Goal: Task Accomplishment & Management: Manage account settings

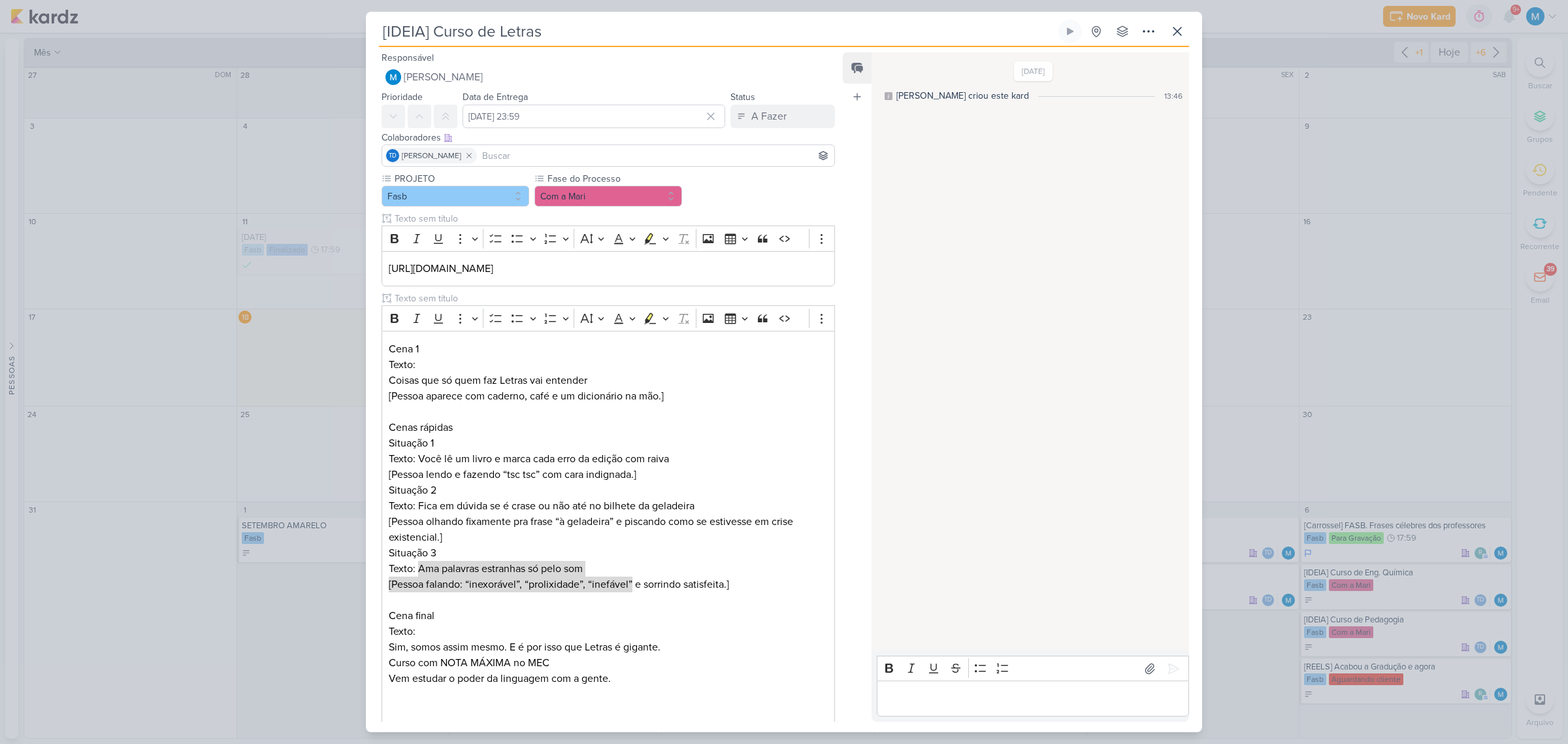
scroll to position [159, 0]
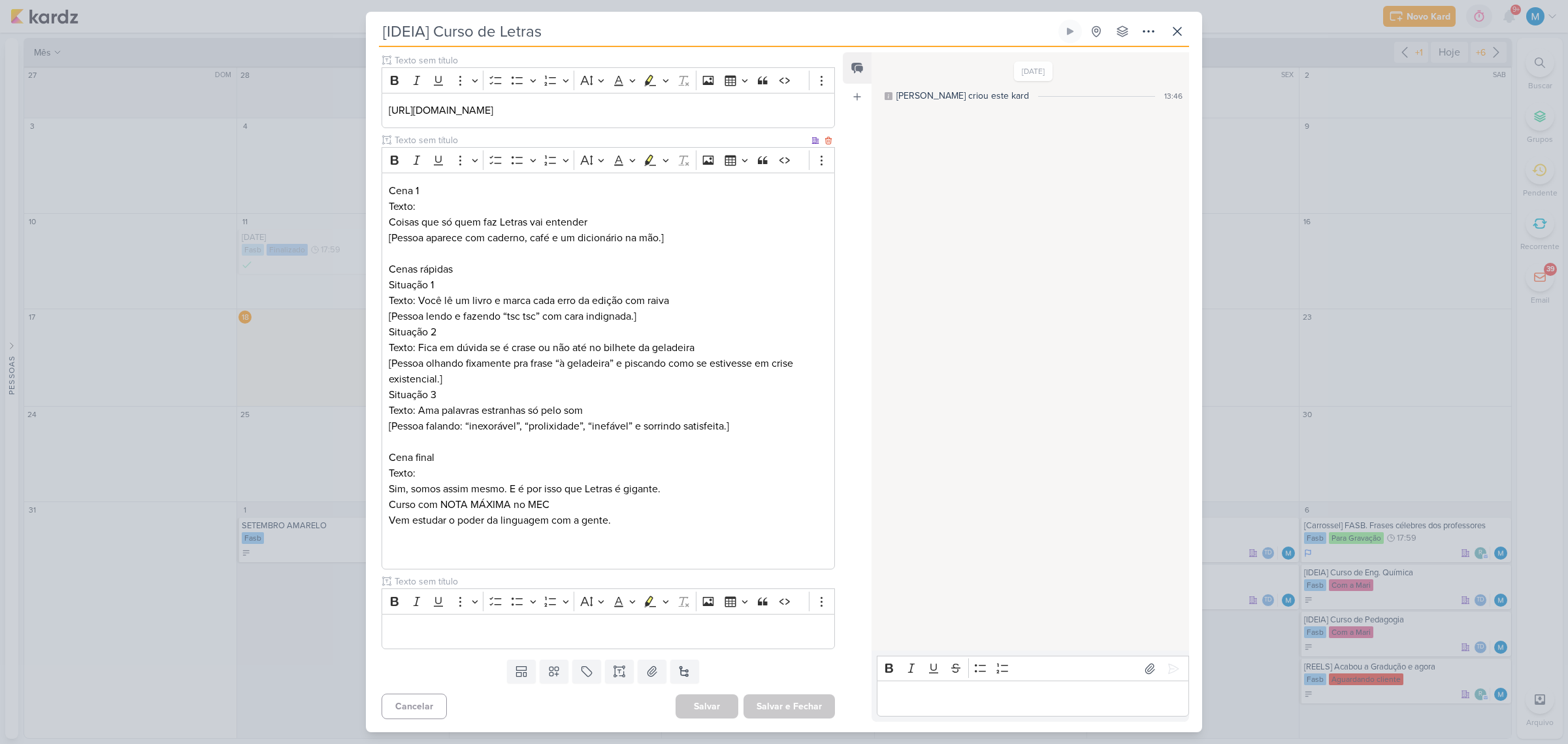
click at [575, 465] on p "Texto: Sim, somos assim mesmo. E é por isso que Letras é gigante. Curso com NOT…" at bounding box center [608, 505] width 439 height 79
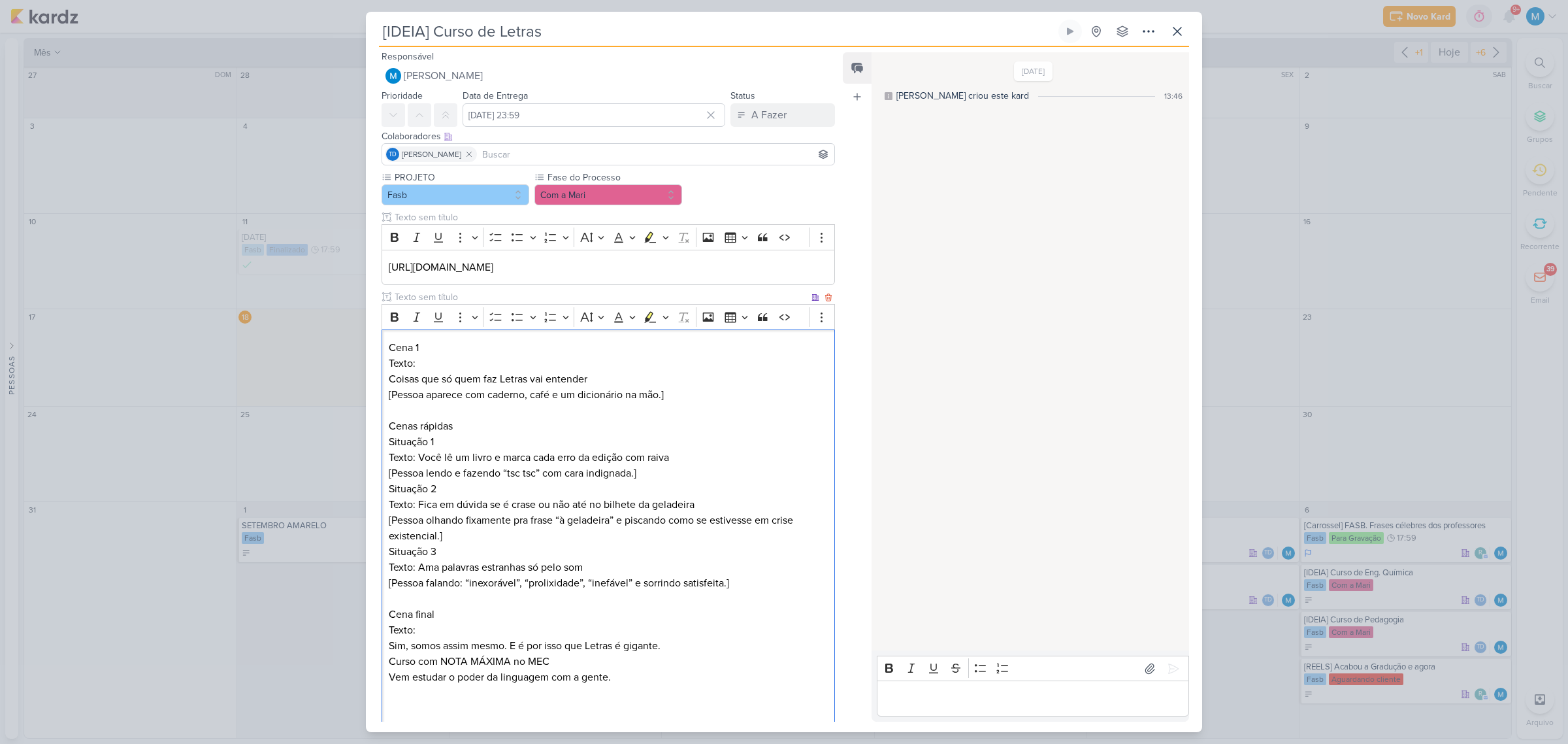
scroll to position [0, 0]
click at [413, 27] on input "[IDEIA] Curso de Letras" at bounding box center [717, 31] width 677 height 24
click at [612, 197] on button "Com a Mari" at bounding box center [608, 196] width 148 height 21
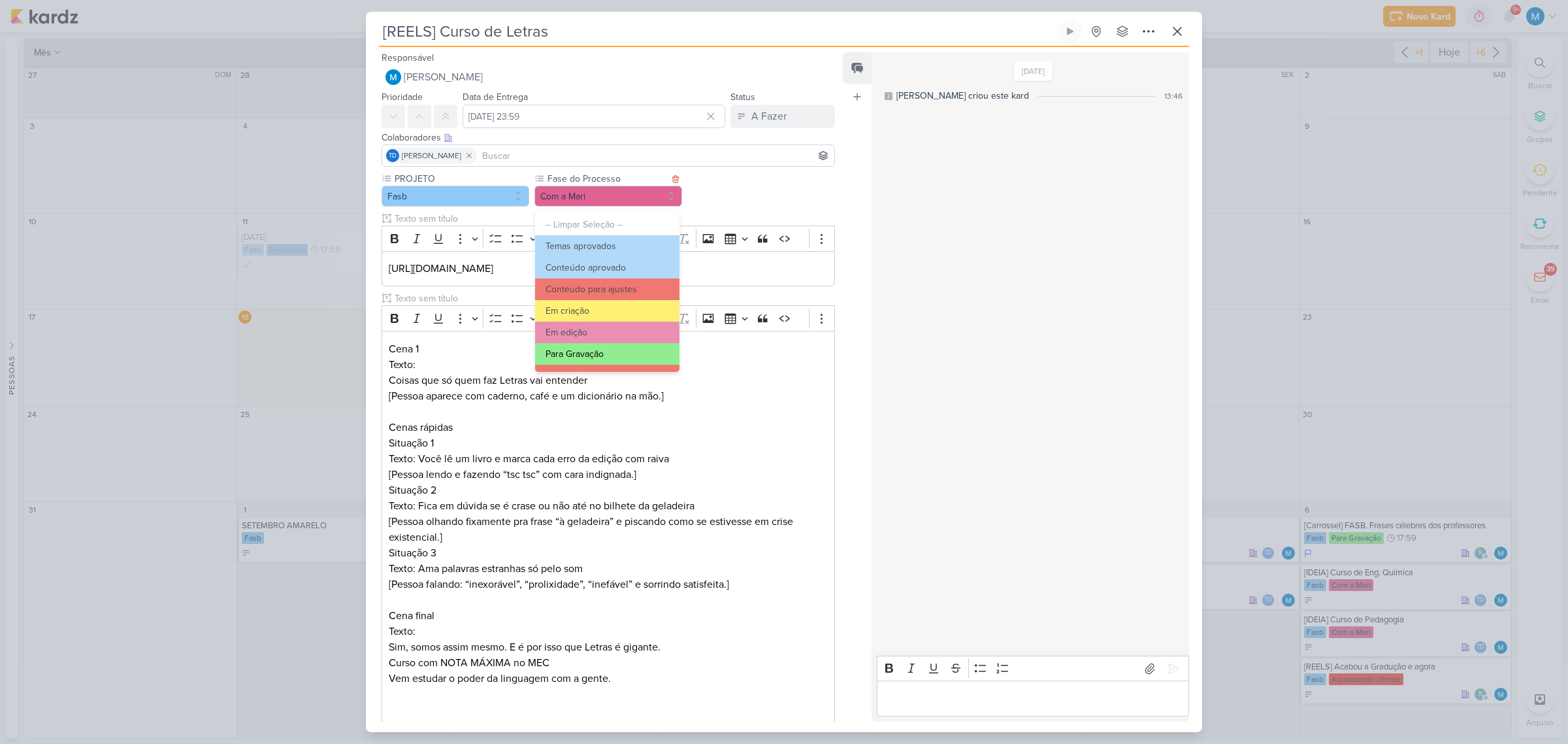
click at [600, 350] on button "Para Gravação" at bounding box center [607, 353] width 145 height 22
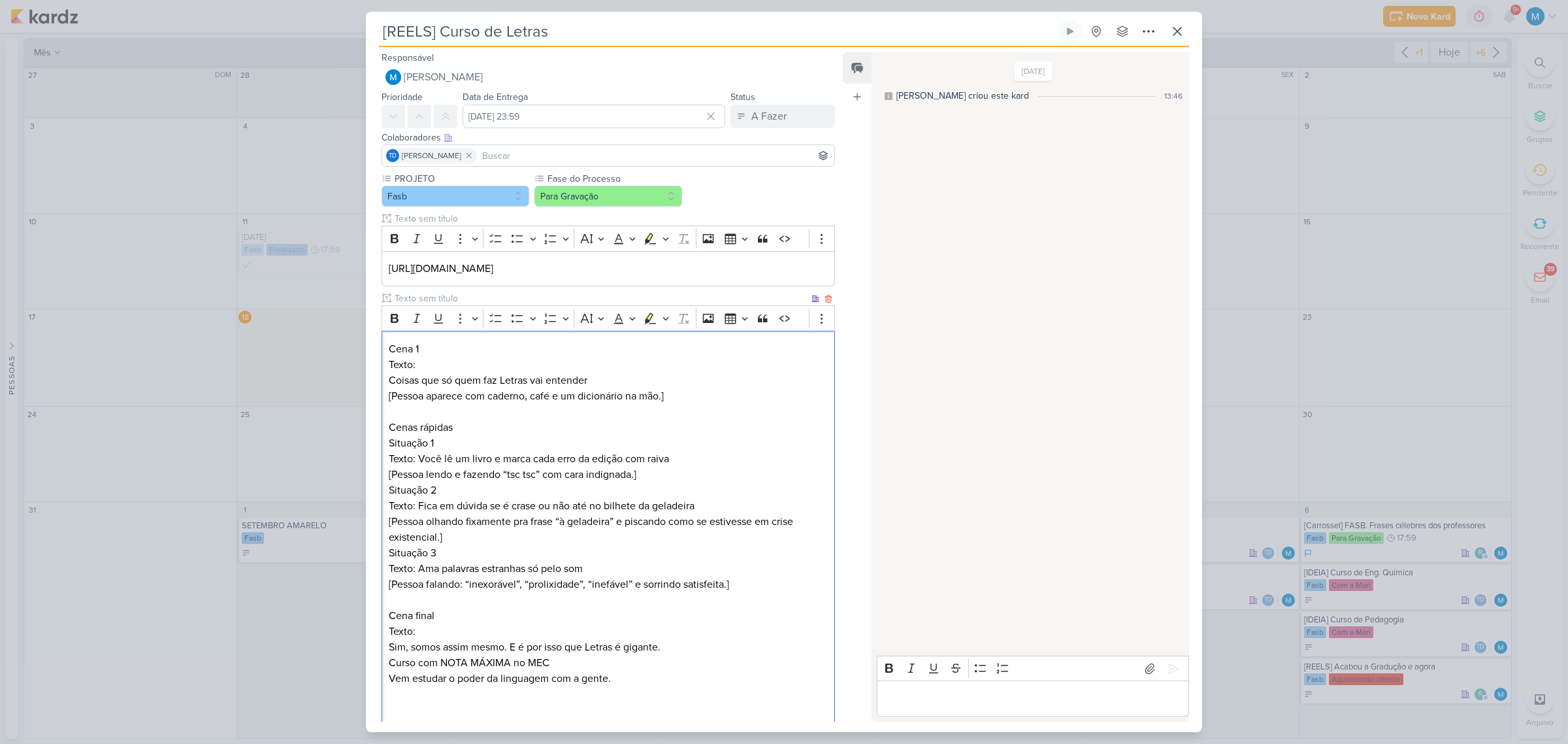
click at [755, 484] on p "Situação 2" at bounding box center [608, 490] width 439 height 16
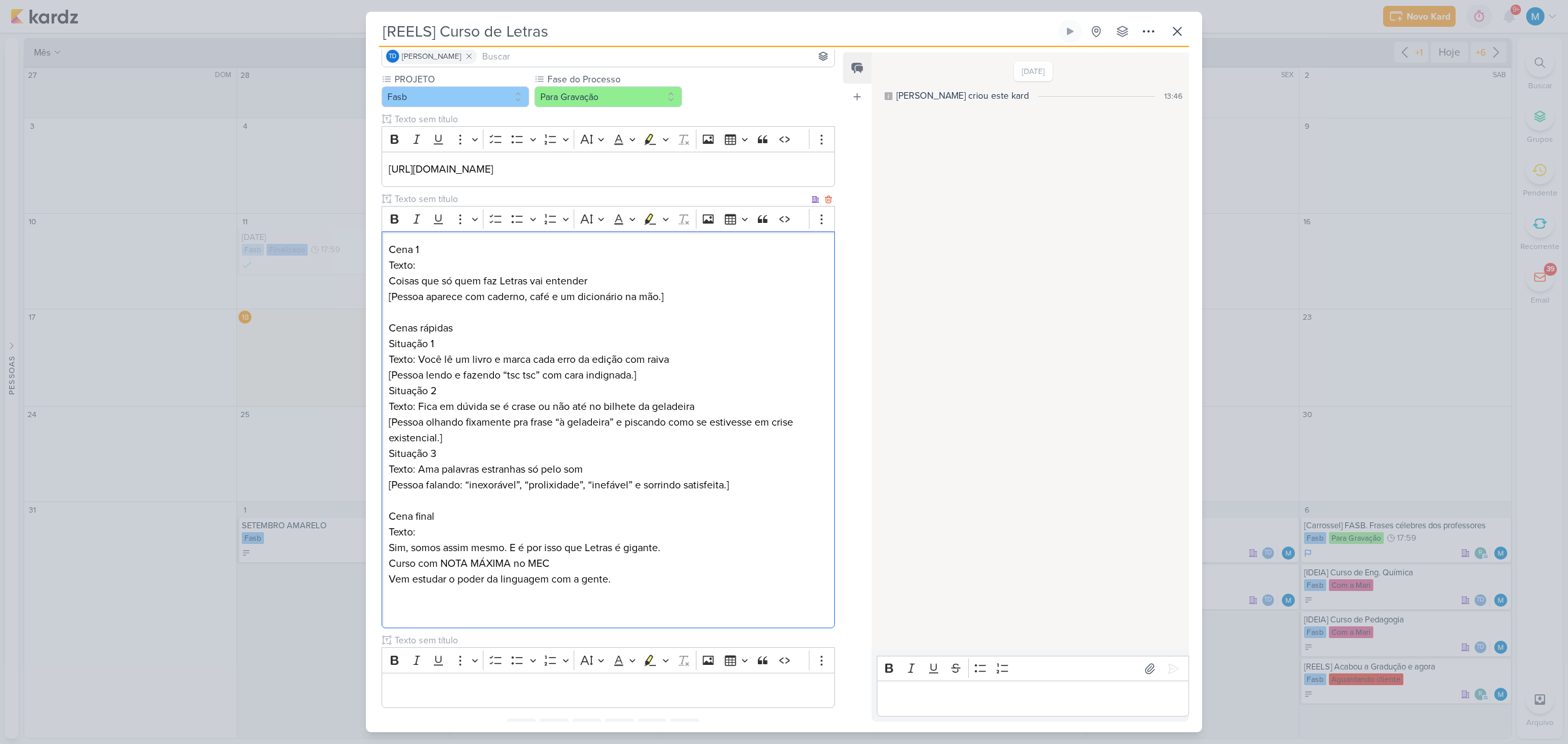
scroll to position [159, 0]
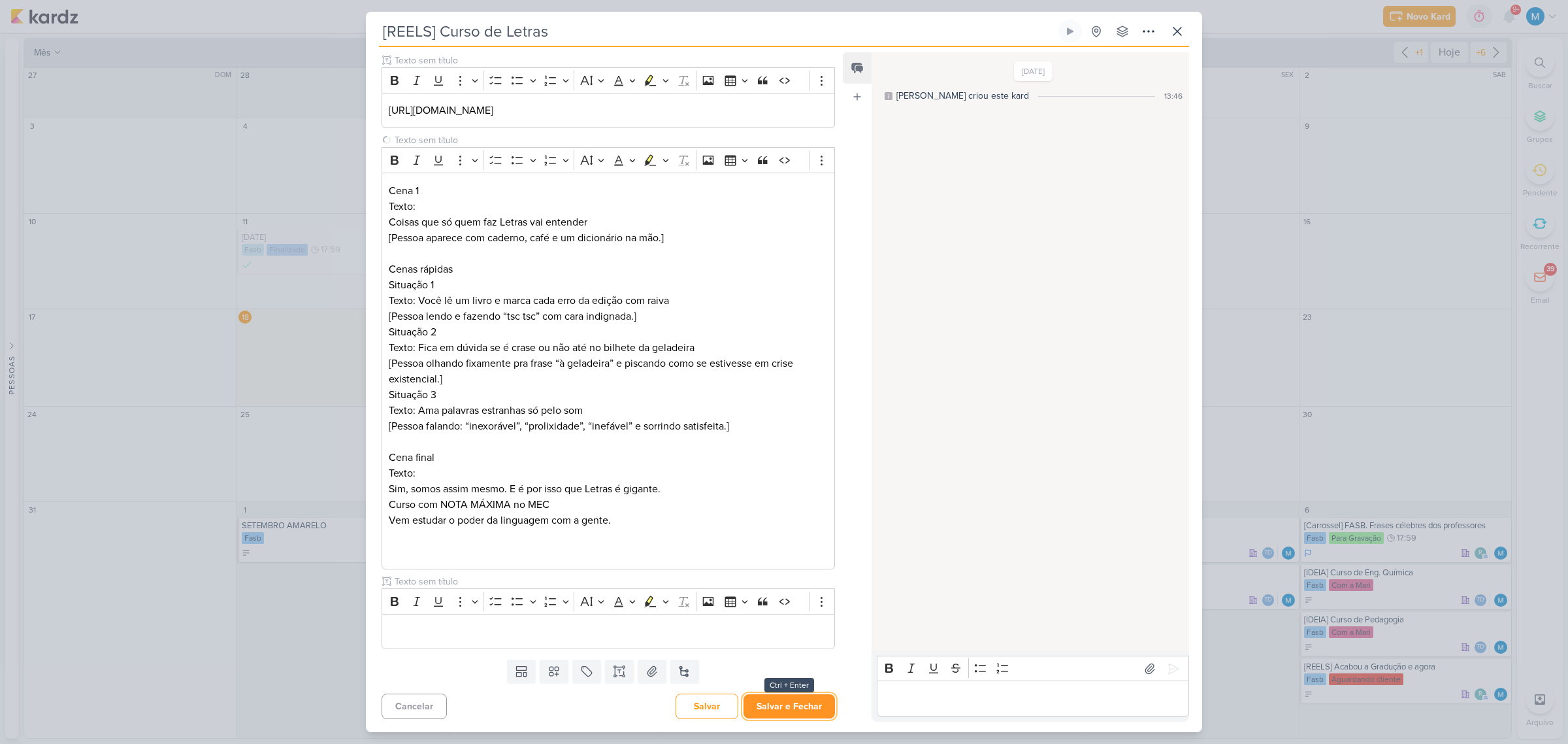
click at [808, 708] on button "Salvar e Fechar" at bounding box center [790, 706] width 92 height 24
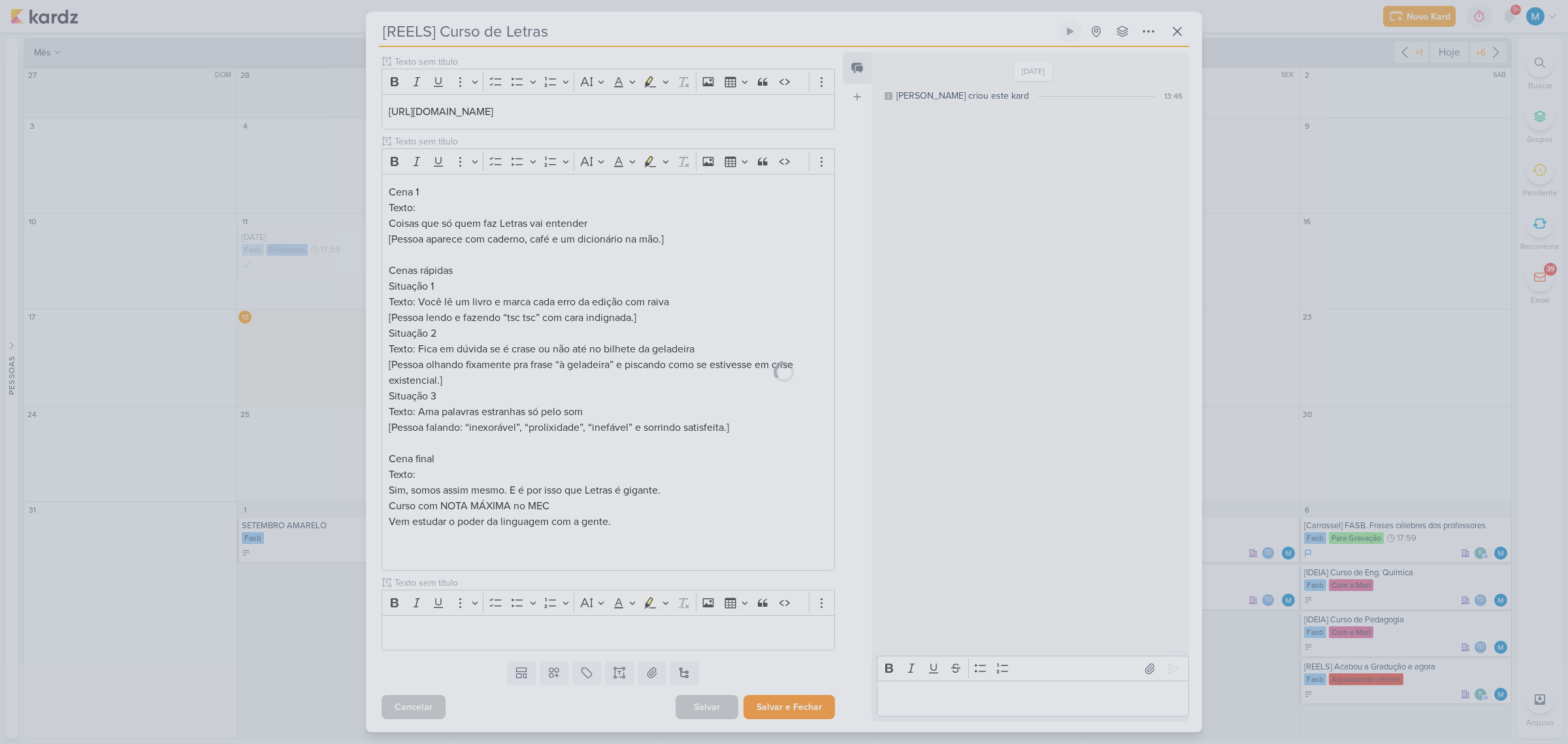
scroll to position [158, 0]
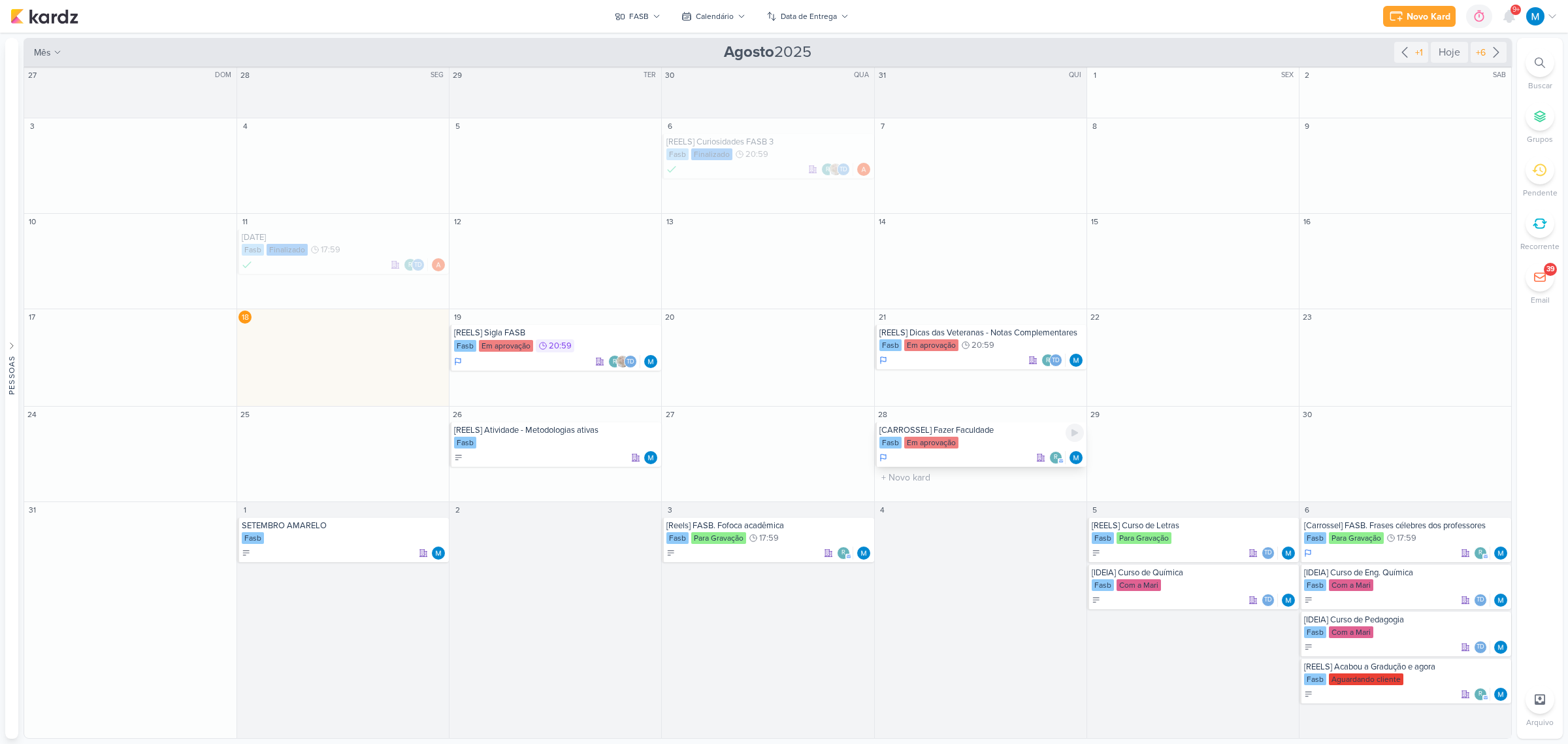
click at [982, 428] on div "[CARROSSEL] Fazer Faculdade" at bounding box center [981, 430] width 205 height 10
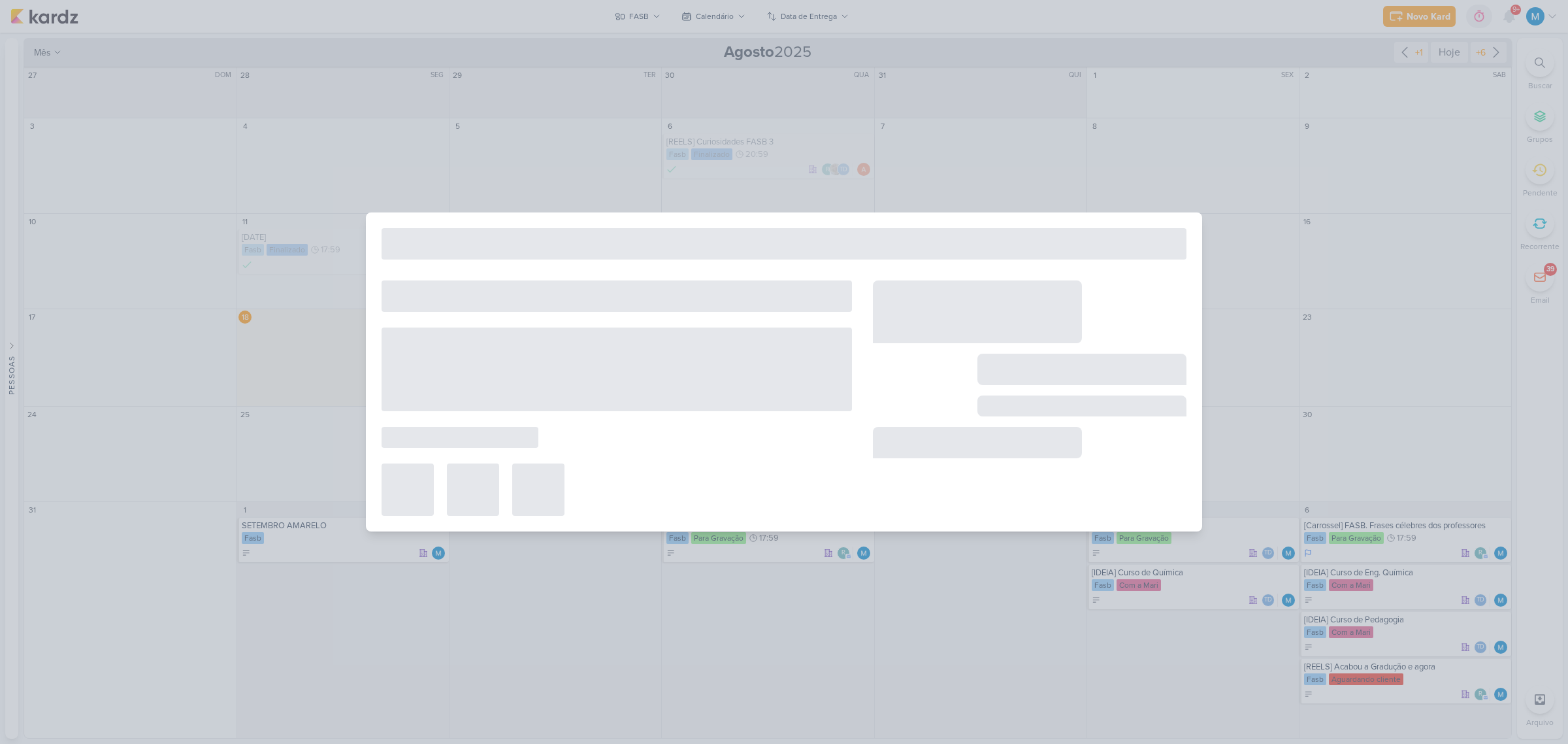
type input "[CARROSSEL] Fazer Faculdade"
type input "[DATE] 23:59"
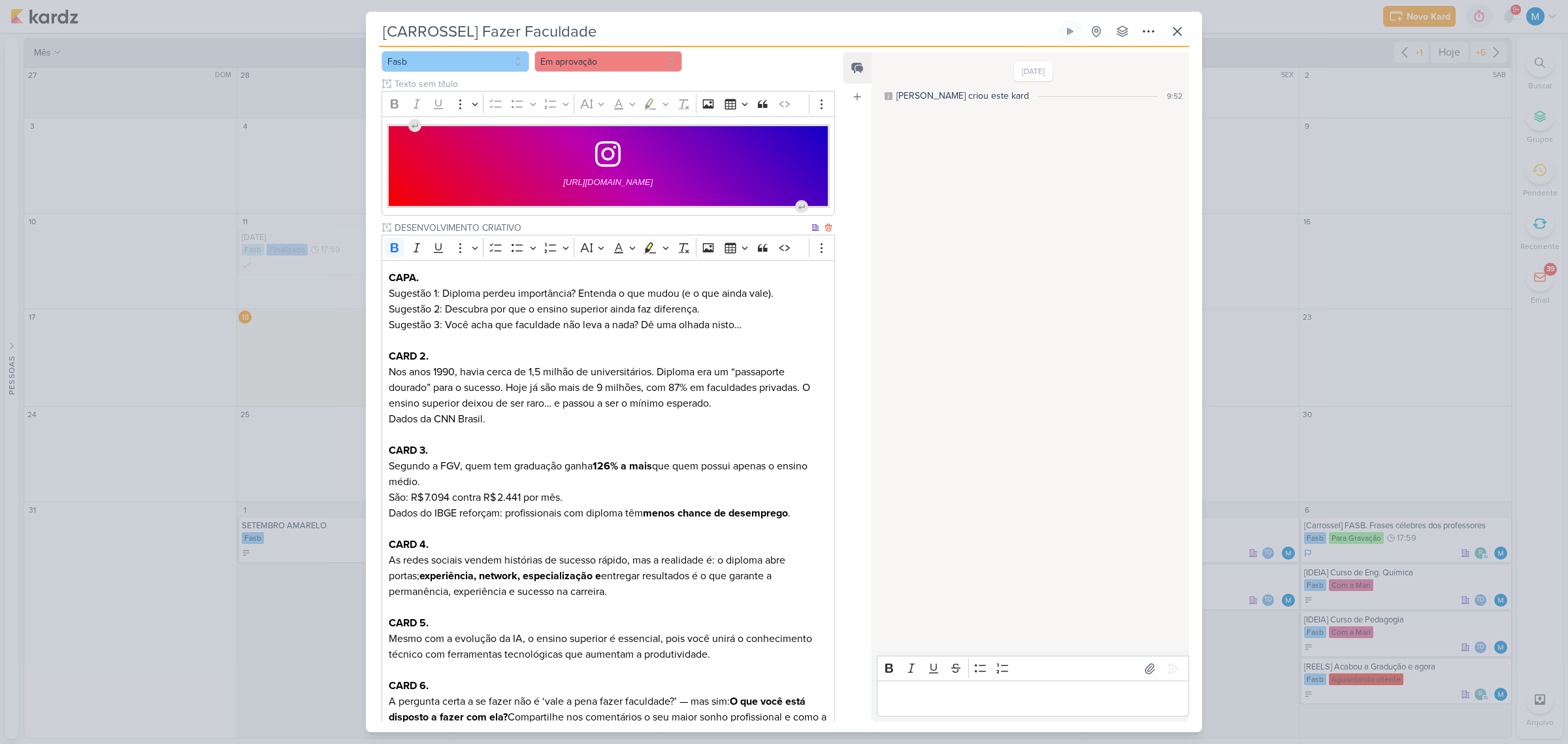
scroll to position [0, 0]
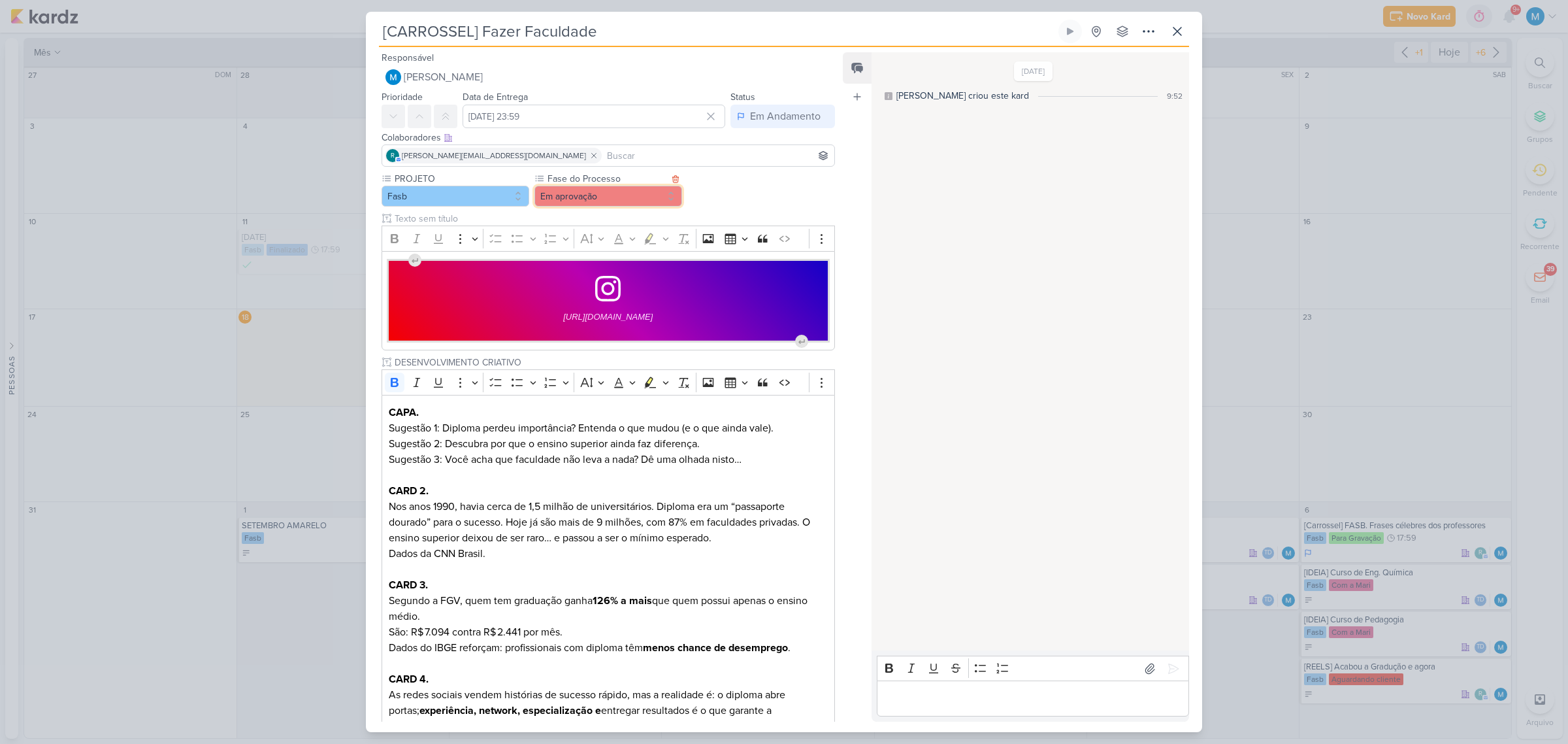
click at [585, 195] on button "Em aprovação" at bounding box center [608, 196] width 148 height 21
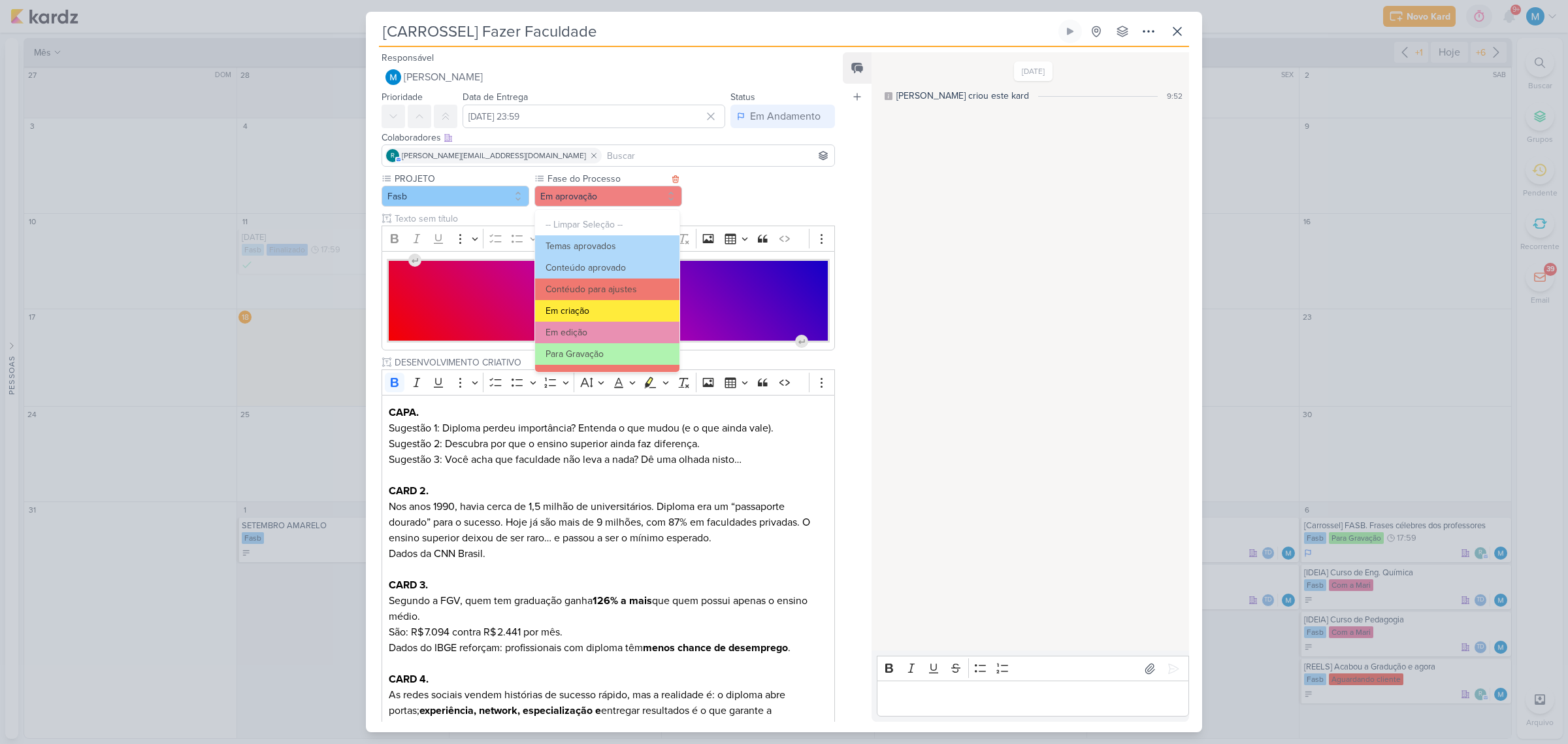
click at [593, 304] on button "Em criação" at bounding box center [607, 310] width 145 height 22
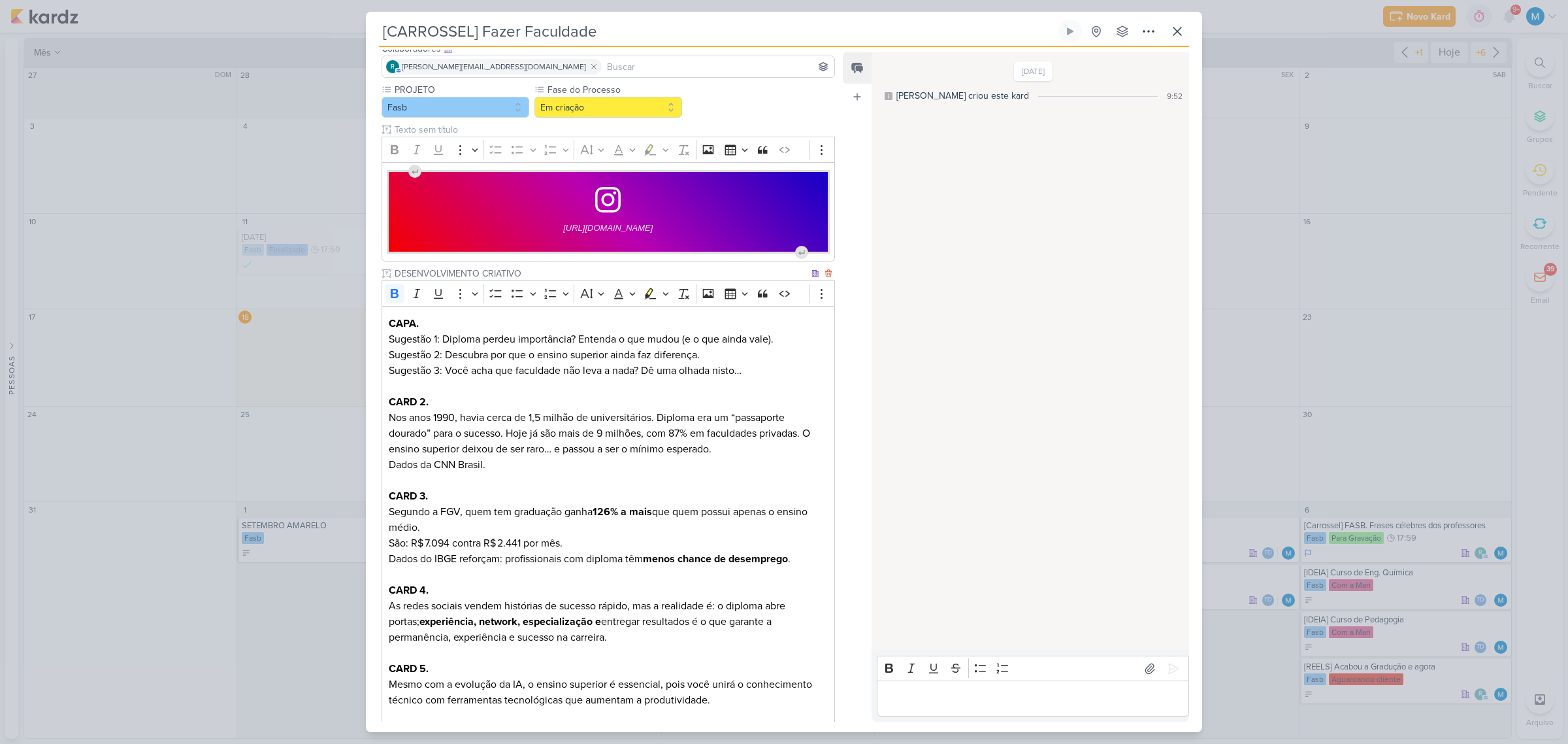
scroll to position [253, 0]
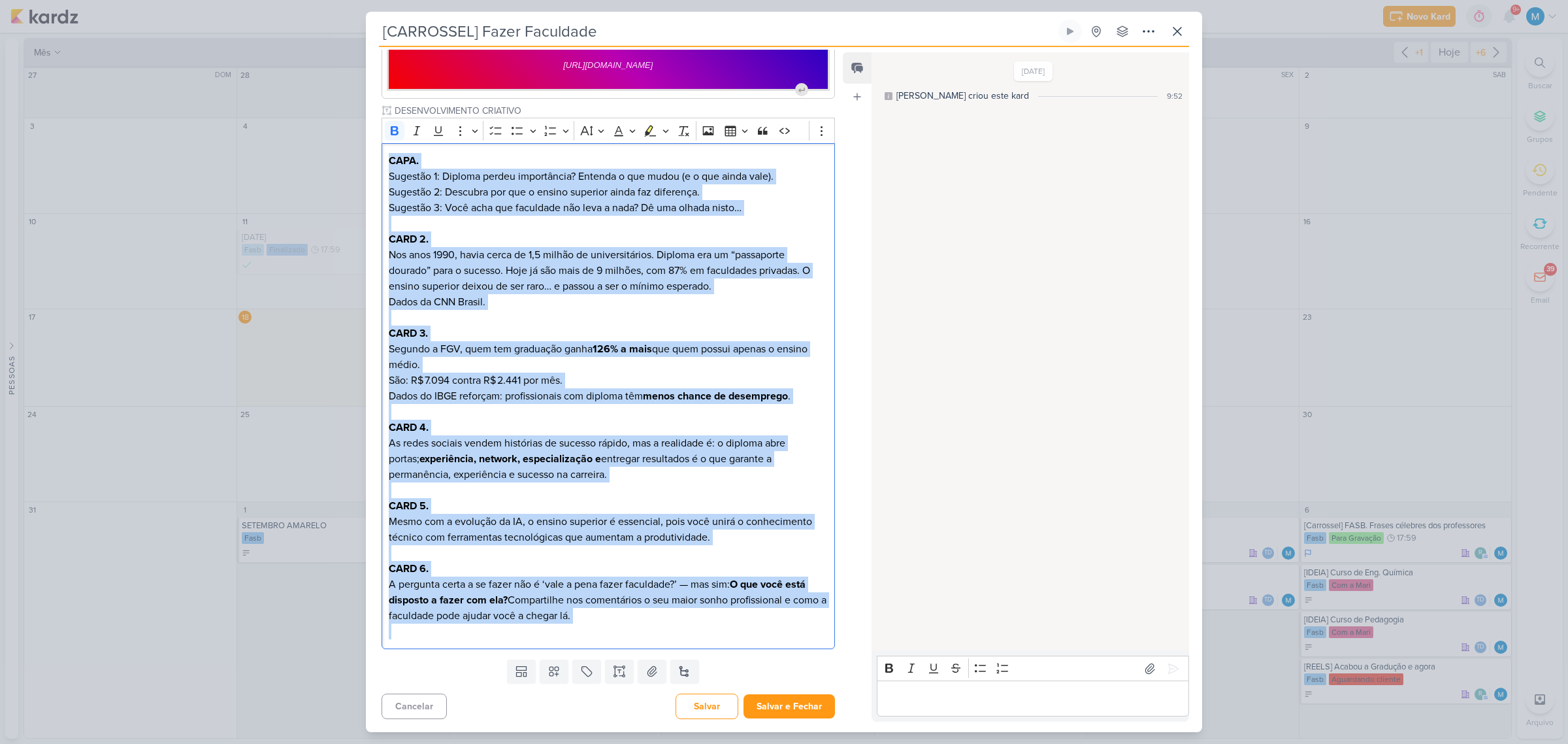
drag, startPoint x: 647, startPoint y: 624, endPoint x: 357, endPoint y: 135, distance: 568.5
click at [357, 135] on div "[CARROSSEL] Fazer Faculdade Criado por mim" at bounding box center [784, 372] width 1568 height 744
copy div "LORE. Ipsumdol 9: Sitamet consec adipiscinge? Seddoei t inc utlab (e d mag aliq…"
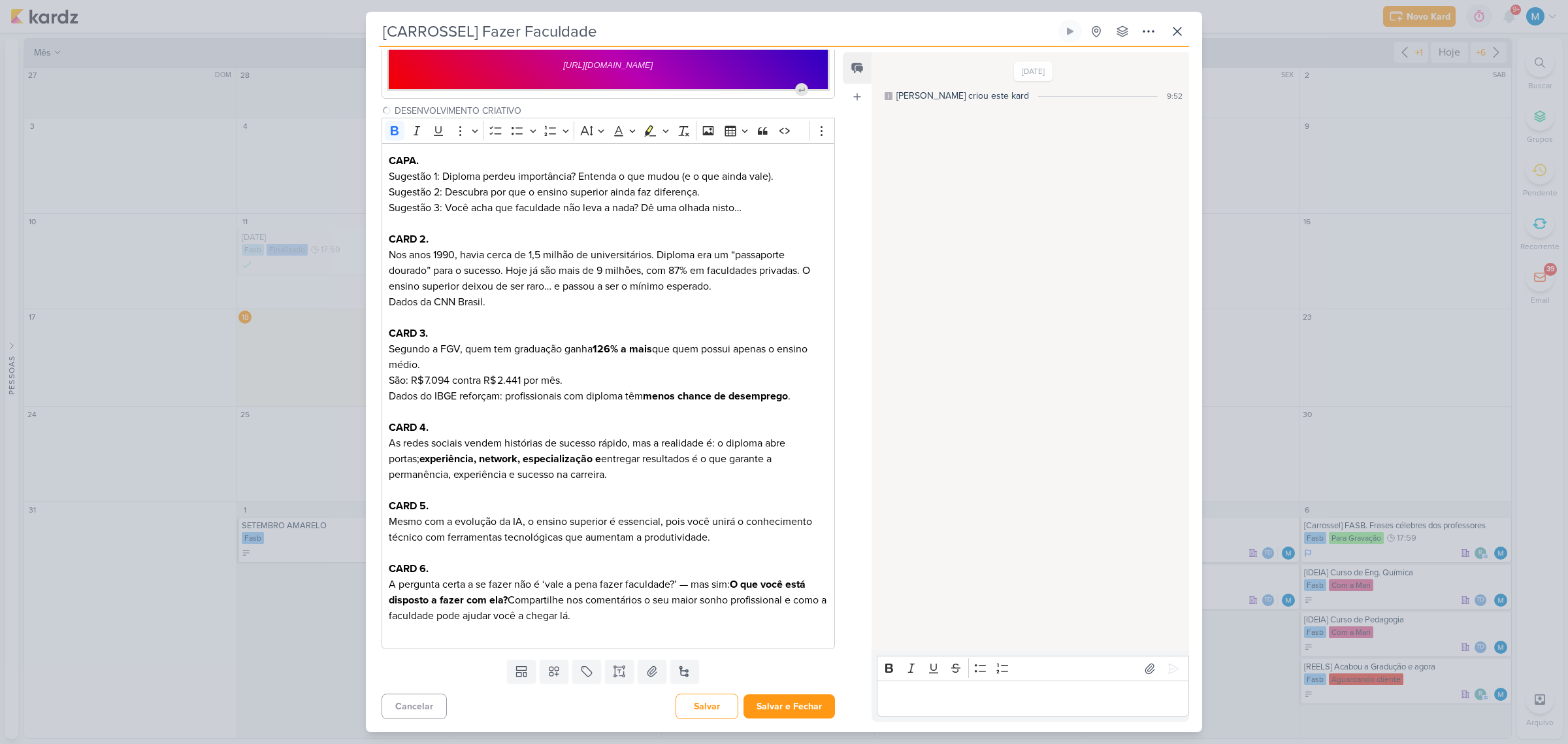
click at [846, 305] on div "Feed Atrelar email Solte o email para atrelar ao kard" at bounding box center [857, 387] width 29 height 669
click at [614, 680] on button at bounding box center [619, 671] width 29 height 24
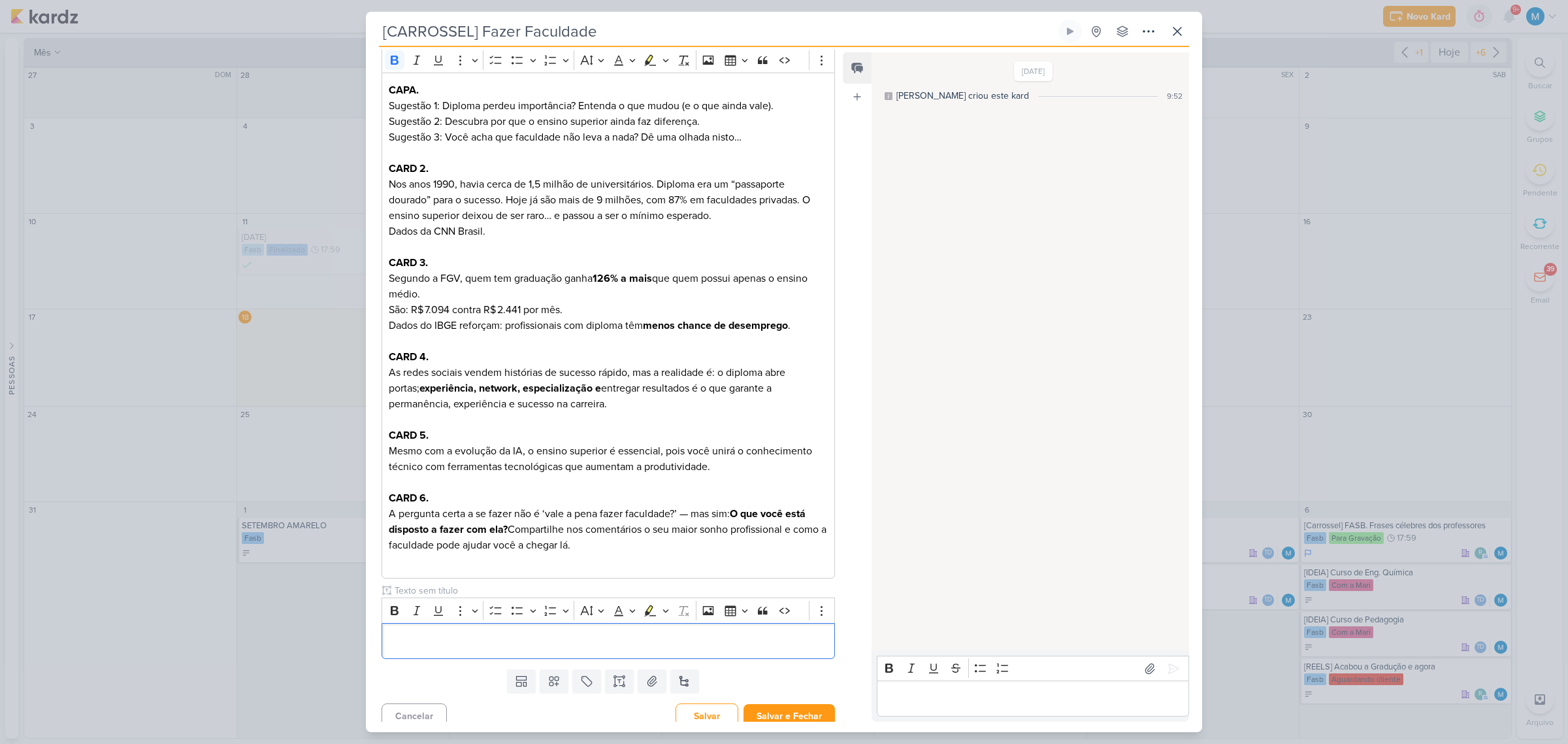
scroll to position [333, 0]
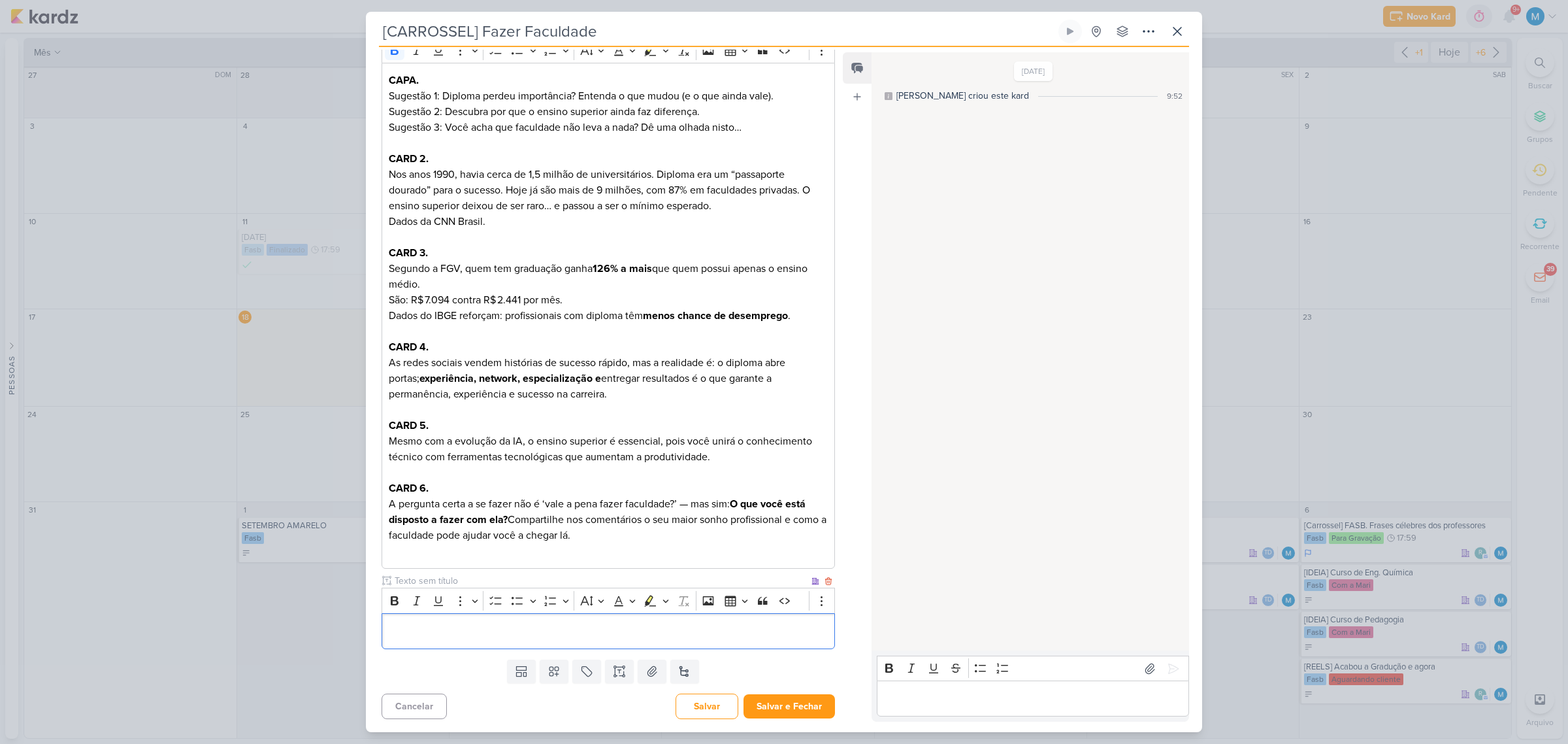
click at [418, 580] on input "text" at bounding box center [600, 580] width 417 height 14
type input "LEGENDA DO POST"
click at [442, 626] on p "Editor editing area: main" at bounding box center [608, 631] width 439 height 16
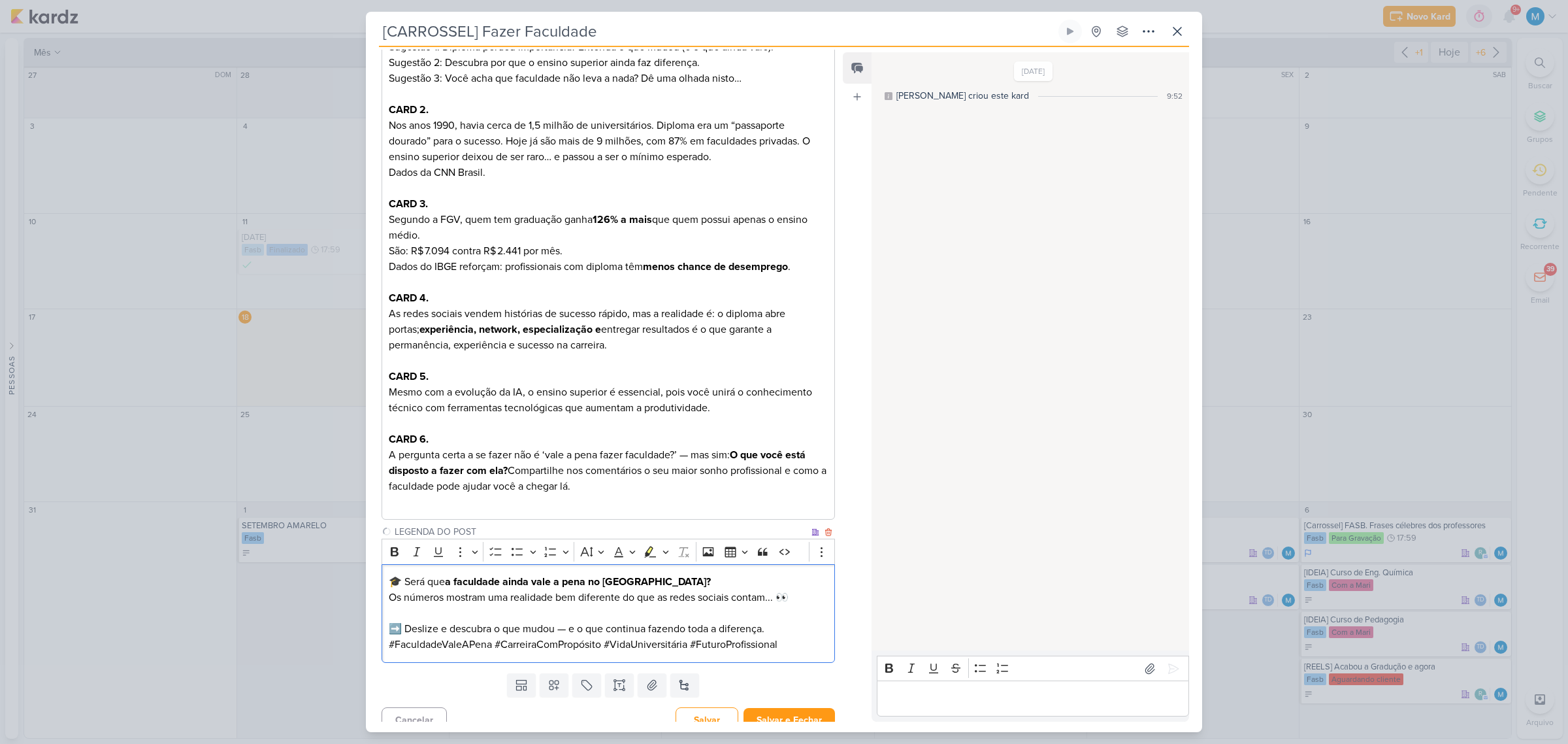
scroll to position [395, 0]
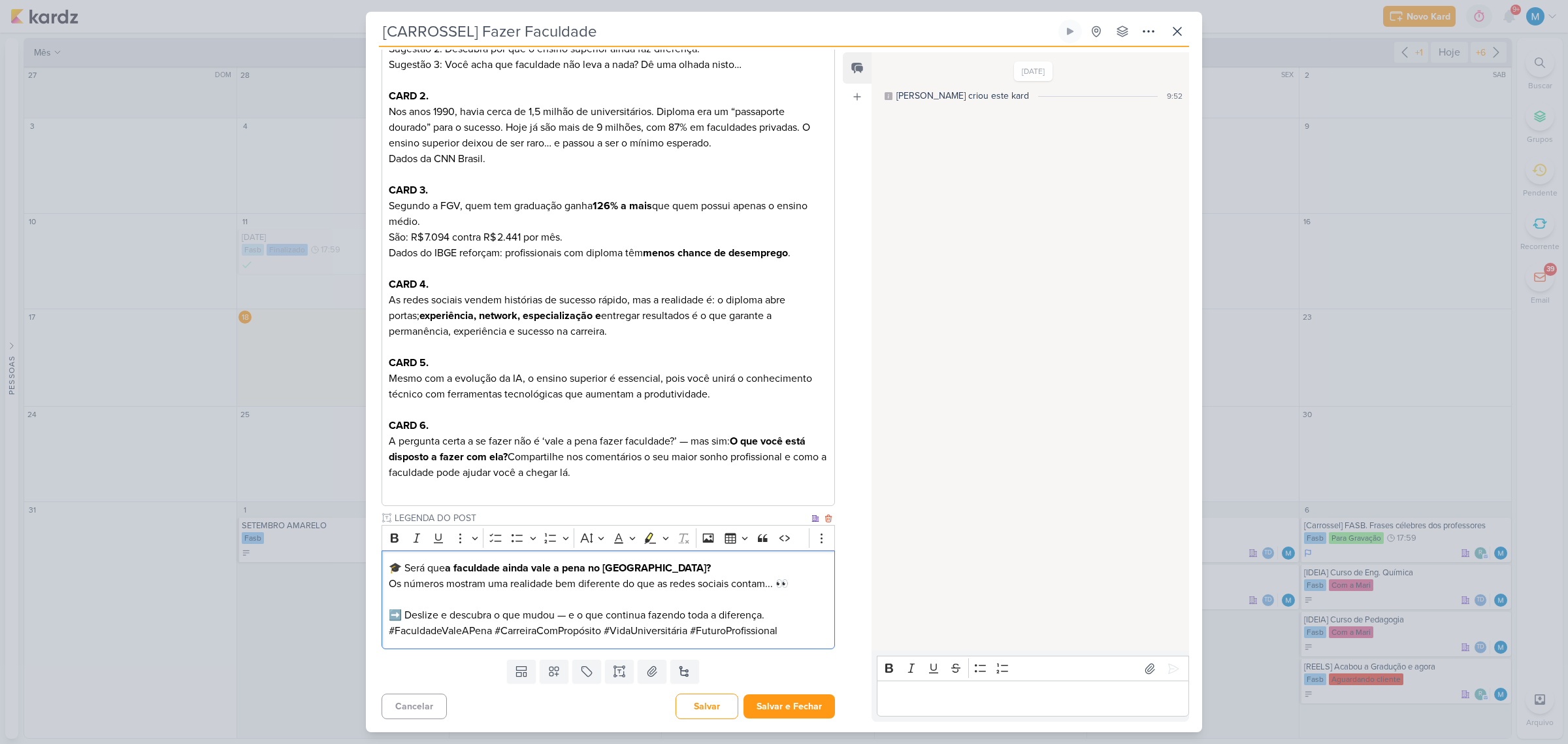
click at [737, 582] on p "🎓 Será que a faculdade ainda vale a pena no [GEOGRAPHIC_DATA]? Os números mostr…" at bounding box center [608, 592] width 439 height 63
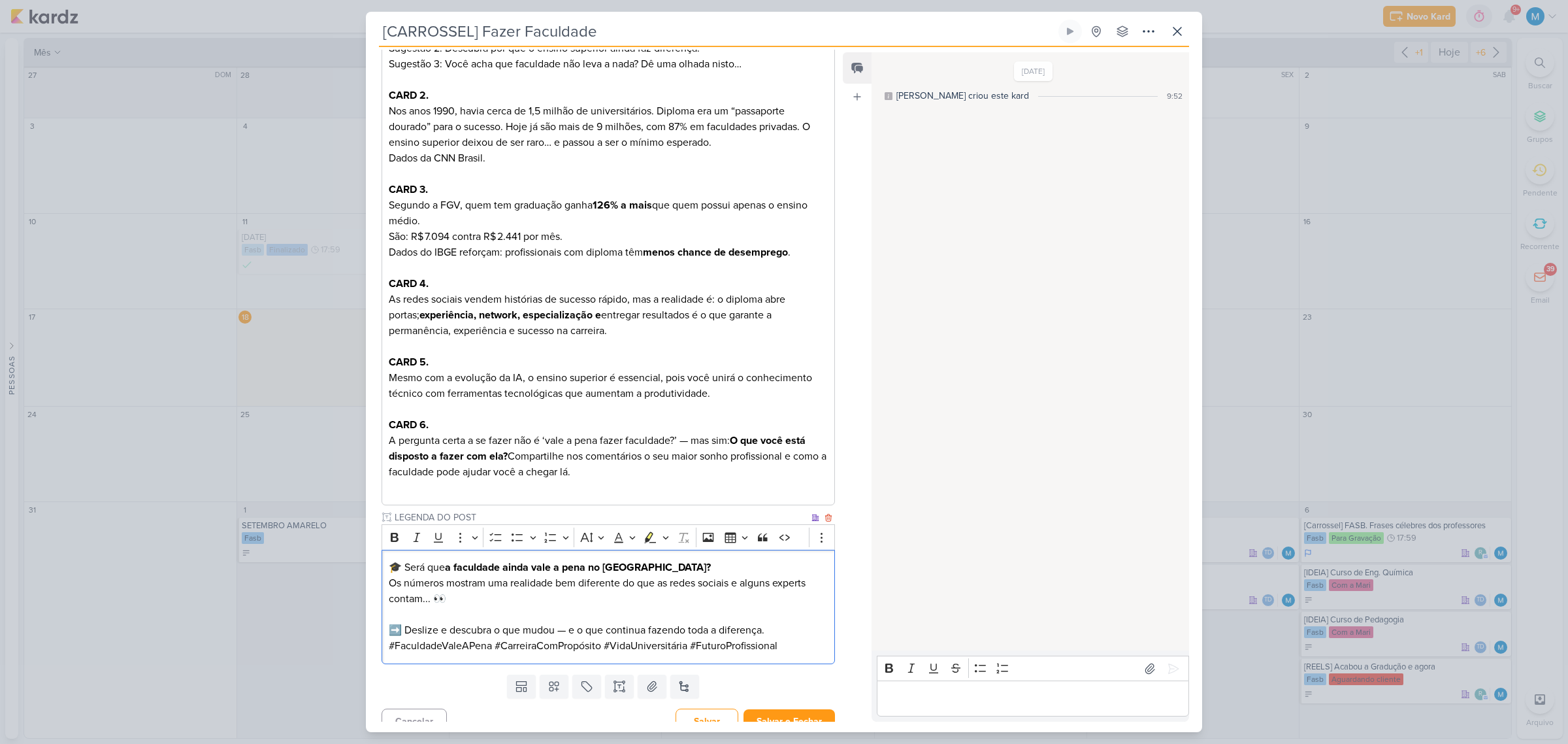
click at [778, 625] on p "🎓 Será que a faculdade ainda vale a pena no [GEOGRAPHIC_DATA]? Os números mostr…" at bounding box center [608, 599] width 439 height 79
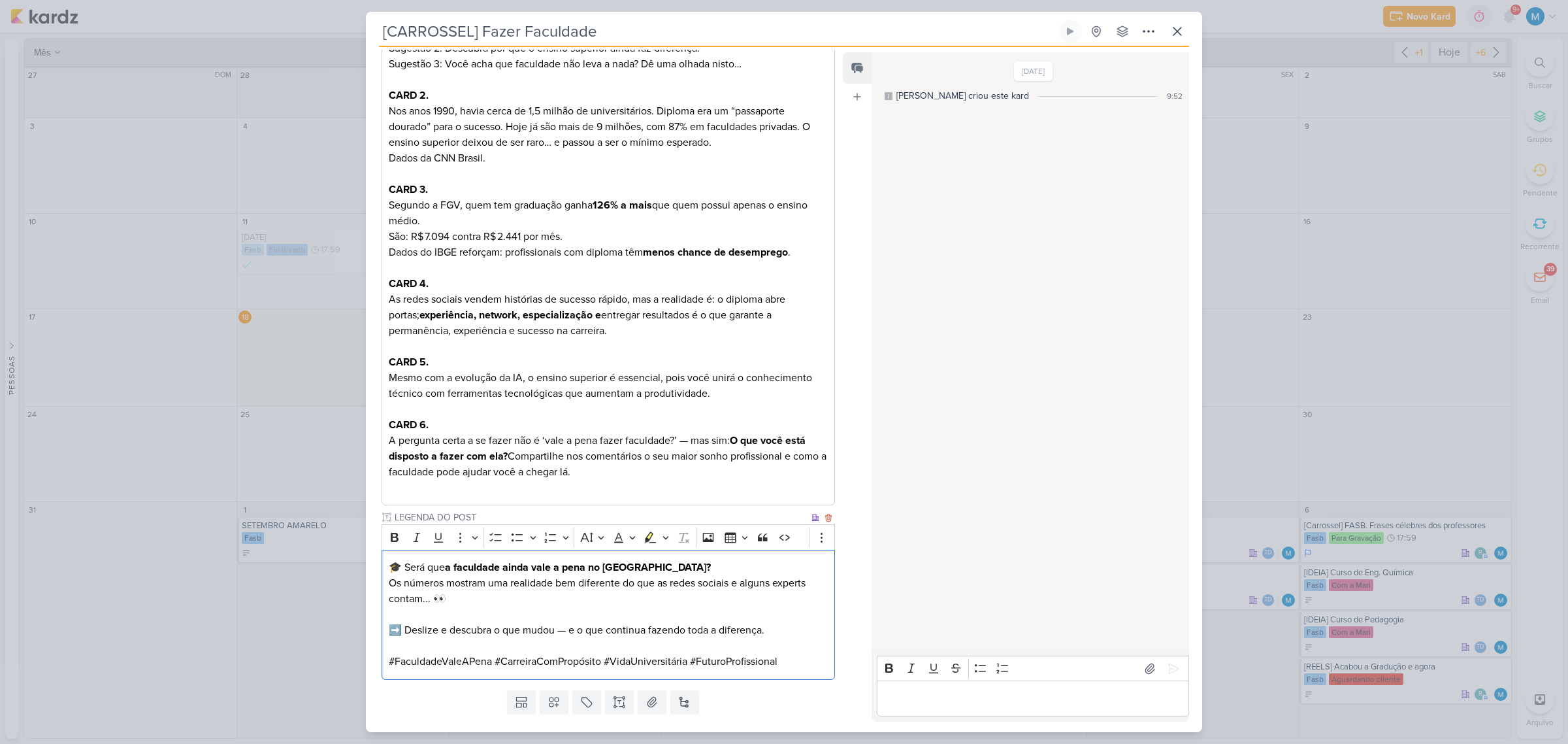
click at [784, 662] on p "#FaculdadeValeAPena #CarreiraComPropósito #VidaUniversitária #FuturoProfissional" at bounding box center [608, 662] width 439 height 16
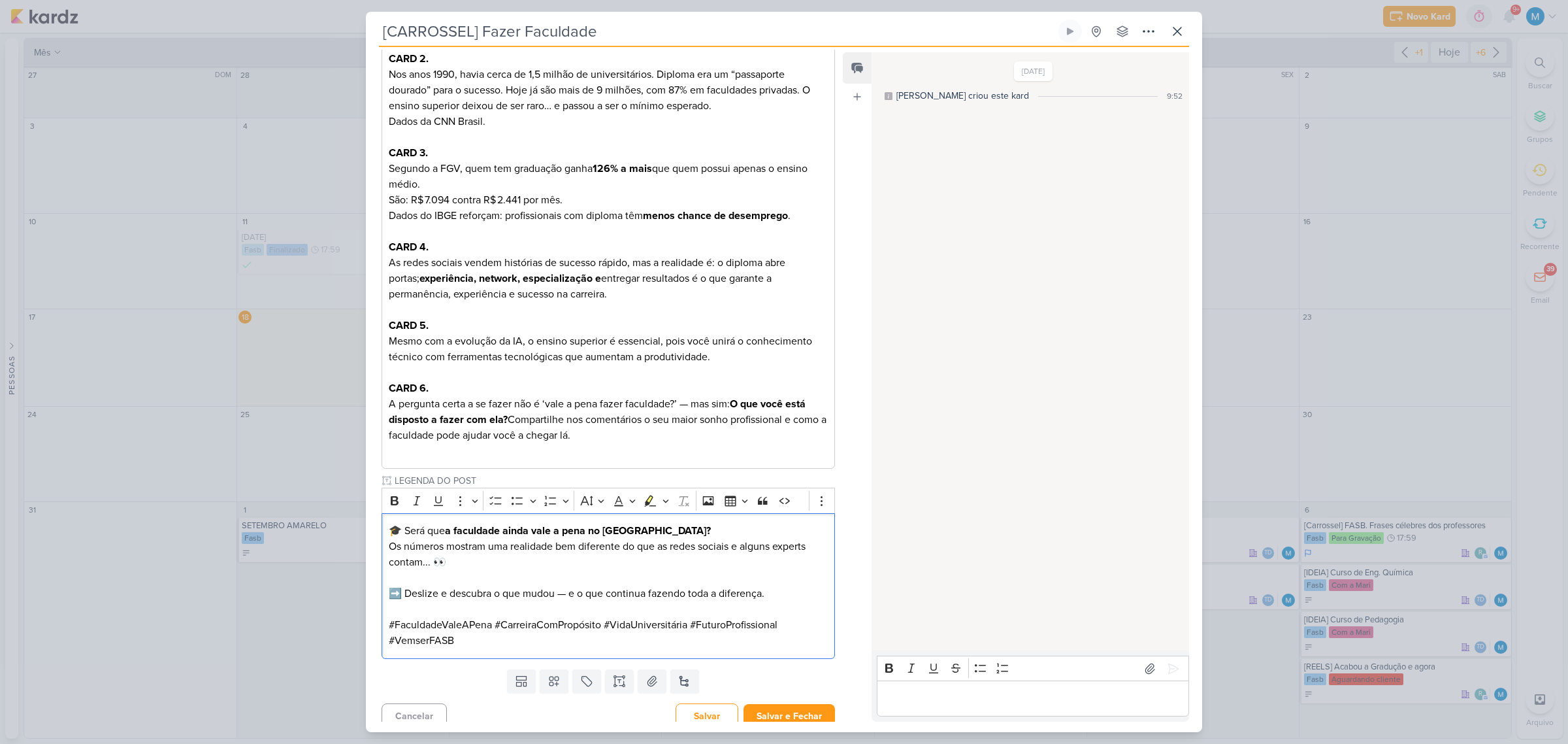
scroll to position [442, 0]
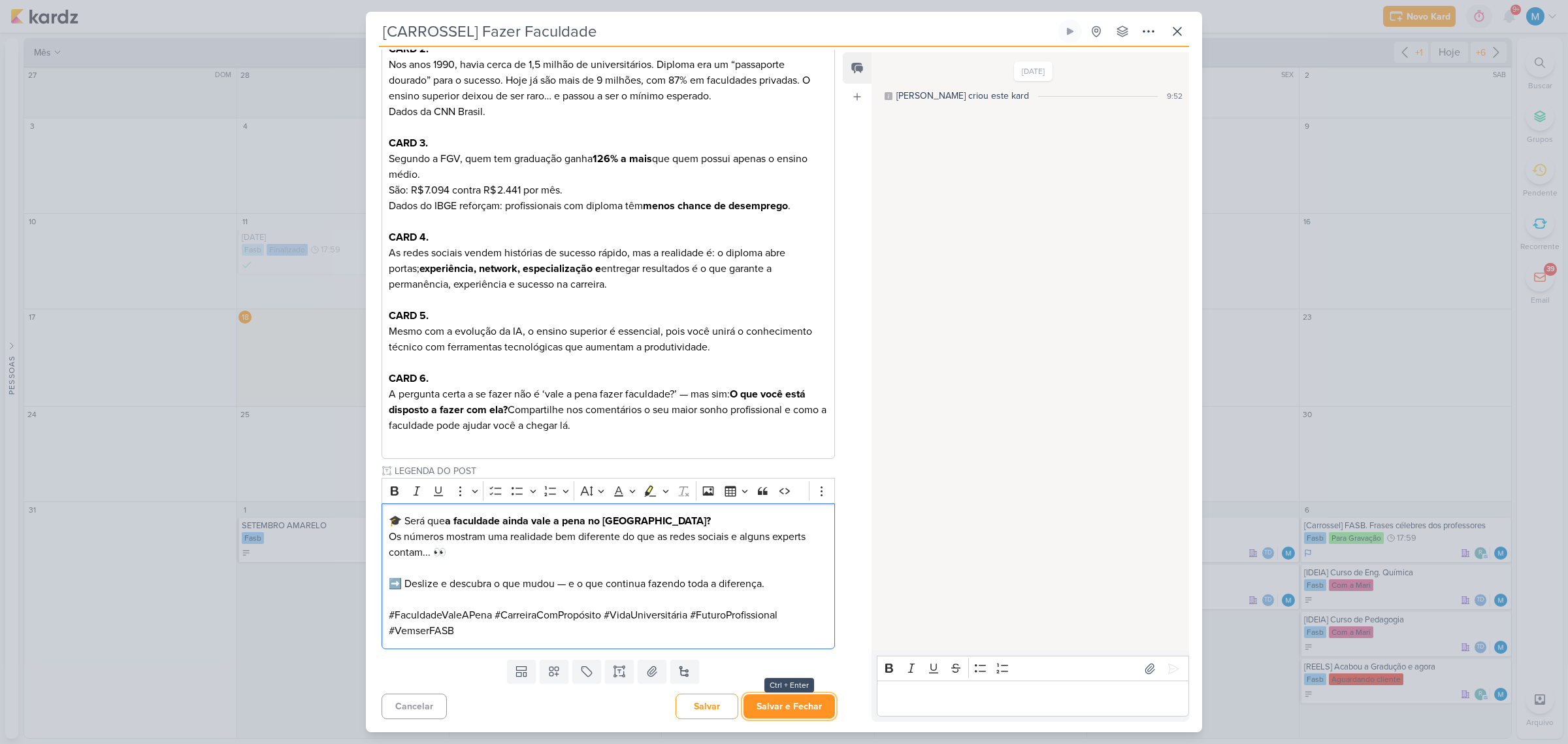
click at [796, 709] on button "Salvar e Fechar" at bounding box center [790, 706] width 92 height 24
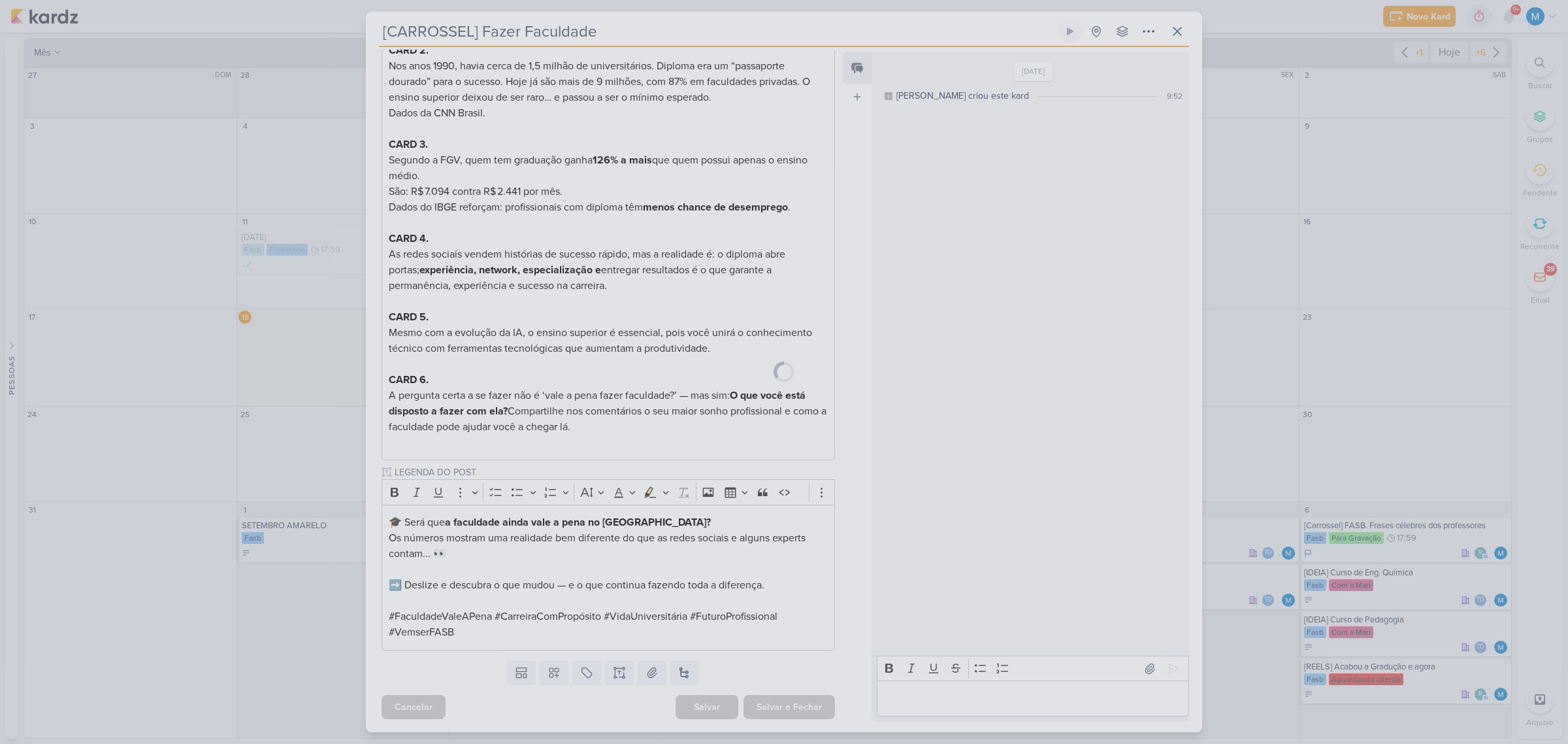
scroll to position [441, 0]
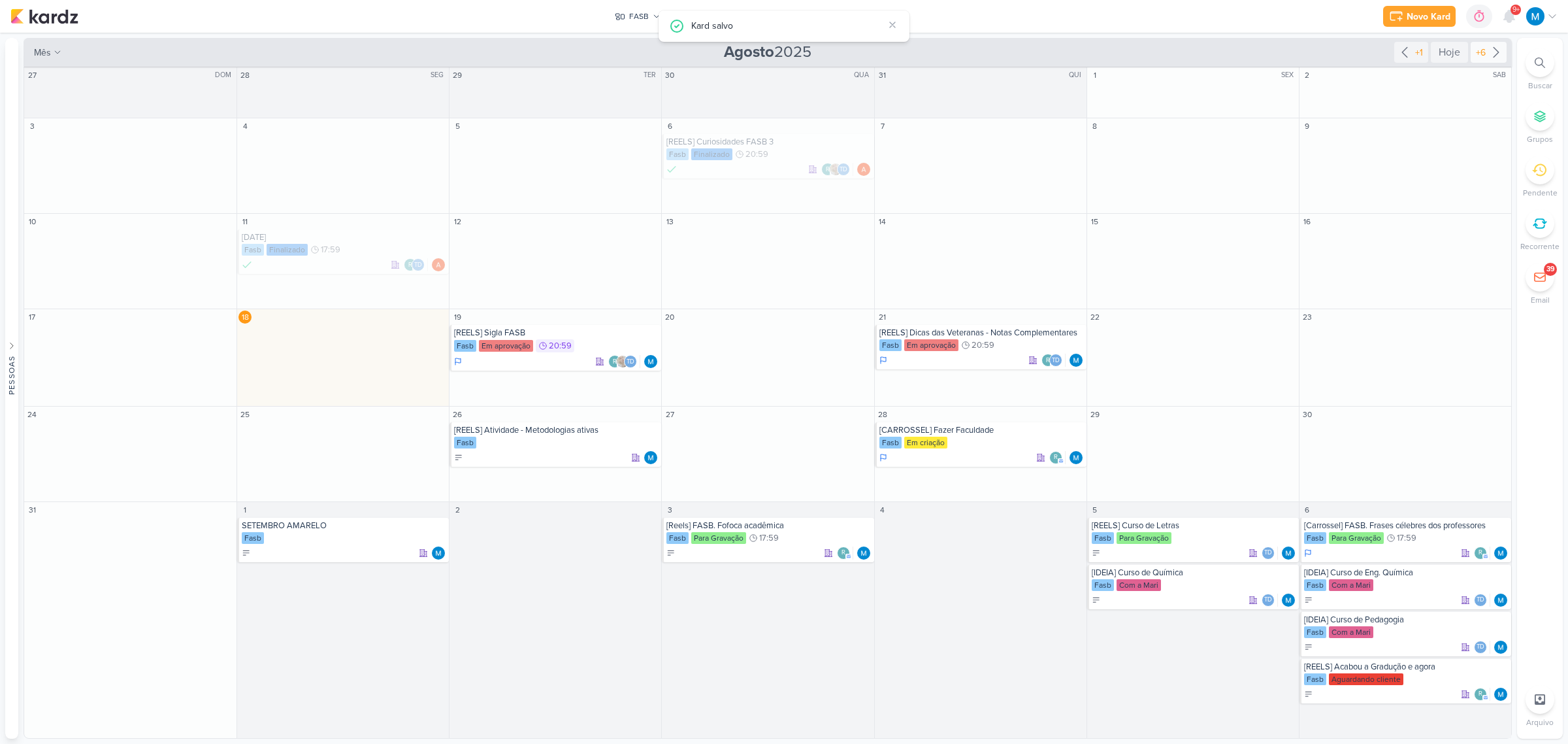
click at [1491, 53] on icon at bounding box center [1496, 52] width 16 height 16
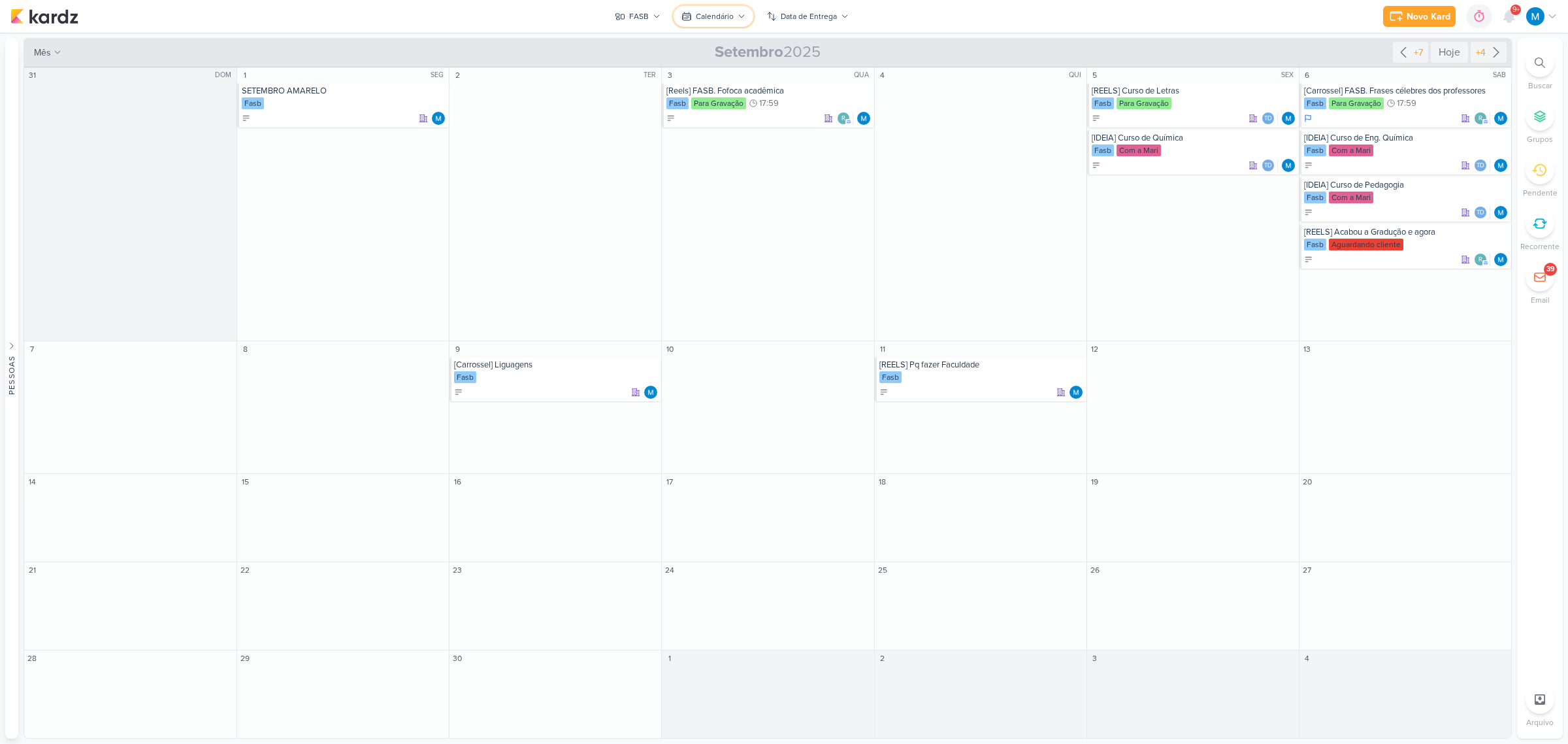
click at [719, 20] on div "Calendário" at bounding box center [715, 16] width 38 height 12
click at [729, 60] on div "Kanban" at bounding box center [717, 64] width 30 height 14
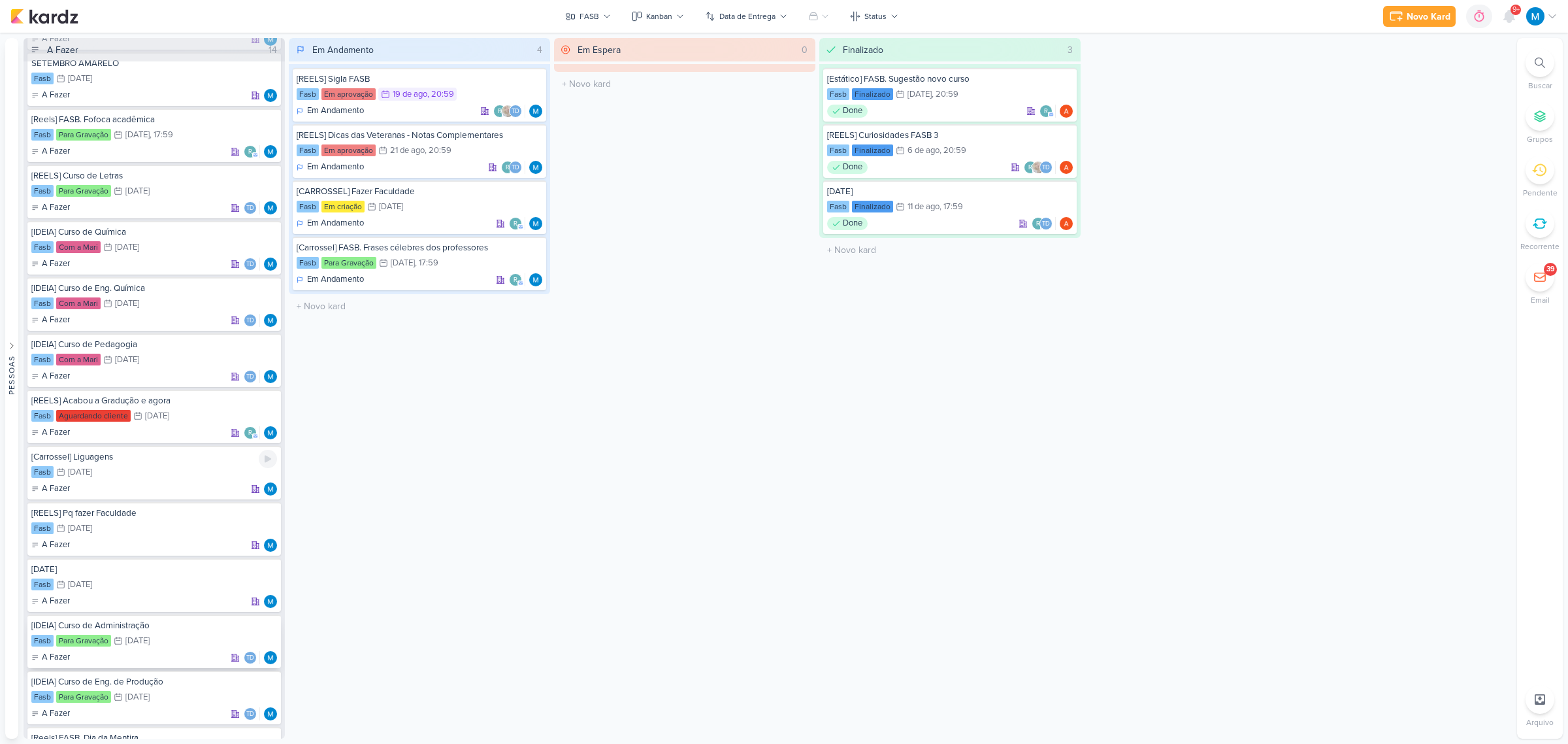
scroll to position [134, 0]
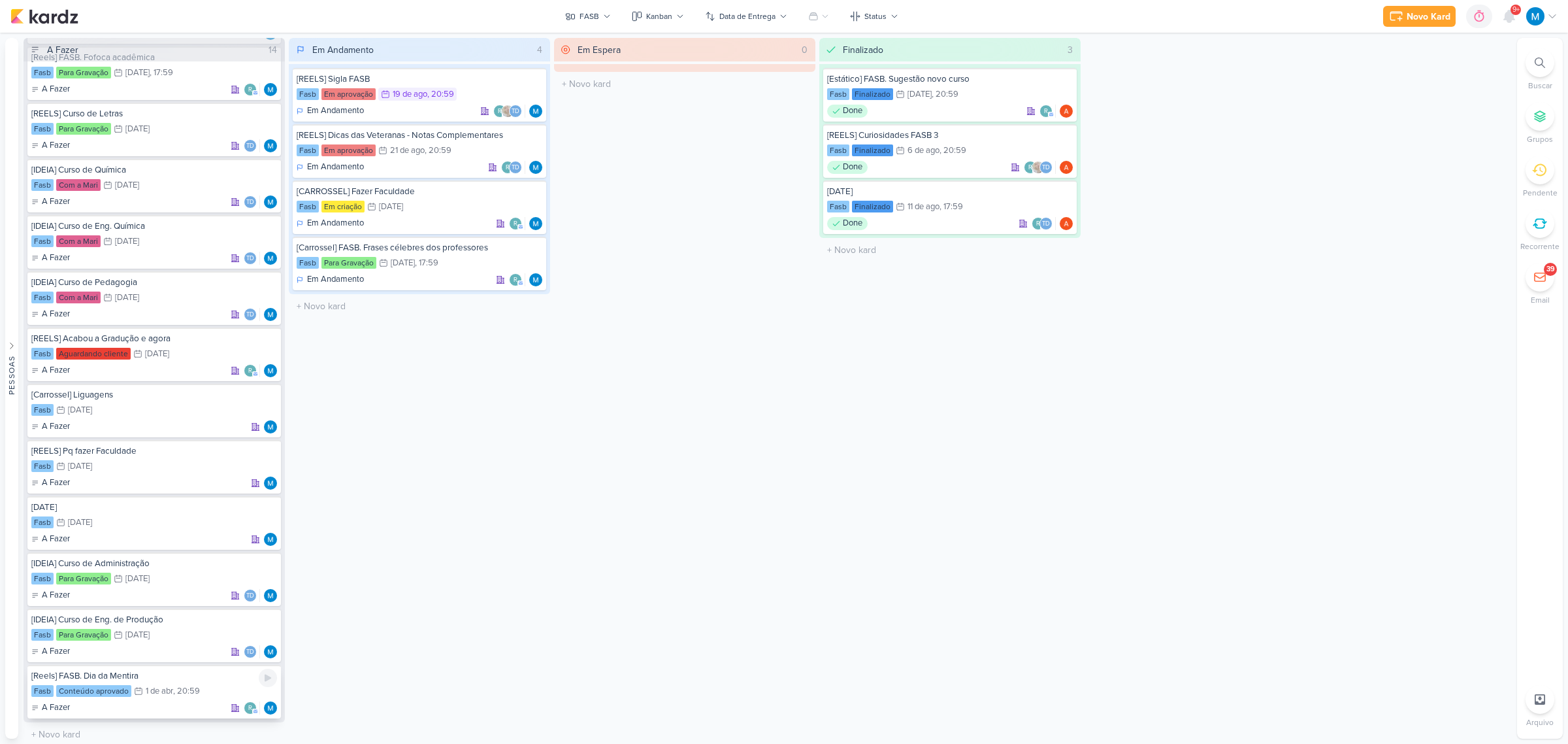
click at [146, 671] on div "[Reels] FASB. Dia da Mentira" at bounding box center [154, 676] width 246 height 12
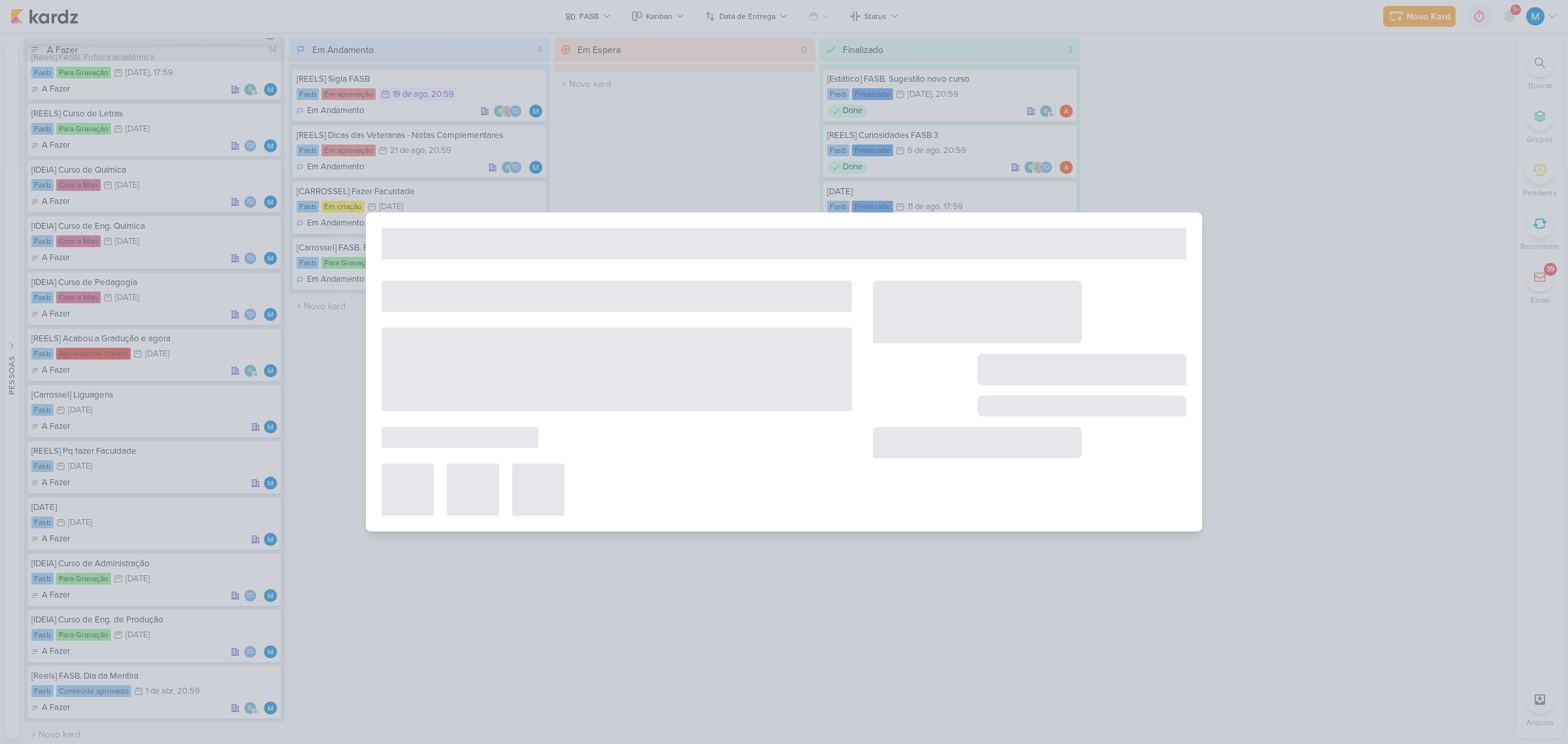
type input "[Reels] FASB. Dia da Mentira"
type input "[DATE] 20:59"
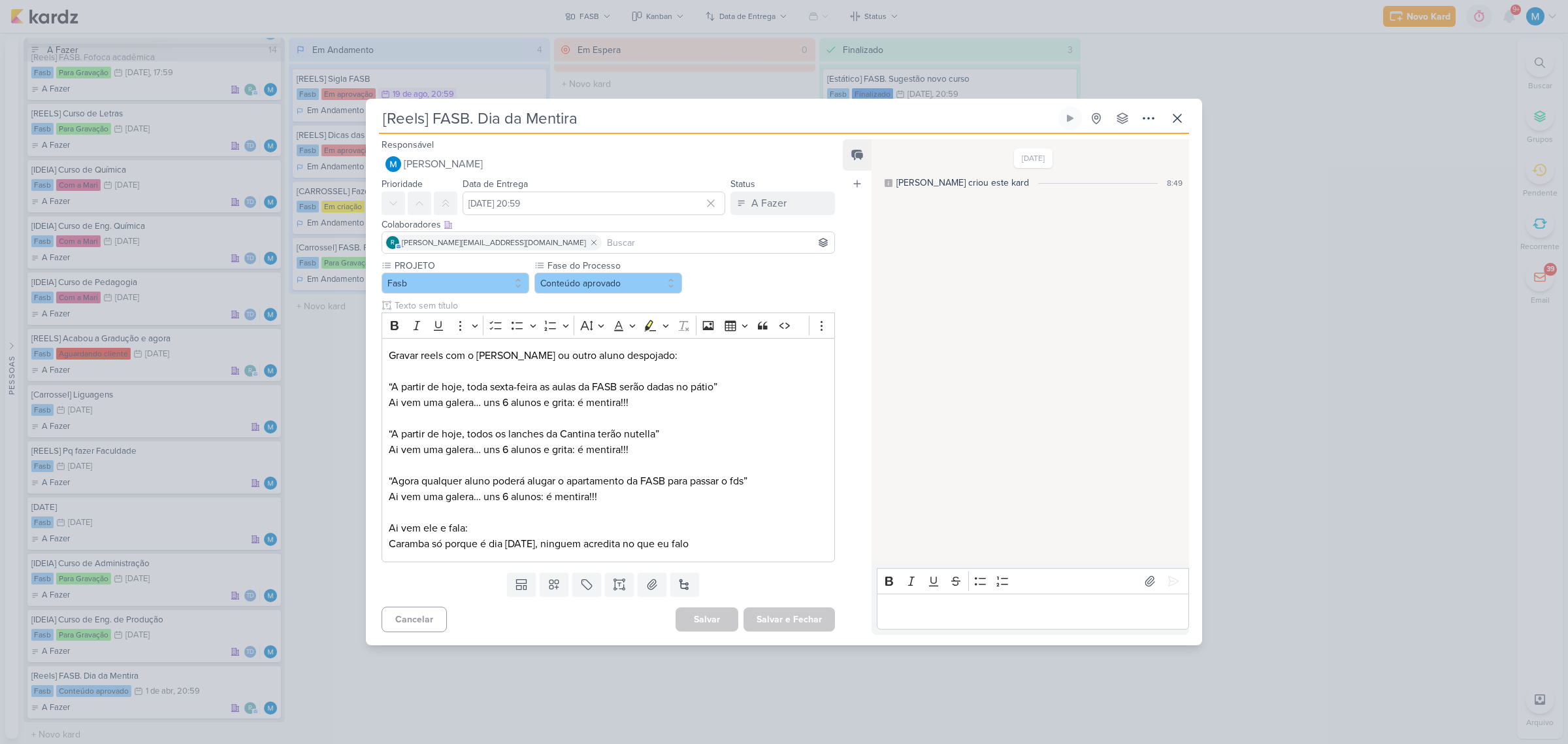
scroll to position [0, 0]
click at [564, 198] on input "[DATE] 20:59" at bounding box center [594, 204] width 263 height 24
click at [1175, 111] on icon at bounding box center [1177, 118] width 16 height 16
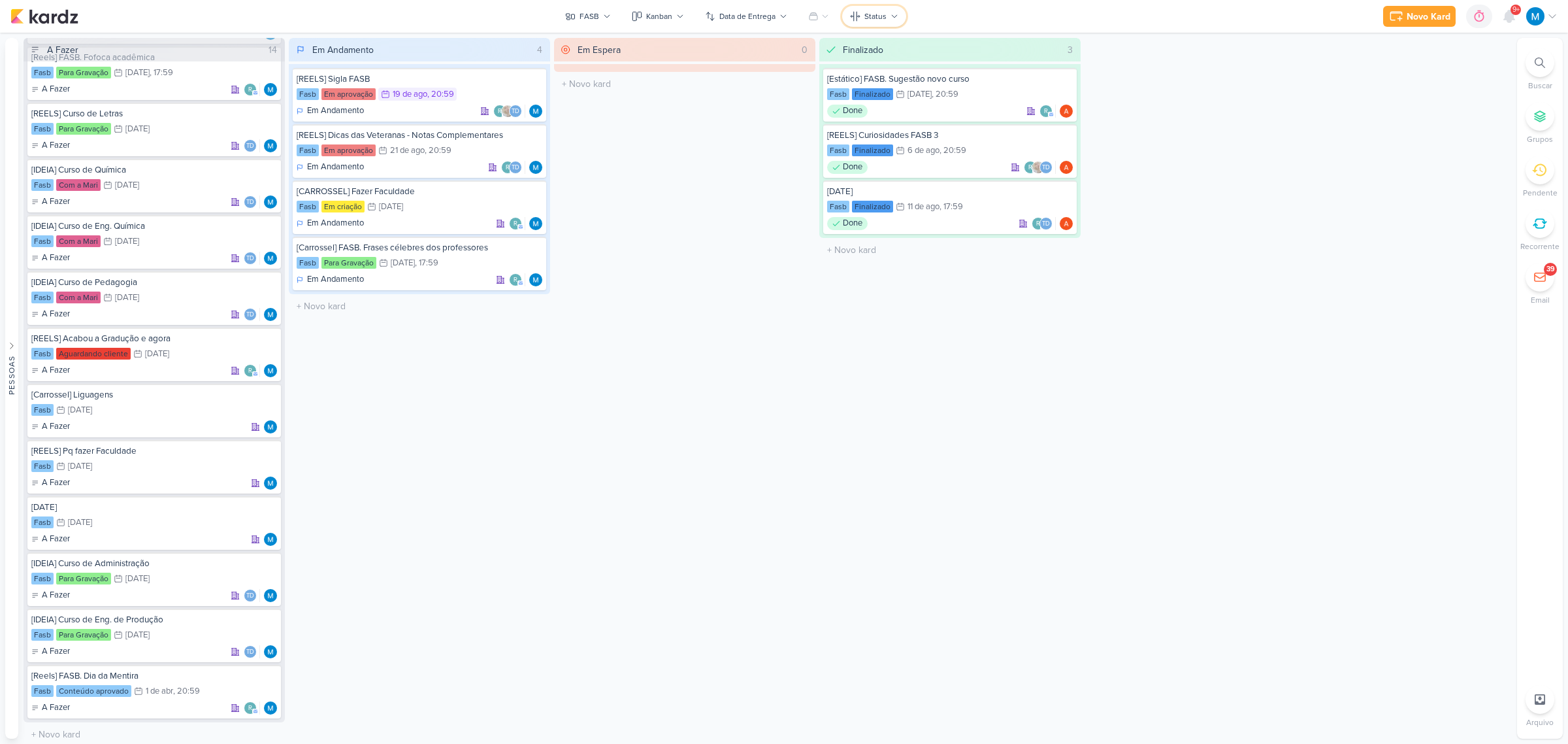
click at [864, 10] on div "Status" at bounding box center [875, 16] width 22 height 12
click at [1036, 111] on div "Fase do Processo" at bounding box center [1051, 113] width 73 height 14
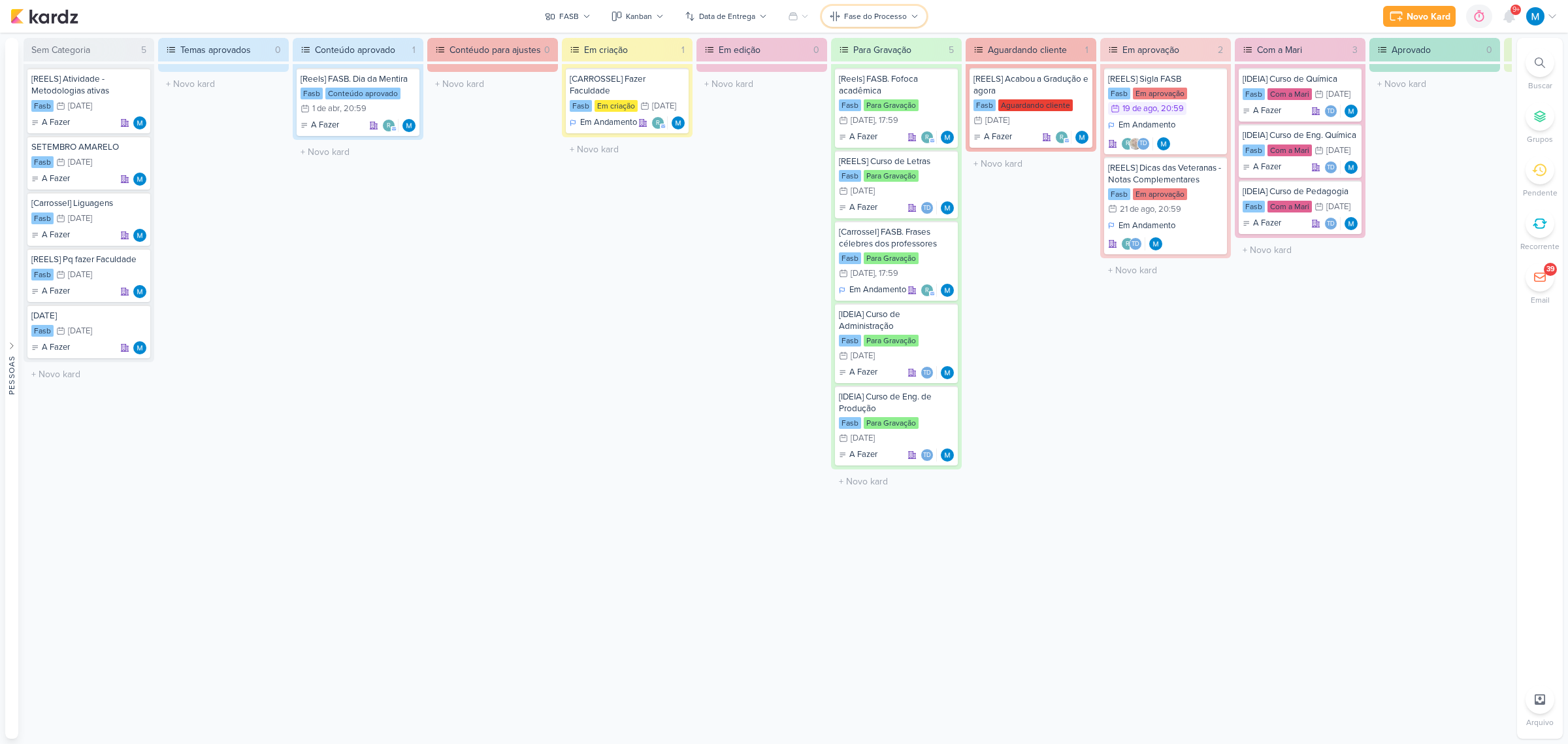
click at [911, 20] on icon at bounding box center [915, 16] width 8 height 8
click at [1043, 386] on div "Aguardando cliente 1 [REELS] Acabou a Gradução e agora Fasb Aguardando cliente …" at bounding box center [1031, 388] width 131 height 701
click at [631, 14] on div "Kanban" at bounding box center [639, 16] width 26 height 12
click at [659, 116] on div "Calendário" at bounding box center [653, 113] width 43 height 14
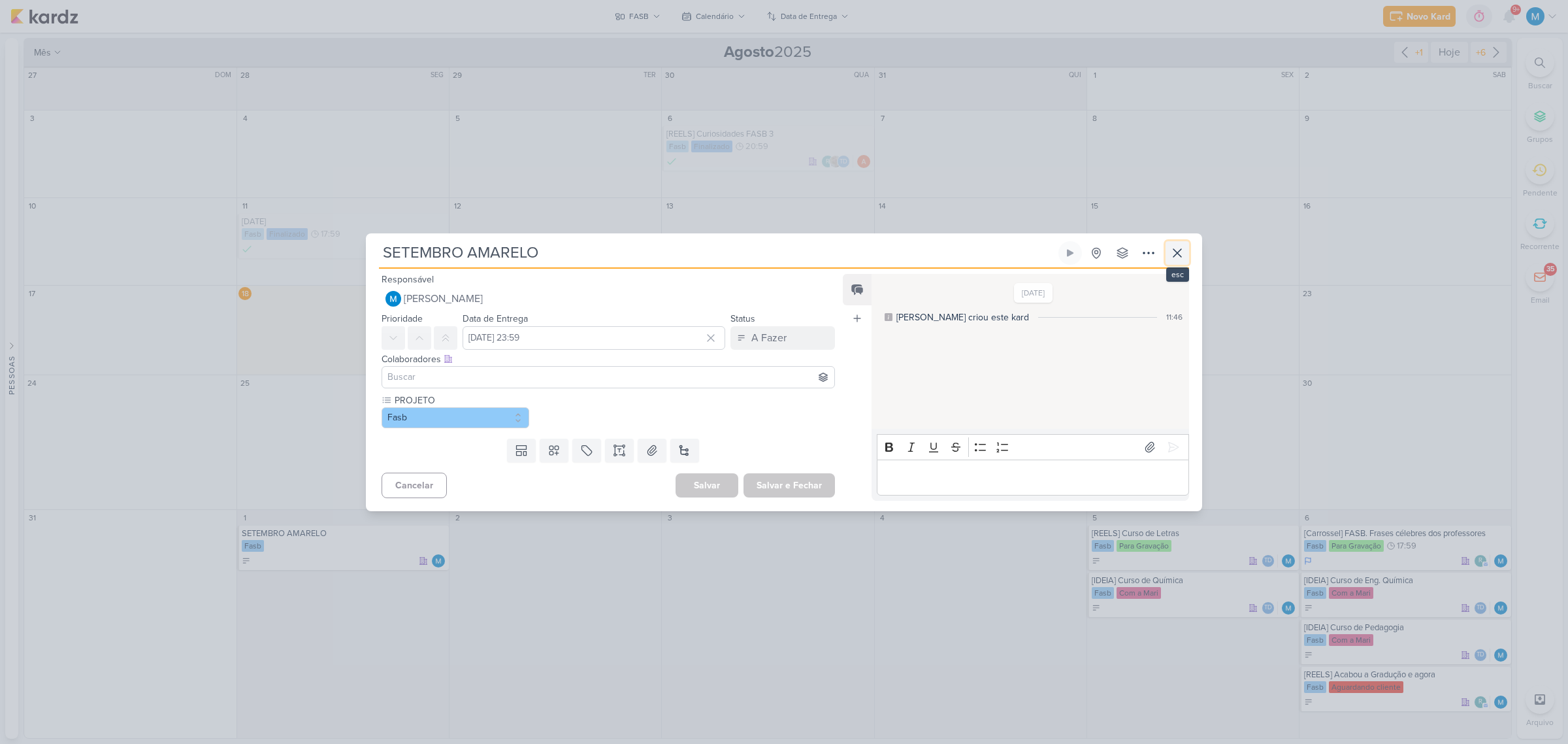
click at [1180, 257] on icon at bounding box center [1177, 253] width 16 height 16
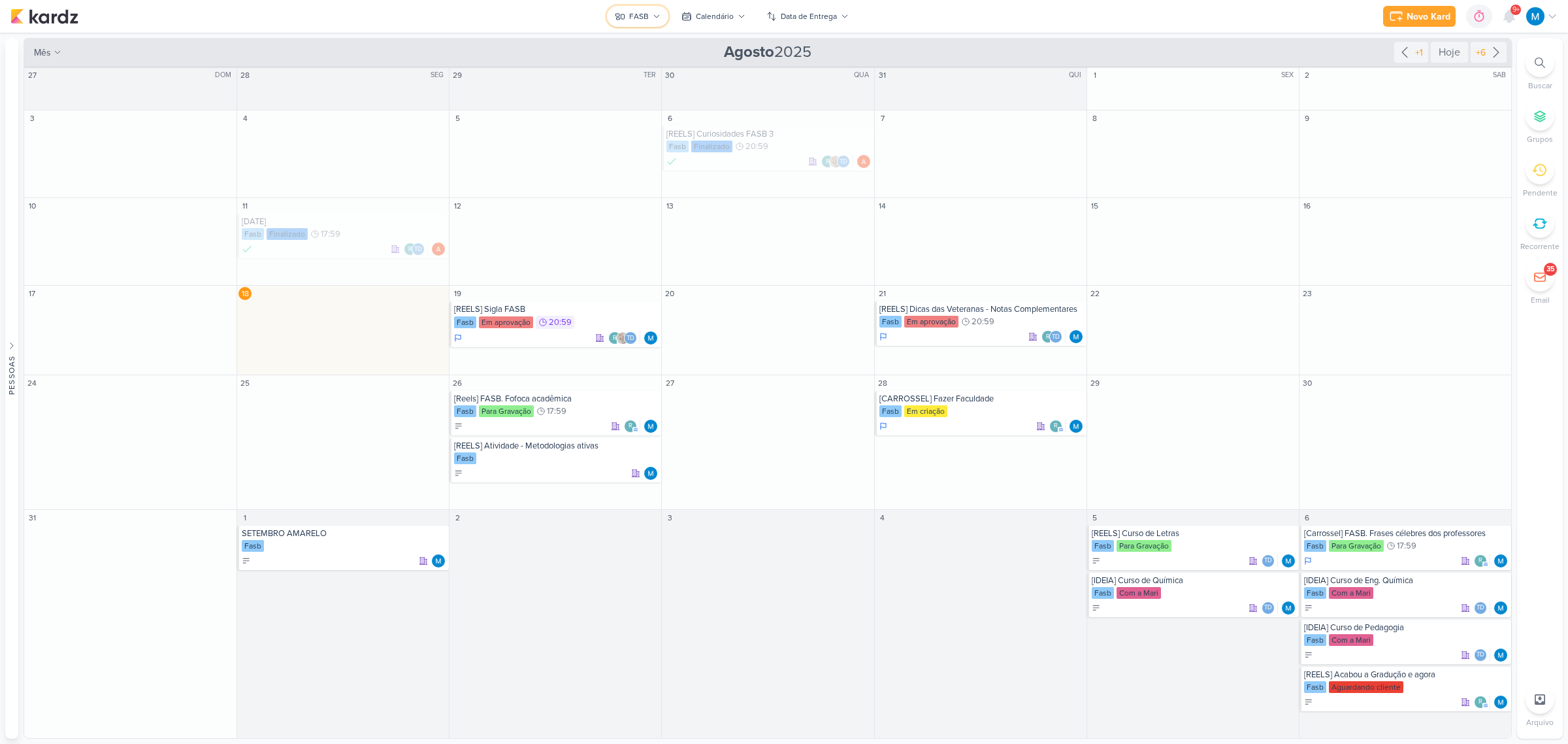
click at [655, 17] on icon at bounding box center [657, 16] width 8 height 8
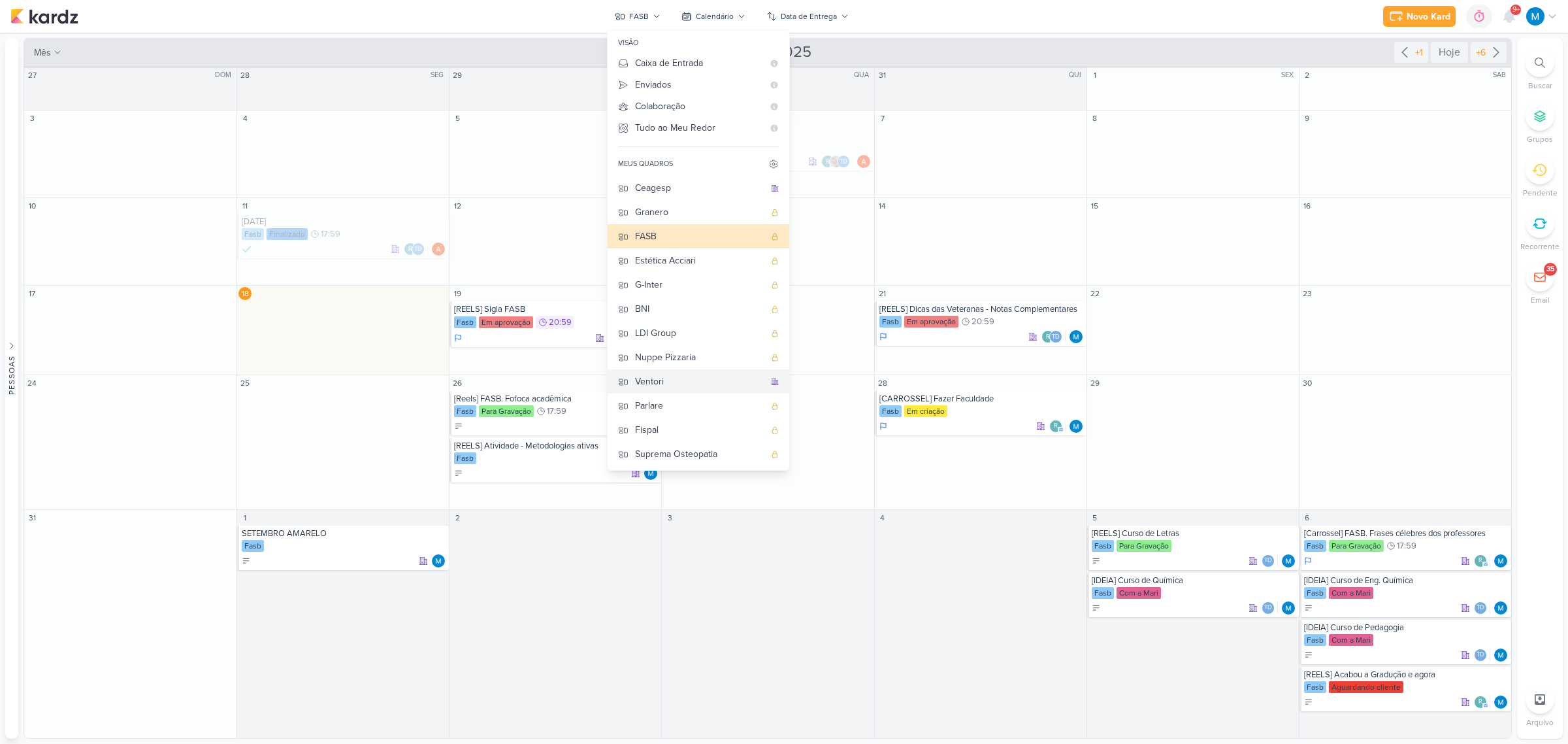
click at [665, 374] on div "Ventori" at bounding box center [700, 381] width 130 height 14
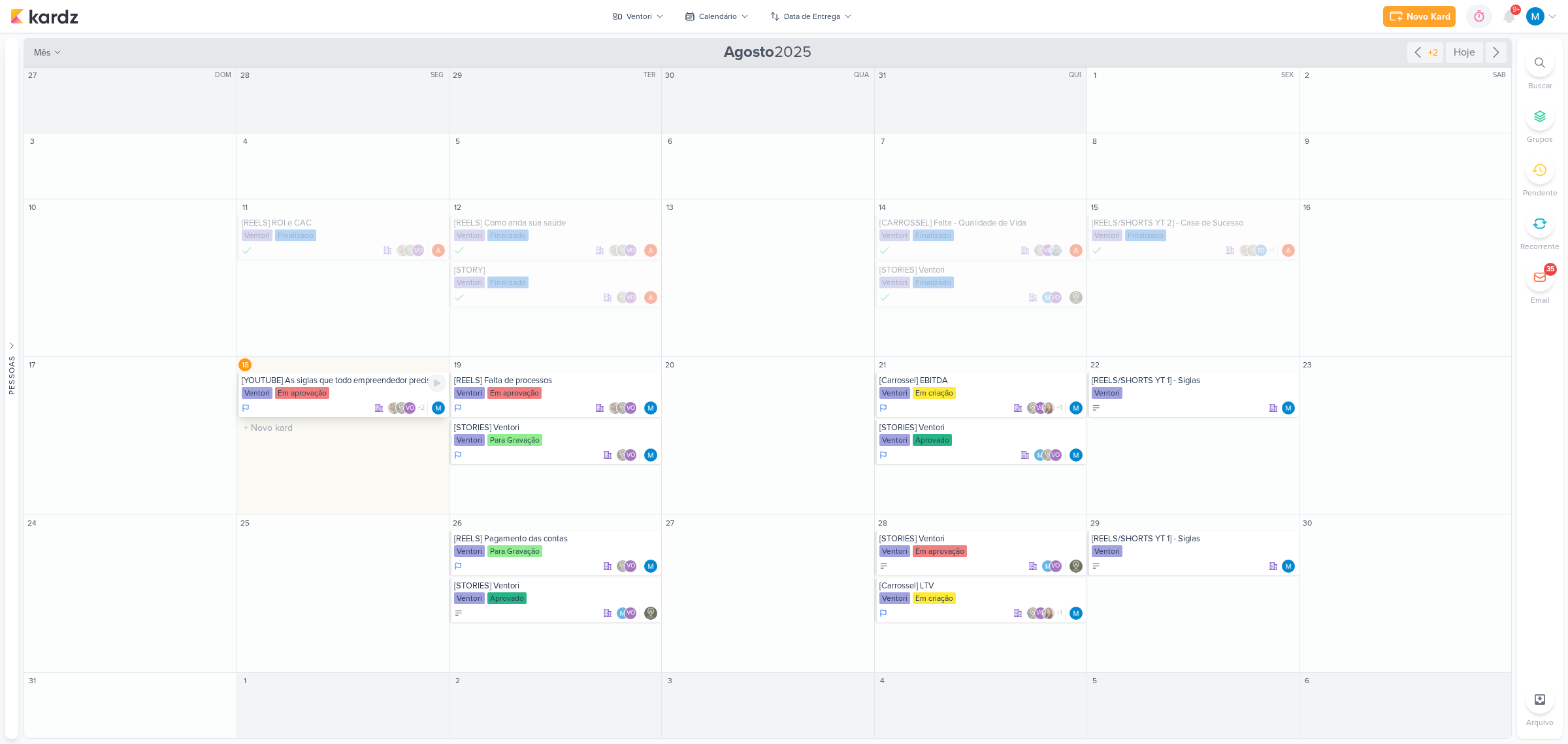
click at [348, 380] on div "[YOUTUBE] As siglas que todo empreendedor precisa conhecer" at bounding box center [344, 380] width 205 height 10
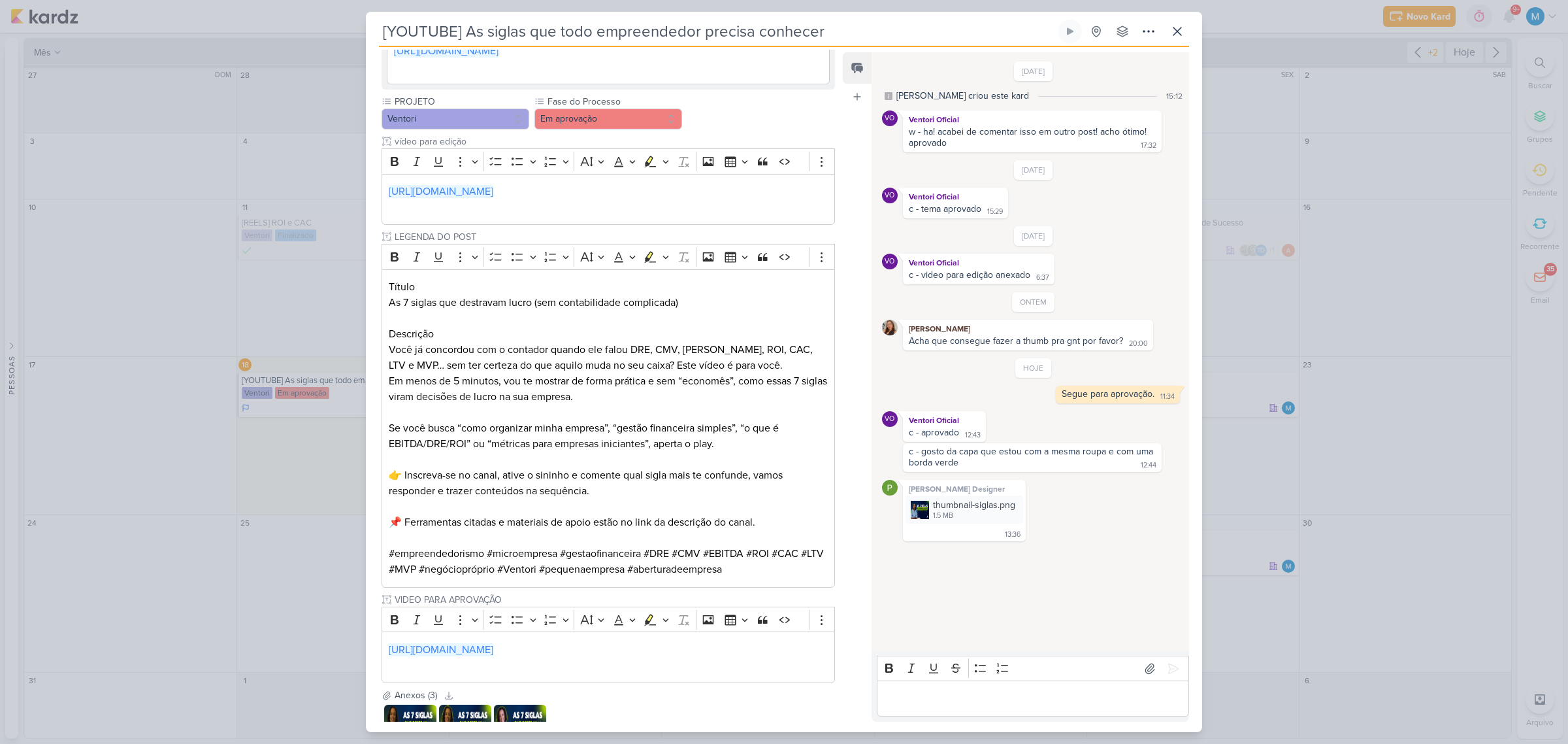
scroll to position [490, 0]
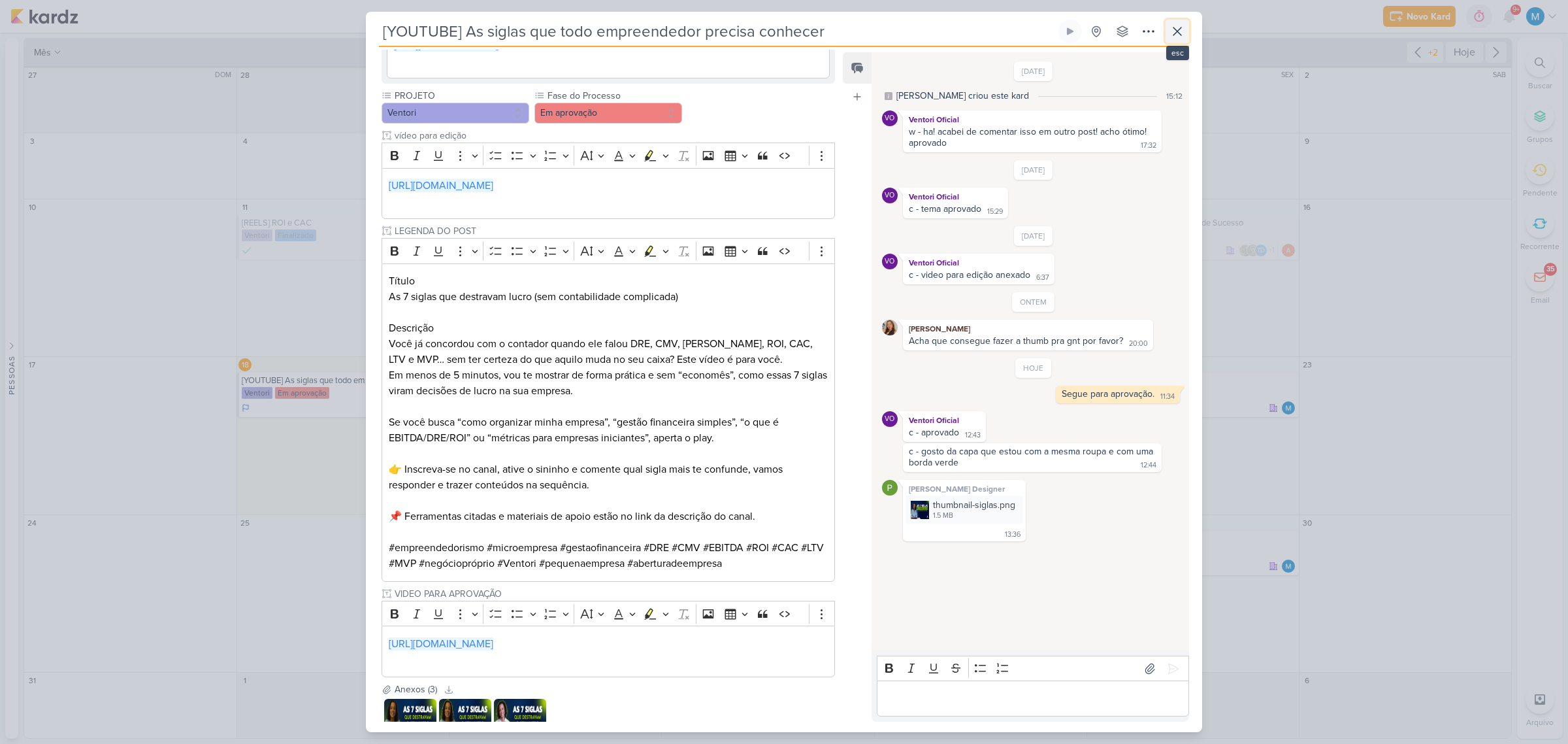
click at [1180, 34] on icon at bounding box center [1177, 31] width 8 height 8
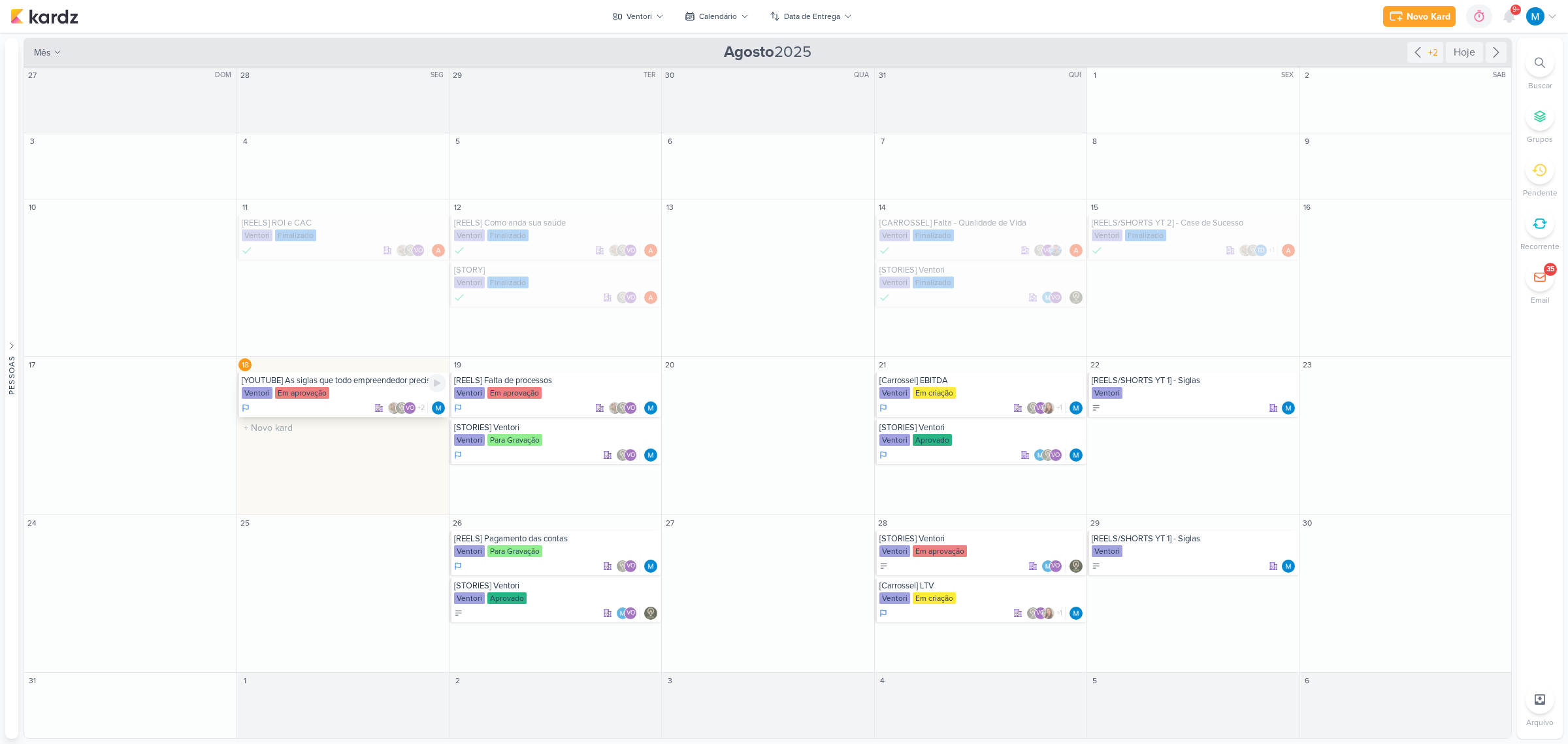
click at [367, 383] on div "[YOUTUBE] As siglas que todo empreendedor precisa conhecer" at bounding box center [344, 380] width 205 height 10
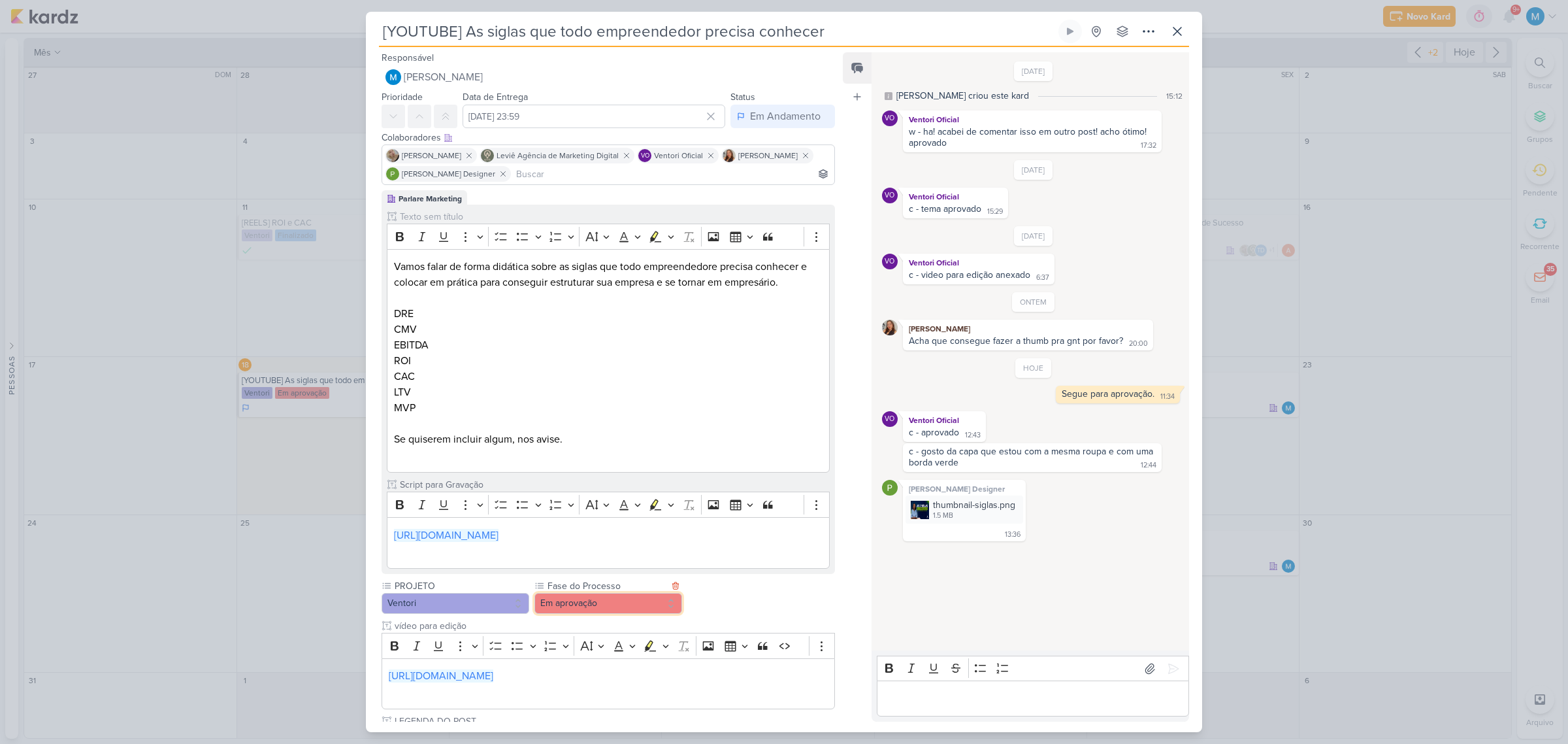
click at [627, 614] on button "Em aprovação" at bounding box center [608, 603] width 148 height 21
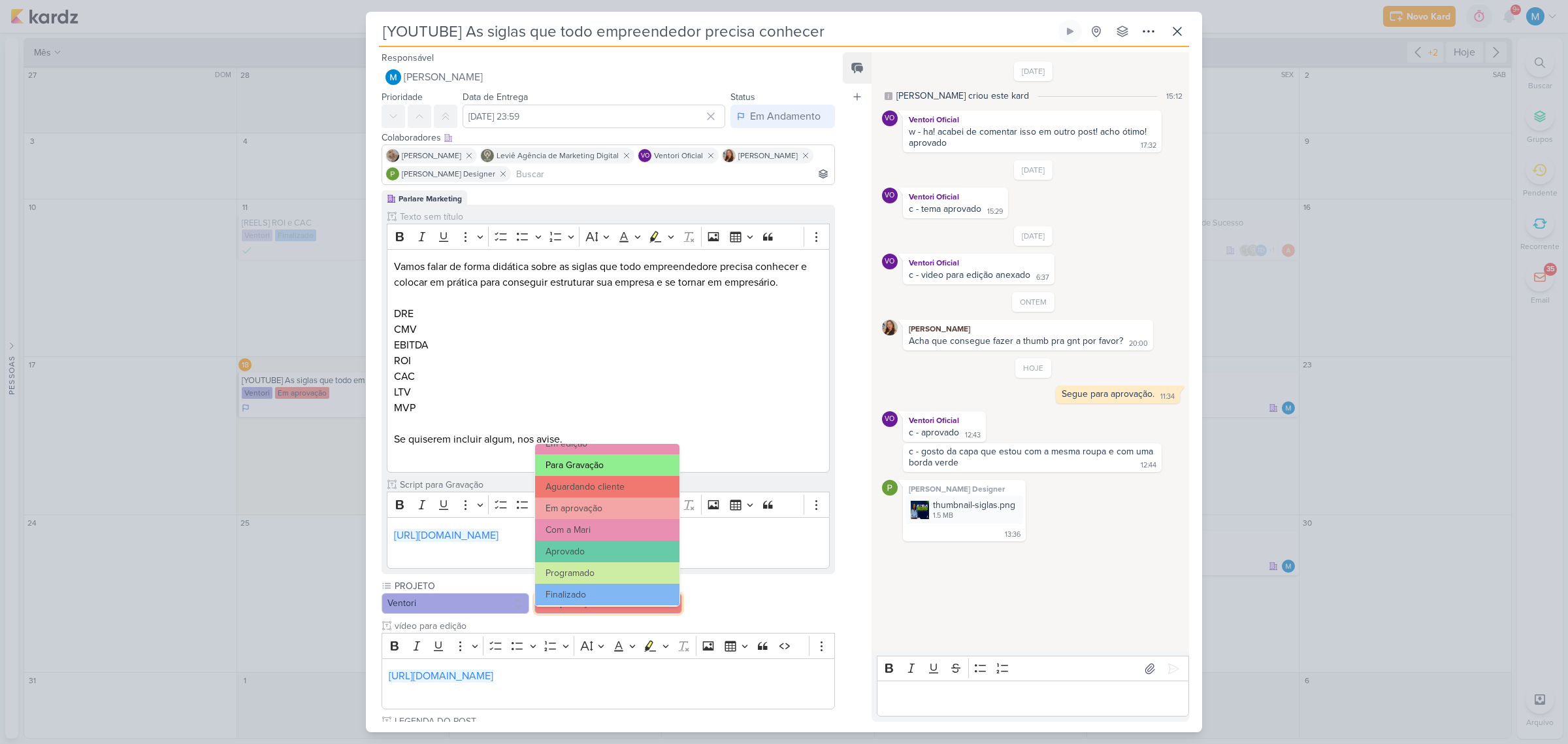
scroll to position [126, 0]
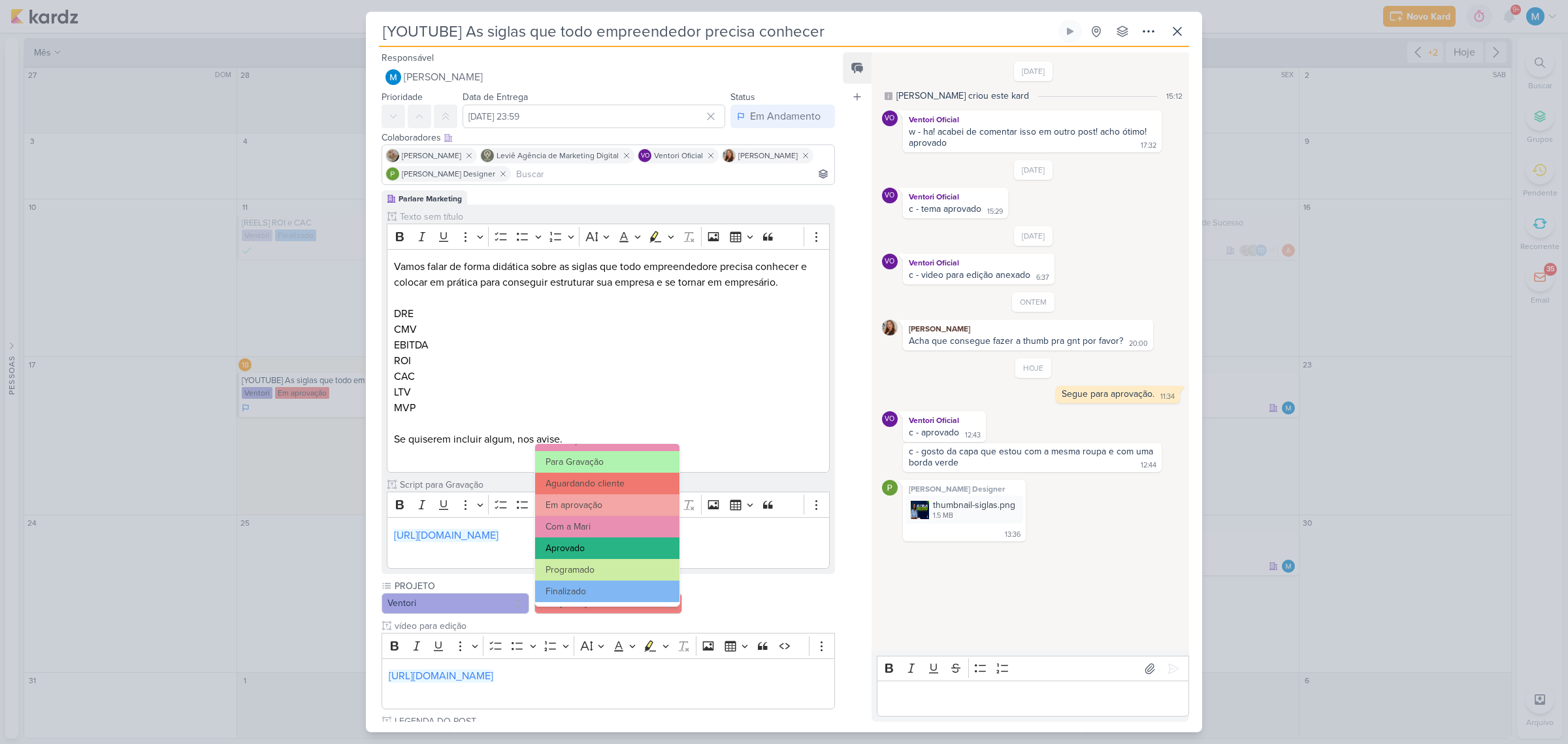
click at [596, 548] on button "Aprovado" at bounding box center [607, 548] width 145 height 22
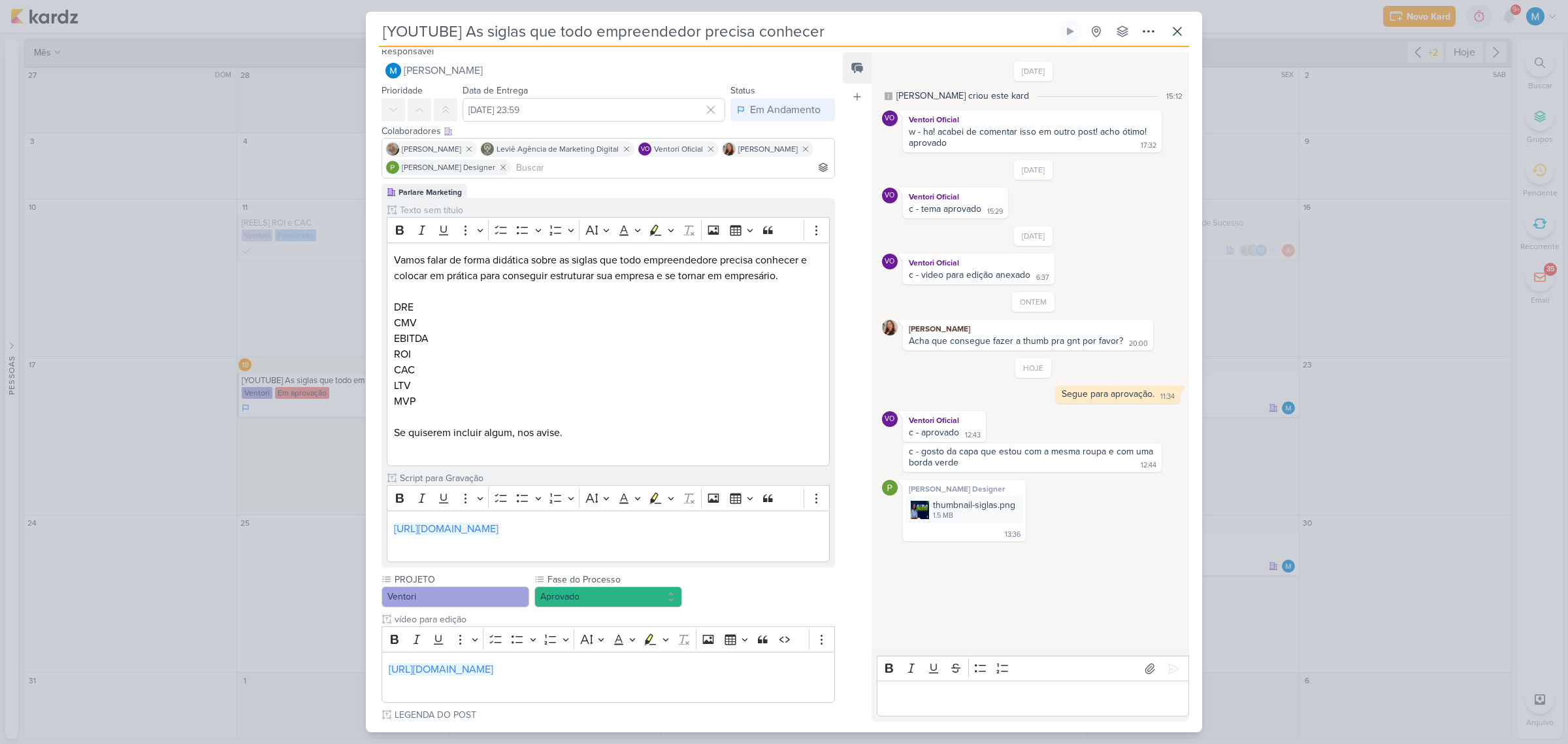
scroll to position [0, 0]
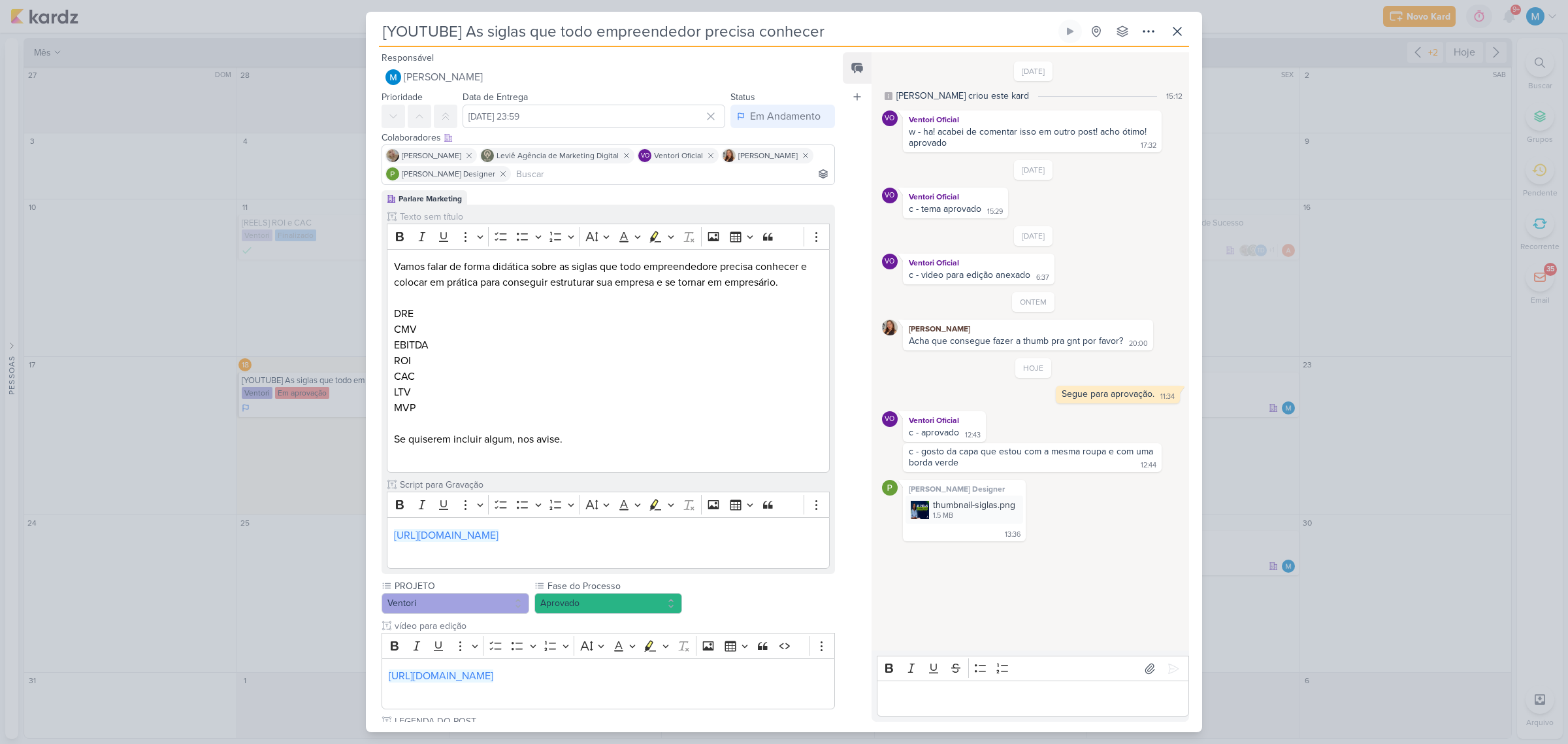
click at [642, 175] on input at bounding box center [672, 174] width 318 height 16
type input "thai"
click at [635, 204] on button "Td Thais de carvalho" at bounding box center [608, 199] width 452 height 24
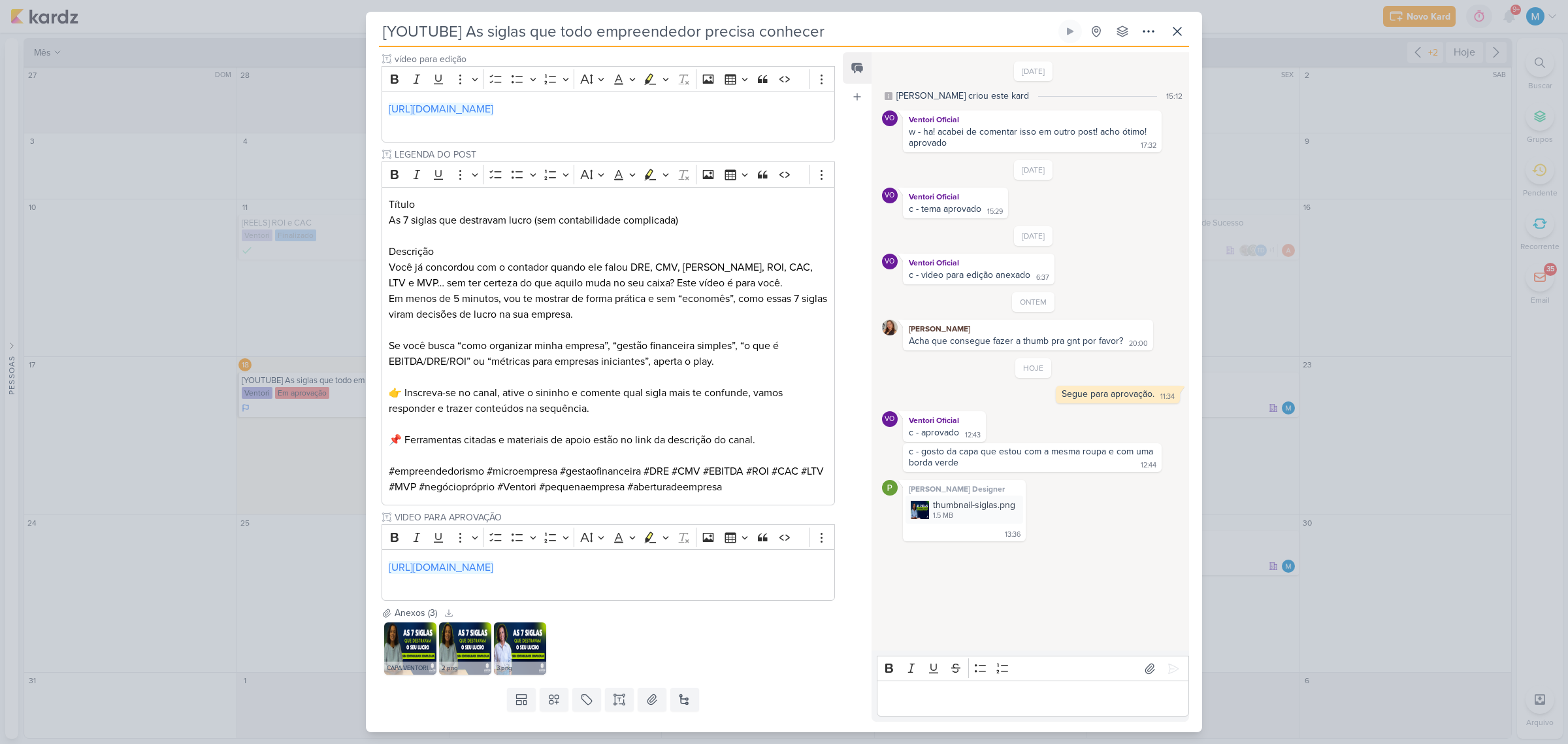
scroll to position [612, 0]
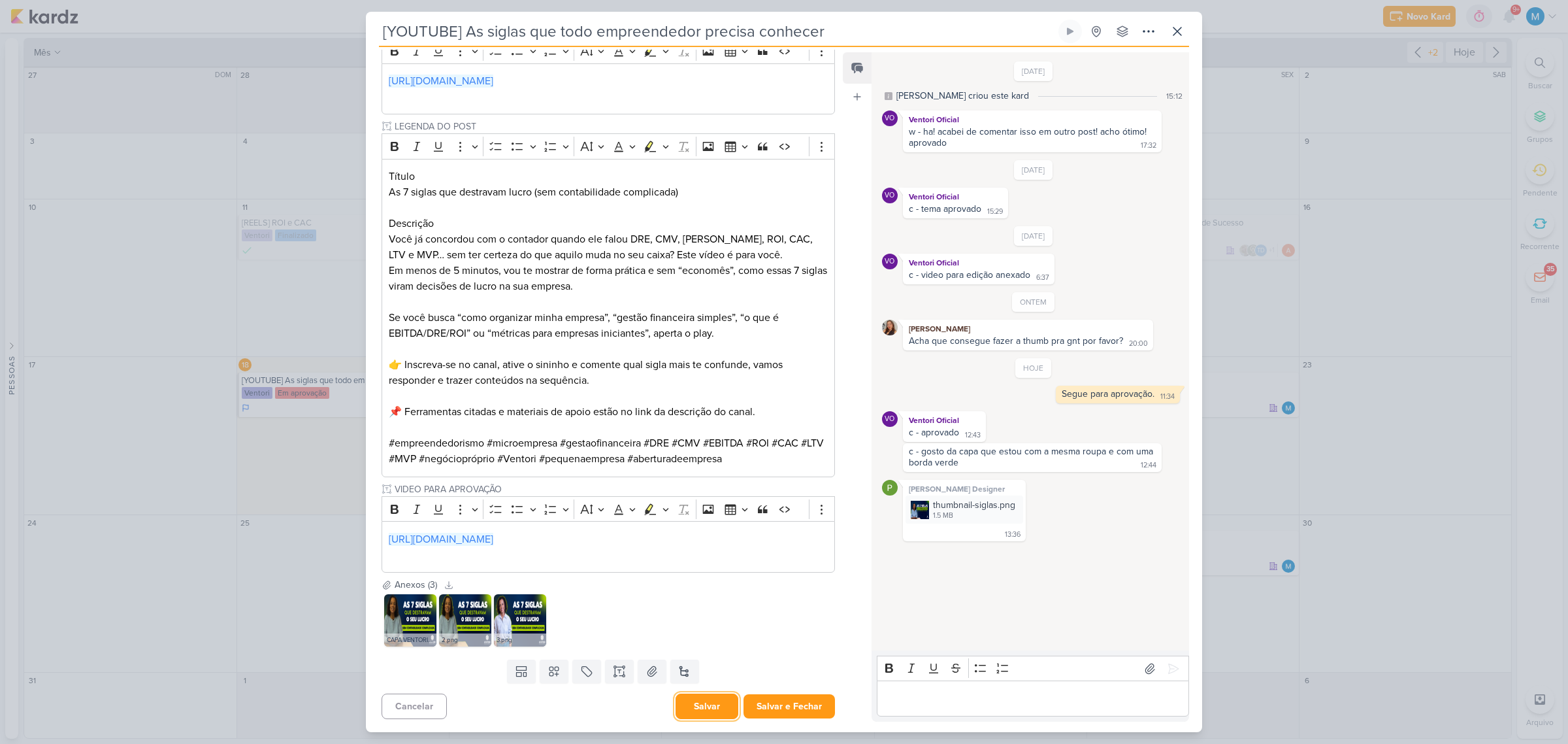
click at [690, 708] on button "Salvar" at bounding box center [707, 706] width 63 height 26
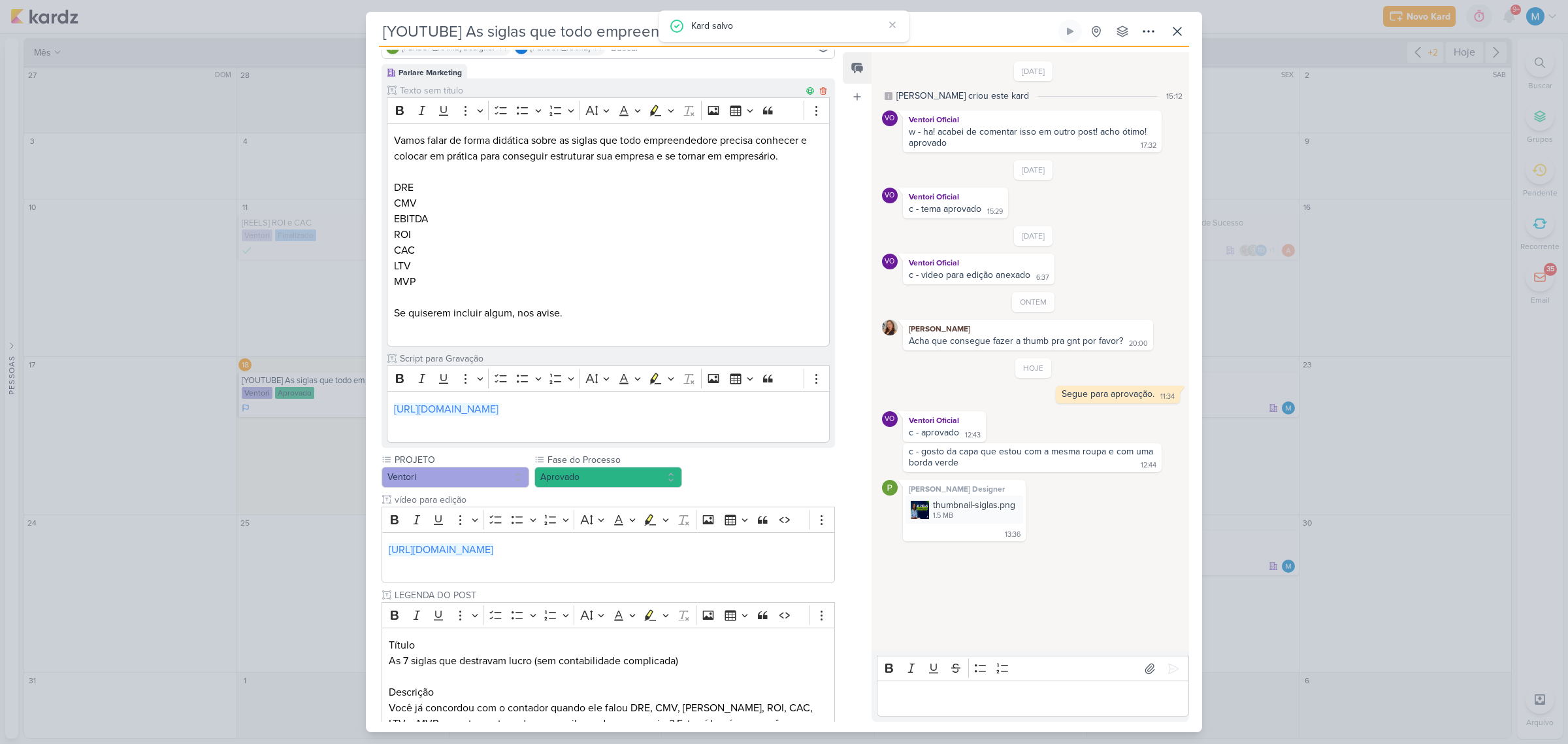
scroll to position [122, 0]
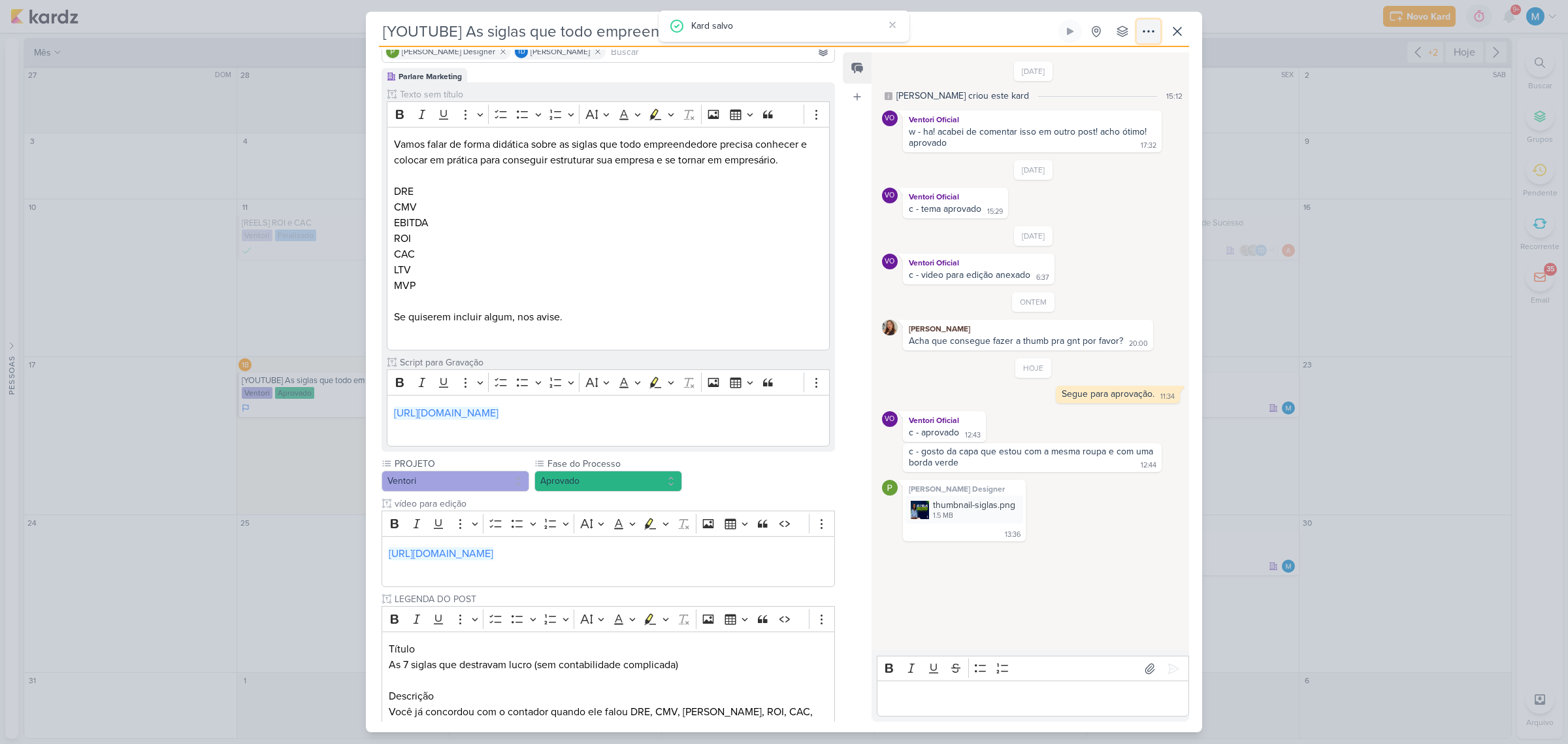
click at [1151, 34] on icon at bounding box center [1149, 31] width 16 height 16
click at [1090, 57] on div "Copiar Link" at bounding box center [1068, 61] width 45 height 14
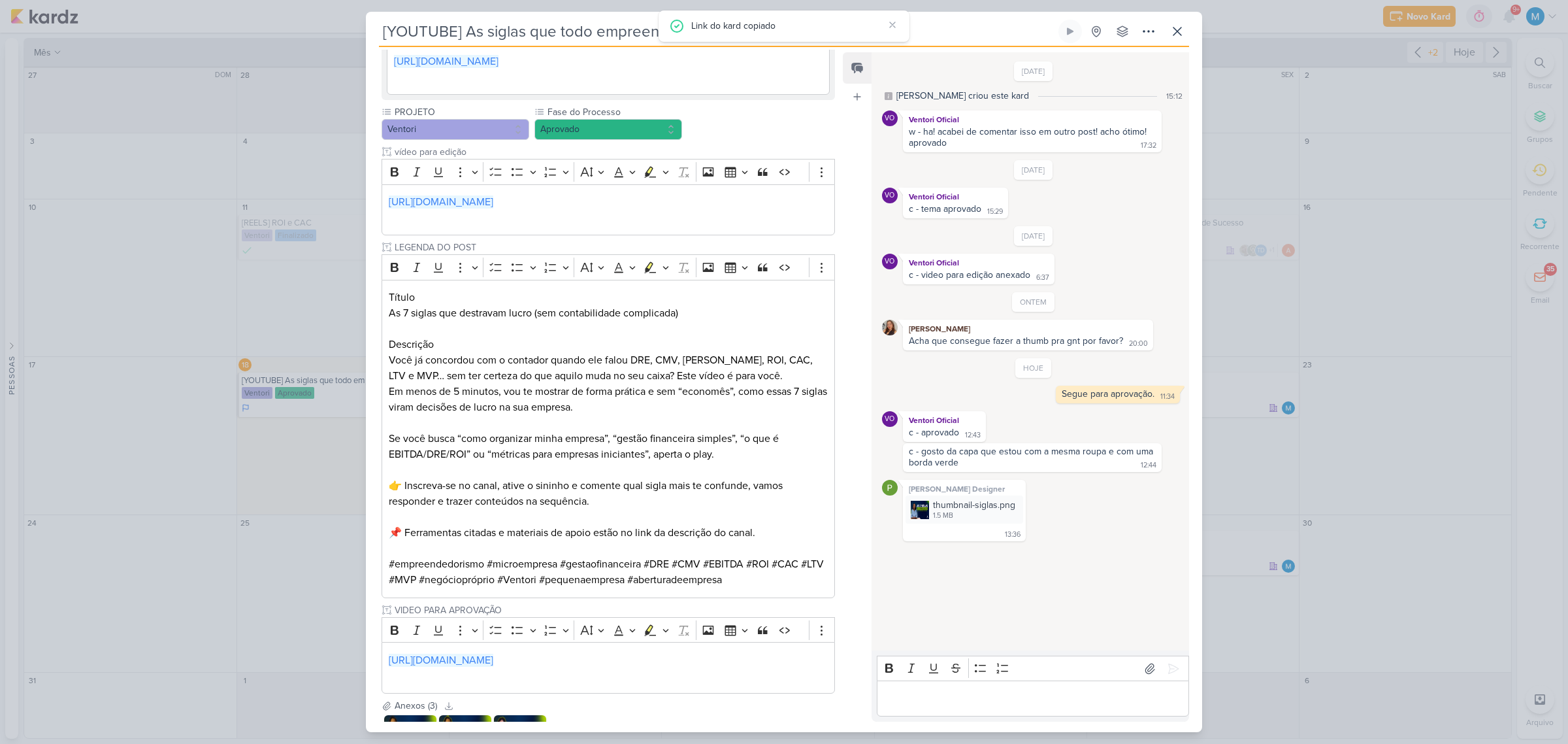
scroll to position [612, 0]
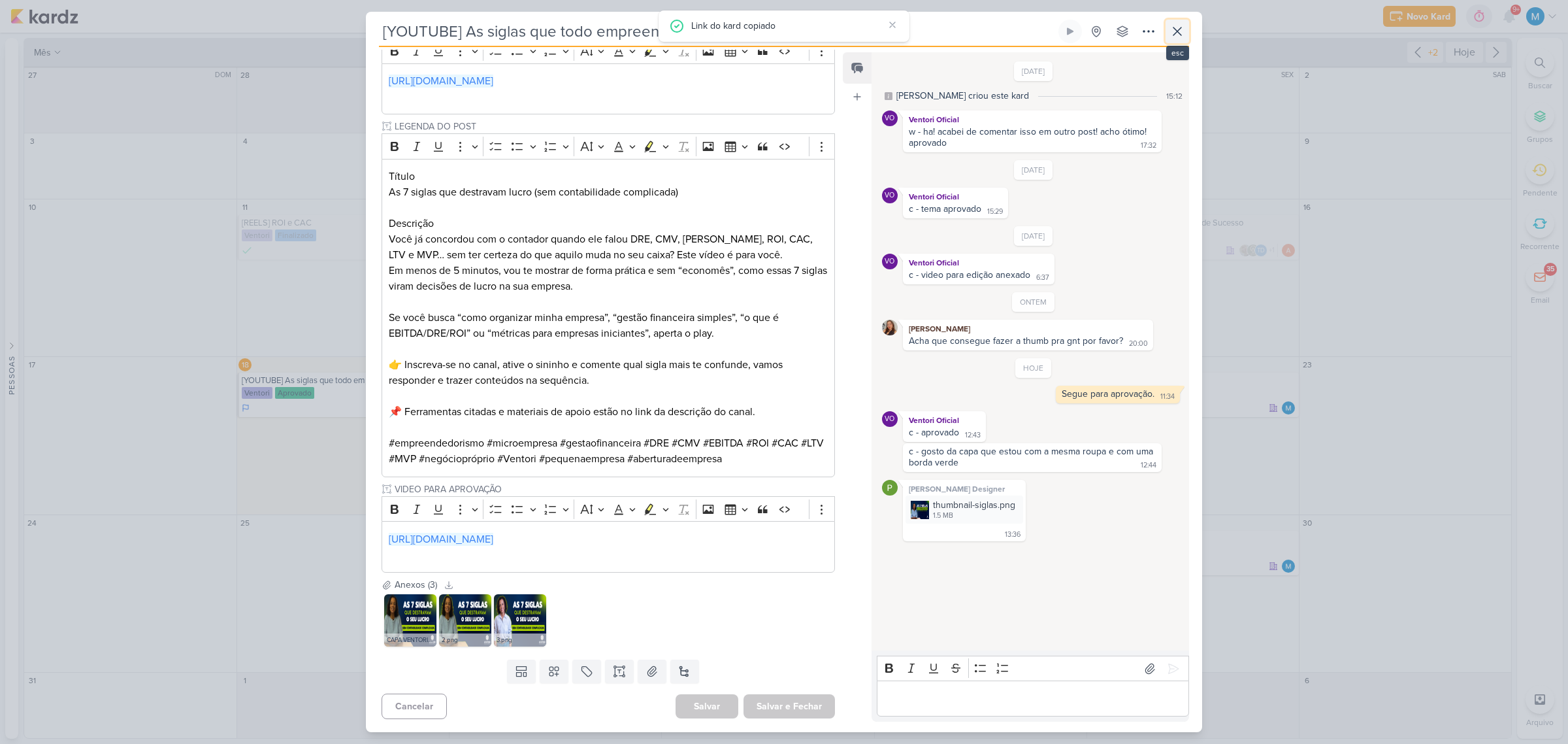
click at [1179, 26] on icon at bounding box center [1177, 31] width 16 height 16
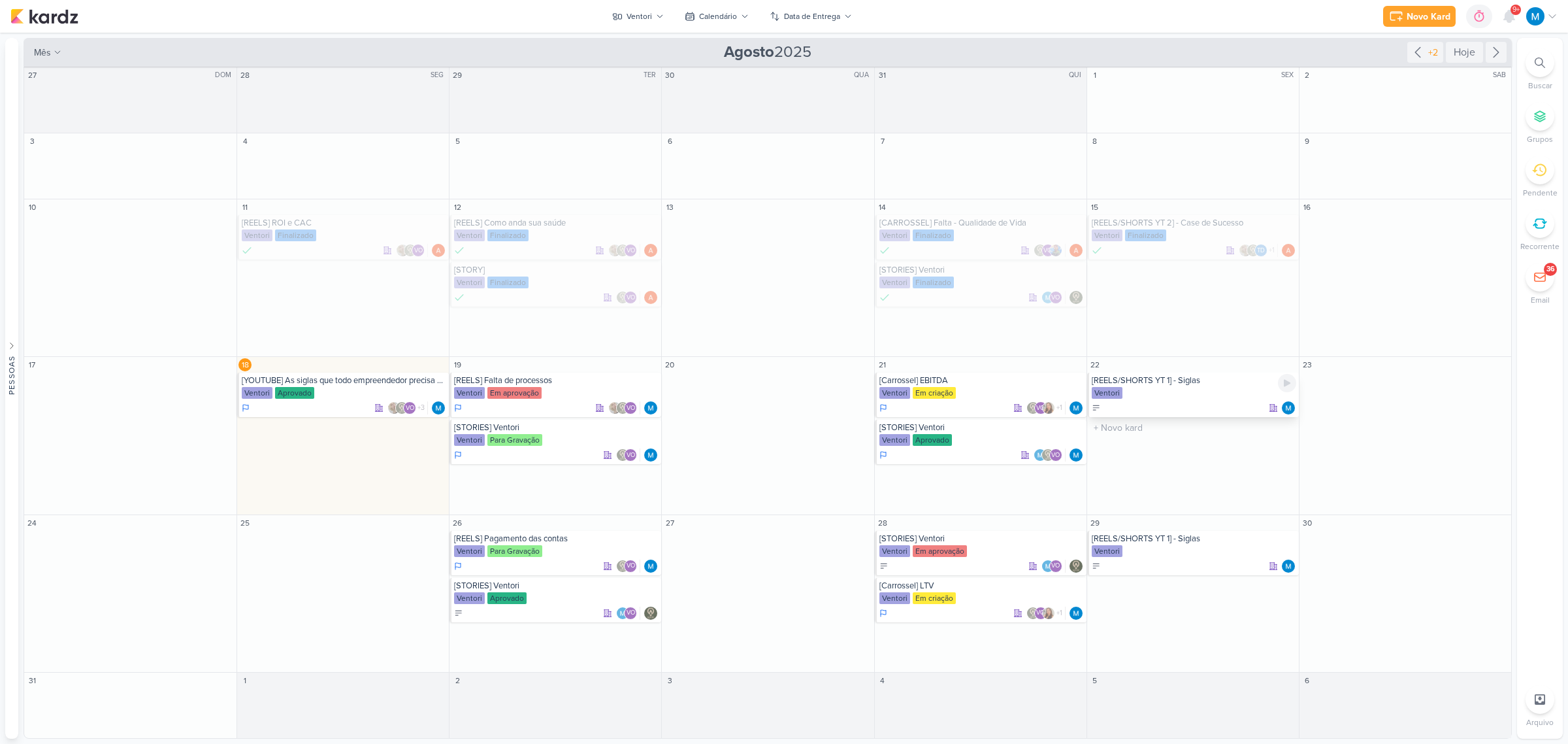
click at [1189, 385] on div "[REELS/SHORTS YT 1] - Siglas" at bounding box center [1194, 380] width 205 height 10
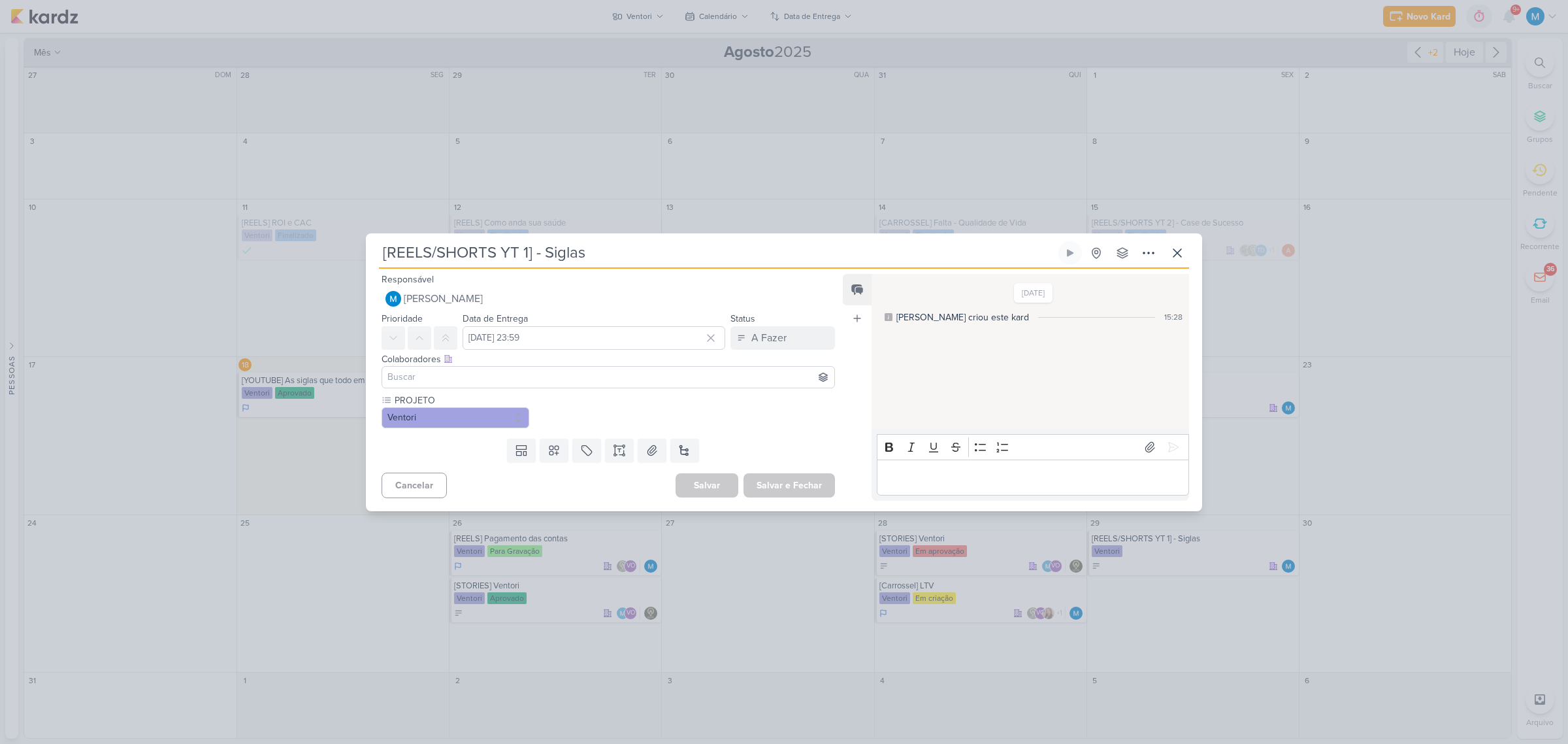
click at [519, 374] on input at bounding box center [608, 377] width 447 height 16
type input "sara"
click at [474, 399] on button "Sarah Violante" at bounding box center [608, 402] width 452 height 24
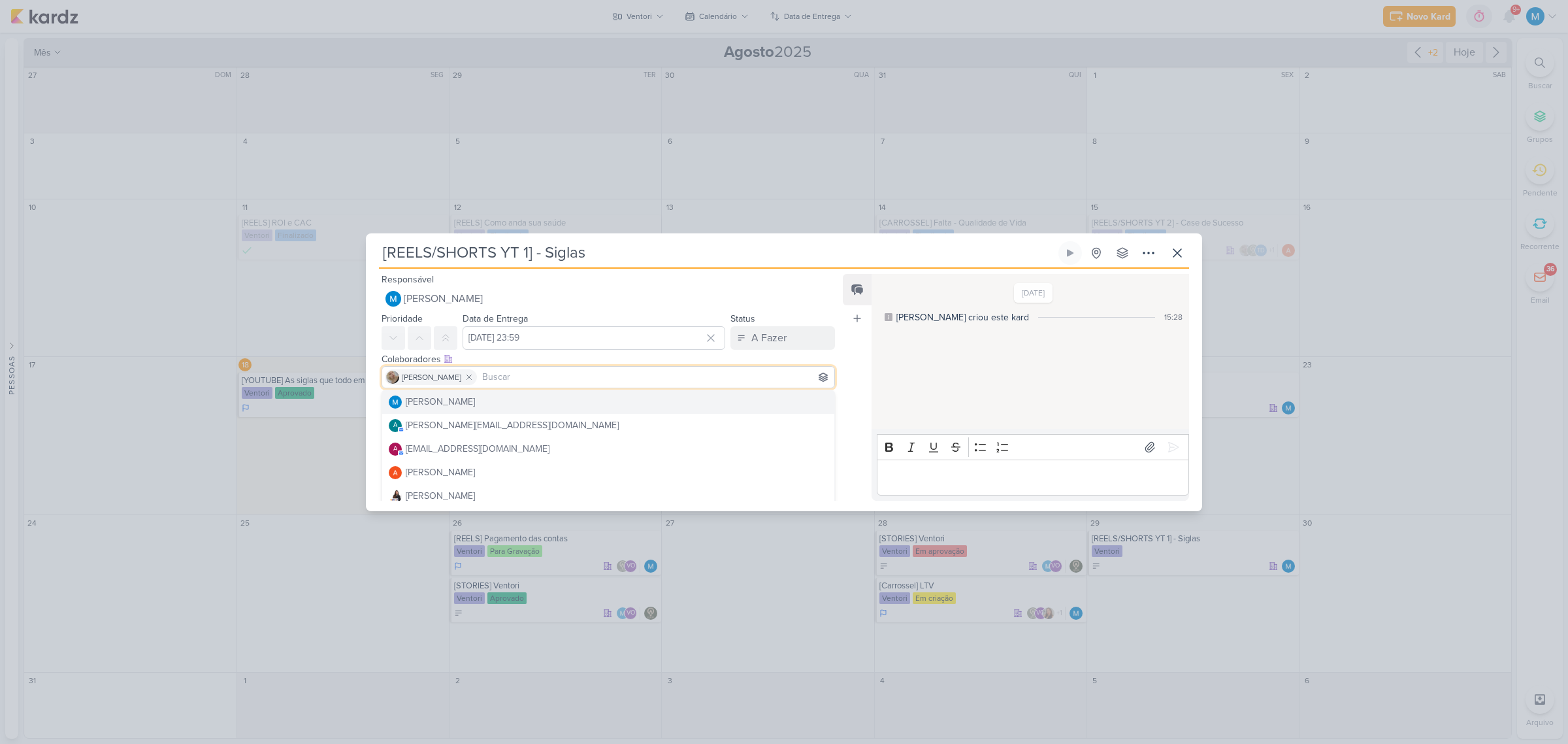
click at [858, 397] on div "Feed Atrelar email Solte o email para atrelar ao kard" at bounding box center [857, 387] width 29 height 227
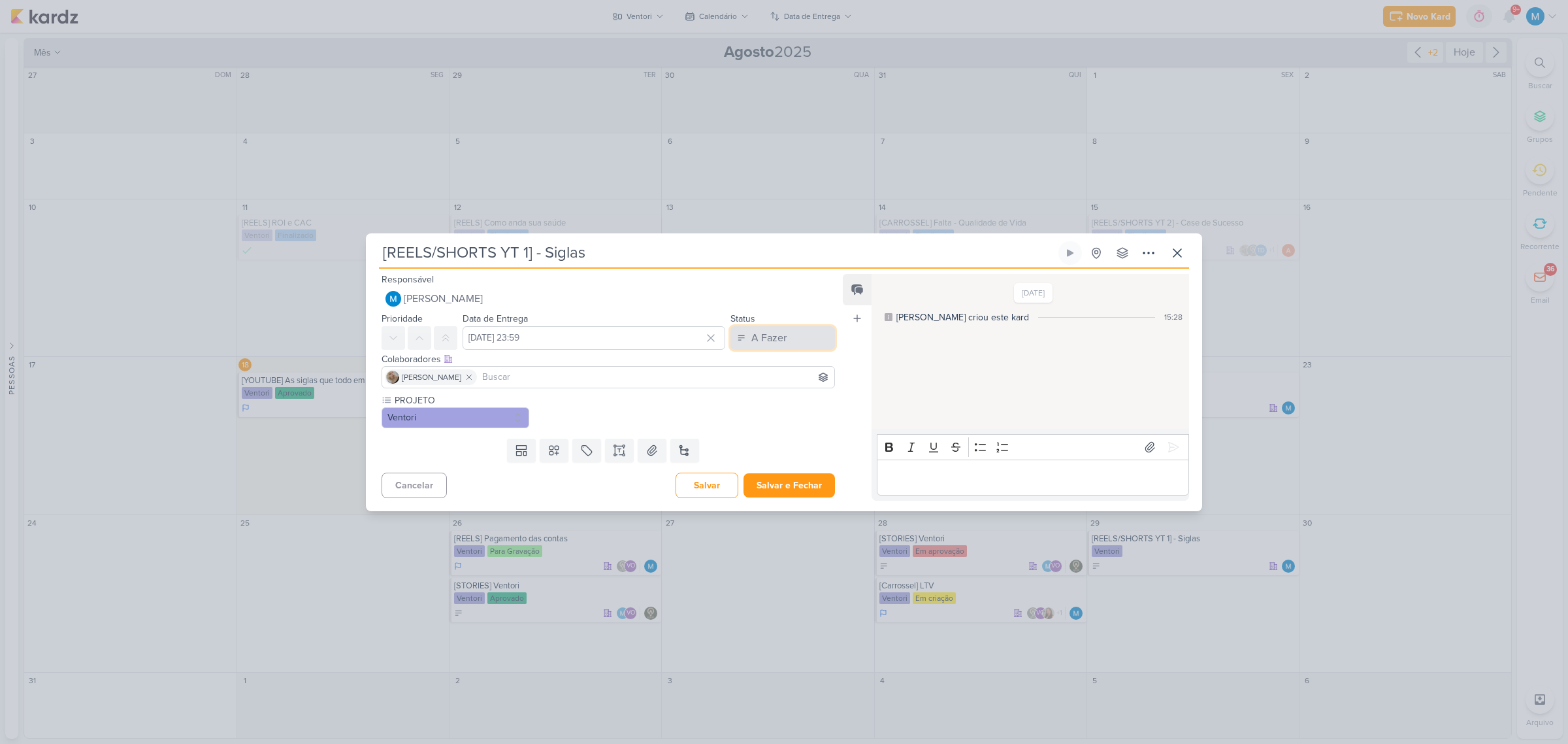
click at [761, 330] on div "A Fazer" at bounding box center [769, 338] width 35 height 16
click at [778, 337] on div "A Fazer" at bounding box center [769, 338] width 35 height 16
click at [779, 404] on div "Em Andamento" at bounding box center [773, 410] width 61 height 14
click at [618, 446] on icon at bounding box center [619, 450] width 13 height 13
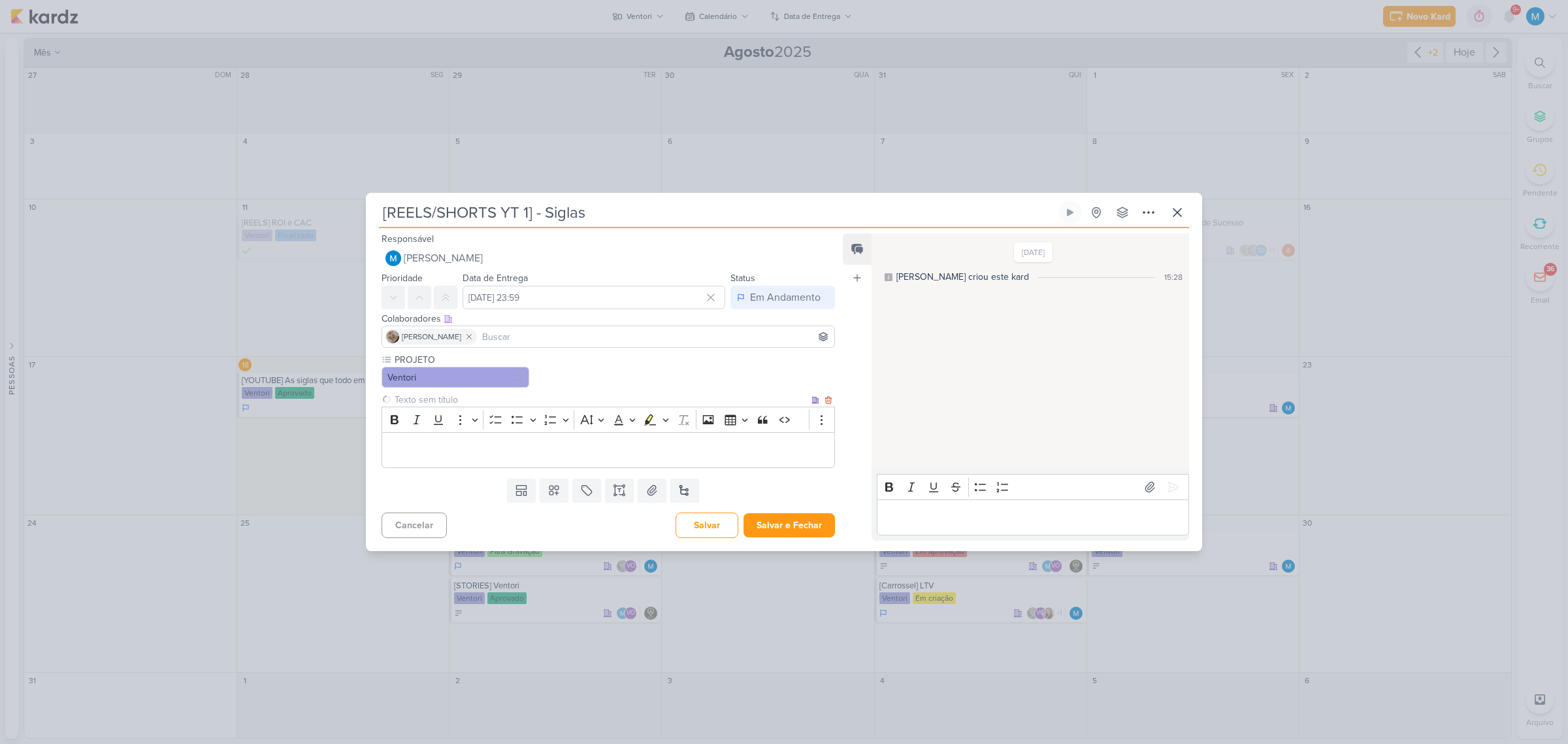
click at [435, 402] on input "text" at bounding box center [600, 399] width 417 height 14
type input "Briefing"
click at [443, 448] on p "Editor editing area: main" at bounding box center [608, 450] width 439 height 16
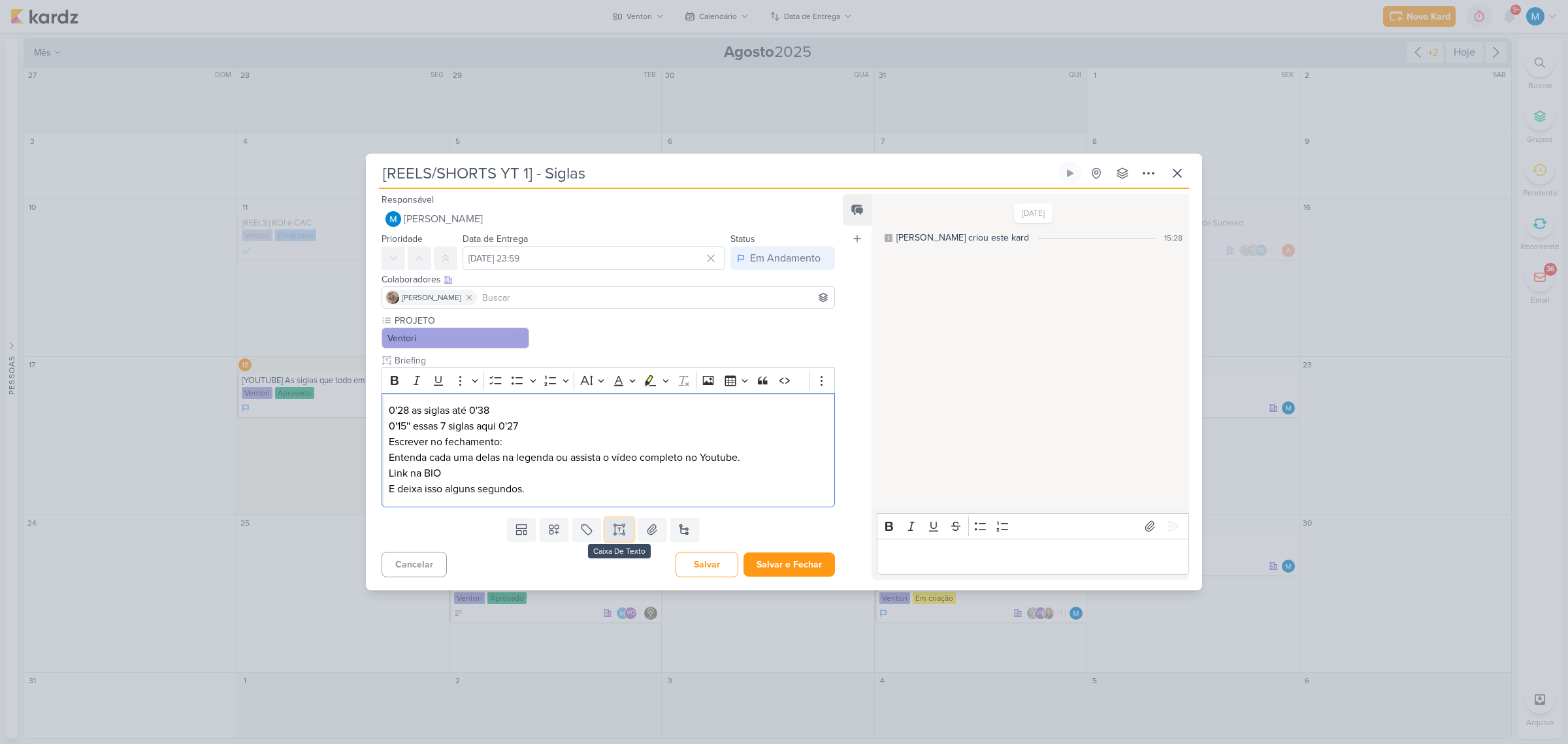
click at [619, 526] on icon at bounding box center [619, 529] width 13 height 13
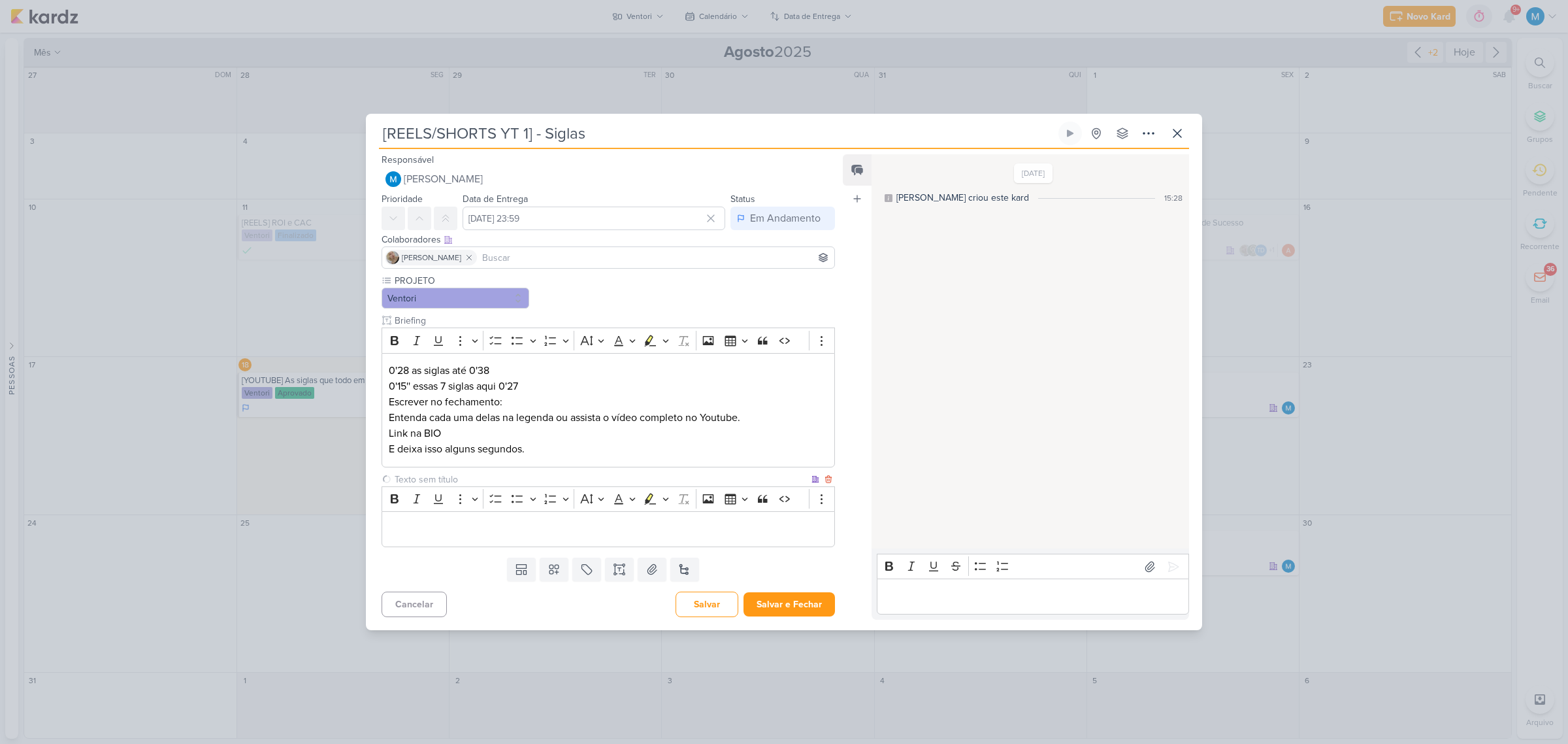
click at [425, 477] on input "text" at bounding box center [600, 479] width 417 height 14
type input "LEGENDA DO POST"
click at [408, 525] on p "Editor editing area: main" at bounding box center [608, 529] width 439 height 16
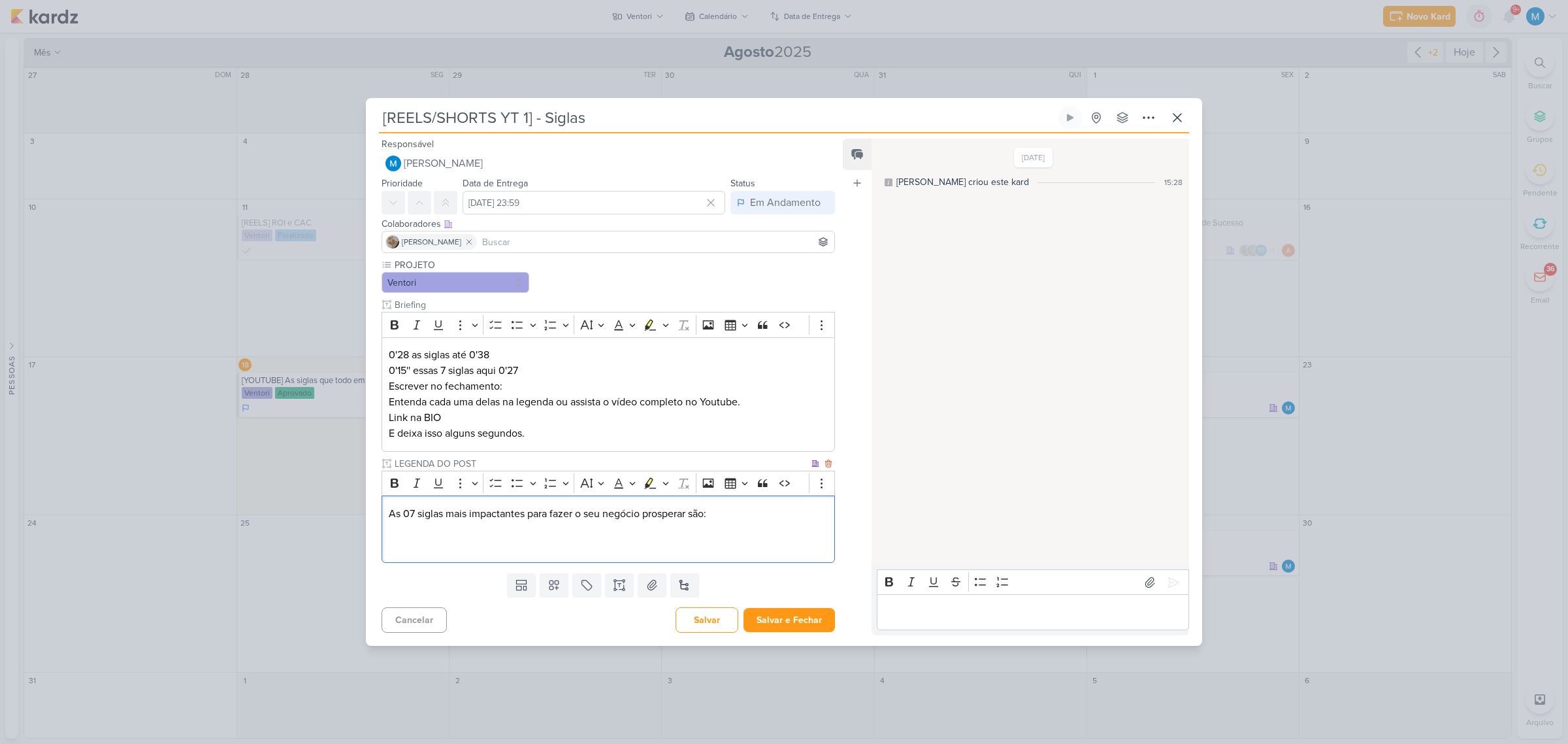
click at [458, 552] on p "Editor editing area: main" at bounding box center [608, 545] width 439 height 16
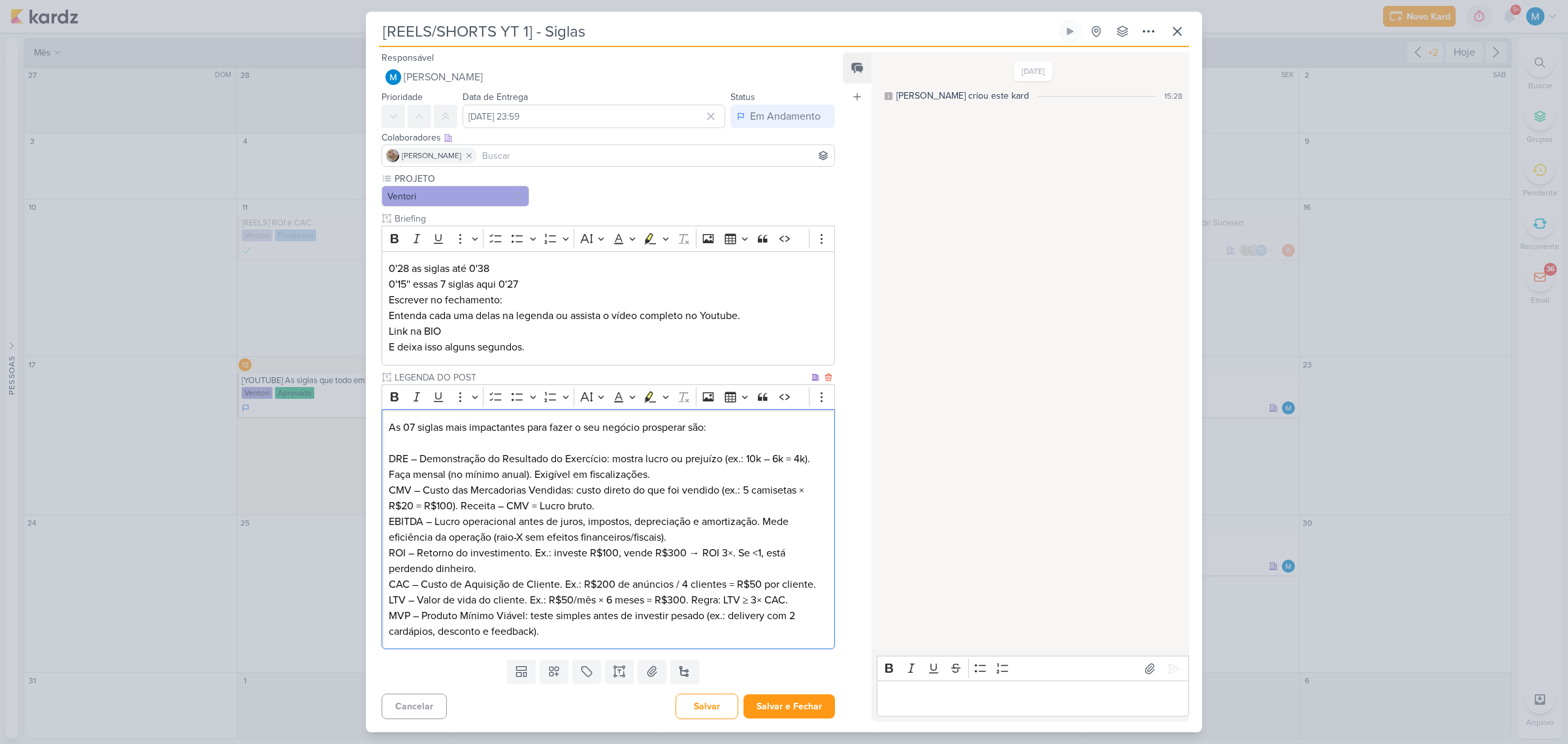
click at [389, 457] on p "DRE – Demonstração do Resultado do Exercício: mostra lucro ou prejuízo (ex.: 10…" at bounding box center [608, 467] width 439 height 31
click at [713, 427] on p "As 07 siglas mais impactantes para fazer o seu negócio prosperar são:" at bounding box center [608, 427] width 439 height 16
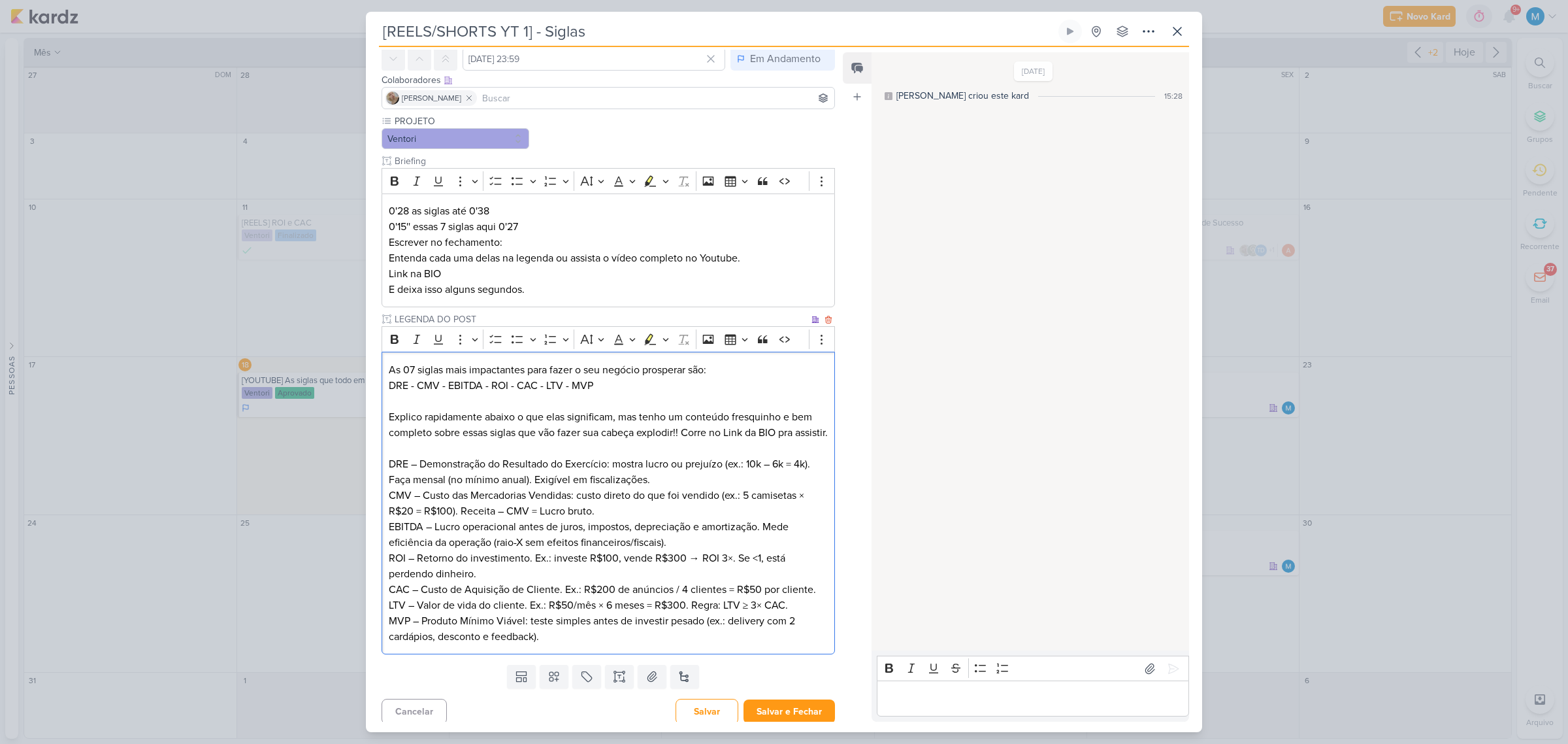
scroll to position [79, 0]
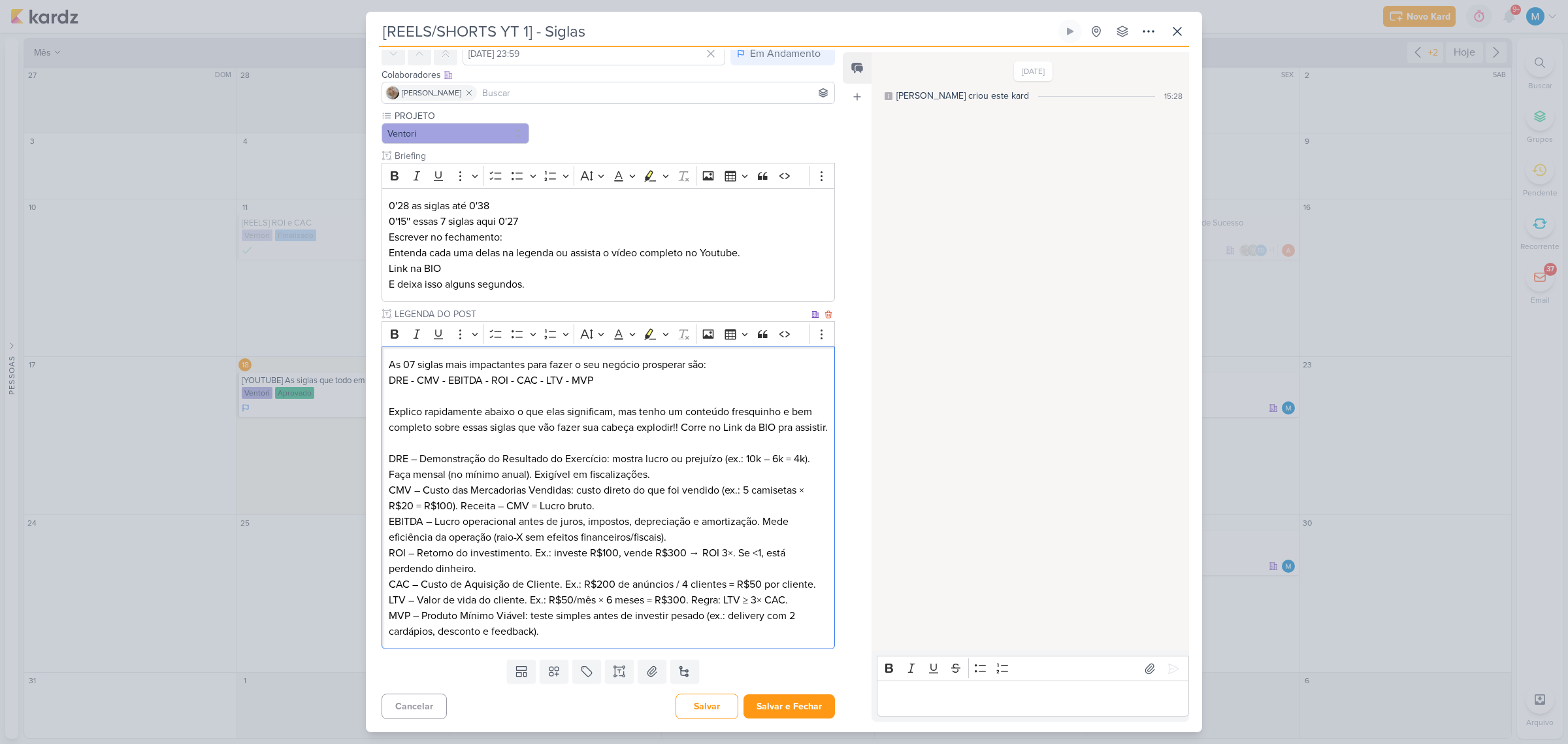
click at [627, 626] on p "MVP – Produto Mínimo Viável: teste simples antes de investir pesado (ex.: deliv…" at bounding box center [608, 624] width 439 height 31
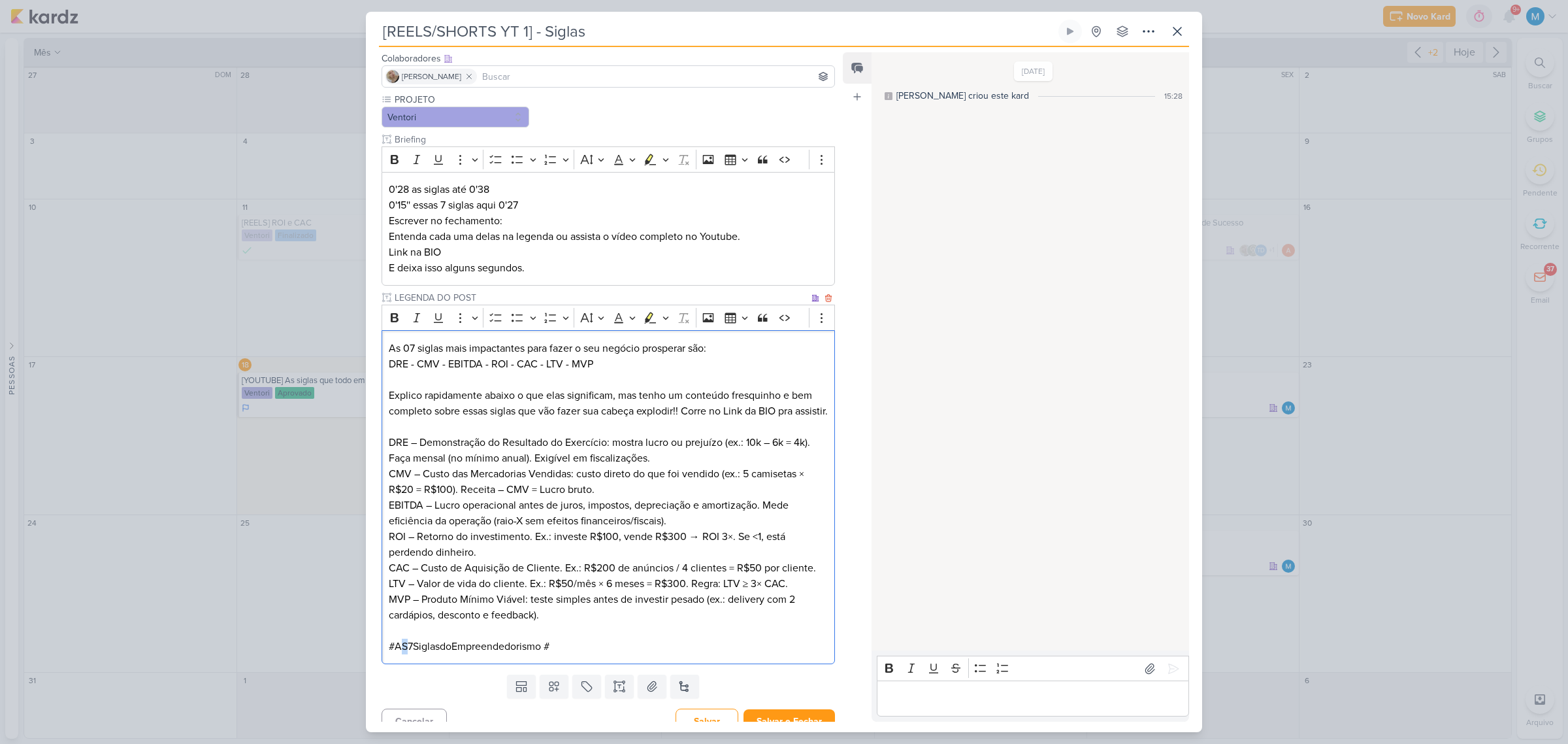
drag, startPoint x: 402, startPoint y: 661, endPoint x: 409, endPoint y: 662, distance: 7.1
click at [409, 654] on p "MVP – Produto Mínimo Viável: teste simples antes de investir pesado (ex.: deliv…" at bounding box center [608, 623] width 439 height 63
click at [568, 654] on p "MVP – Produto Mínimo Viável: teste simples antes de investir pesado (ex.: deliv…" at bounding box center [608, 623] width 439 height 63
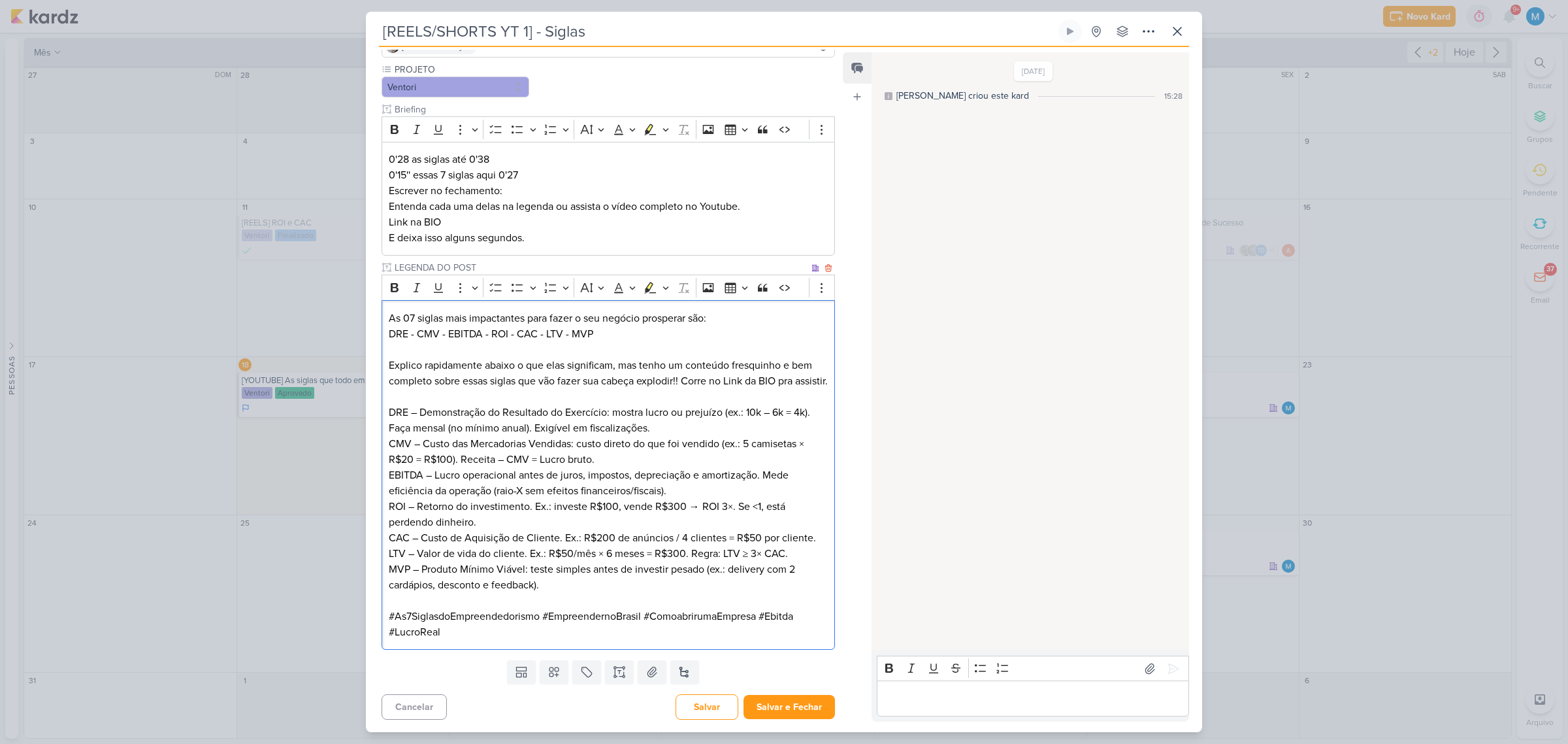
scroll to position [126, 0]
click at [551, 675] on icon at bounding box center [554, 671] width 13 height 13
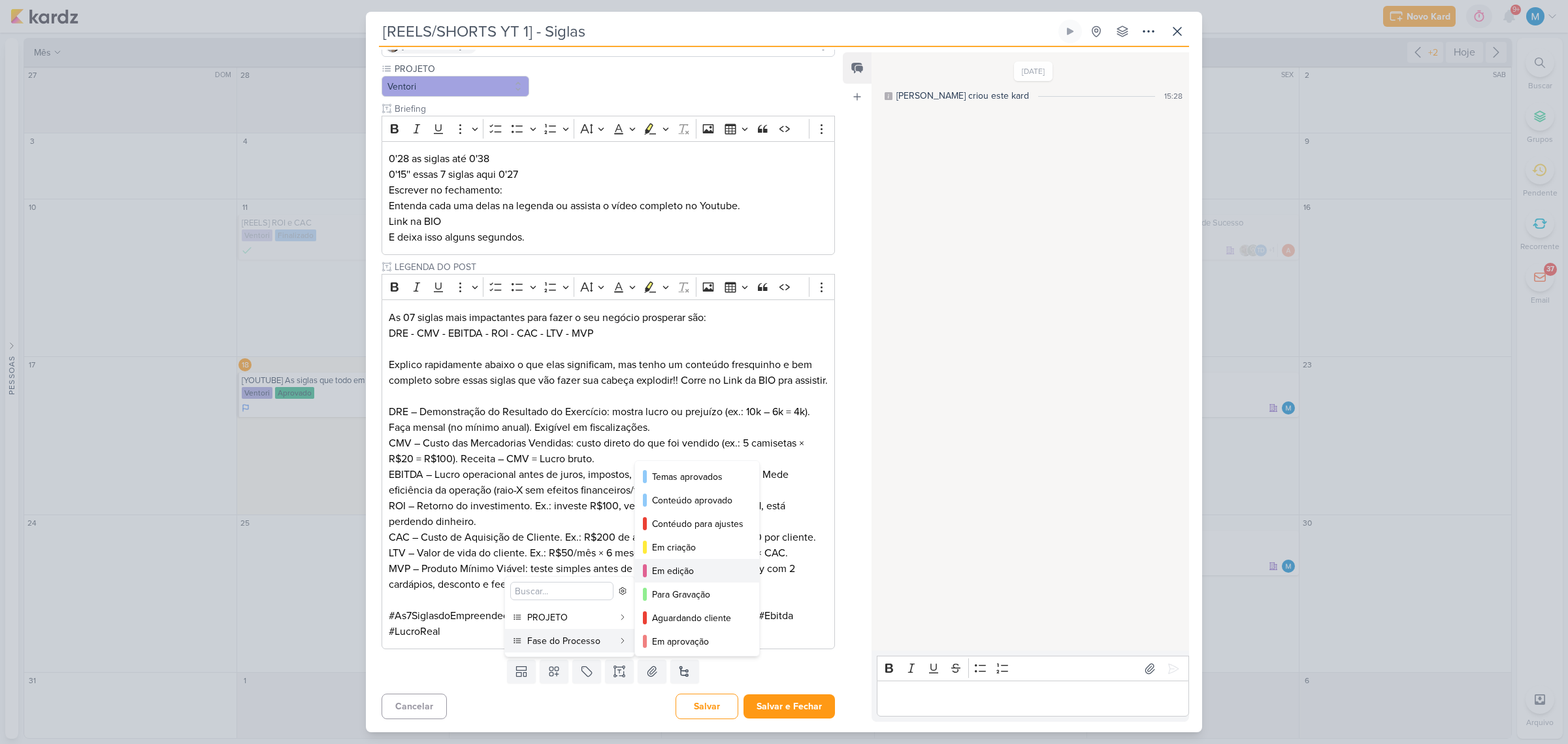
click at [693, 569] on div "Em edição" at bounding box center [698, 571] width 92 height 14
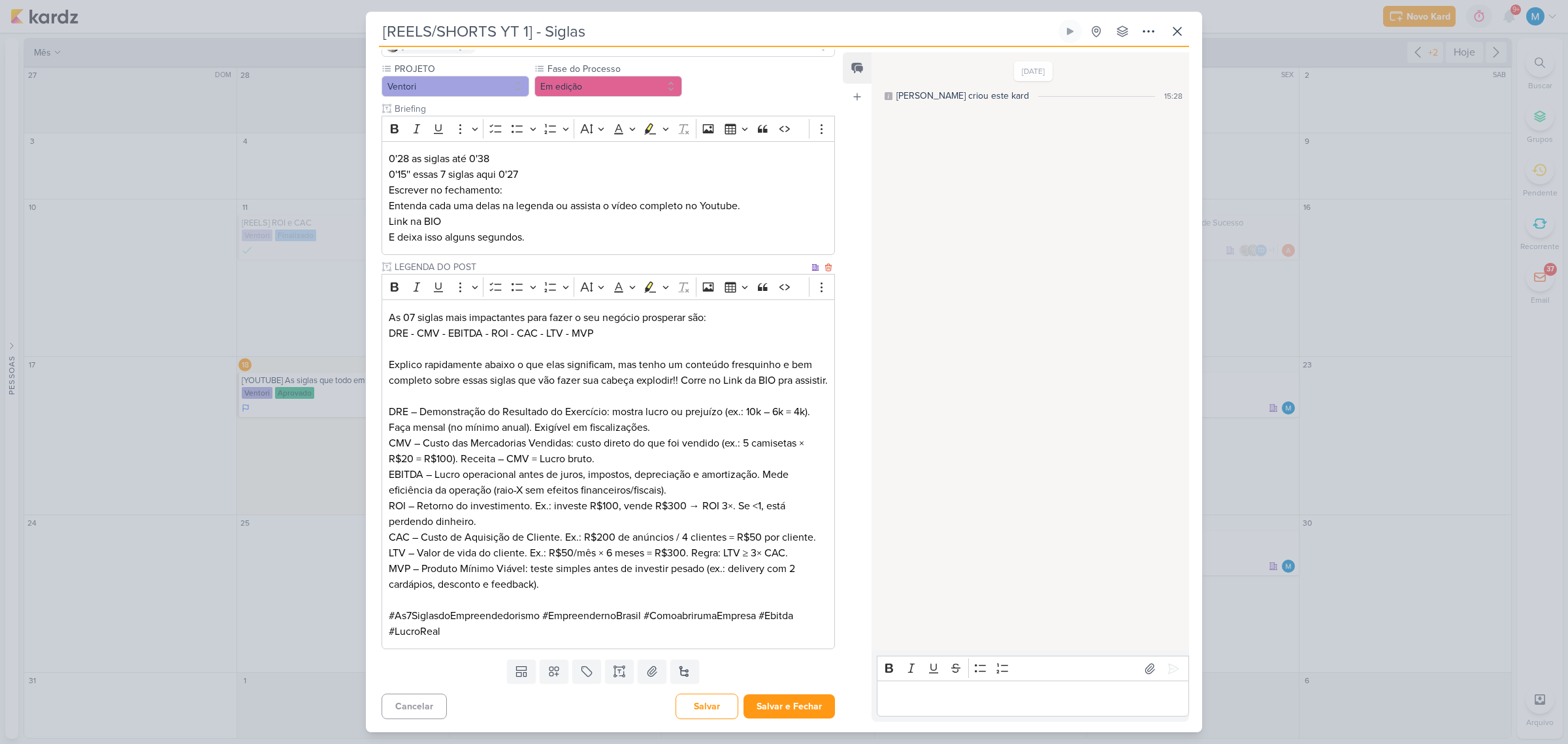
scroll to position [0, 0]
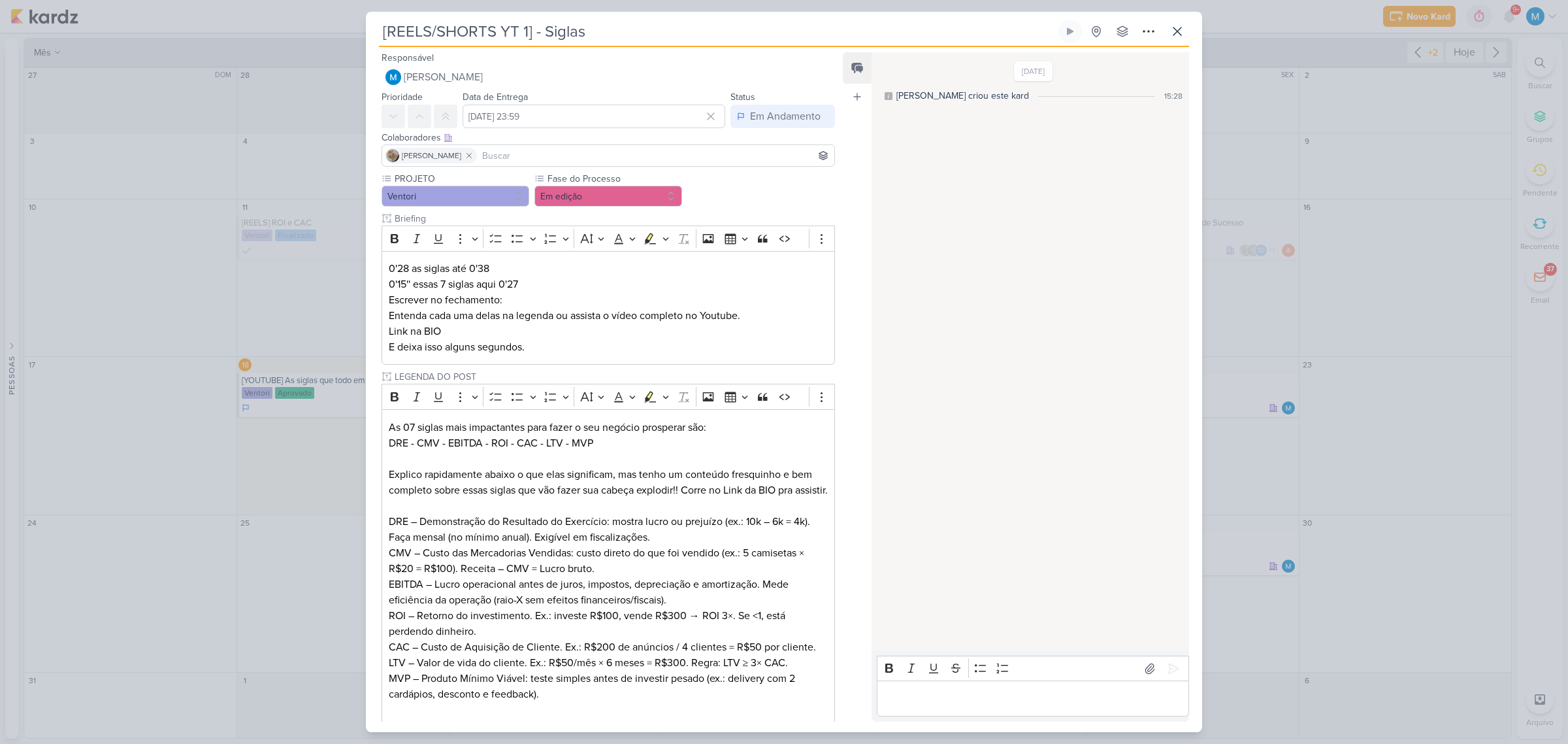
click at [552, 151] on input at bounding box center [655, 156] width 352 height 16
type input "f"
type input "levi"
click at [539, 175] on div "Leviê Agência de Marketing Digital" at bounding box center [476, 181] width 140 height 14
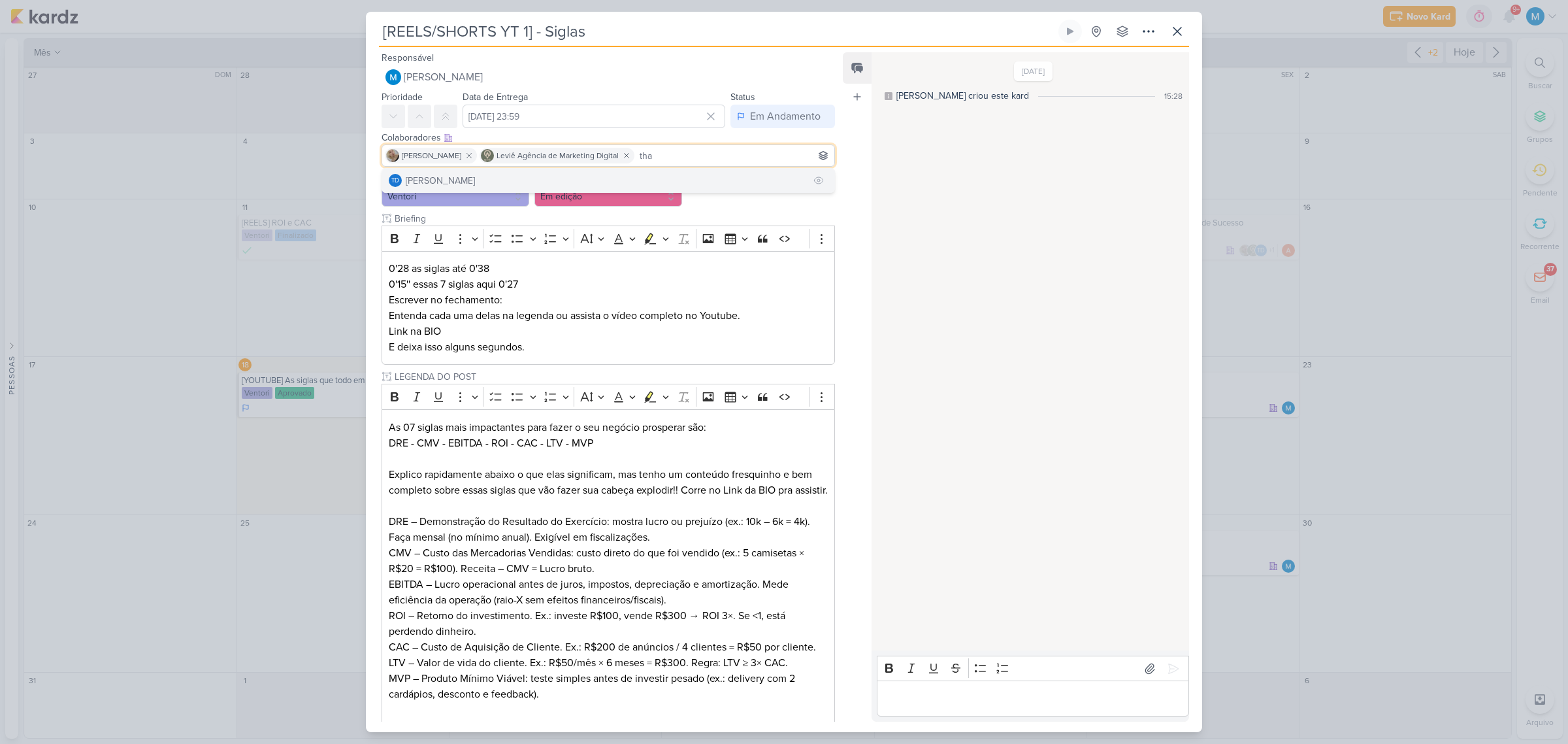
type input "tha"
click at [652, 184] on button "Td Thais de carvalho" at bounding box center [608, 181] width 452 height 24
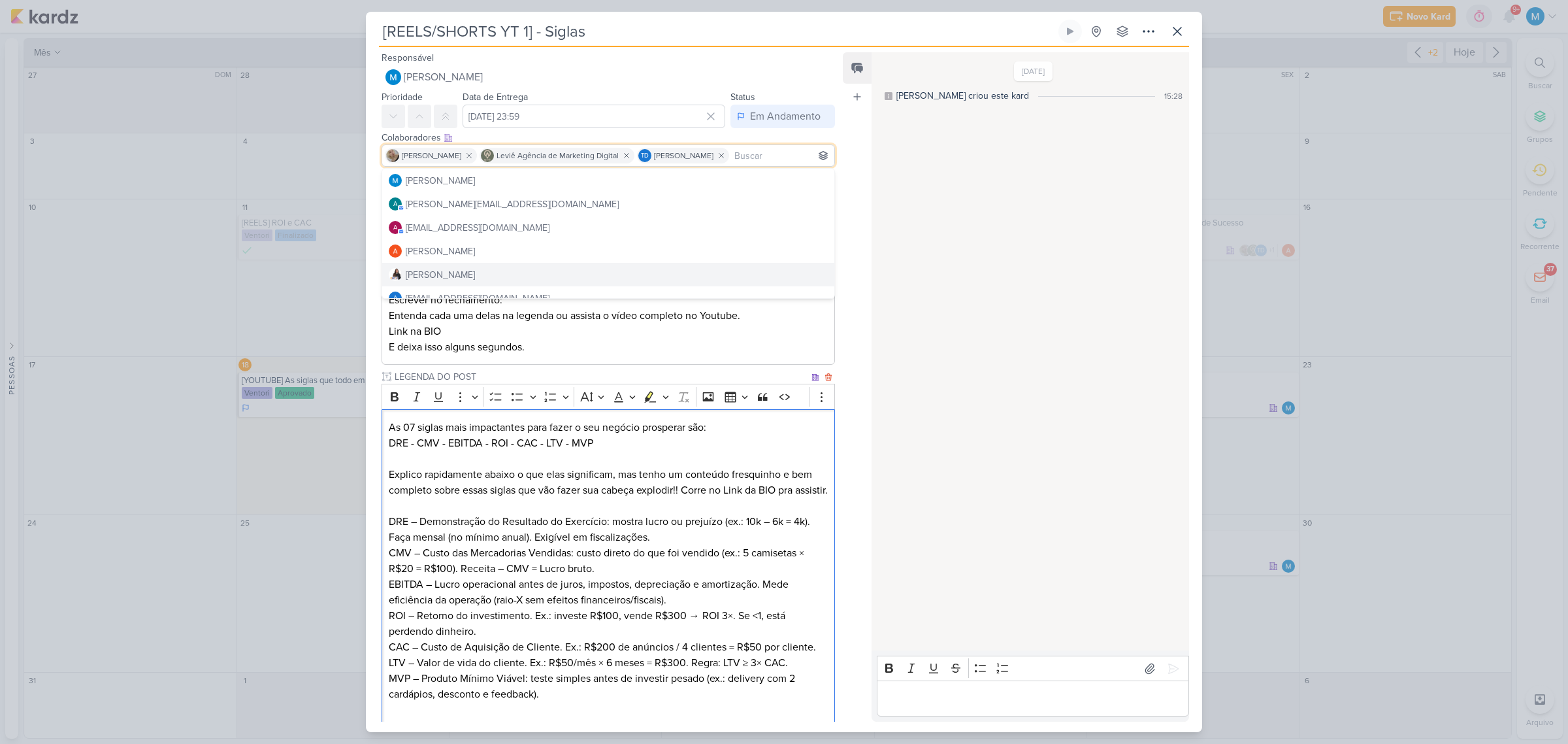
click at [748, 498] on p "Explico rapidamente abaixo o que elas significam, mas tenho um conteúdo fresqui…" at bounding box center [608, 482] width 439 height 31
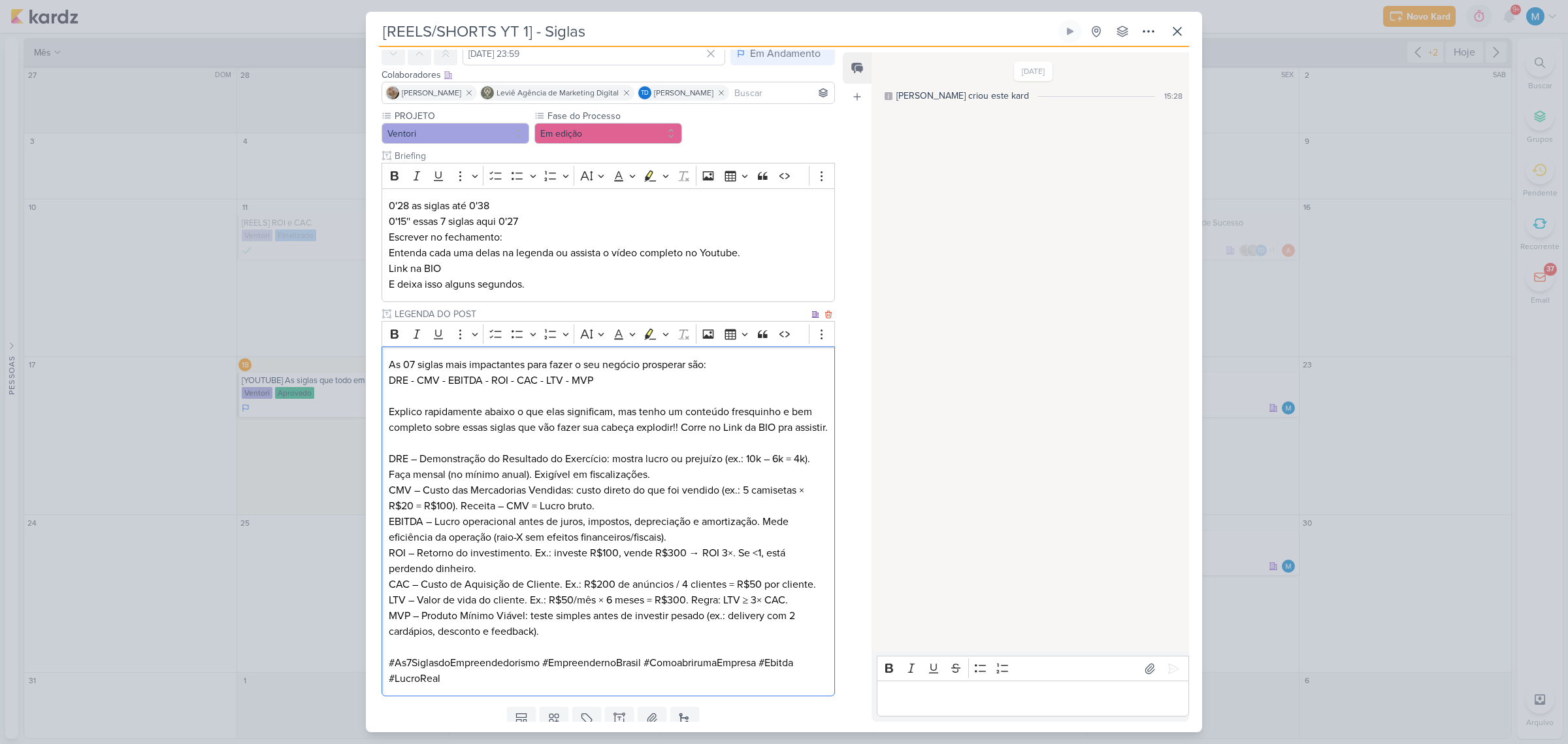
scroll to position [126, 0]
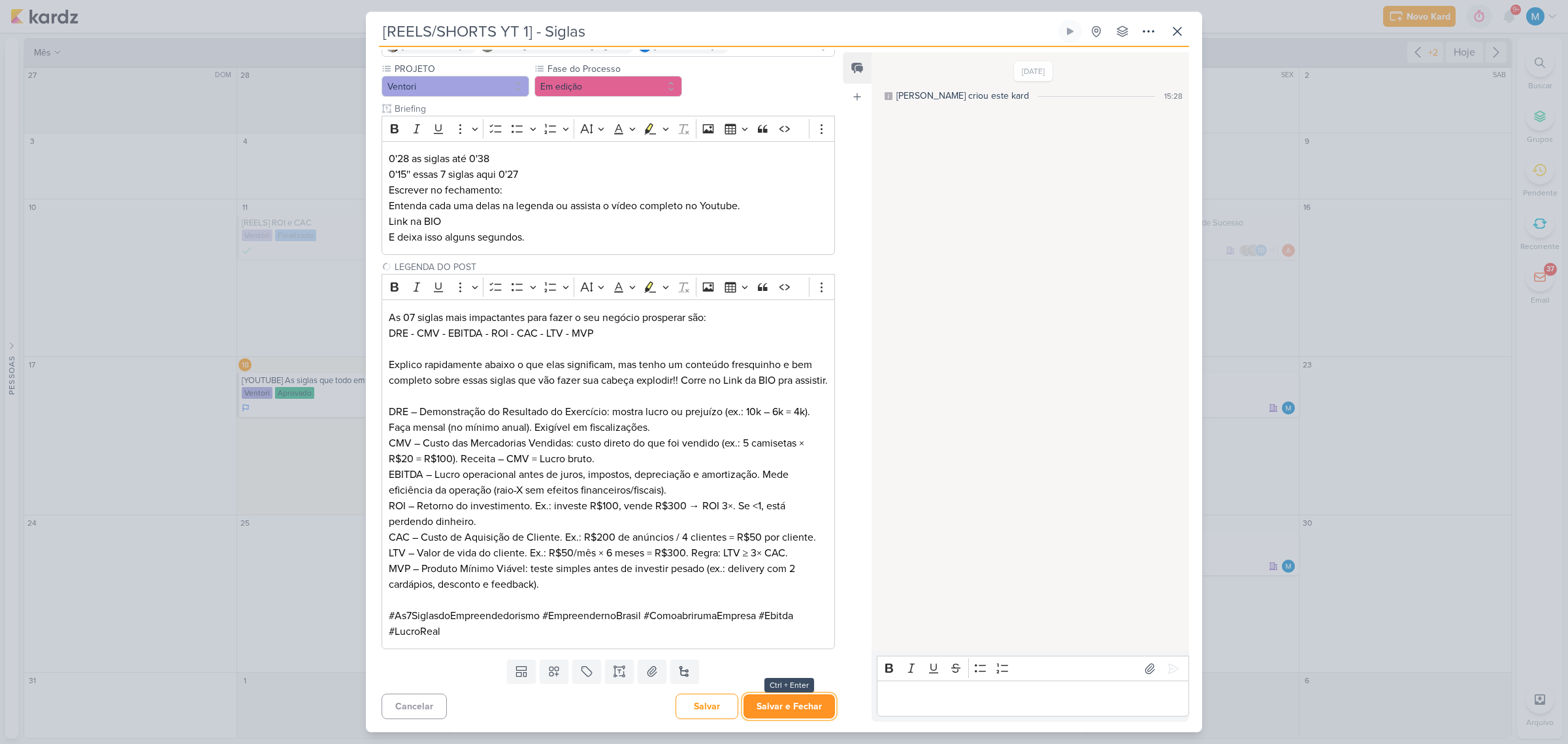
click at [785, 705] on button "Salvar e Fechar" at bounding box center [790, 706] width 92 height 24
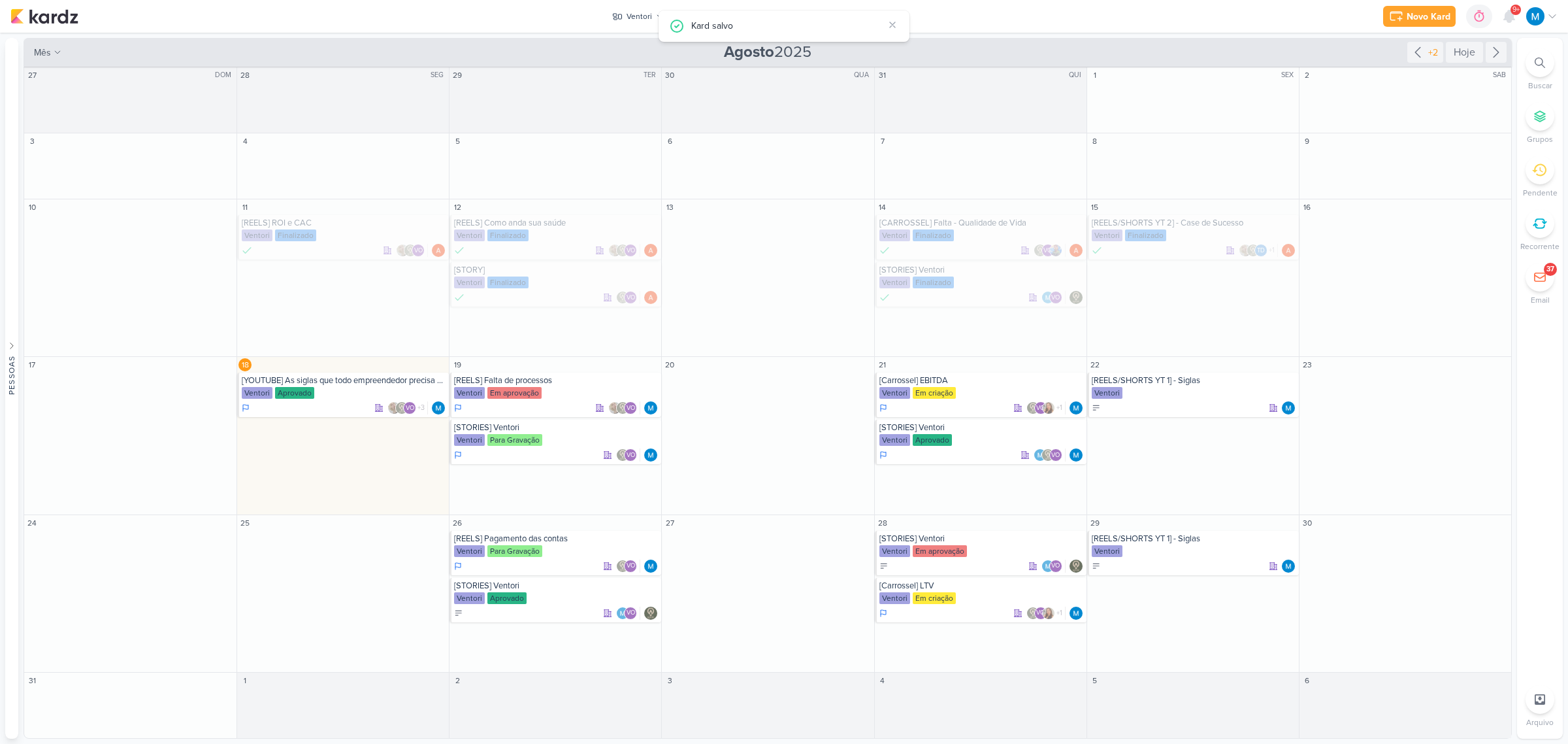
scroll to position [0, 0]
click at [1174, 540] on div "[REELS/SHORTS YT 1] - Siglas" at bounding box center [1194, 539] width 205 height 10
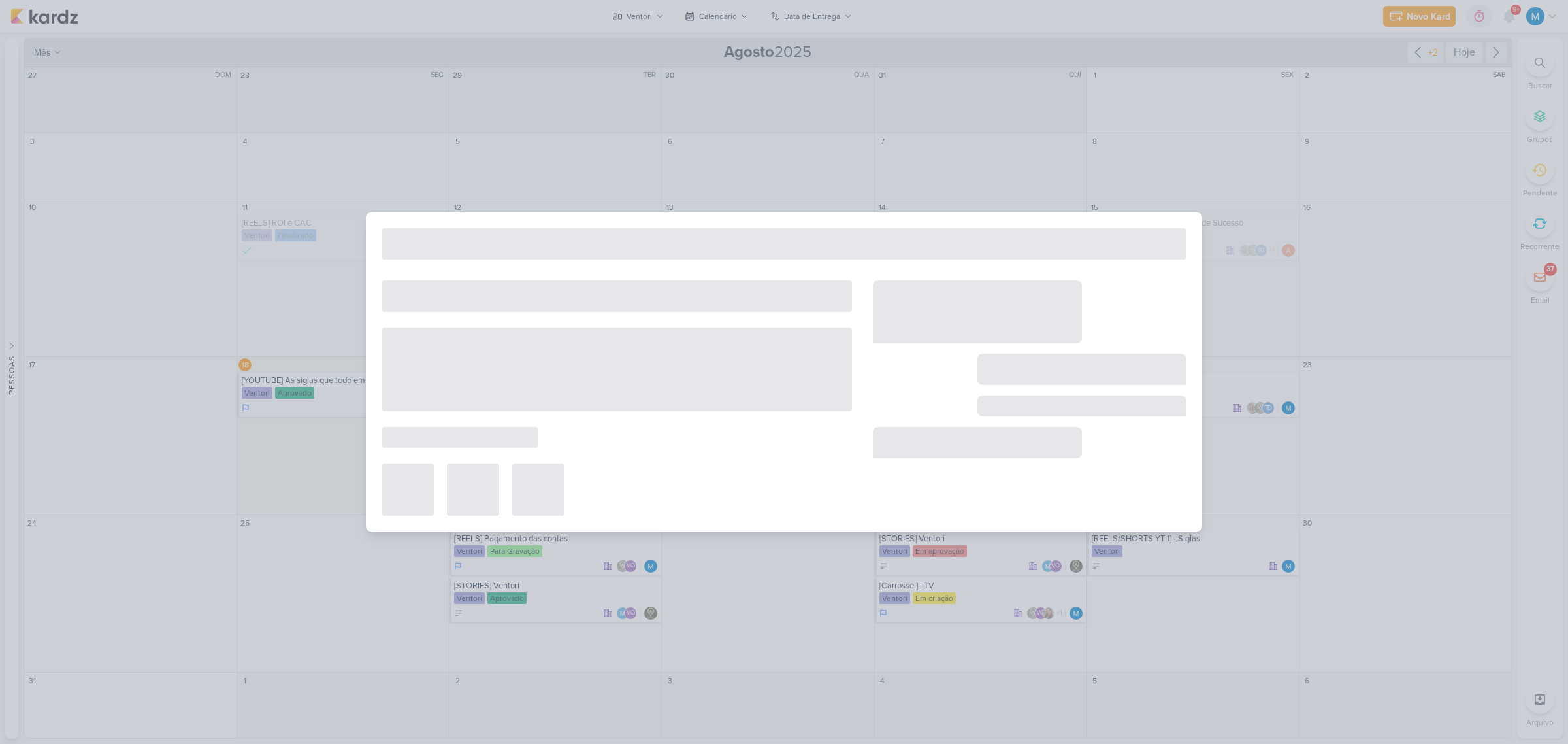
type input "29 de agosto de 2025 às 23:59"
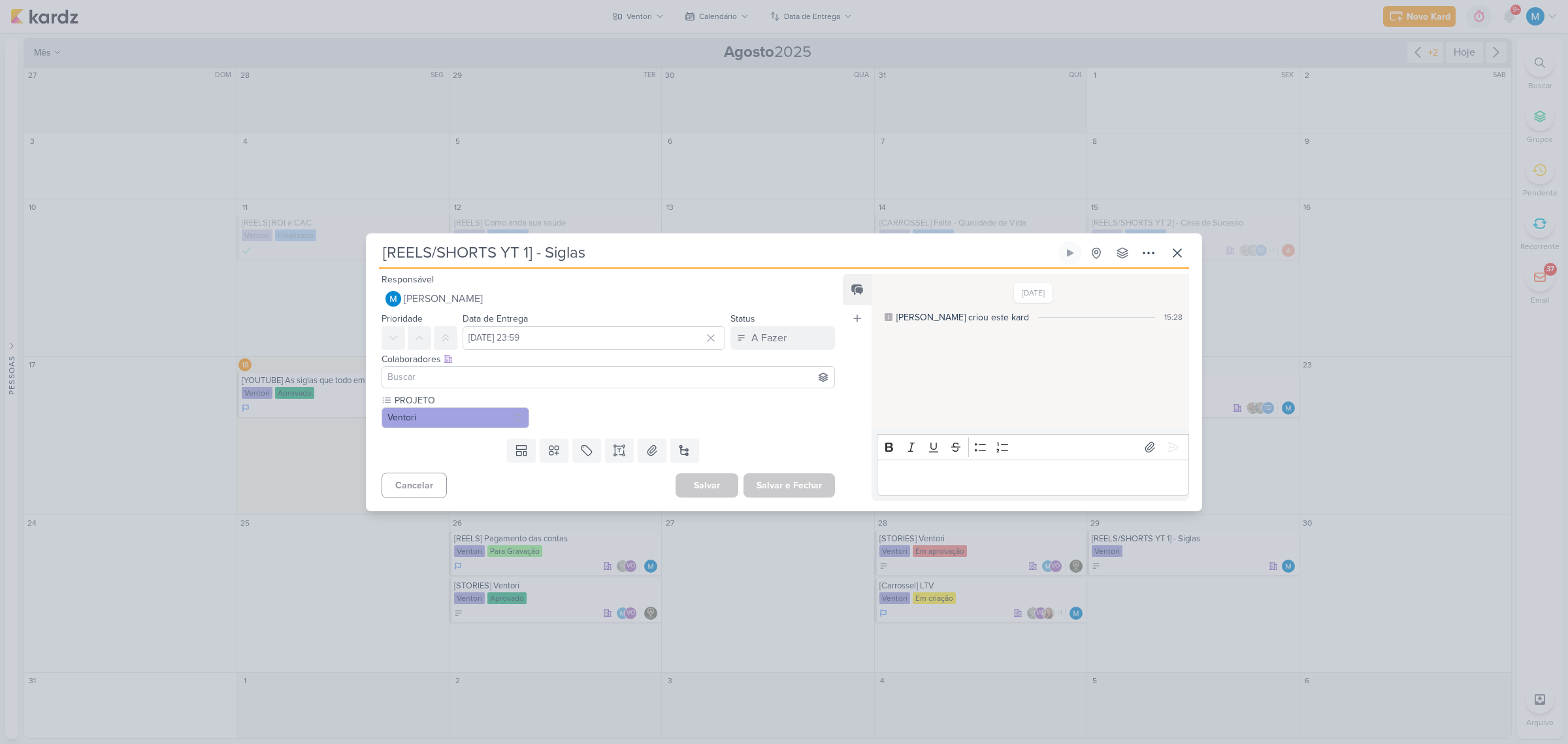
drag, startPoint x: 527, startPoint y: 252, endPoint x: 520, endPoint y: 253, distance: 7.1
click at [520, 253] on input "[REELS/SHORTS YT 1] - Siglas" at bounding box center [717, 253] width 677 height 24
click at [521, 254] on input "[REELS/SHORTS YT 1] - Siglas" at bounding box center [717, 253] width 677 height 24
click at [523, 255] on input "[REELS/SHORTS YT 1] - Siglas" at bounding box center [717, 253] width 677 height 24
type input "[REELS/SHORTS YT 2] - Siglas"
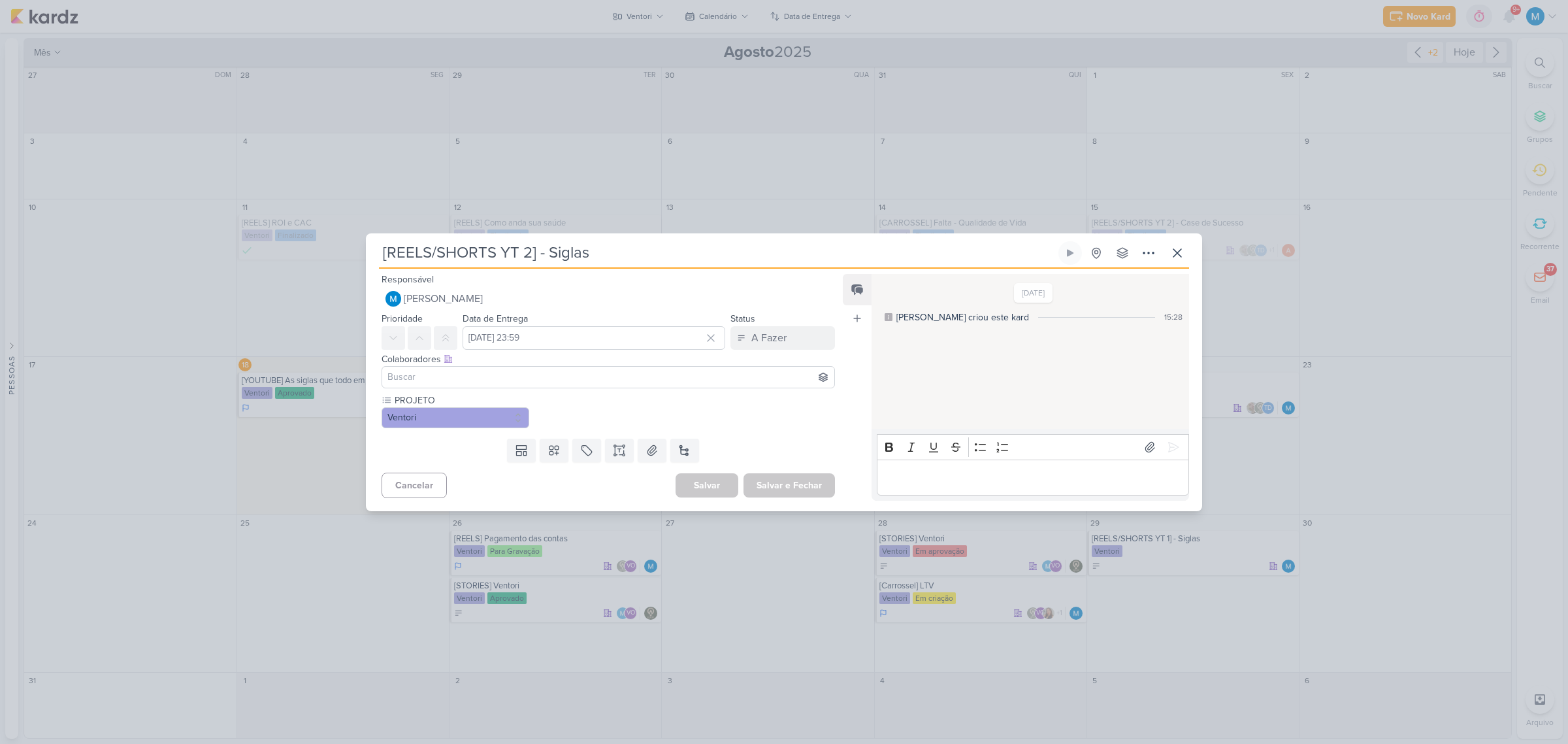
click at [462, 370] on input at bounding box center [608, 377] width 447 height 16
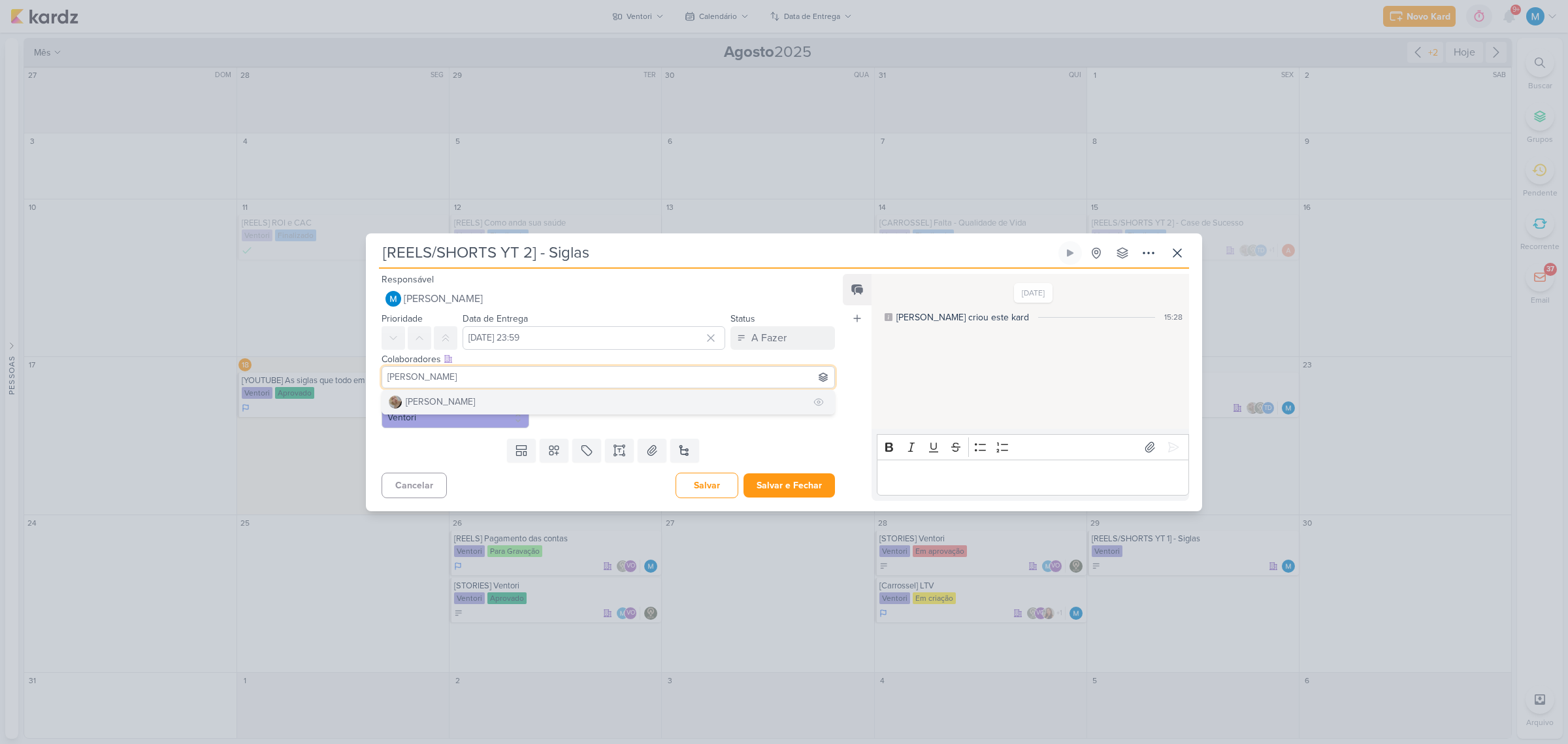
type input "sara"
click at [474, 394] on button "Sarah Violante" at bounding box center [608, 402] width 452 height 24
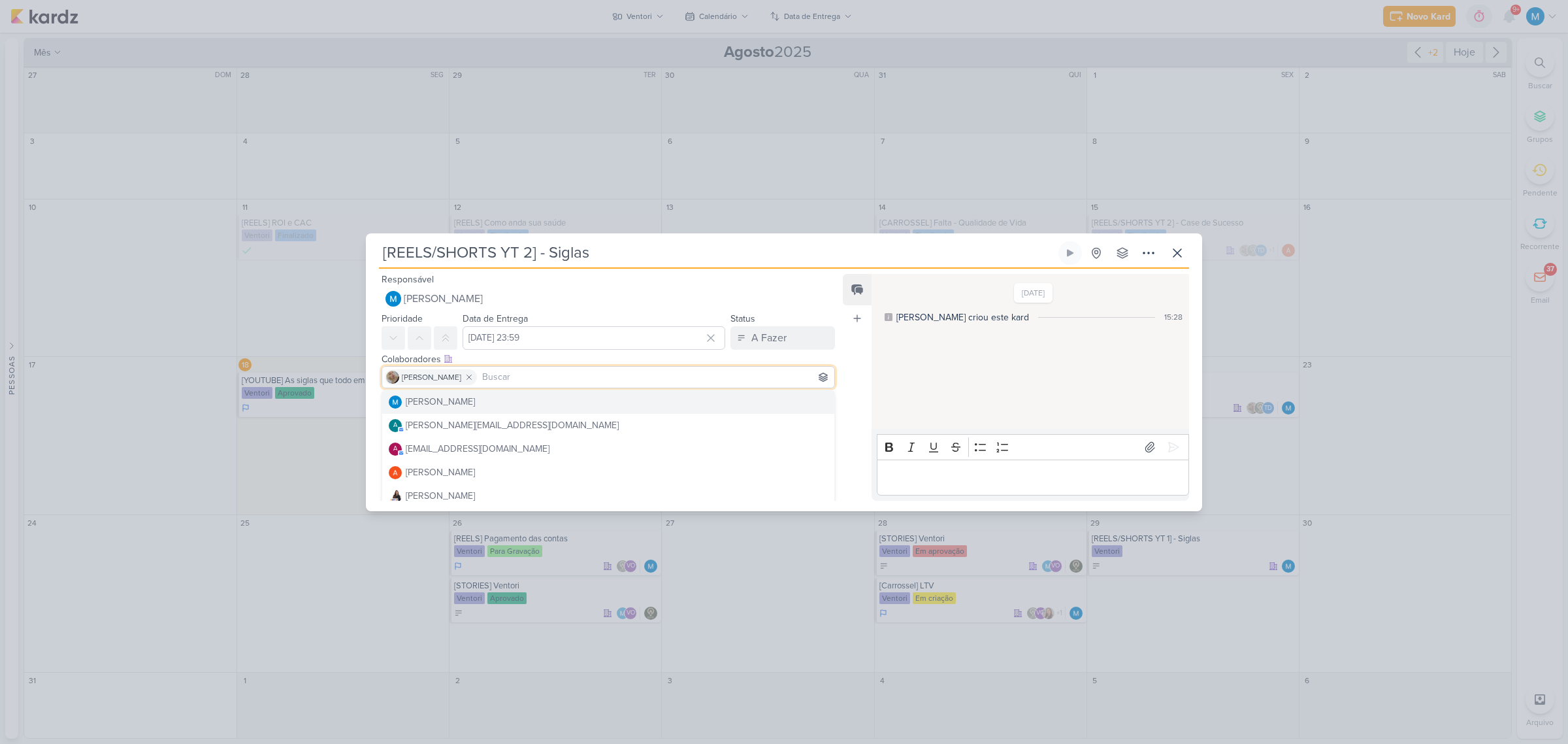
click at [856, 357] on div "Feed Atrelar email Solte o email para atrelar ao kard" at bounding box center [857, 387] width 29 height 227
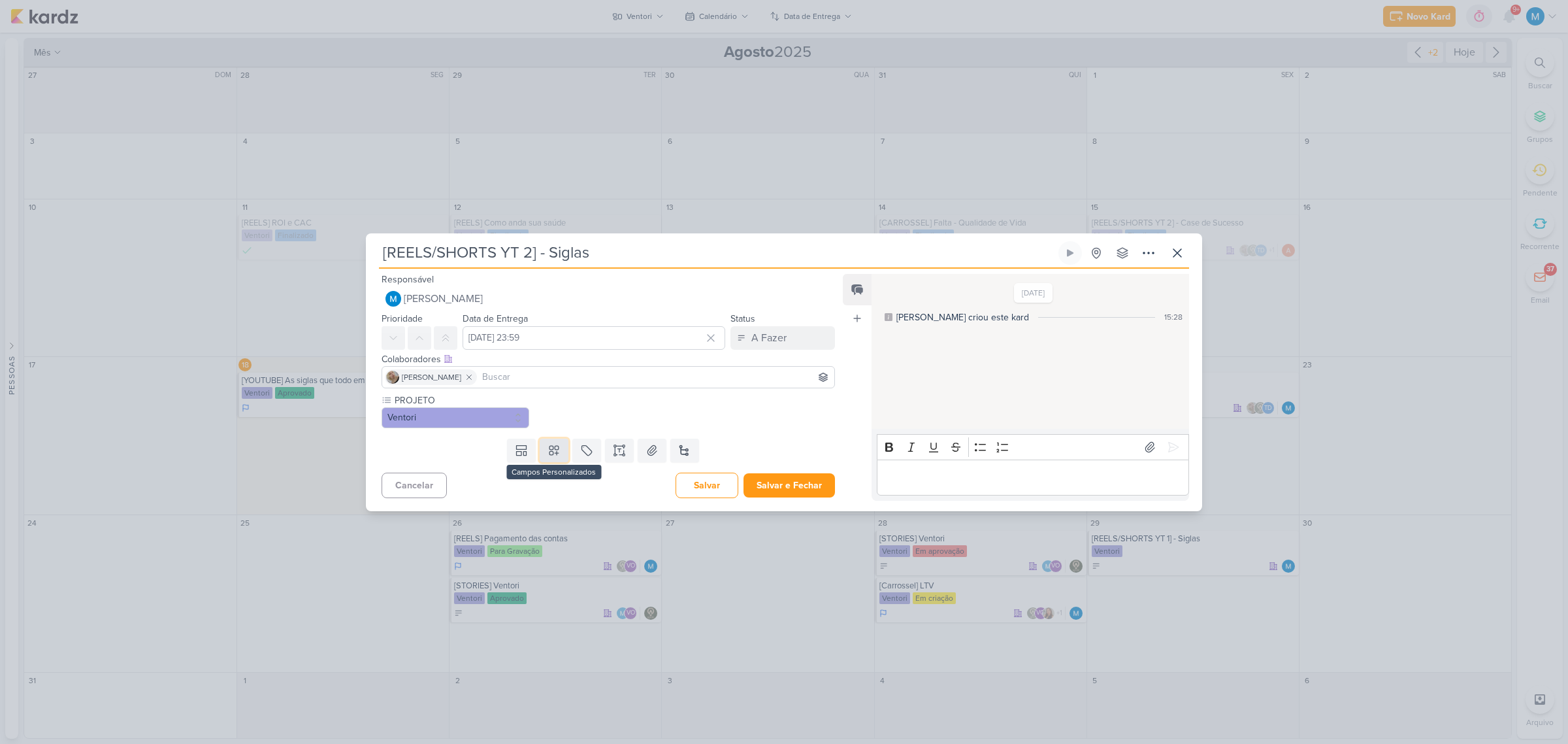
click at [554, 446] on icon at bounding box center [554, 450] width 9 height 9
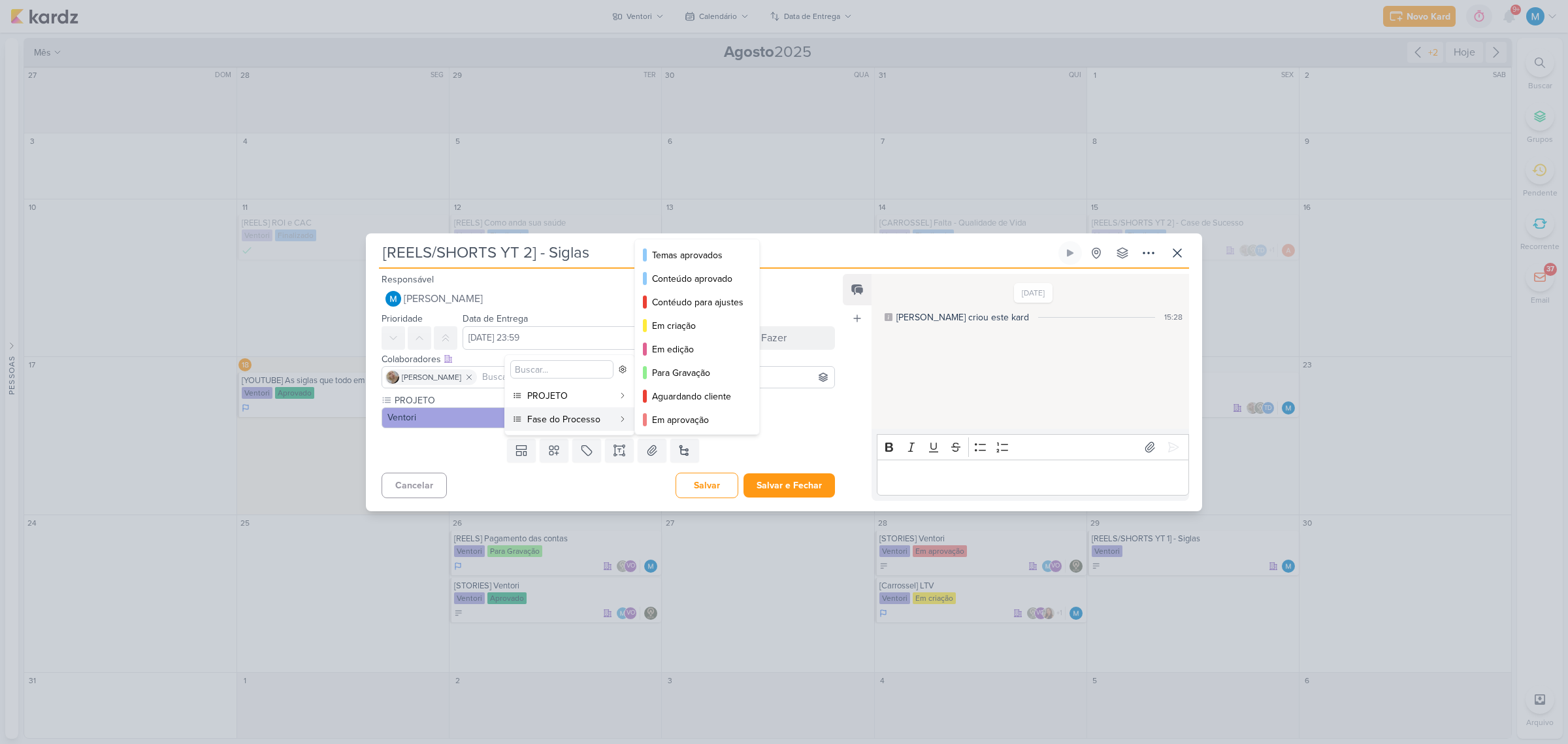
click at [621, 415] on icon at bounding box center [623, 419] width 8 height 8
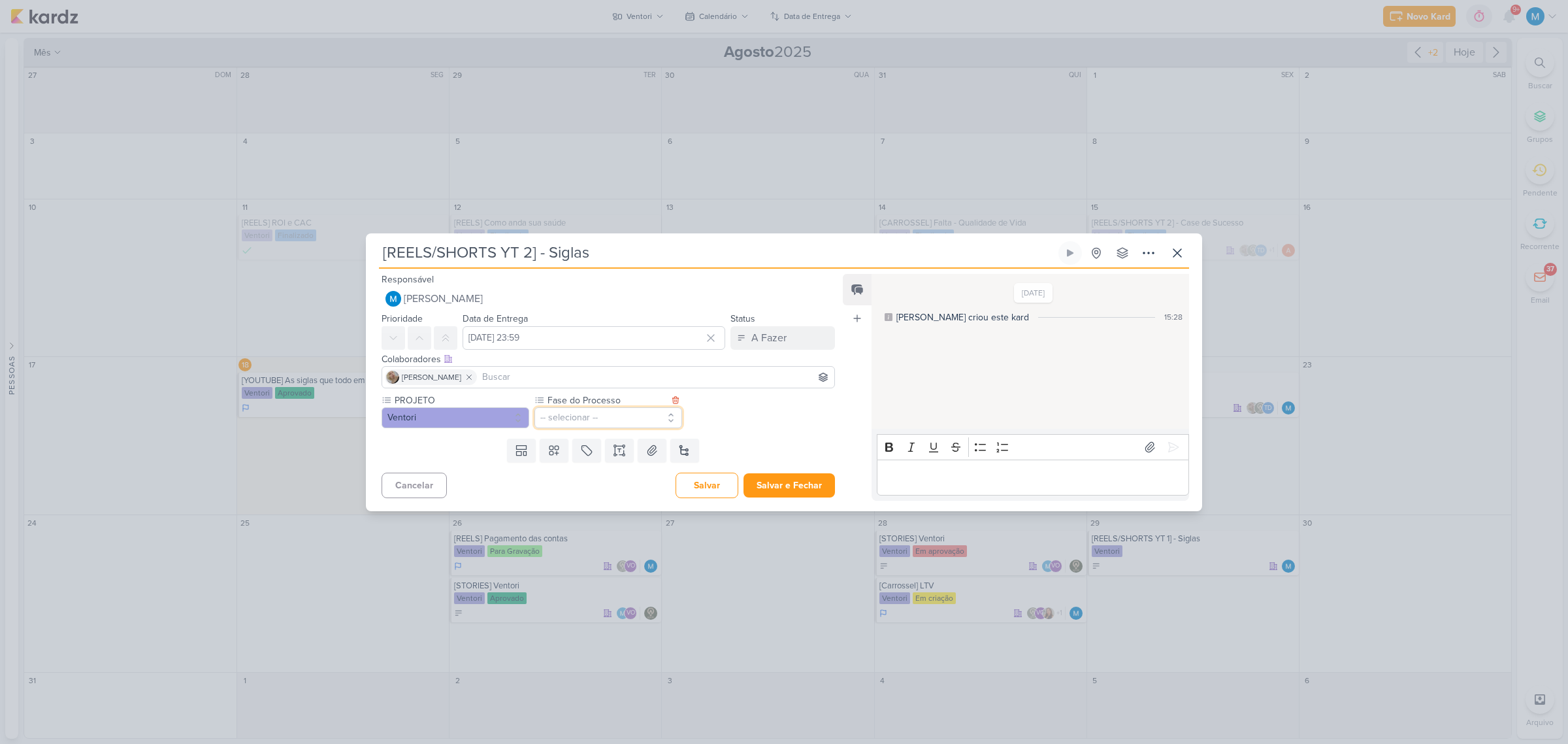
click at [553, 426] on button "-- selecionar --" at bounding box center [608, 417] width 148 height 21
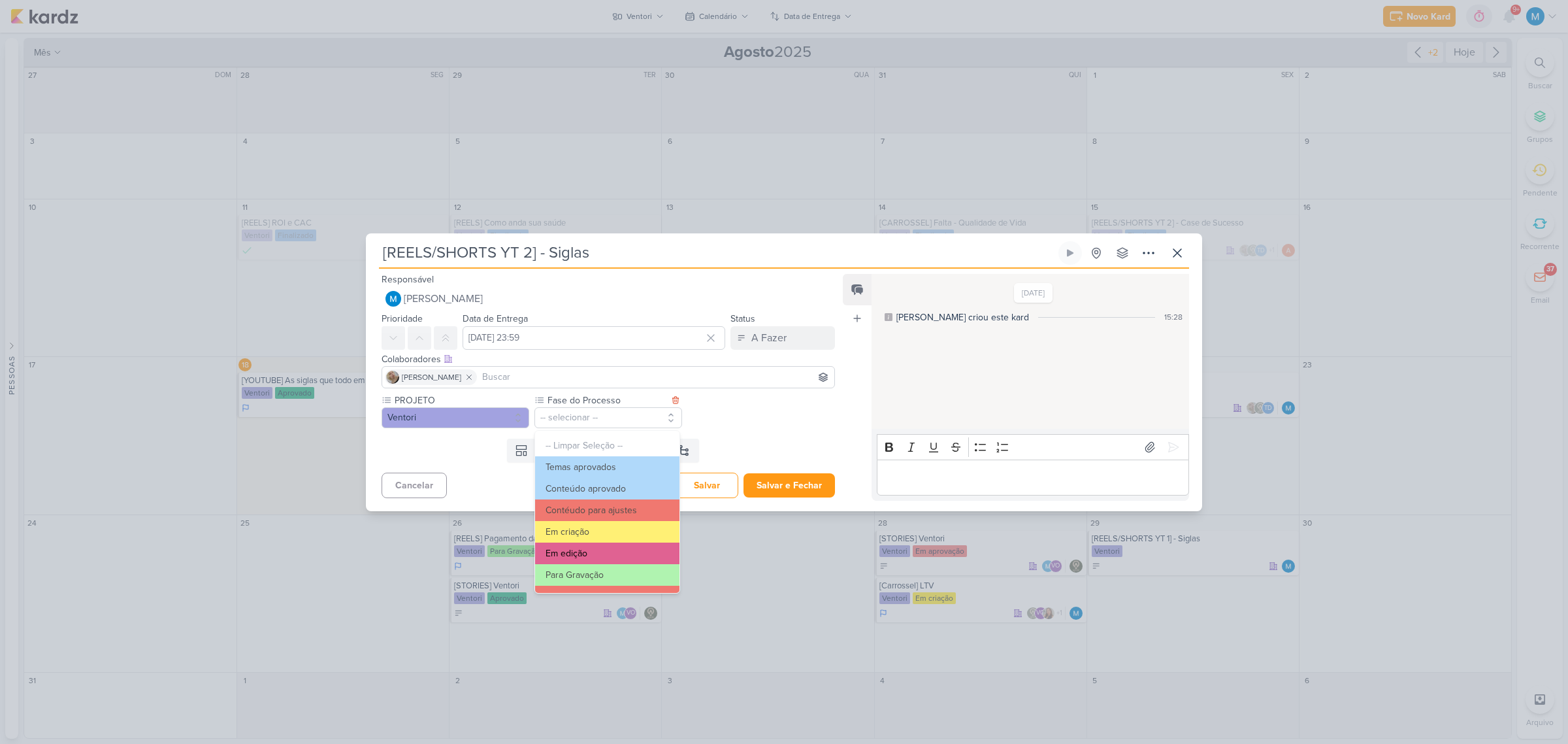
click at [593, 549] on button "Em edição" at bounding box center [607, 553] width 145 height 22
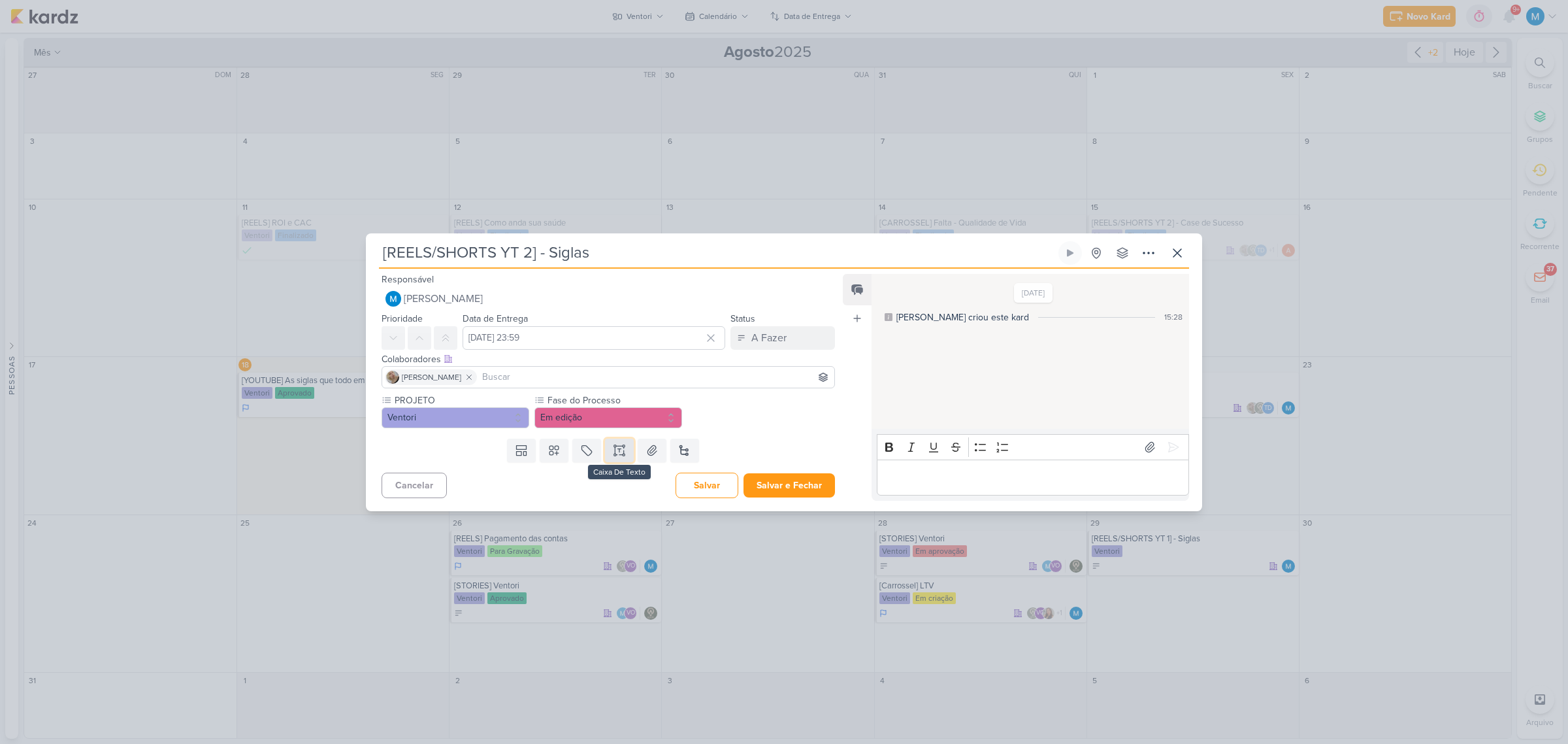
click at [619, 451] on icon at bounding box center [619, 450] width 0 height 3
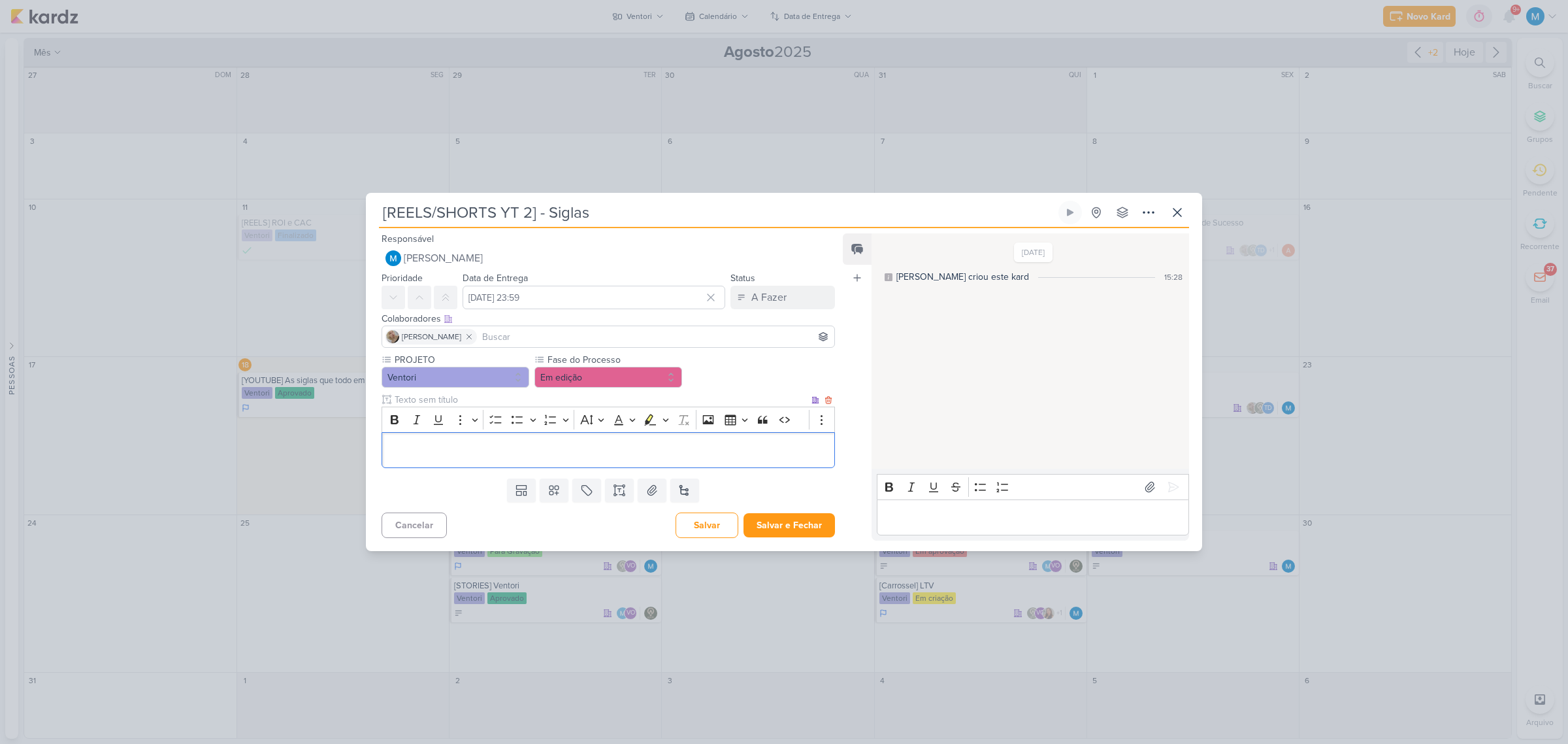
click at [418, 397] on input "text" at bounding box center [600, 399] width 417 height 14
type input "BRIEFING"
click at [487, 335] on input at bounding box center [655, 336] width 352 height 16
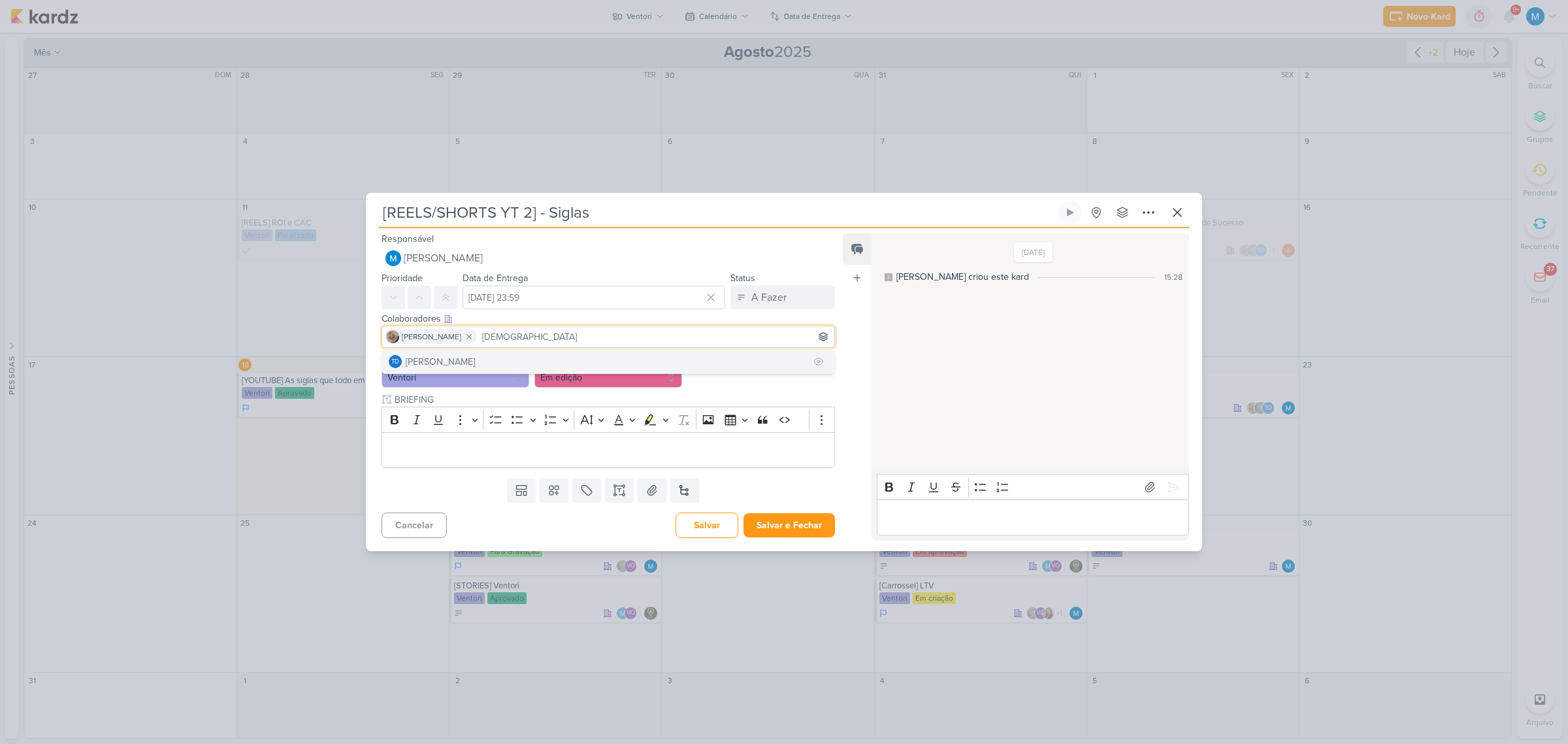
type input "THAI"
click at [487, 357] on button "Td Thais de carvalho" at bounding box center [608, 361] width 452 height 24
type input "LEVI"
click at [494, 361] on div "Leviê Agência de Marketing Digital" at bounding box center [476, 361] width 140 height 14
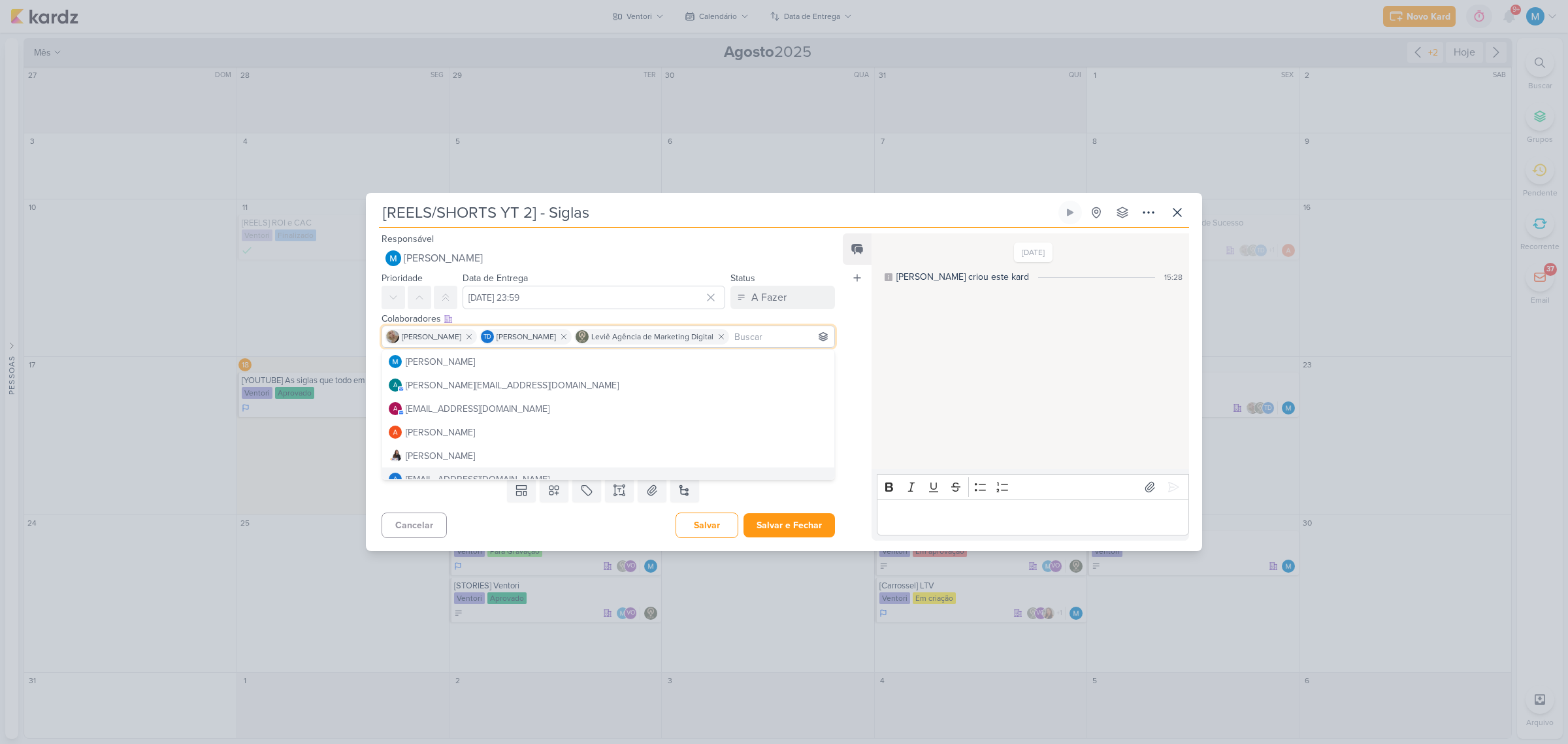
click at [847, 474] on div "Feed Atrelar email Solte o email para atrelar ao kard" at bounding box center [857, 387] width 29 height 306
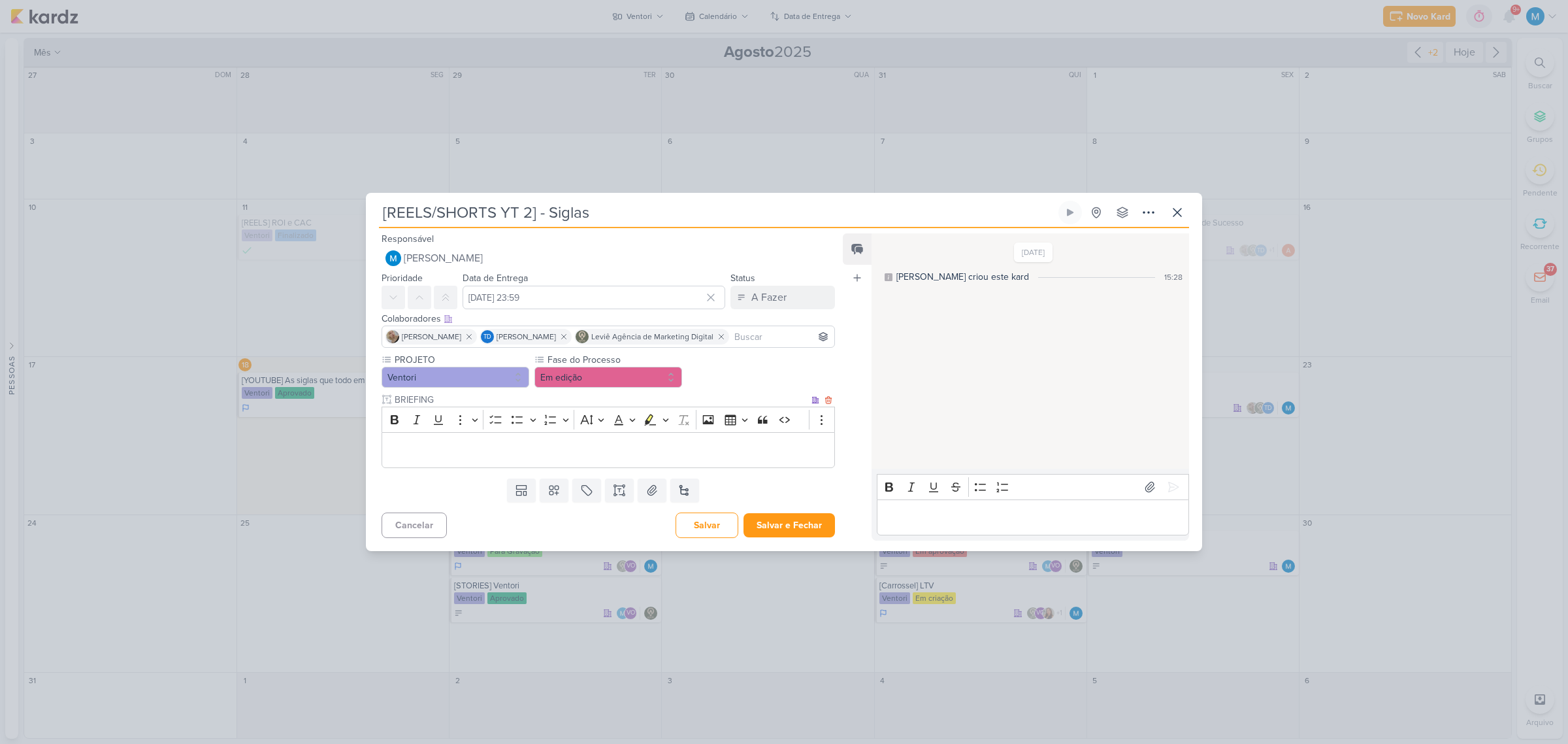
click at [426, 445] on p "Editor editing area: main" at bounding box center [608, 450] width 439 height 16
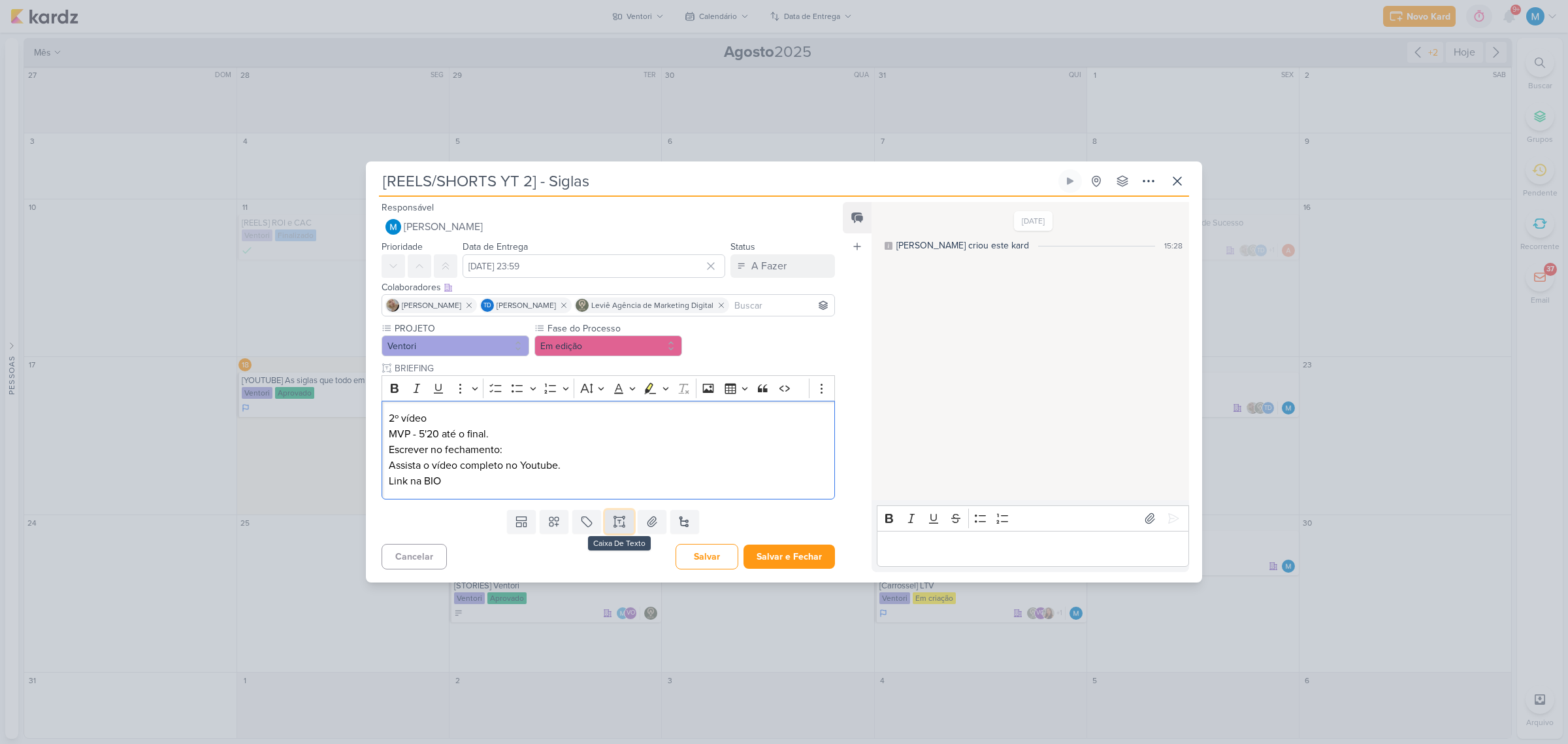
click at [614, 521] on icon at bounding box center [619, 522] width 13 height 13
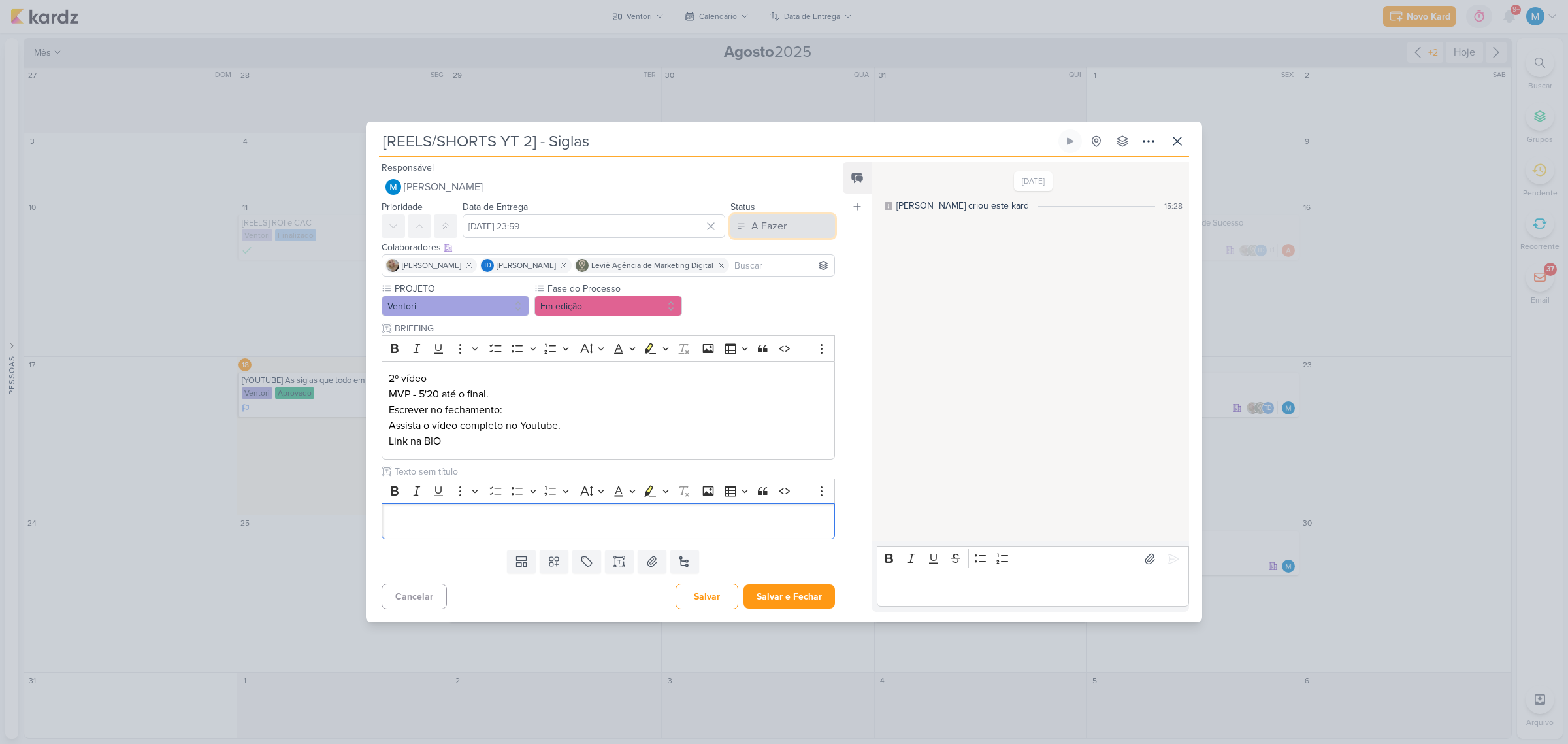
click at [780, 229] on div "A Fazer" at bounding box center [769, 226] width 35 height 16
click at [779, 299] on div "Em Andamento" at bounding box center [773, 298] width 61 height 14
click at [468, 471] on input "text" at bounding box center [600, 471] width 417 height 14
type input "LEGENDA DO POST"
click at [484, 514] on p "Editor editing area: main" at bounding box center [608, 522] width 439 height 16
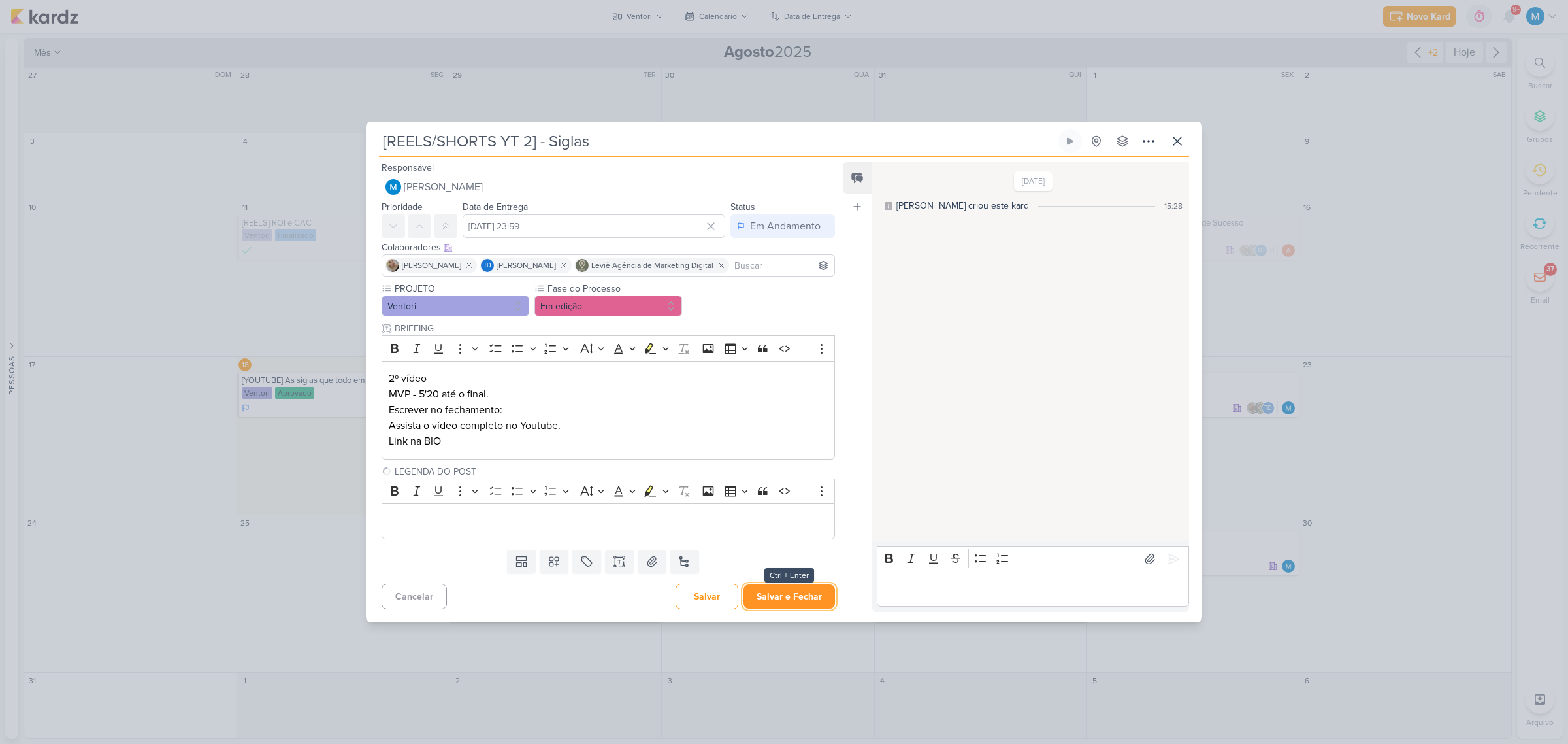
click at [809, 605] on button "Salvar e Fechar" at bounding box center [790, 596] width 92 height 24
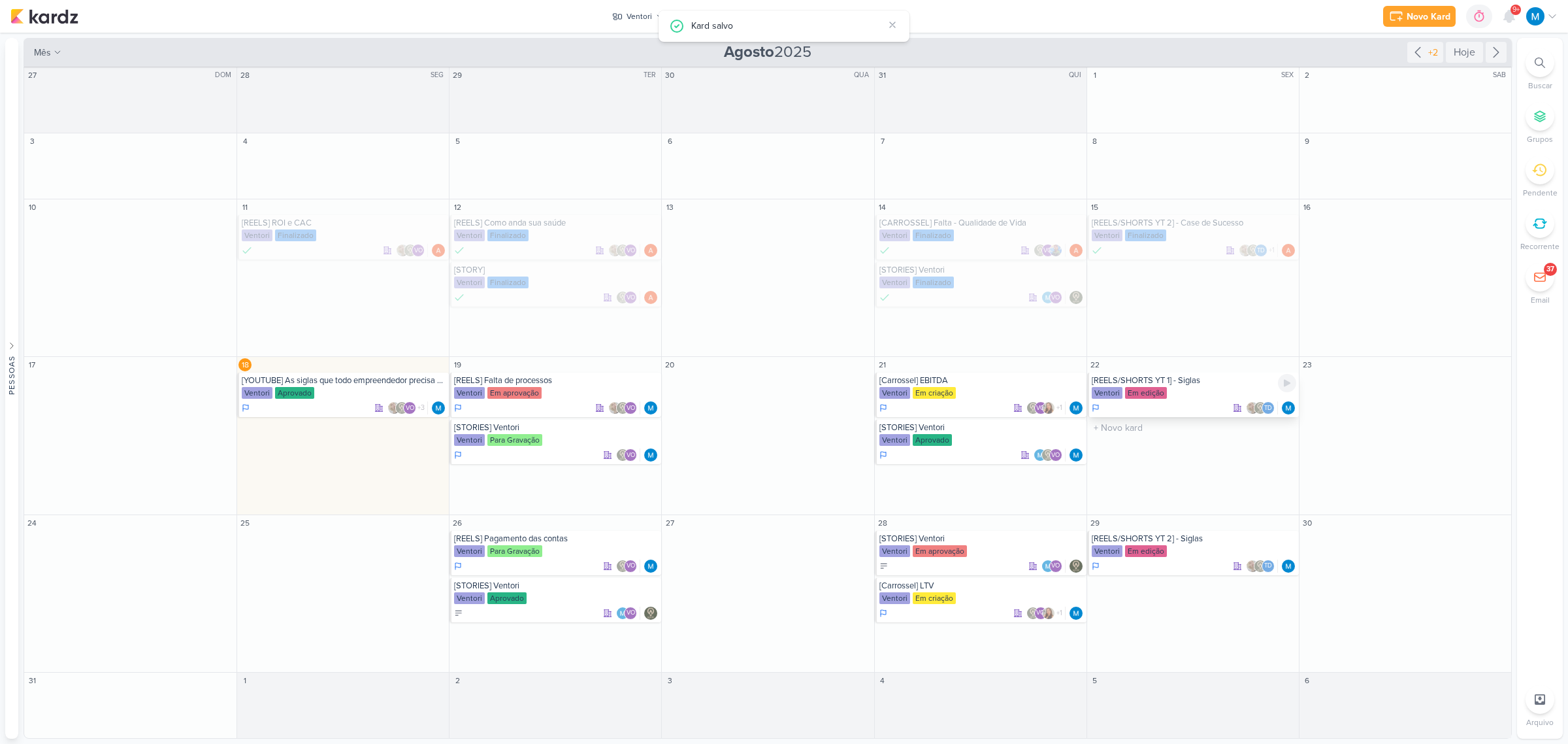
click at [1158, 381] on div "[REELS/SHORTS YT 1] - Siglas" at bounding box center [1194, 380] width 205 height 10
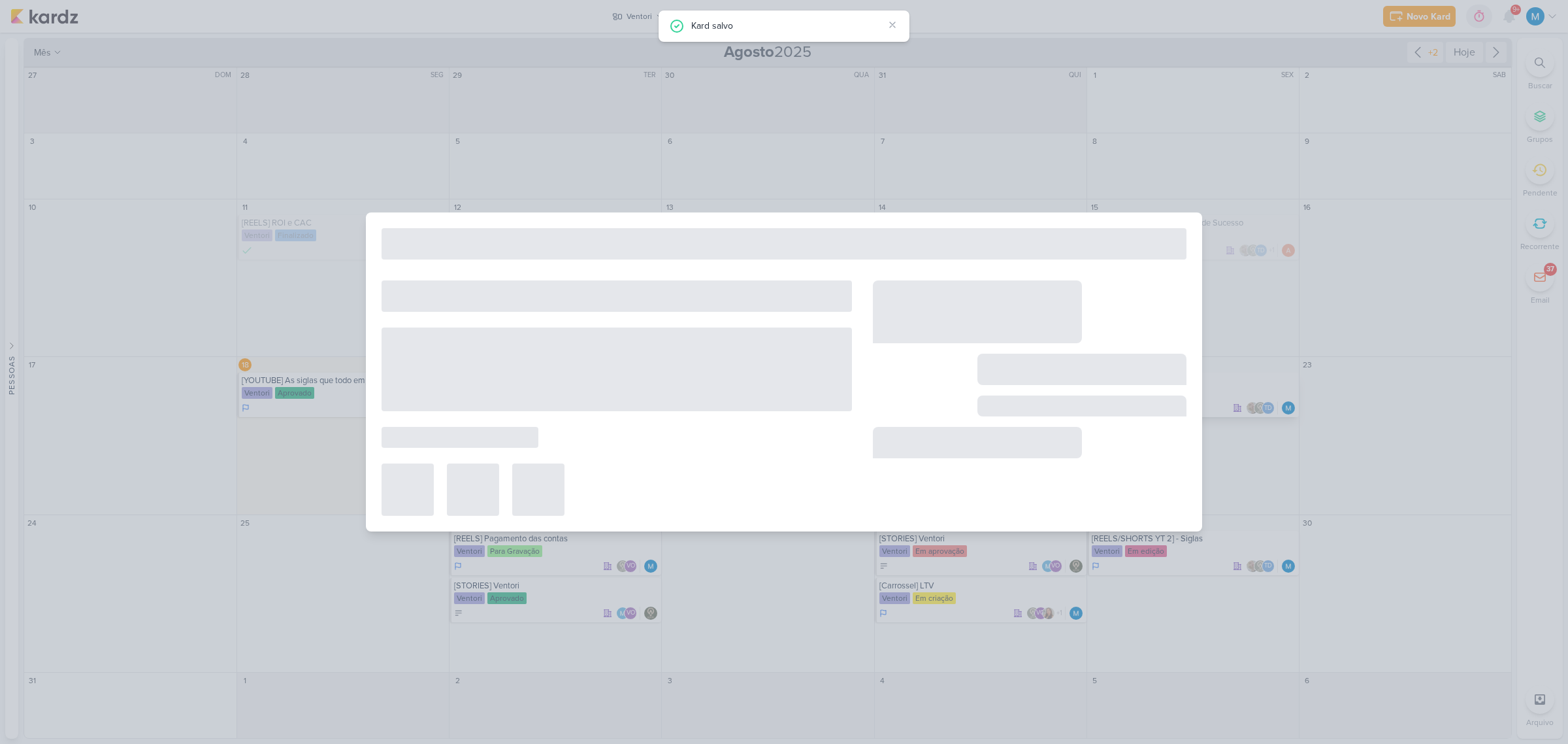
type input "[REELS/SHORTS YT 1] - Siglas"
type input "22 de agosto de 2025 às 23:59"
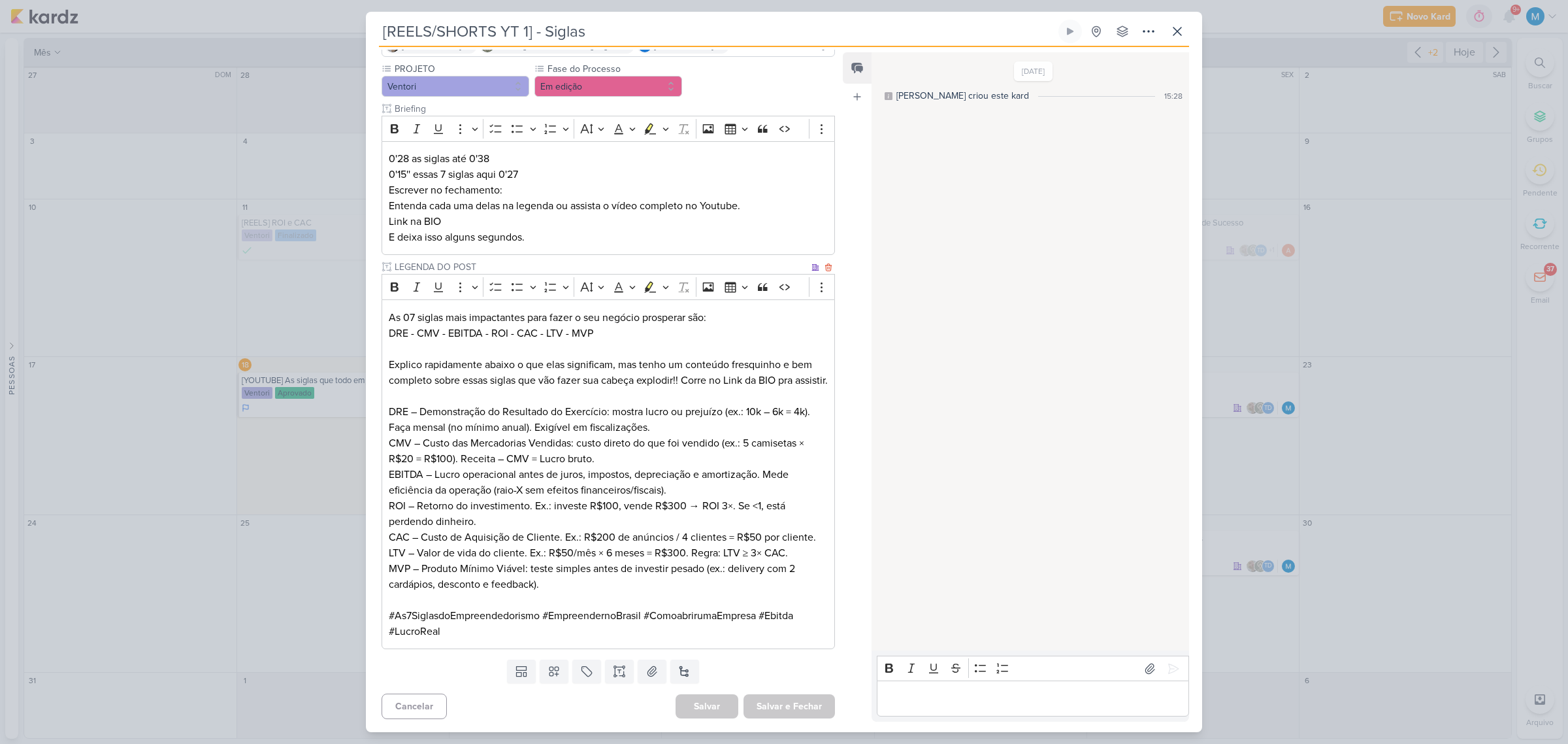
scroll to position [126, 0]
click at [621, 677] on icon at bounding box center [619, 671] width 13 height 13
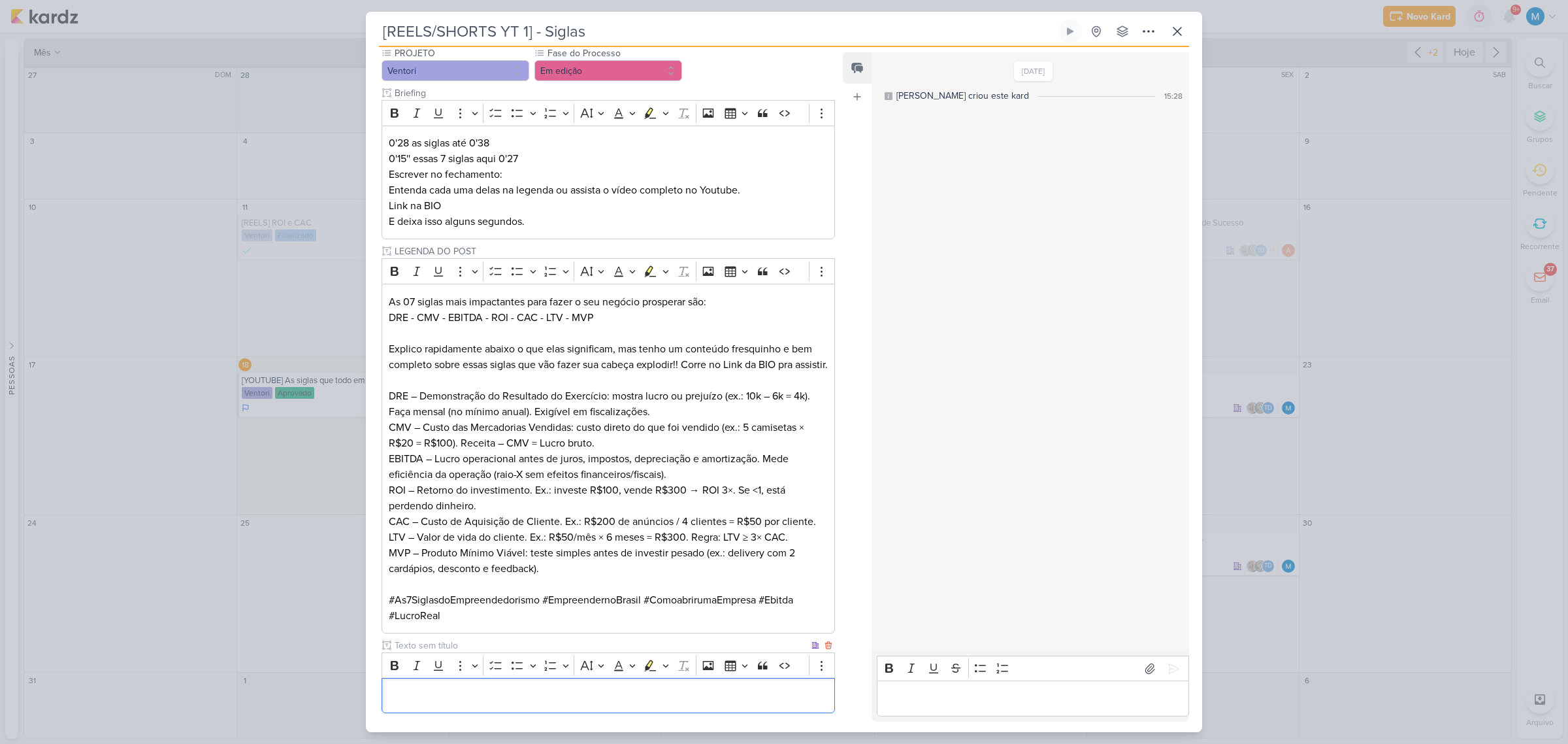
click at [416, 652] on input "text" at bounding box center [600, 645] width 417 height 14
type input "LEGENDA DO SHORTS"
drag, startPoint x: 690, startPoint y: 299, endPoint x: 324, endPoint y: 284, distance: 366.3
click at [324, 284] on div "[REELS/SHORTS YT 1] - Siglas Criado por mim" at bounding box center [784, 372] width 1568 height 744
copy p "As 07 siglas mais impactantes para fazer o seu negócio prosperar"
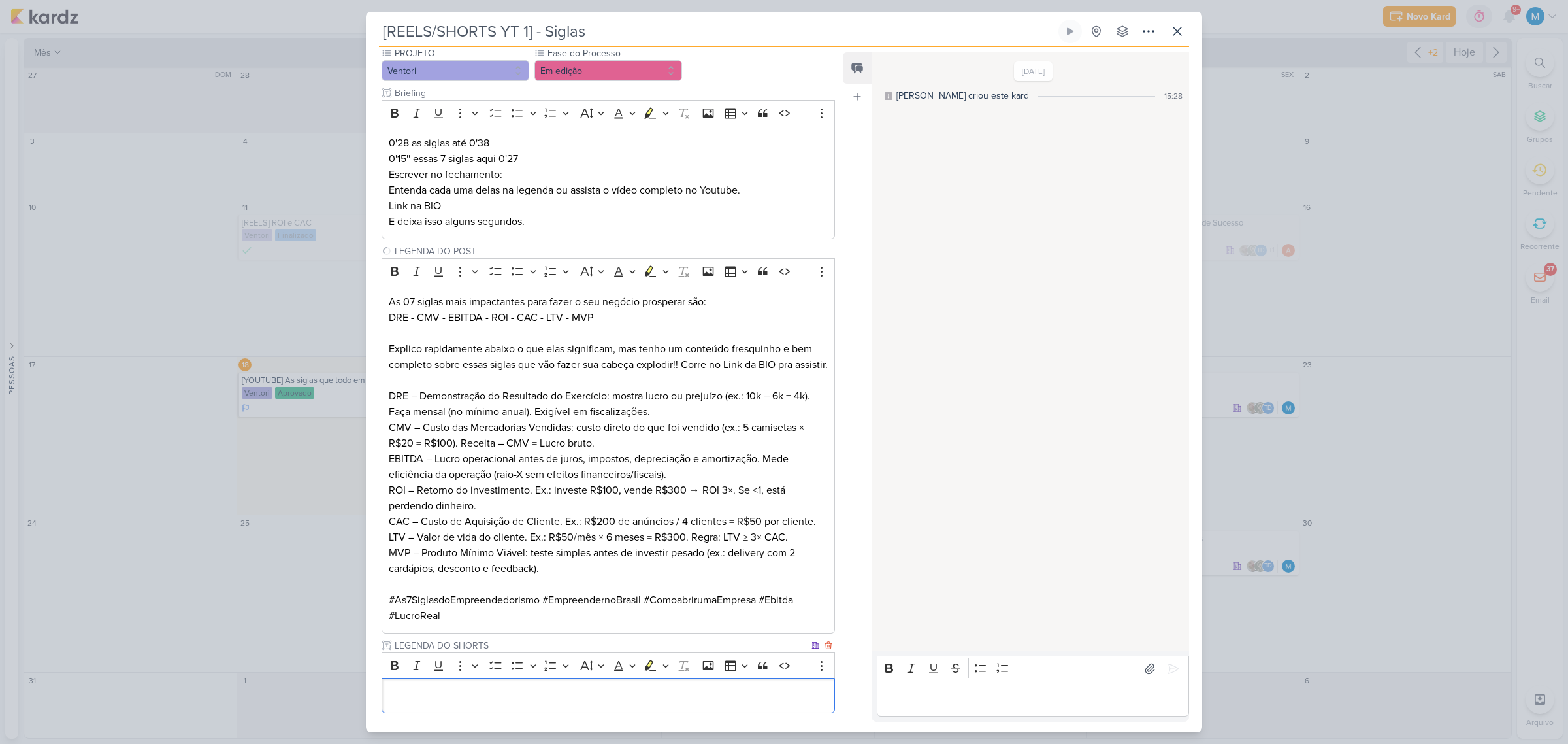
click at [467, 703] on p "Editor editing area: main" at bounding box center [608, 696] width 439 height 16
click at [504, 703] on p "Você sabe quais são as As 07 siglas mais impactantes para fazer o seu negócio p…" at bounding box center [608, 696] width 439 height 16
click at [797, 703] on p "Você sabe quais são as 07 siglas mais impactantes para fazer o seu negócio pros…" at bounding box center [608, 696] width 439 height 16
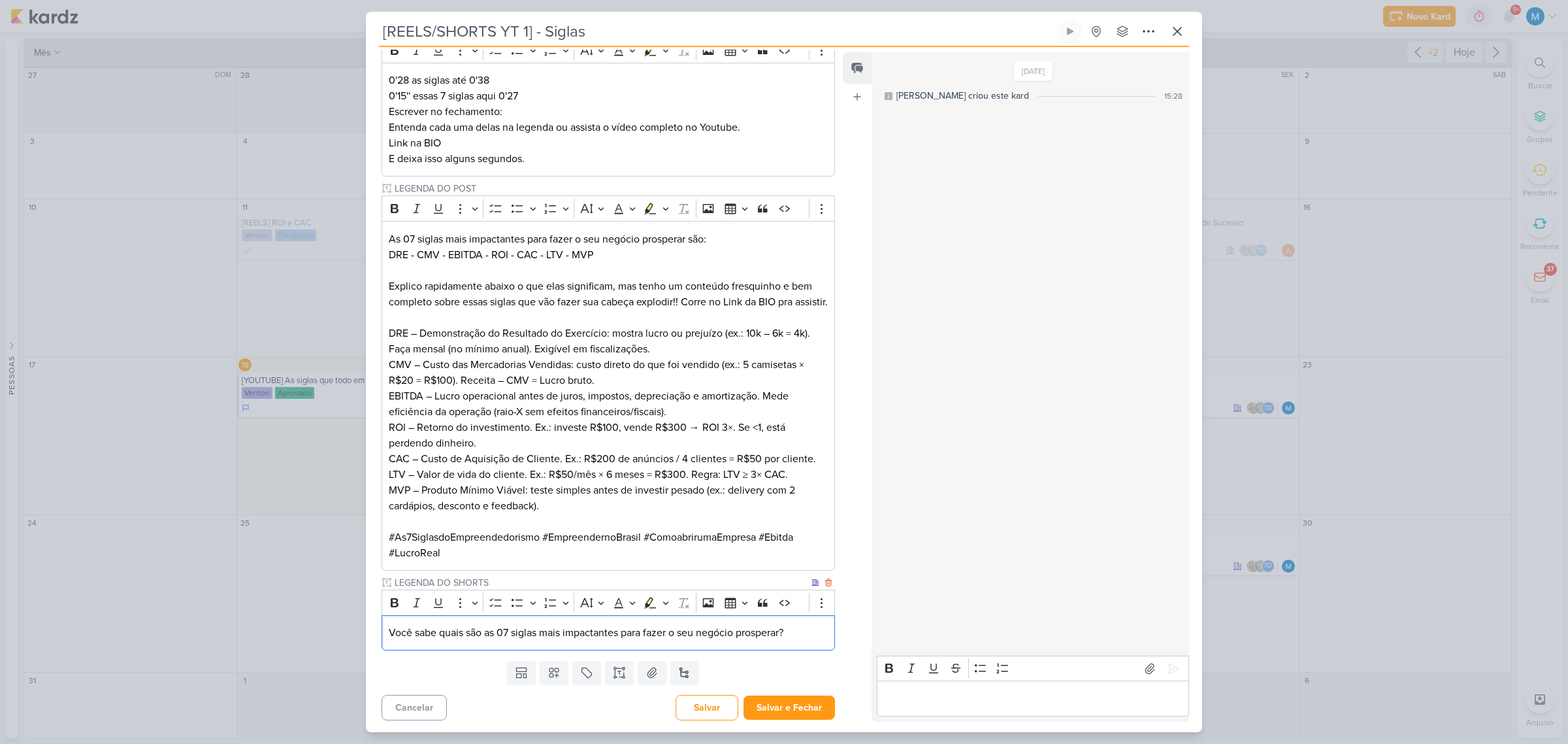
scroll to position [207, 0]
click at [799, 706] on button "Salvar e Fechar" at bounding box center [790, 706] width 92 height 24
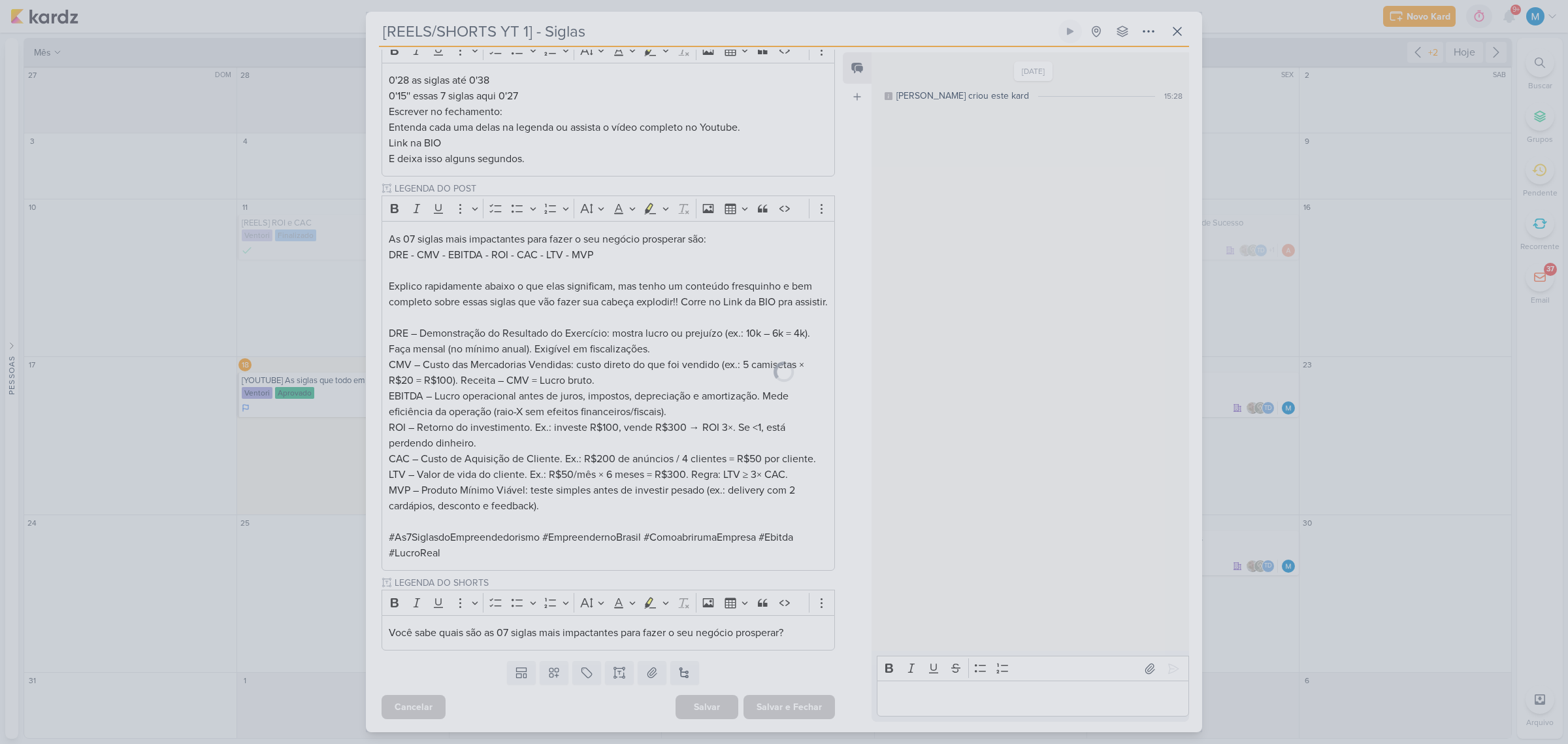
scroll to position [205, 0]
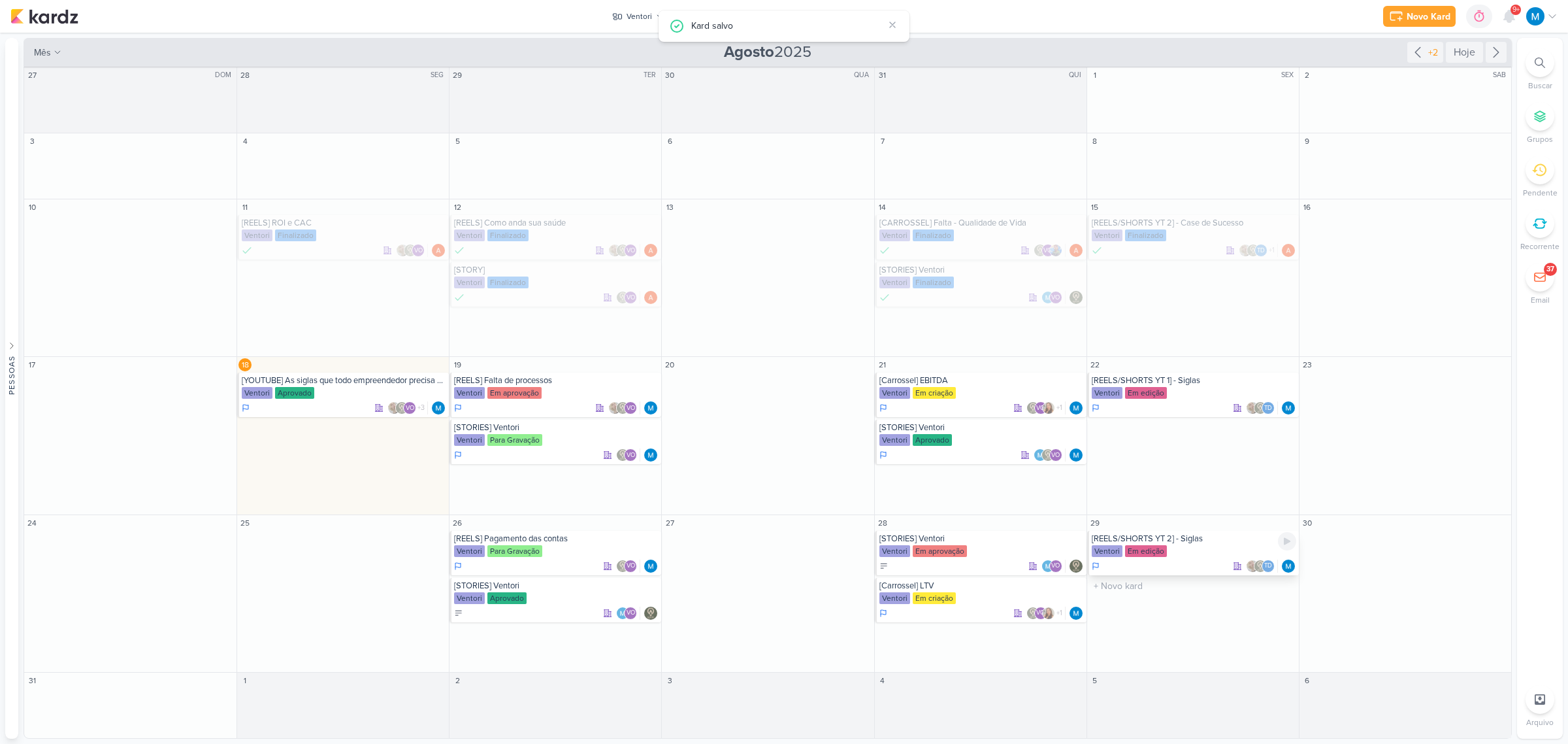
click at [1184, 546] on div "Ventori Em edição" at bounding box center [1194, 552] width 205 height 13
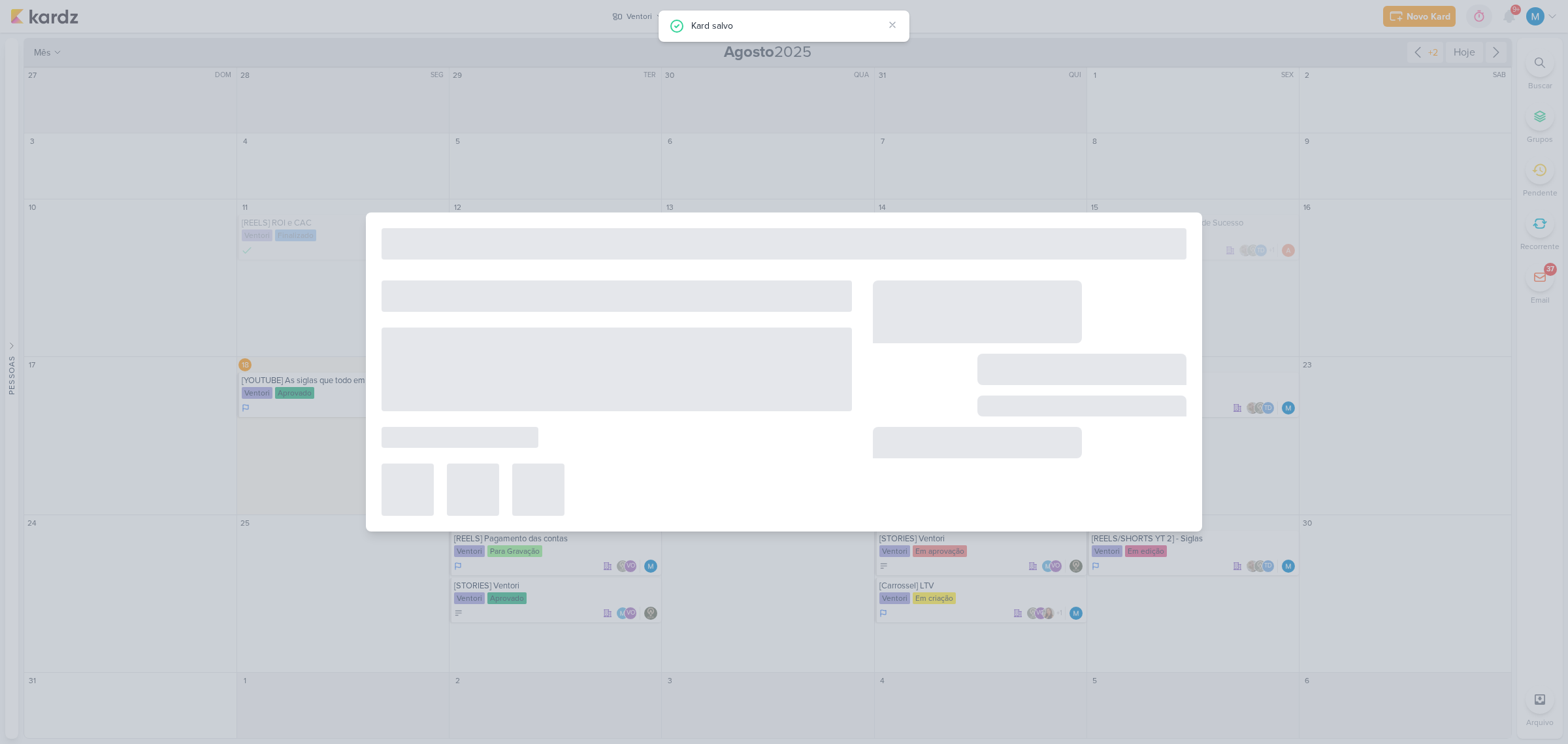
type input "[REELS/SHORTS YT 2] - Siglas"
type input "29 de agosto de 2025 às 23:59"
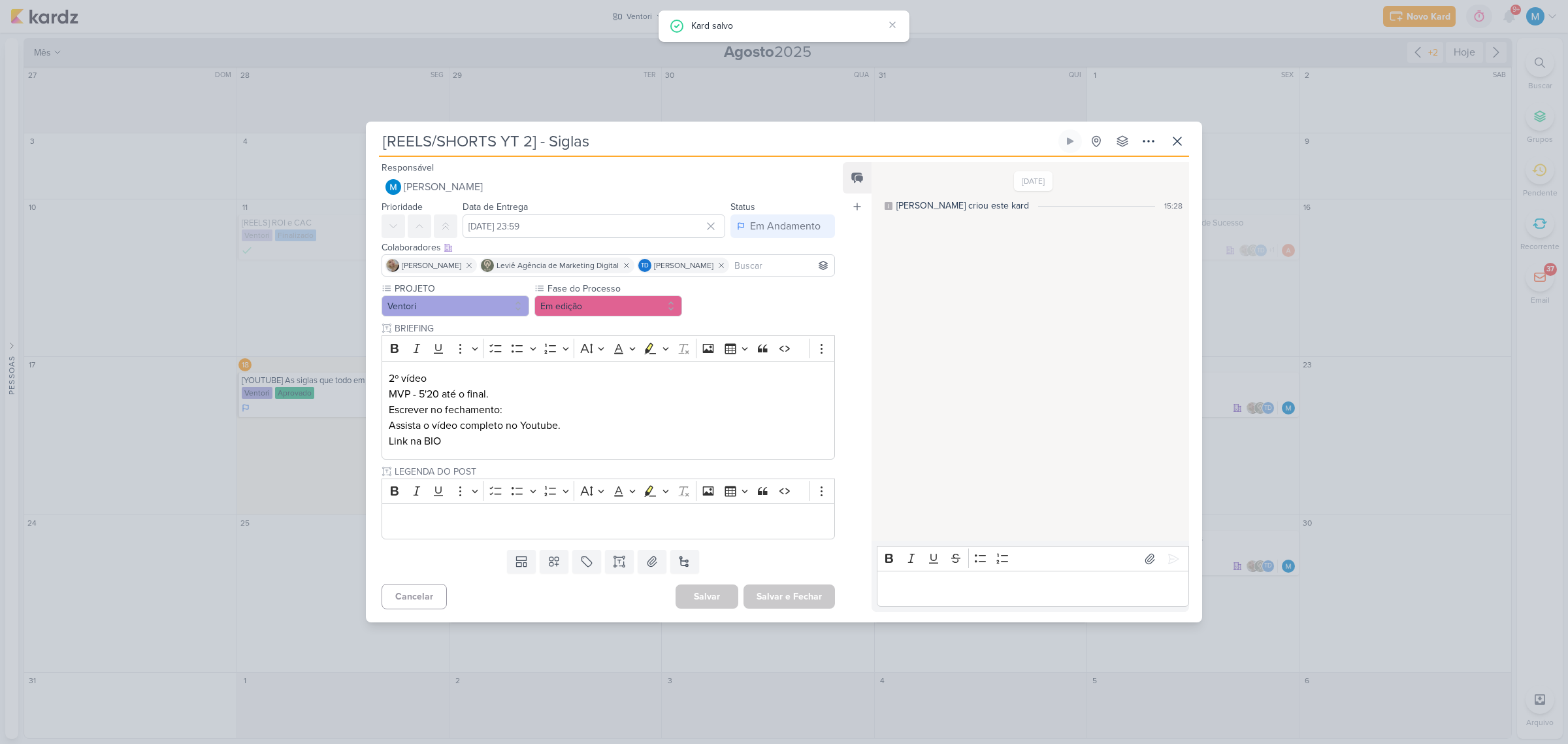
scroll to position [0, 0]
click at [682, 518] on p "Editor editing area: main" at bounding box center [608, 522] width 439 height 16
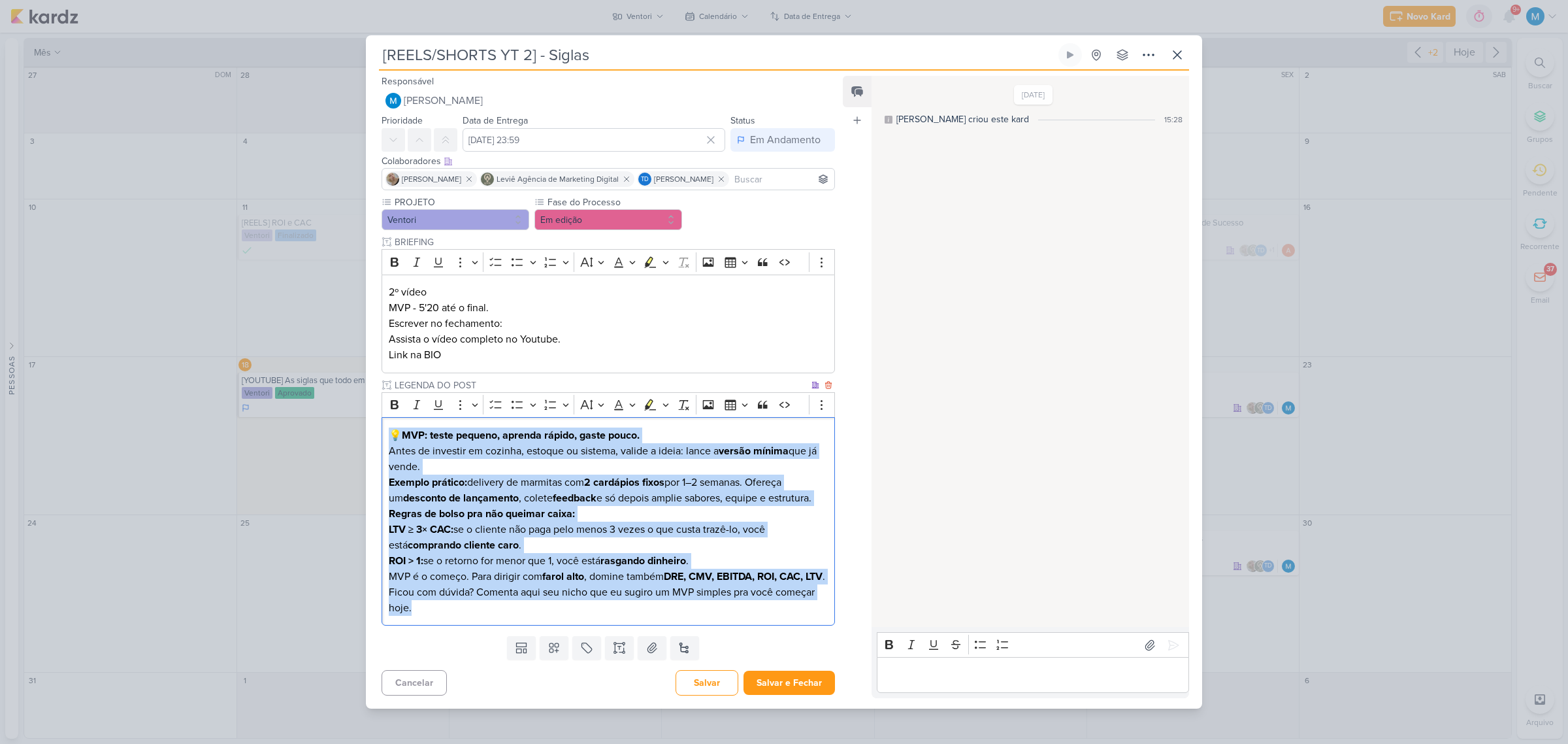
drag, startPoint x: 427, startPoint y: 616, endPoint x: 392, endPoint y: 415, distance: 204.0
click at [392, 417] on div "💡 MVP: teste pequeno, aprenda rápido, gaste pouco. Antes de investir em cozinha…" at bounding box center [608, 521] width 453 height 209
click at [392, 395] on button "Bold" at bounding box center [394, 404] width 20 height 20
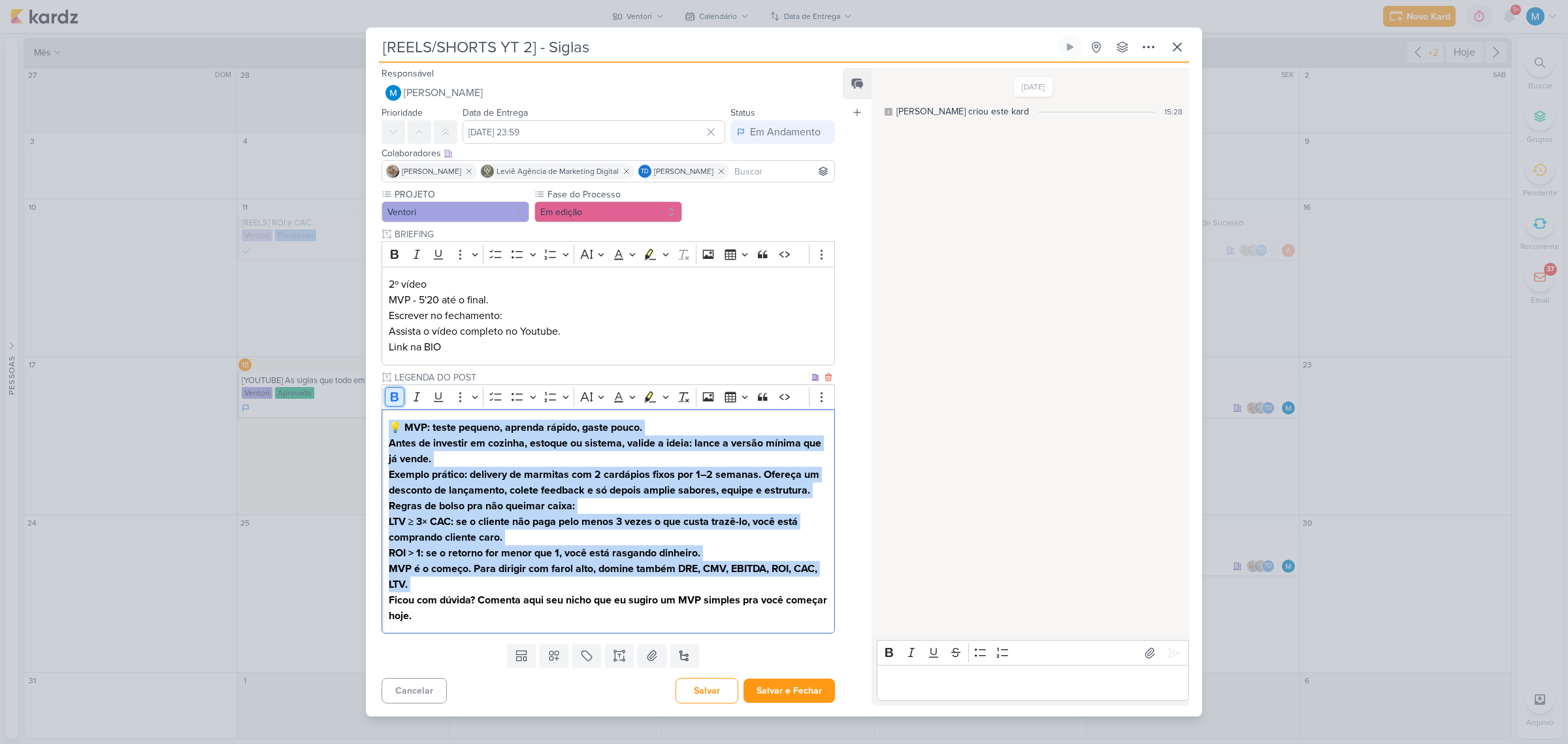
click at [392, 392] on icon "Editor toolbar" at bounding box center [394, 397] width 13 height 13
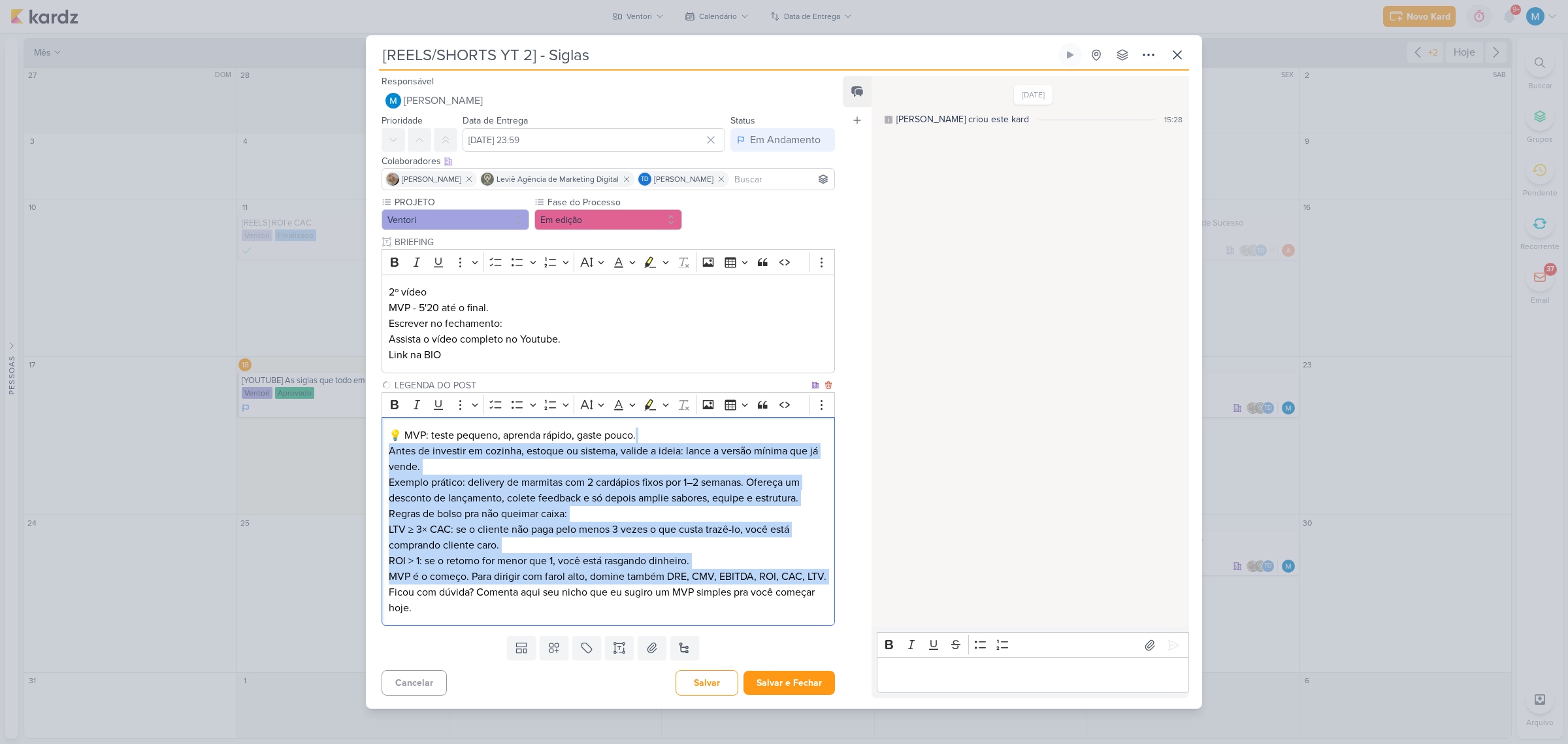
click at [515, 511] on p "Regras de bolso pra não queimar caixa:" at bounding box center [608, 514] width 439 height 16
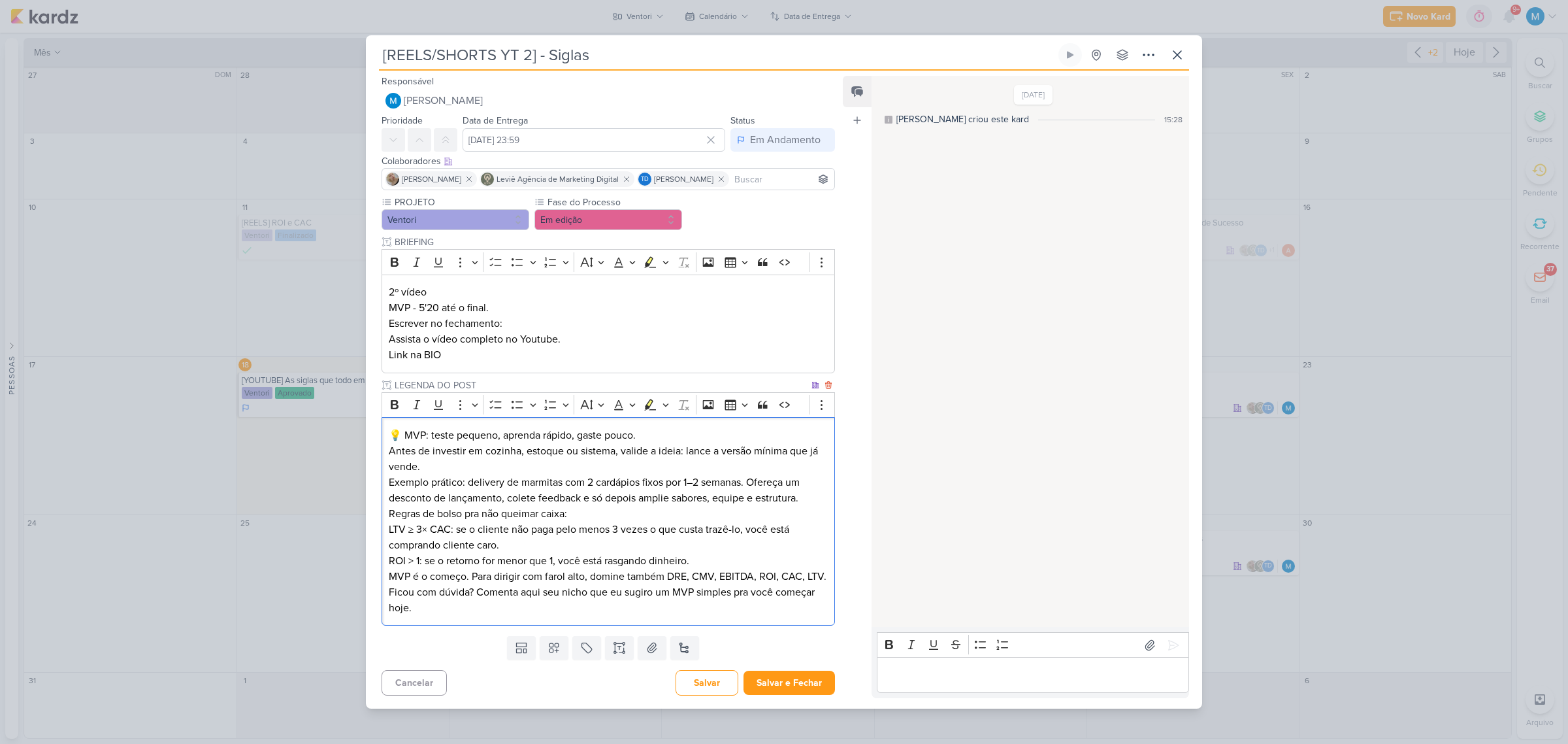
click at [439, 616] on p "MVP é o começo. Para dirigir com farol alto, domine também DRE, CMV, EBITDA, RO…" at bounding box center [608, 592] width 439 height 47
click at [548, 654] on icon at bounding box center [554, 648] width 13 height 13
click at [623, 645] on icon at bounding box center [623, 643] width 2 height 2
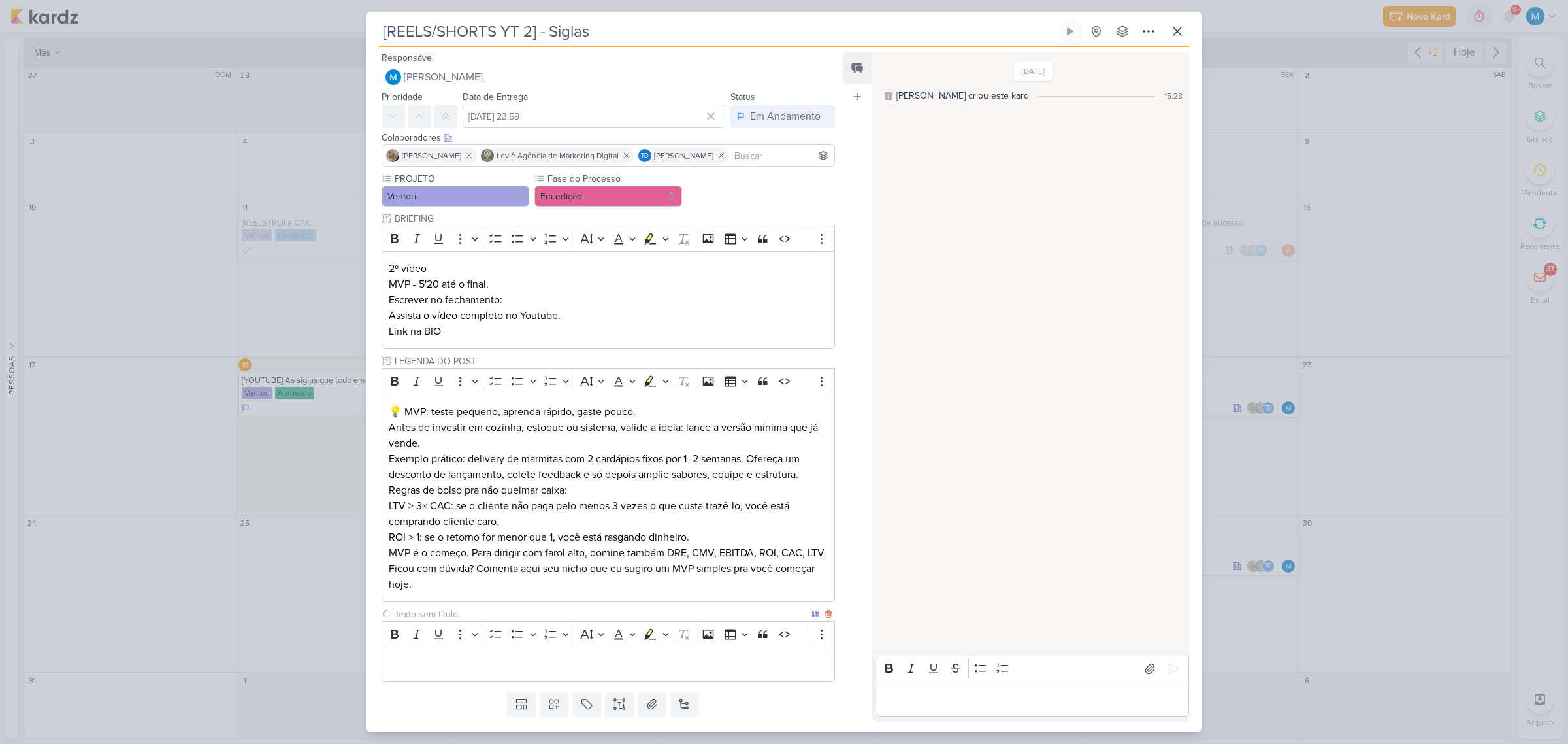
click at [419, 621] on input "text" at bounding box center [600, 614] width 417 height 14
type input "LEGENDA DO SHORTS"
drag, startPoint x: 406, startPoint y: 413, endPoint x: 746, endPoint y: 419, distance: 340.1
click at [746, 419] on p "💡 MVP: teste pequeno, aprenda rápido, gaste pouco. Antes de investir em cozinha…" at bounding box center [608, 427] width 439 height 47
copy p "VP: teste pequeno, aprenda rápido, gaste pouco."
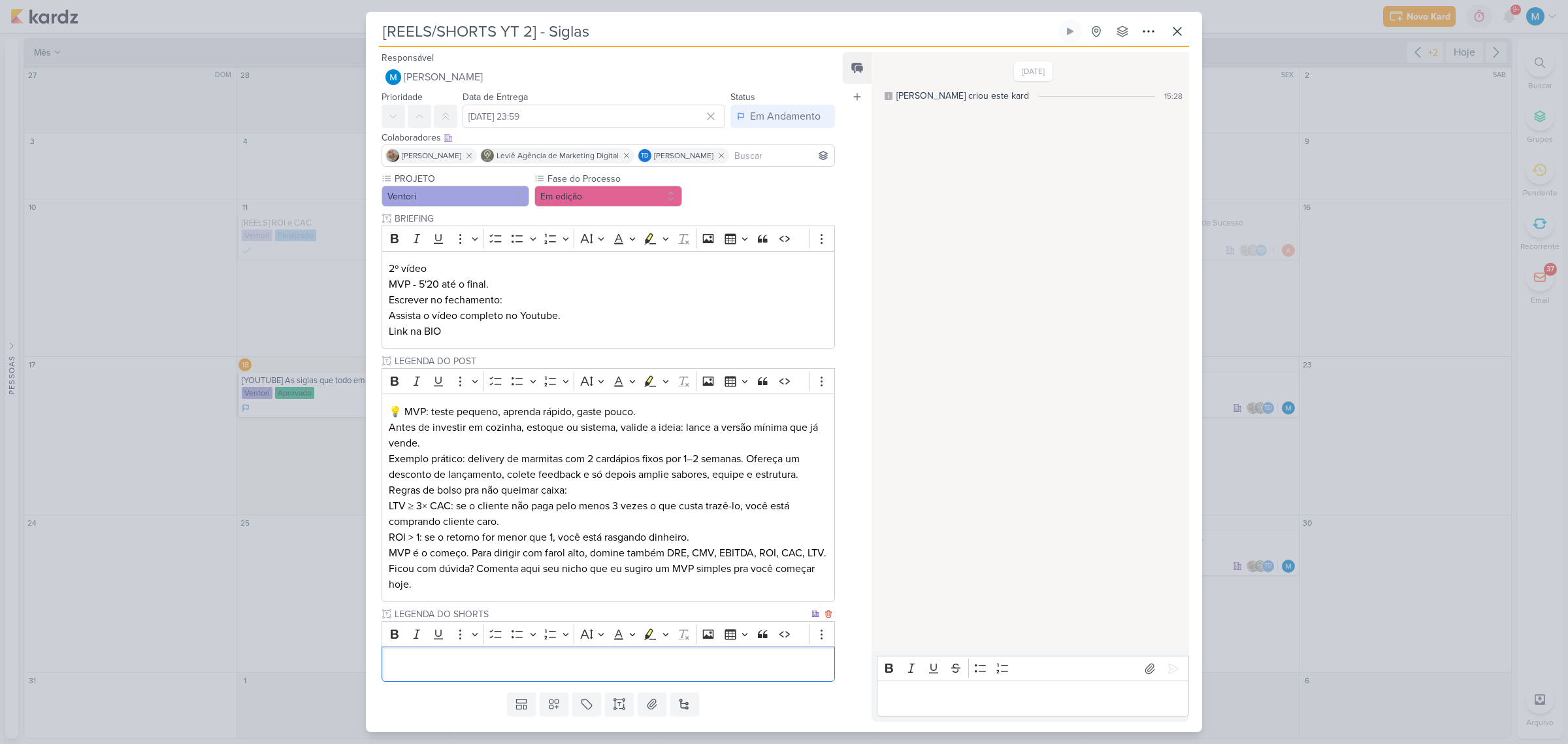
click at [519, 672] on p "Editor editing area: main" at bounding box center [608, 664] width 439 height 16
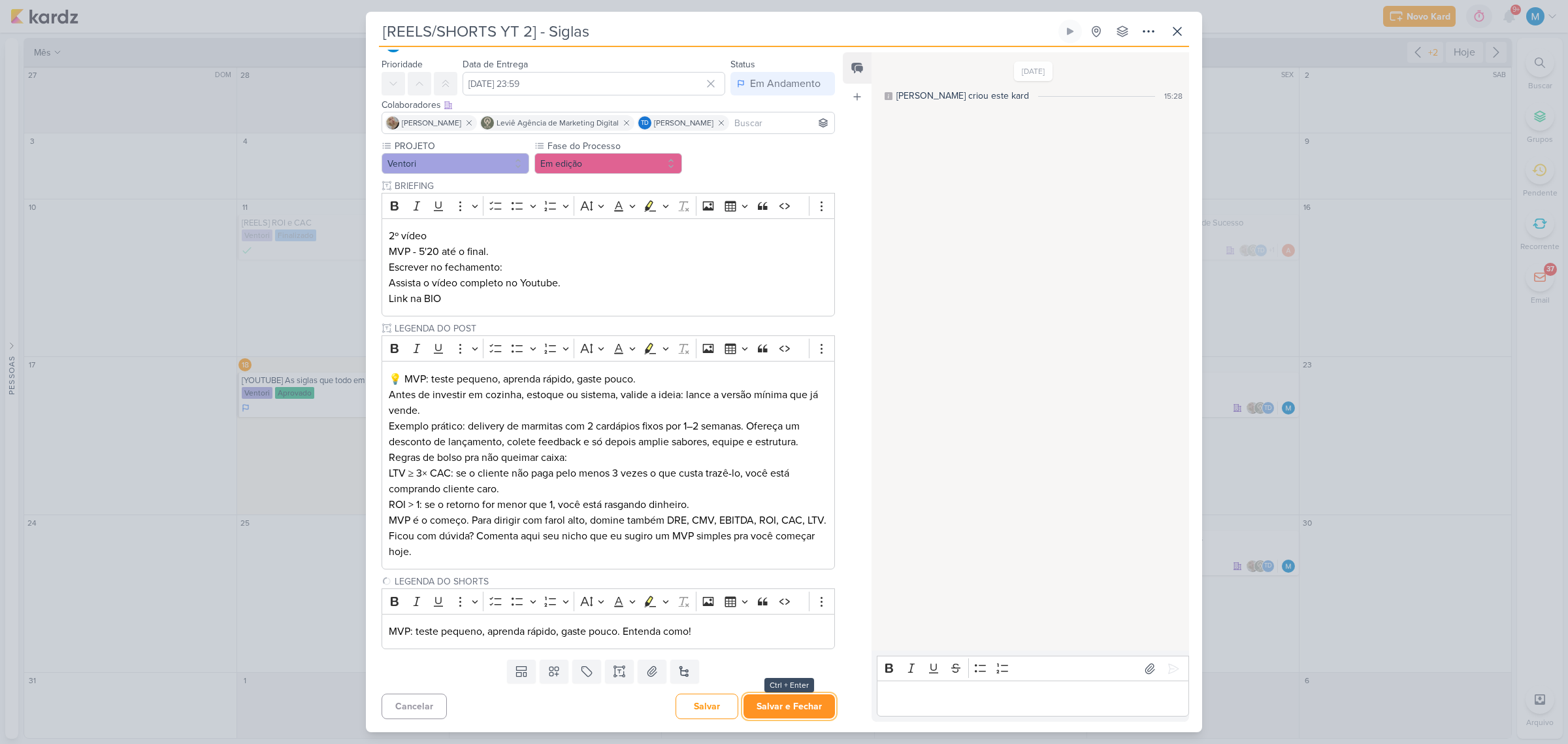
click at [773, 705] on button "Salvar e Fechar" at bounding box center [790, 706] width 92 height 24
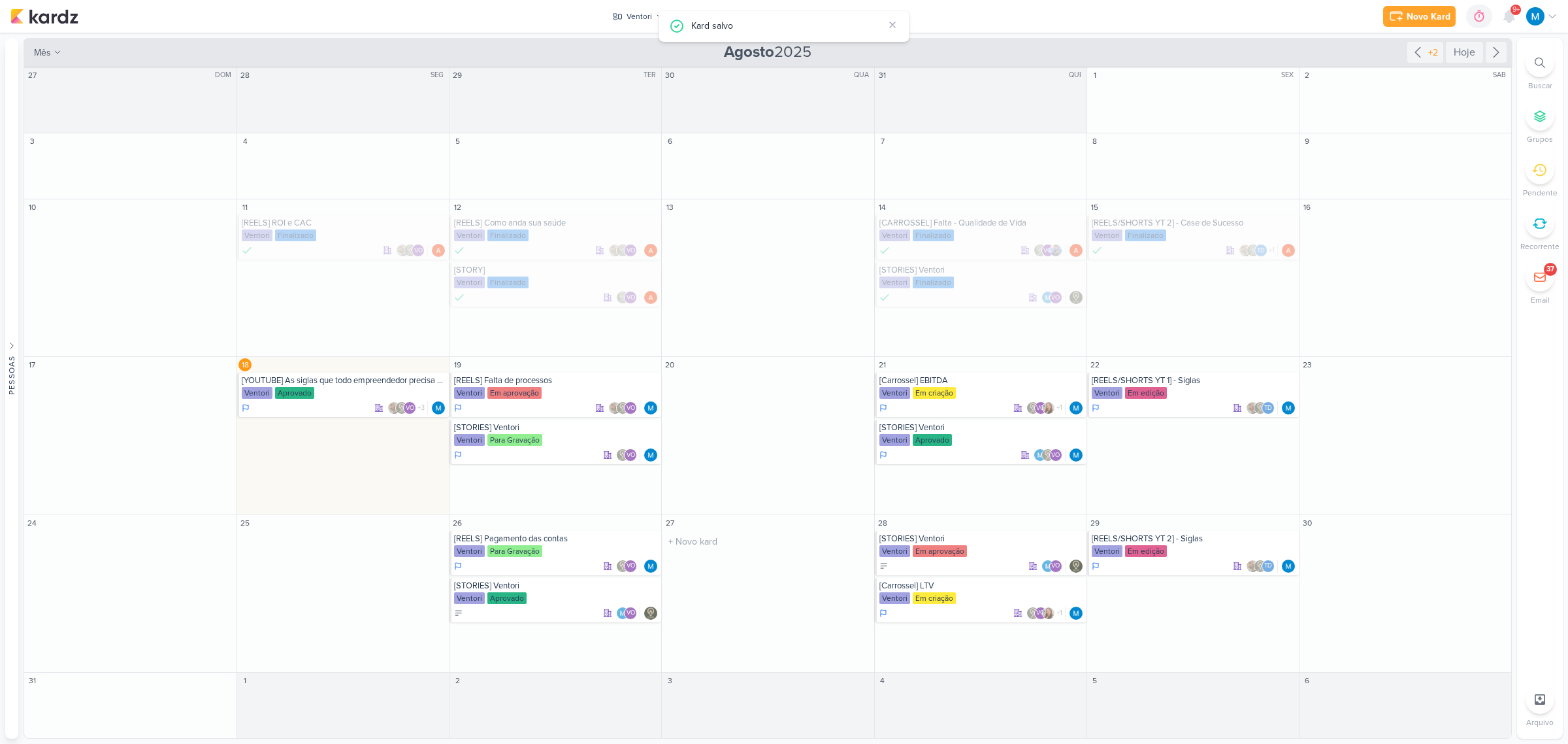
scroll to position [0, 0]
click at [939, 377] on div "[Carrossel] EBITDA" at bounding box center [981, 380] width 205 height 10
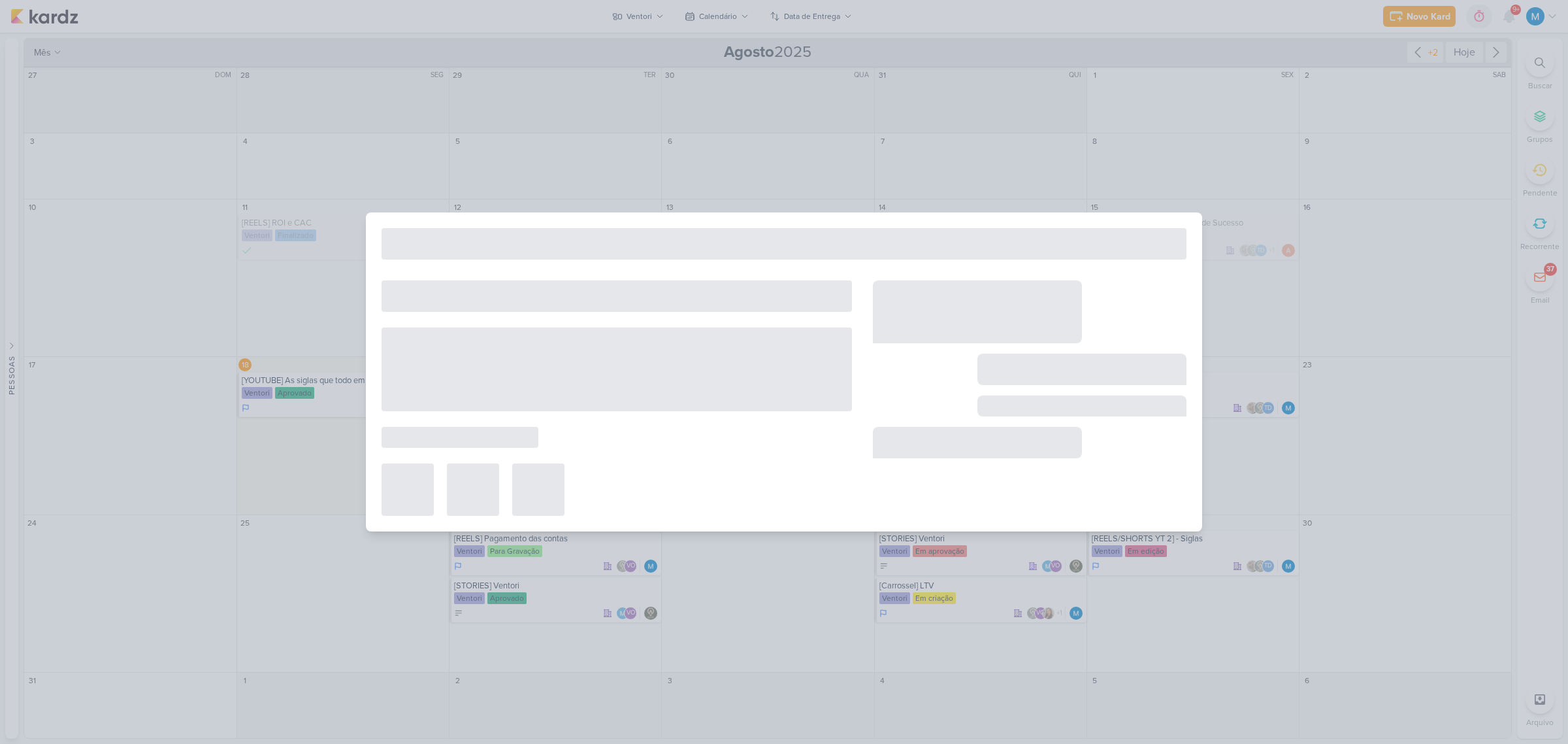
type input "[Carrossel] EBITDA"
type input "21 de agosto de 2025 às 23:59"
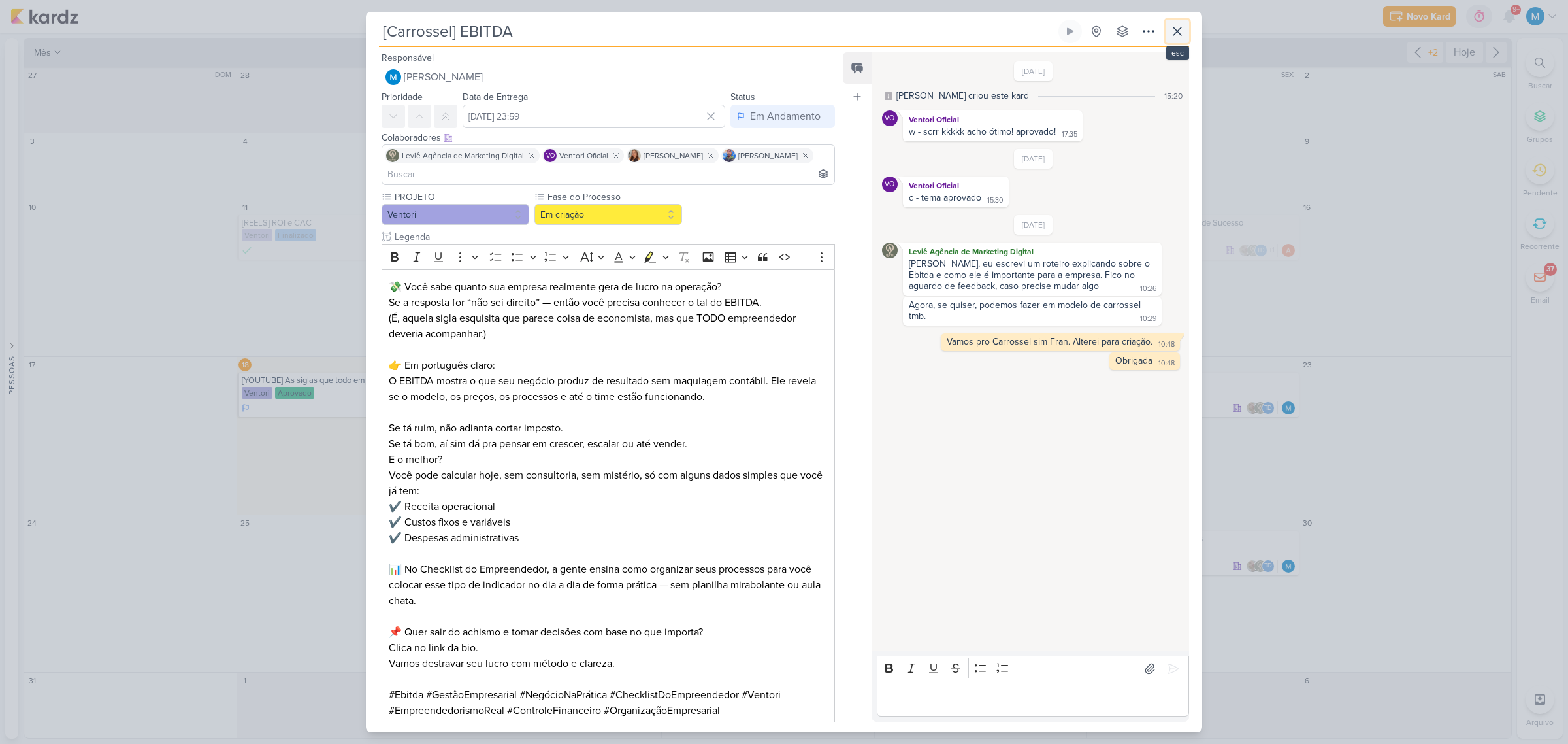
click at [1177, 33] on icon at bounding box center [1177, 31] width 16 height 16
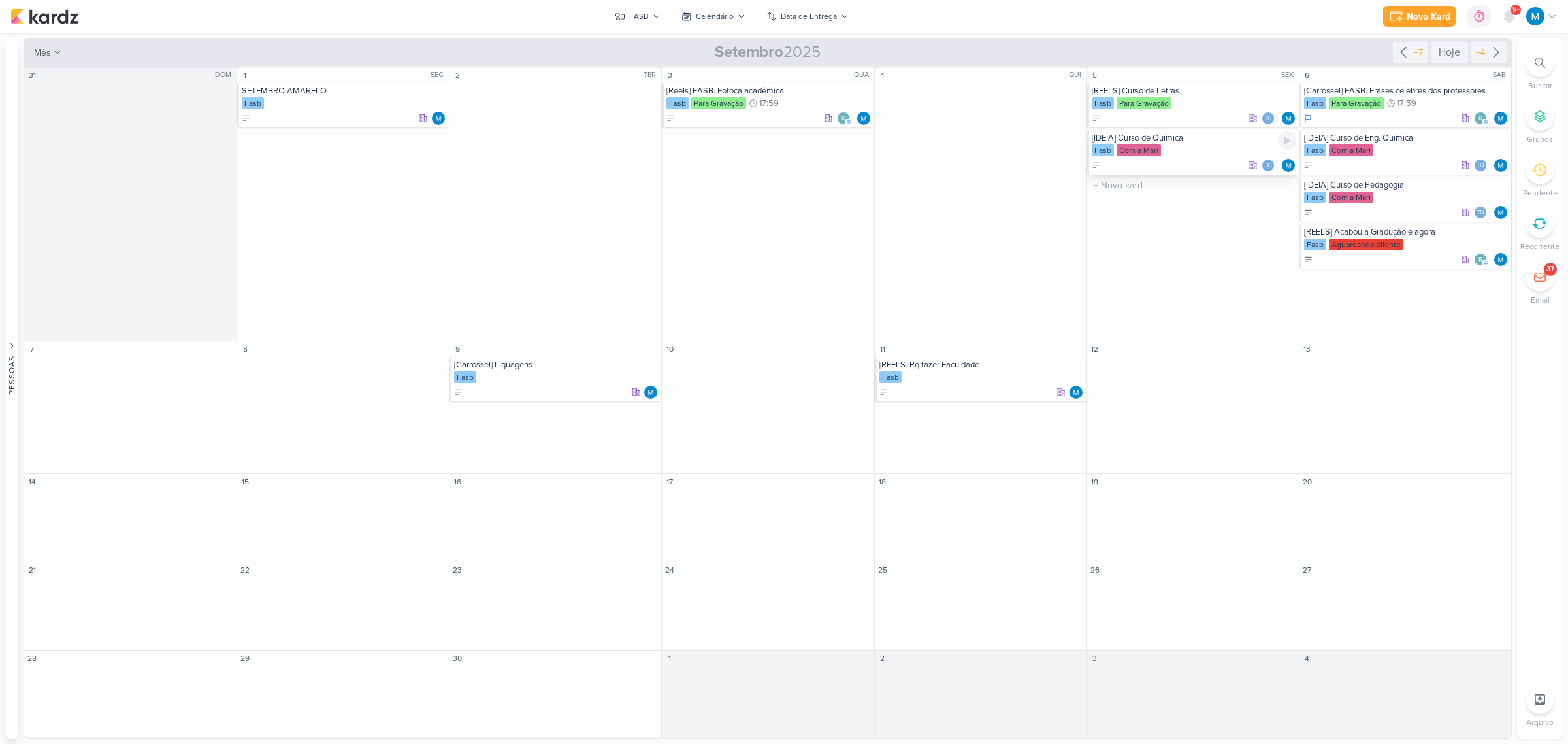
click at [1181, 139] on div "[IDEIA] Curso de Química" at bounding box center [1194, 138] width 205 height 10
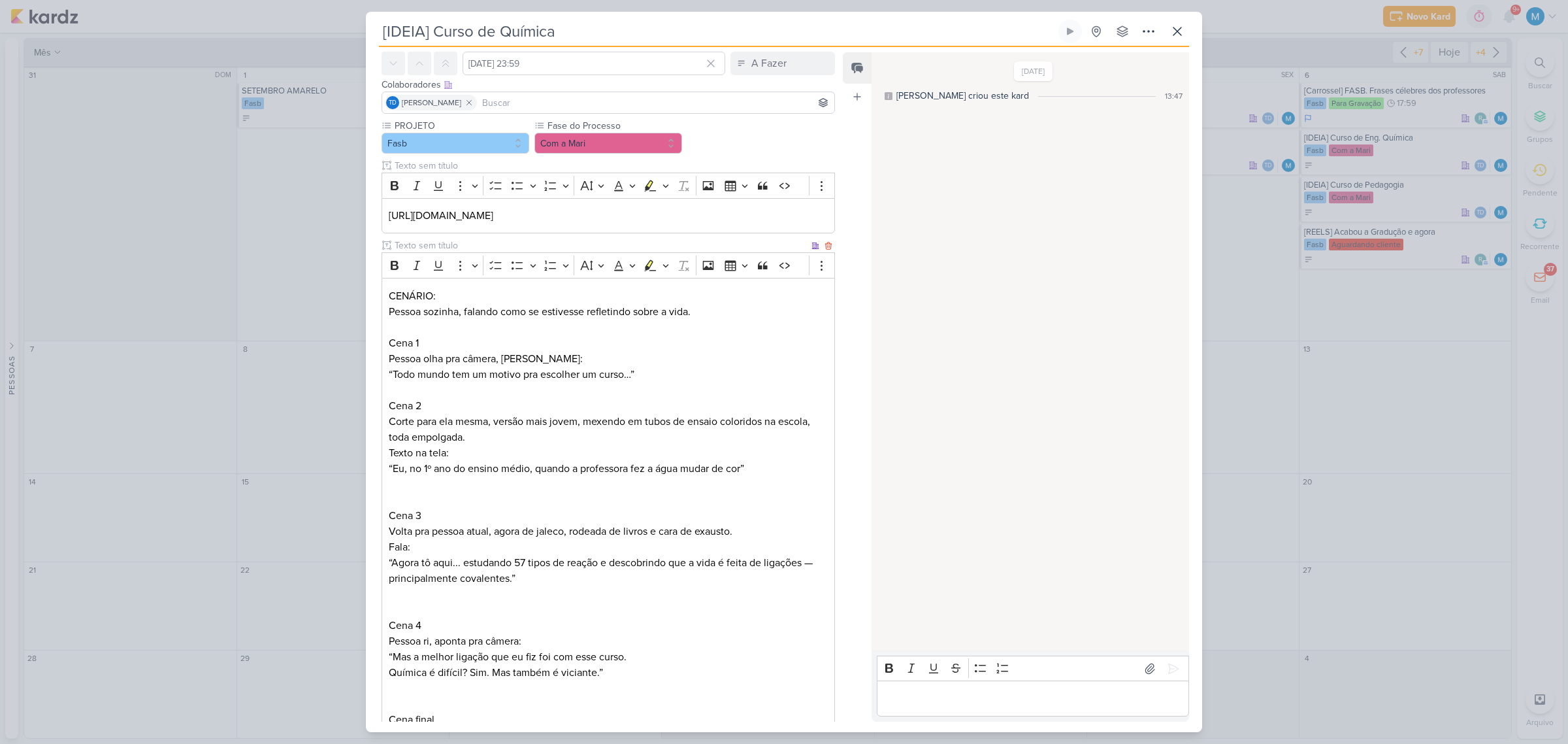
scroll to position [82, 0]
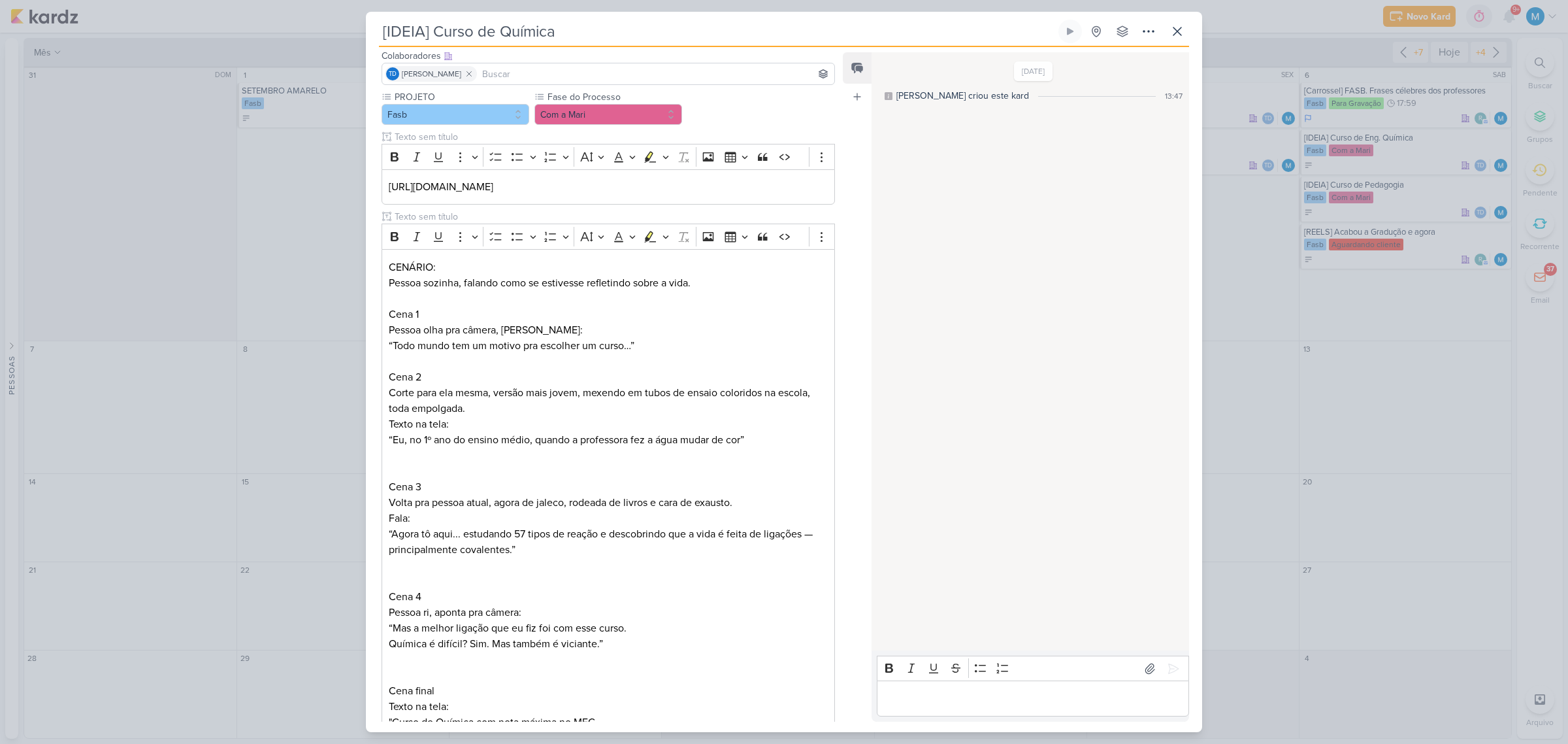
click at [398, 27] on input "[IDEIA] Curso de Química" at bounding box center [717, 31] width 677 height 24
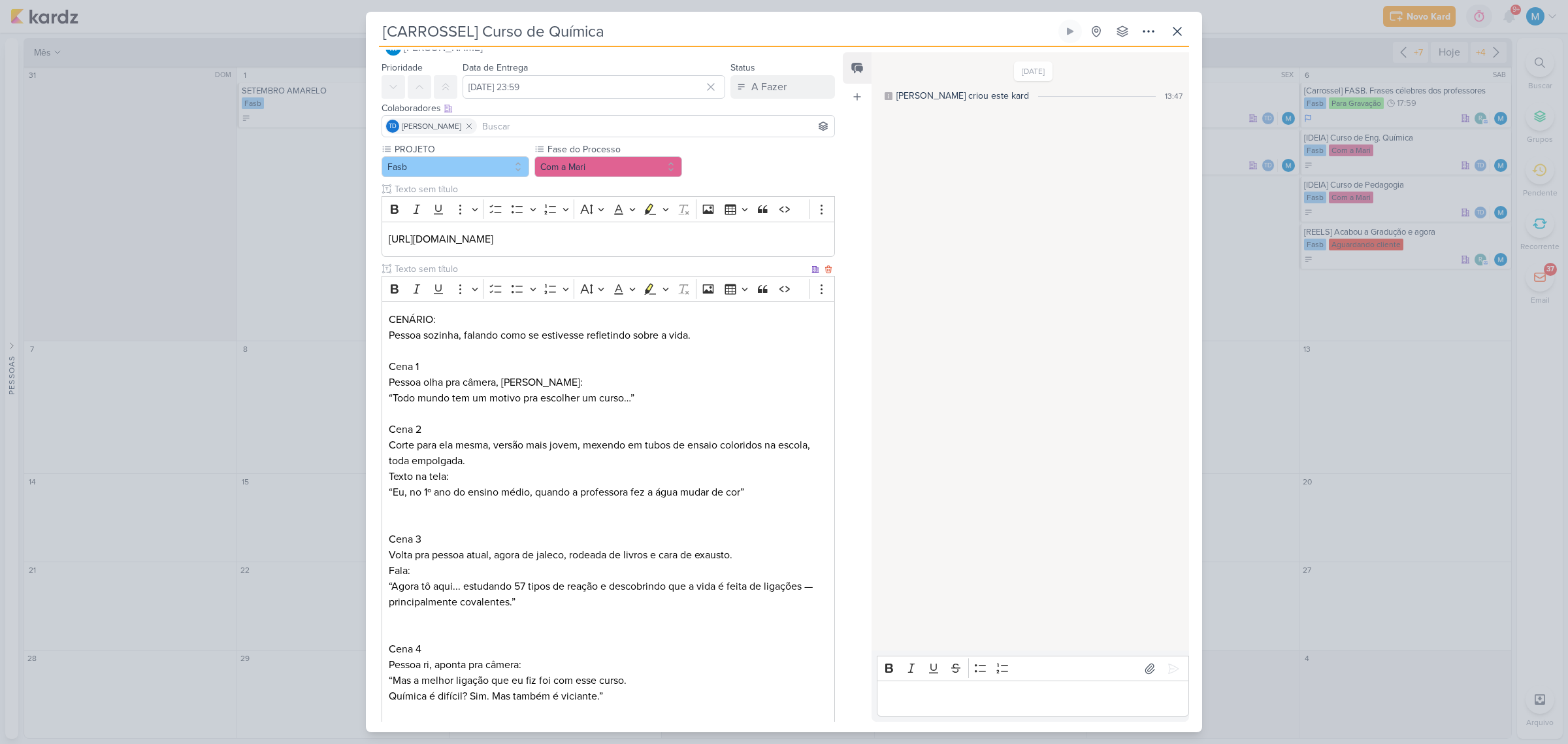
scroll to position [0, 0]
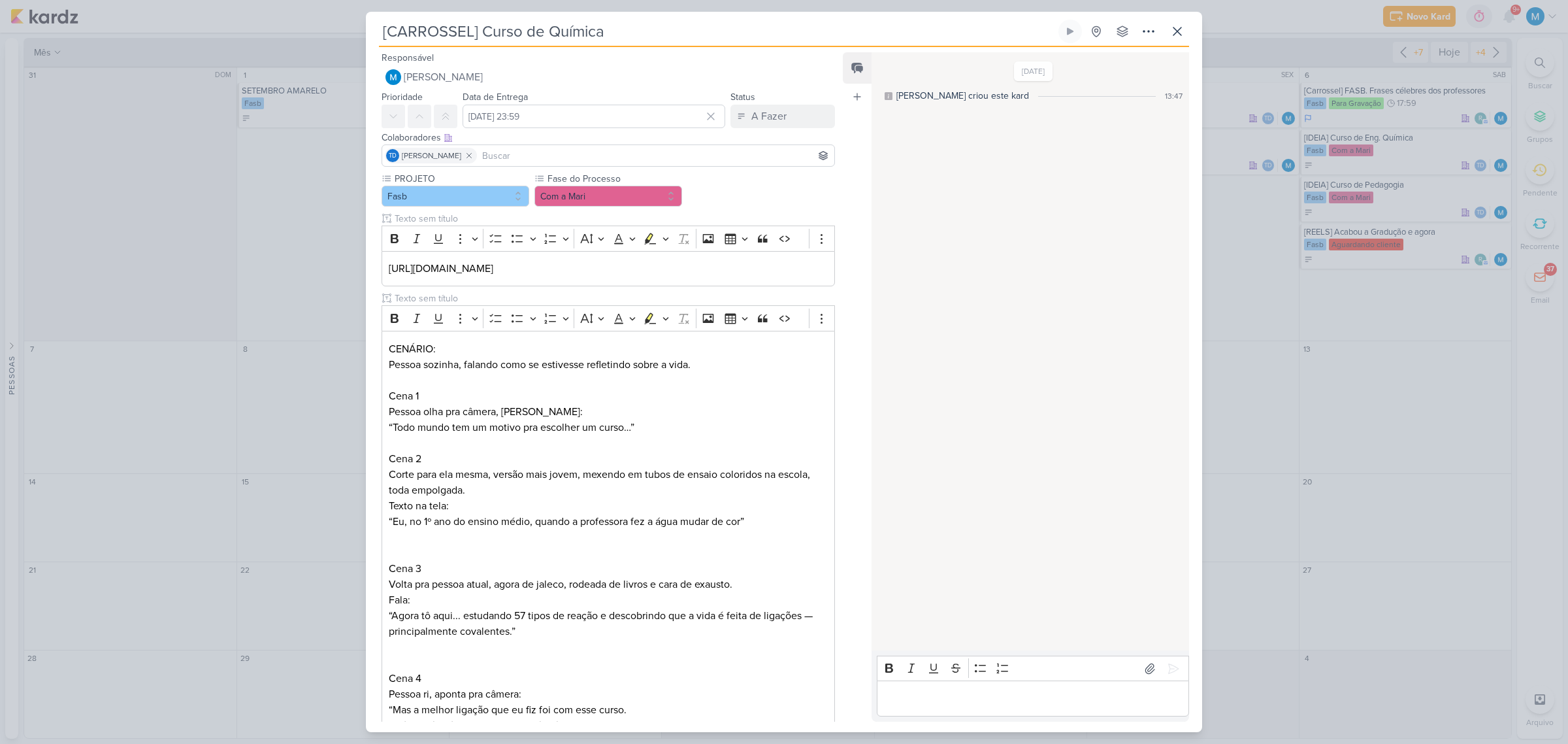
type input "[CARROSSEL] Curso de Química"
click at [570, 123] on input "[DATE] 23:59" at bounding box center [594, 116] width 263 height 24
click at [707, 152] on icon "button" at bounding box center [706, 148] width 16 height 16
click at [663, 239] on div "23" at bounding box center [667, 241] width 20 height 18
type input "23 de outubro de 2025 às 23:59"
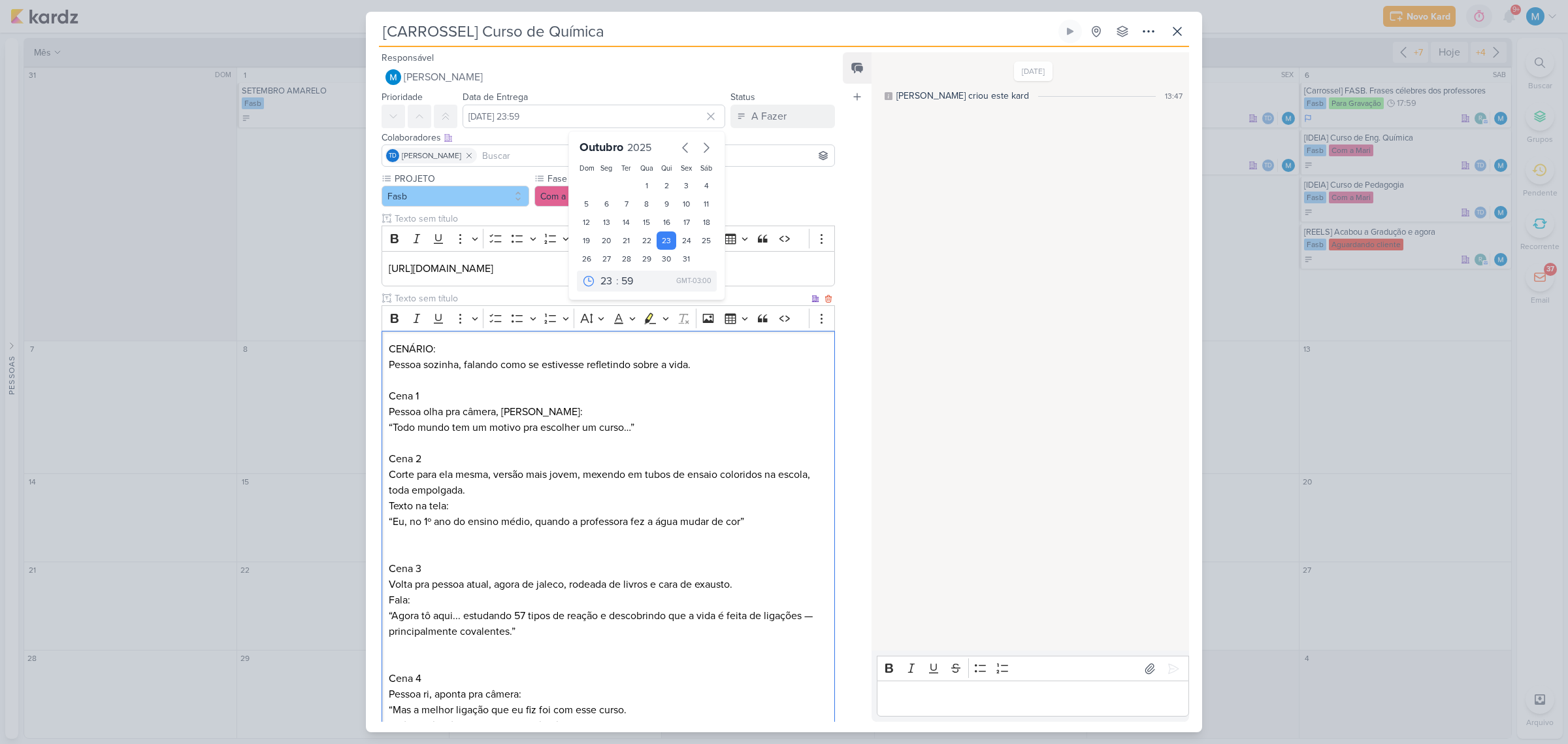
click at [671, 518] on p "Corte para ela mesma, versão mais jovem, mexendo em tubos de ensaio coloridos n…" at bounding box center [608, 498] width 439 height 63
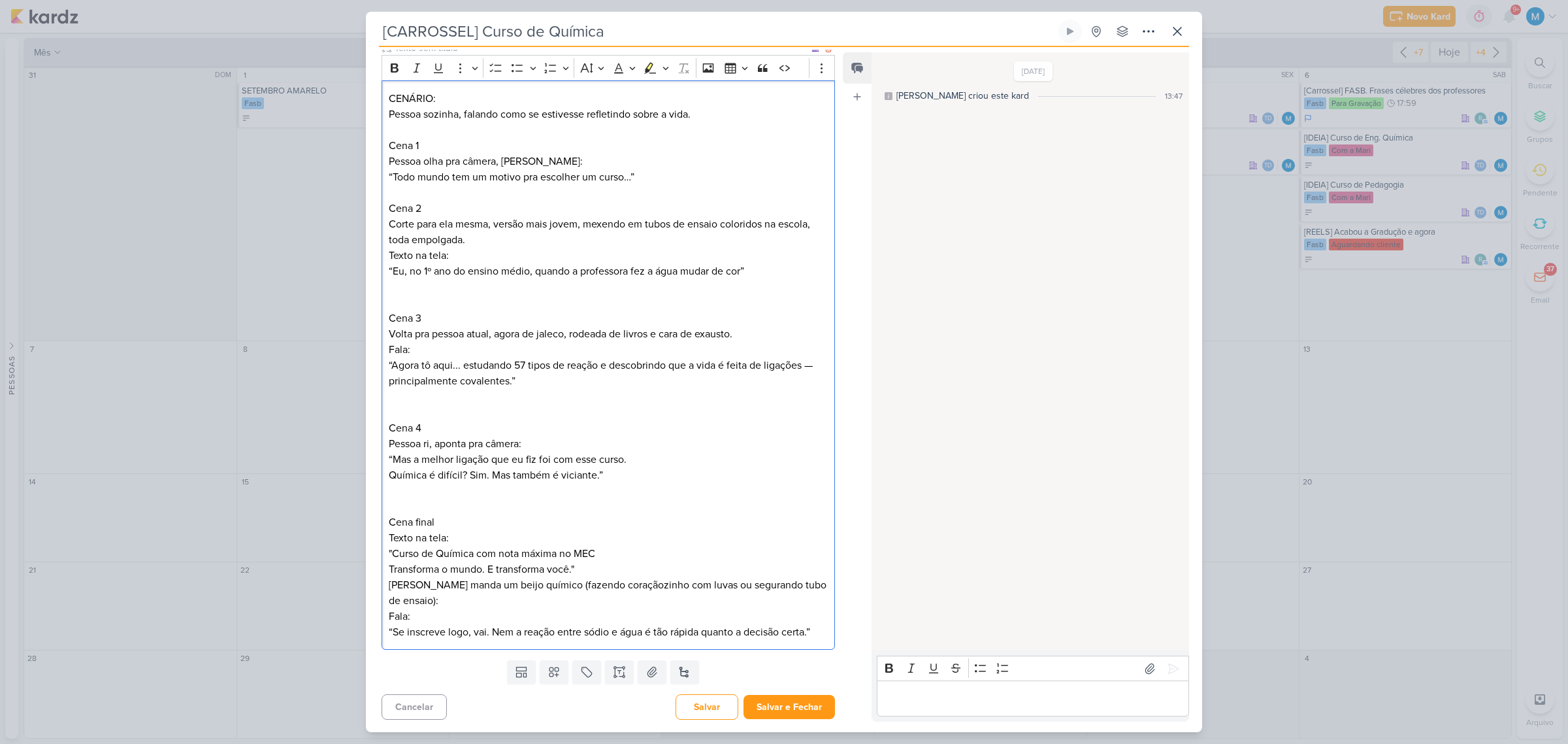
scroll to position [252, 0]
click at [792, 706] on button "Salvar e Fechar" at bounding box center [790, 706] width 92 height 24
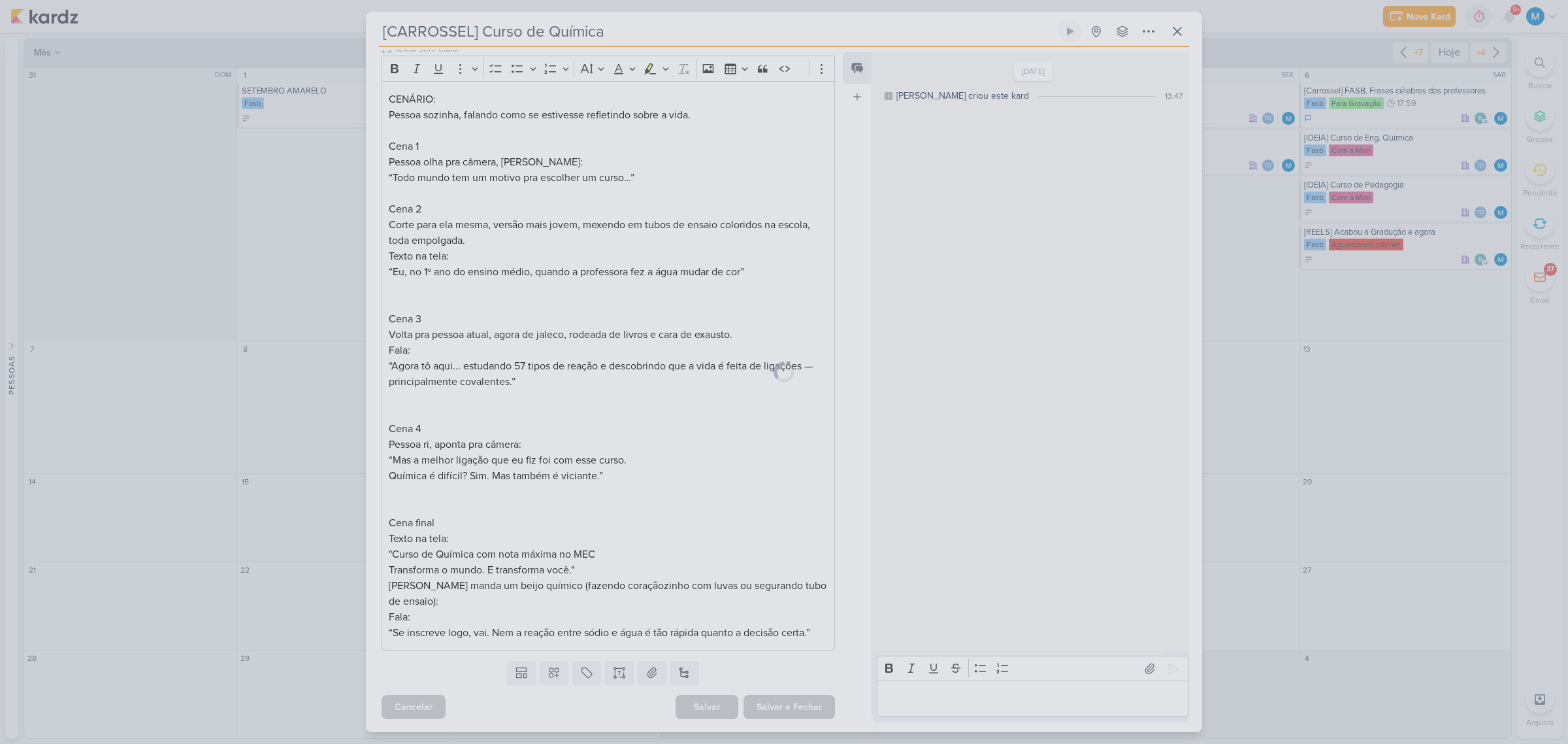
scroll to position [250, 0]
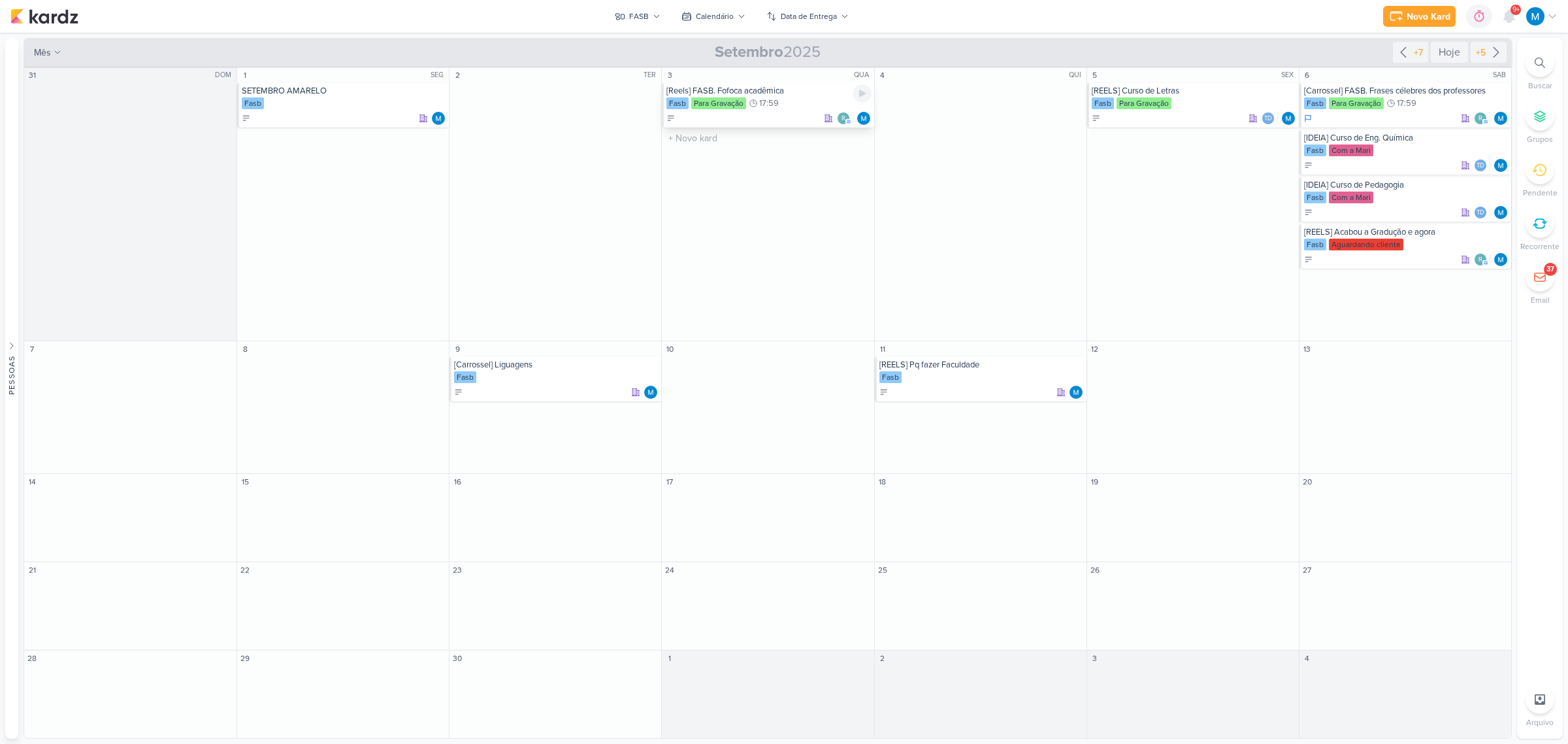
click at [714, 88] on div "[Reels] FASB. Fofoca acadêmica" at bounding box center [769, 91] width 205 height 10
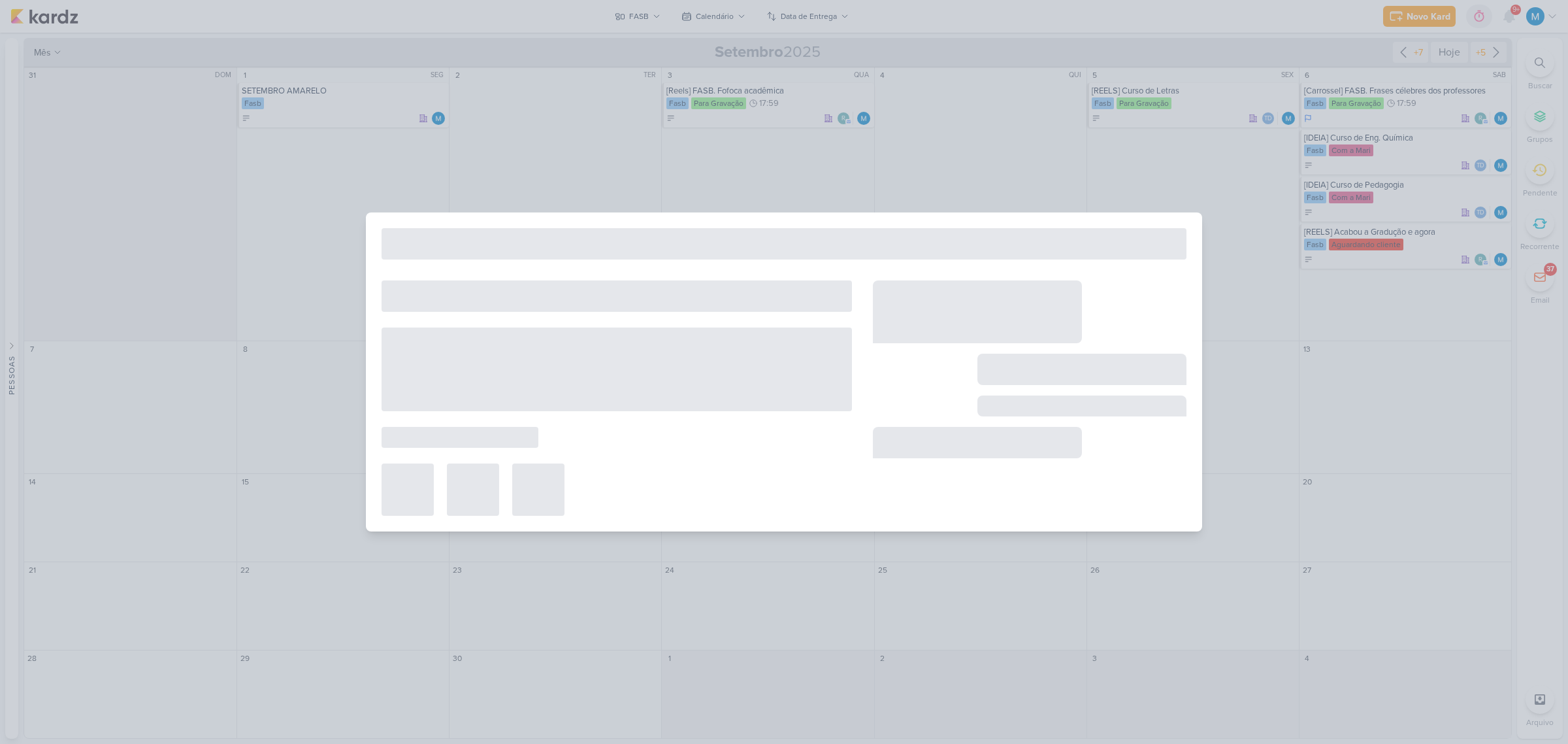
type input "[Reels] FASB. Fofoca acadêmica"
type input "3 de setembro de 2025 às 17:59"
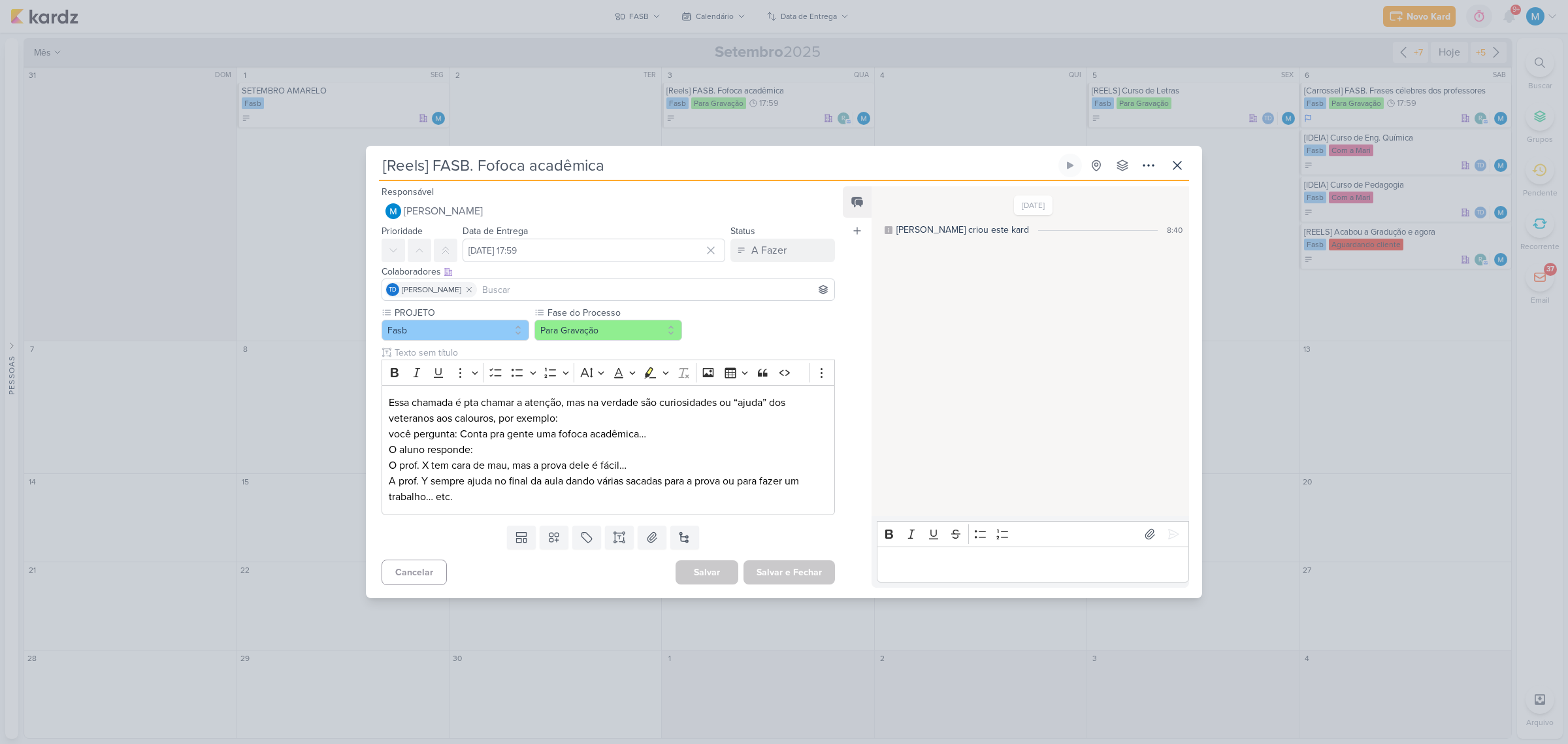
scroll to position [0, 0]
click at [406, 169] on input "[Reels] FASB. Fofoca acadêmica" at bounding box center [717, 166] width 677 height 24
click at [780, 569] on button "Salvar e Fechar" at bounding box center [790, 572] width 92 height 24
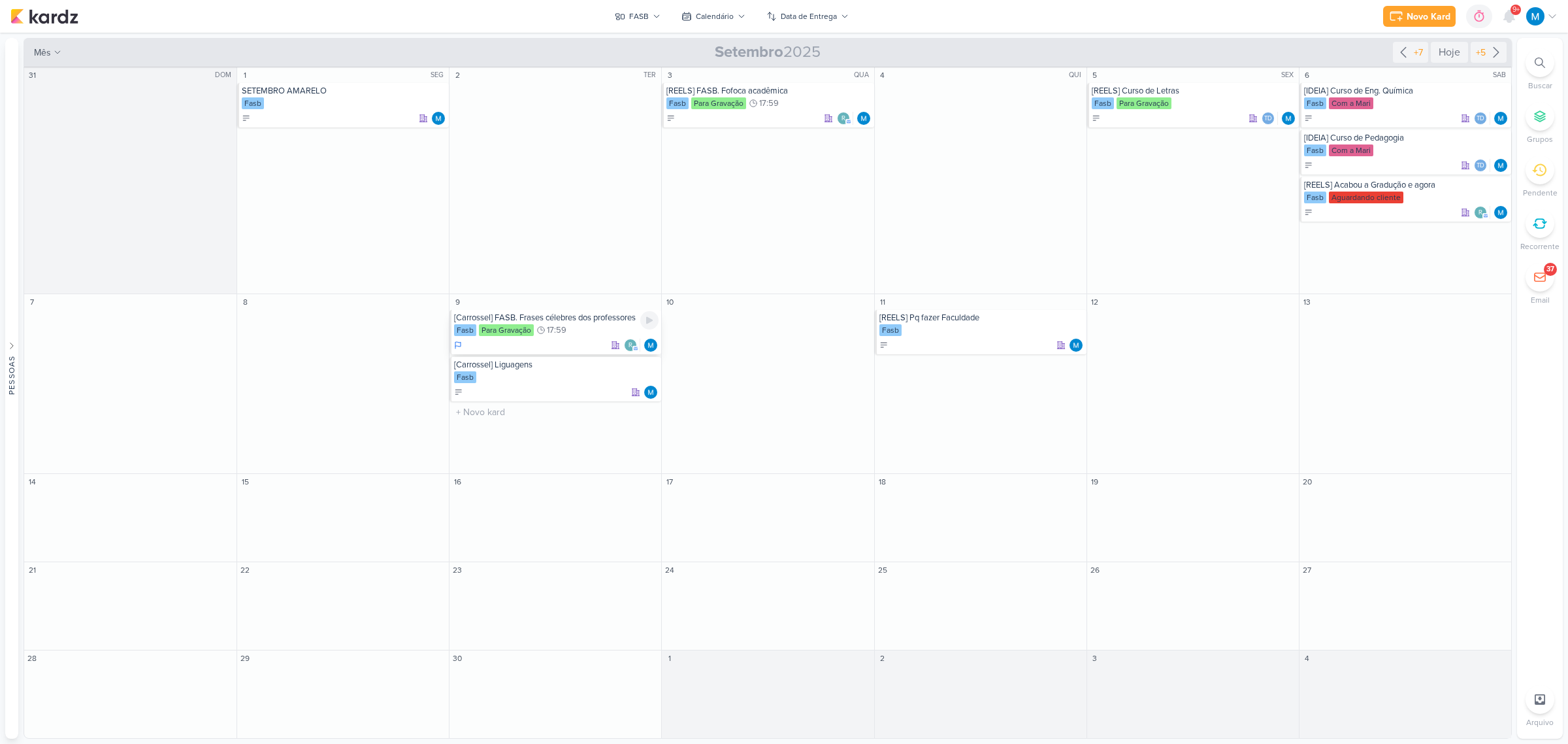
click at [546, 317] on div "[Carrossel] FASB. Frases célebres dos professores" at bounding box center [556, 317] width 205 height 10
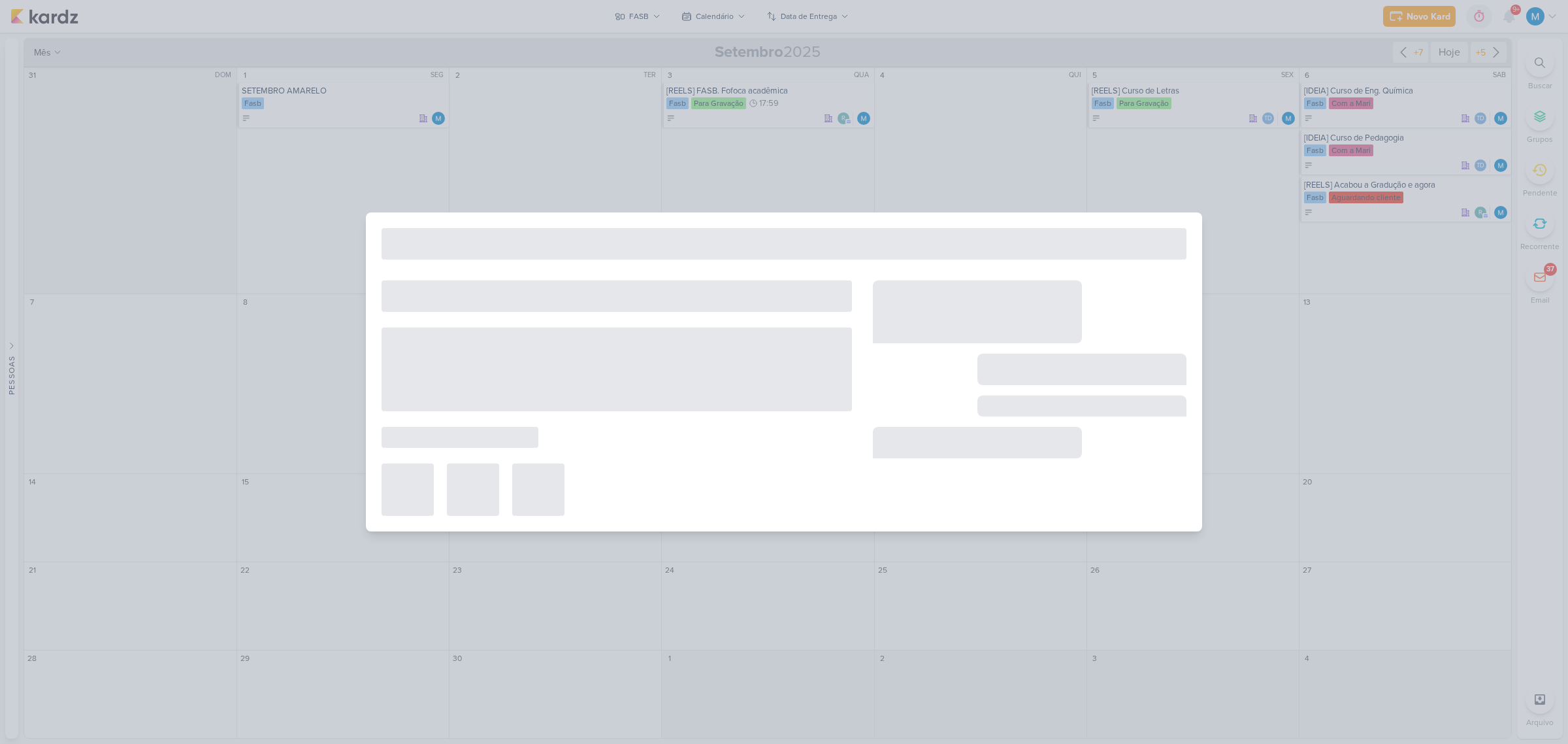
type input "[Carrossel] FASB. Frases célebres dos professores"
type input "9 de setembro de 2025 às 17:59"
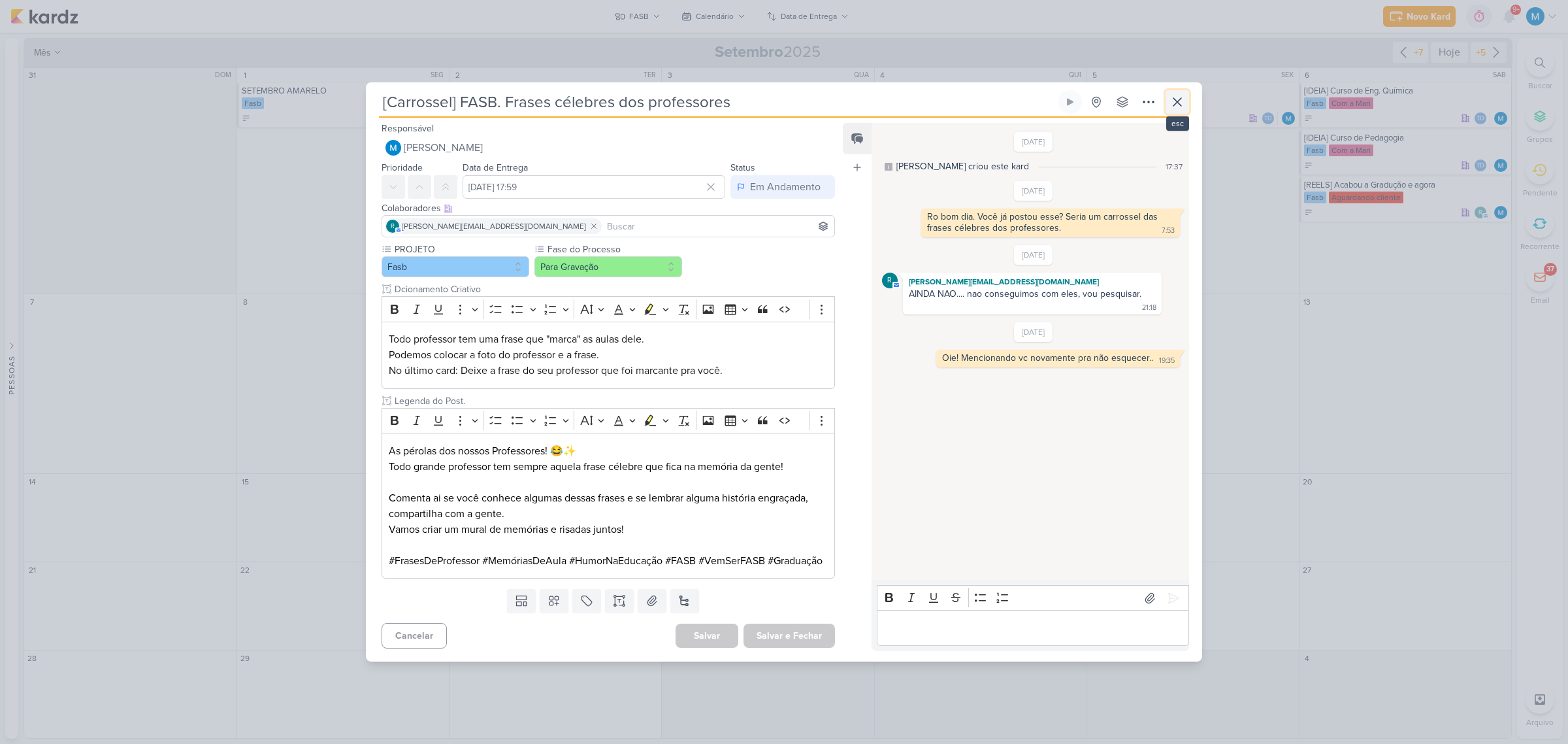
click at [1181, 98] on icon at bounding box center [1177, 102] width 16 height 16
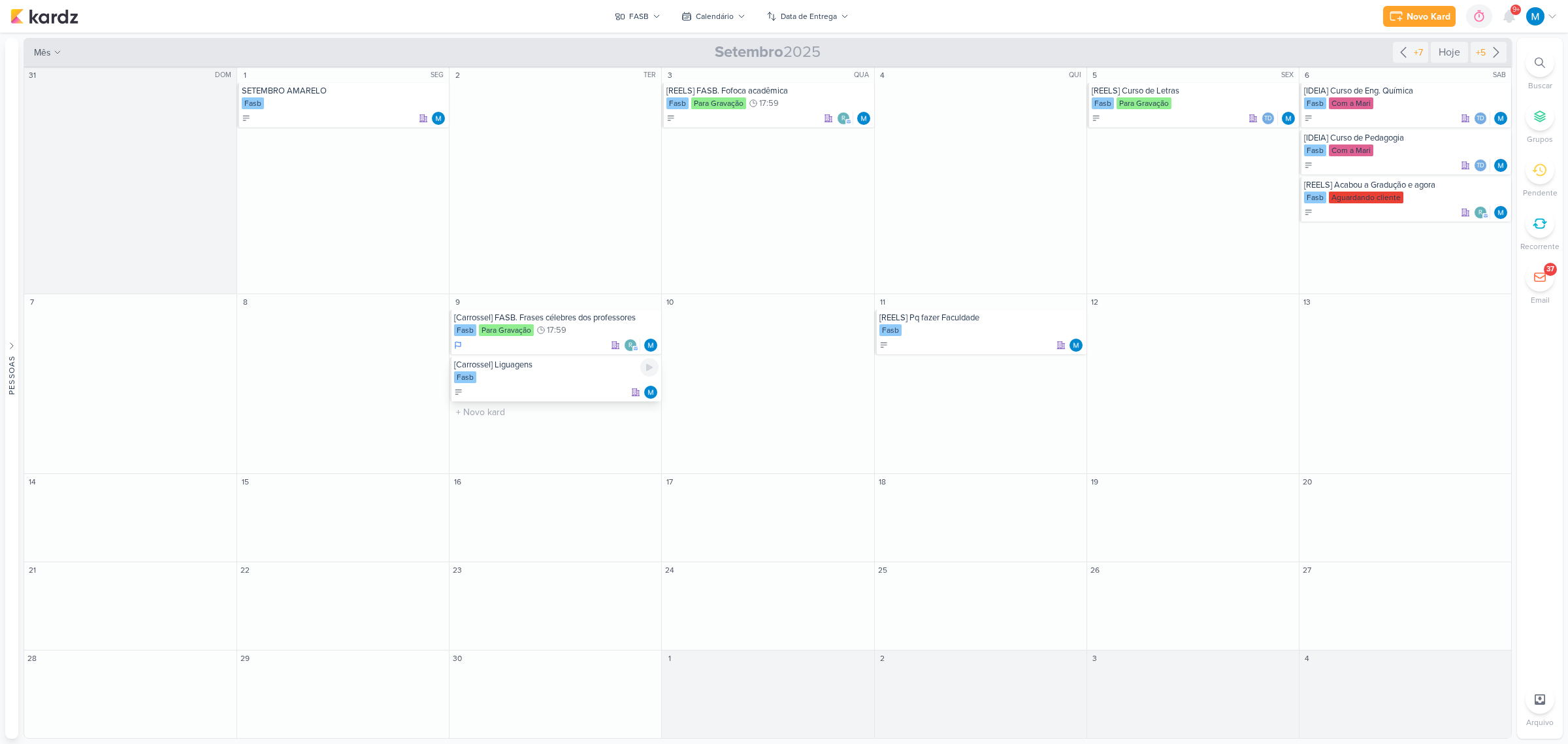
click at [531, 376] on div "Fasb" at bounding box center [556, 378] width 205 height 13
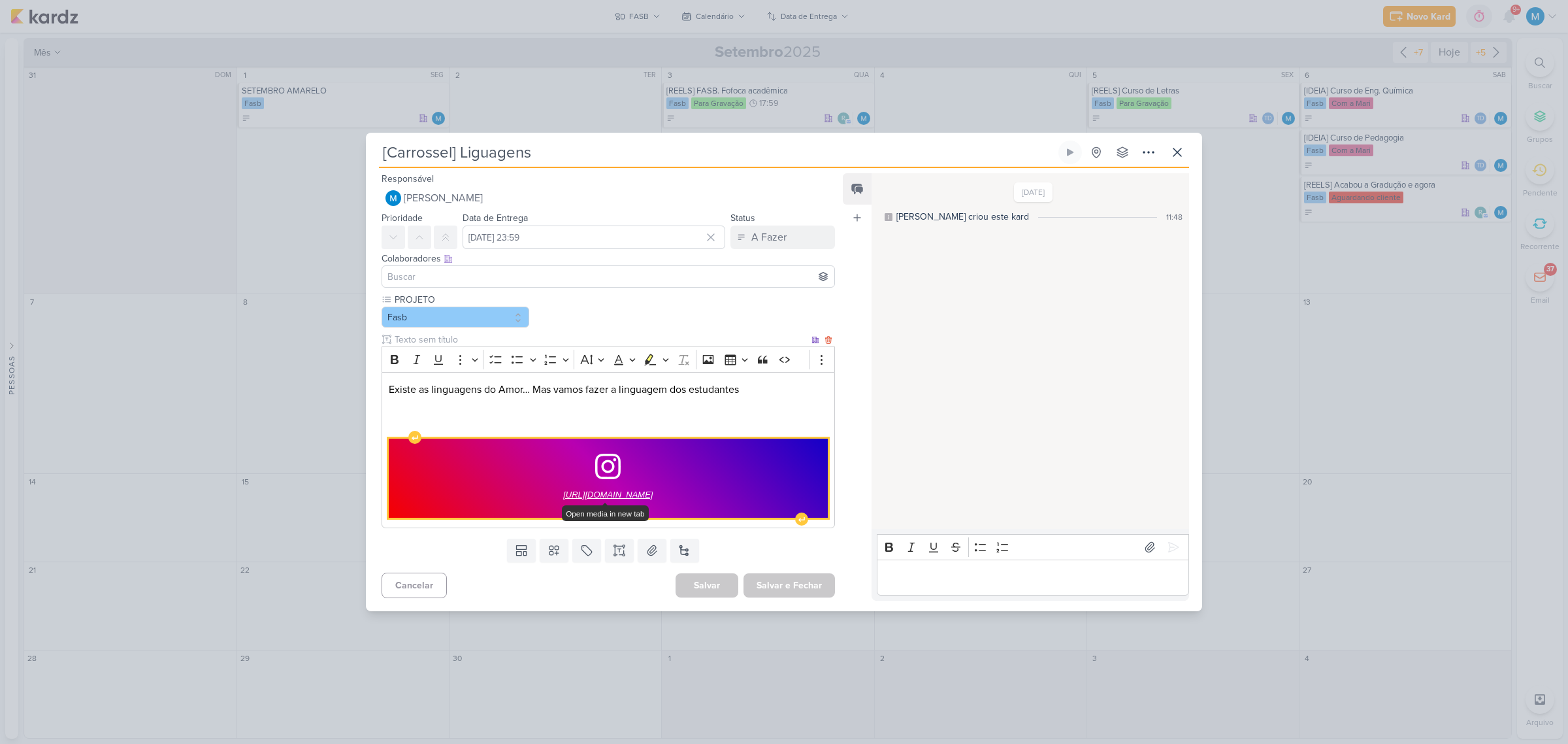
click at [653, 495] on span "https://www.instagram.com/p/DGTYx0dJ6OL/?igsh=ajk0MjRoNDA1cHRp" at bounding box center [608, 495] width 90 height 16
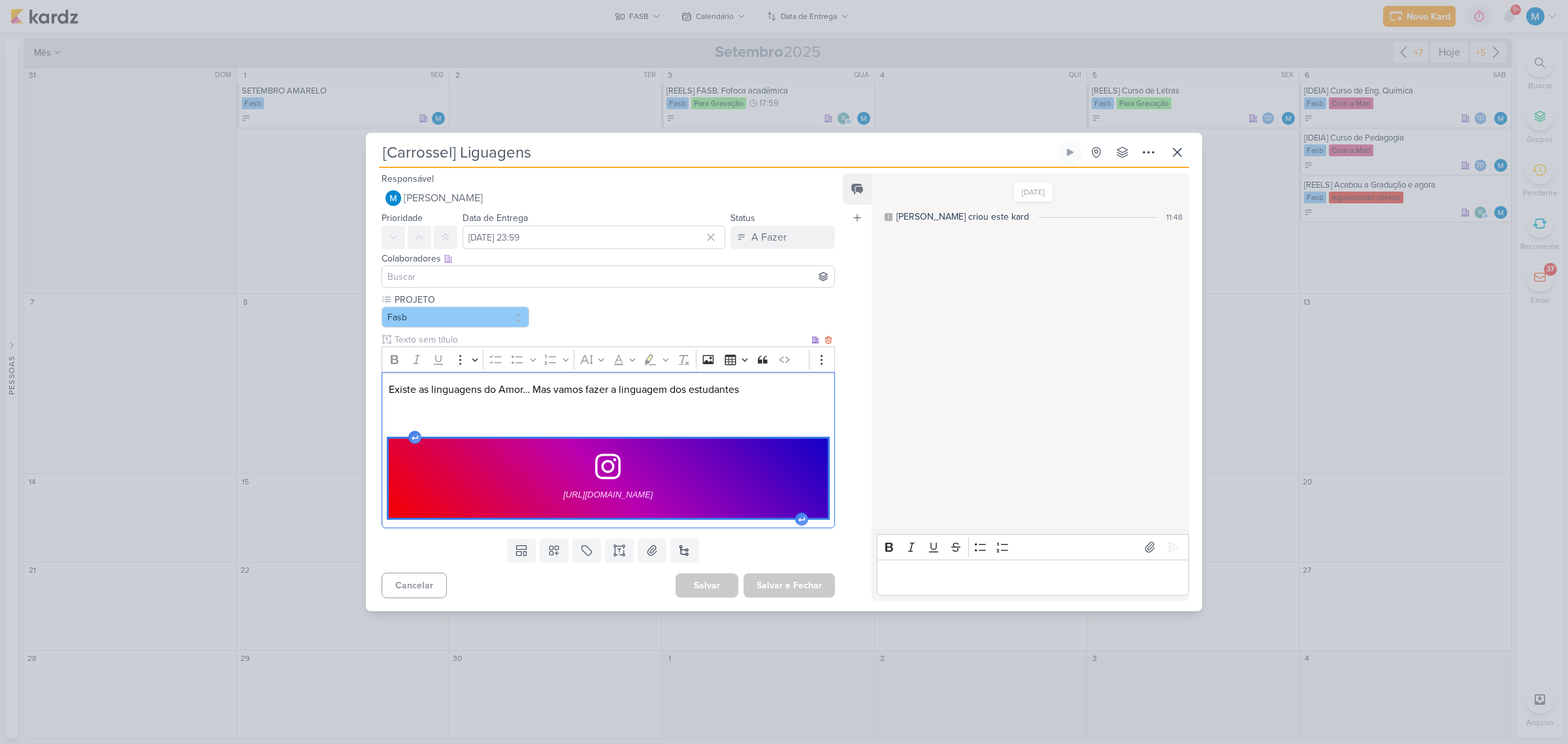
click at [760, 412] on p "Existe as linguagens do Amor… Mas vamos fazer a linguagem dos estudantes" at bounding box center [608, 405] width 439 height 47
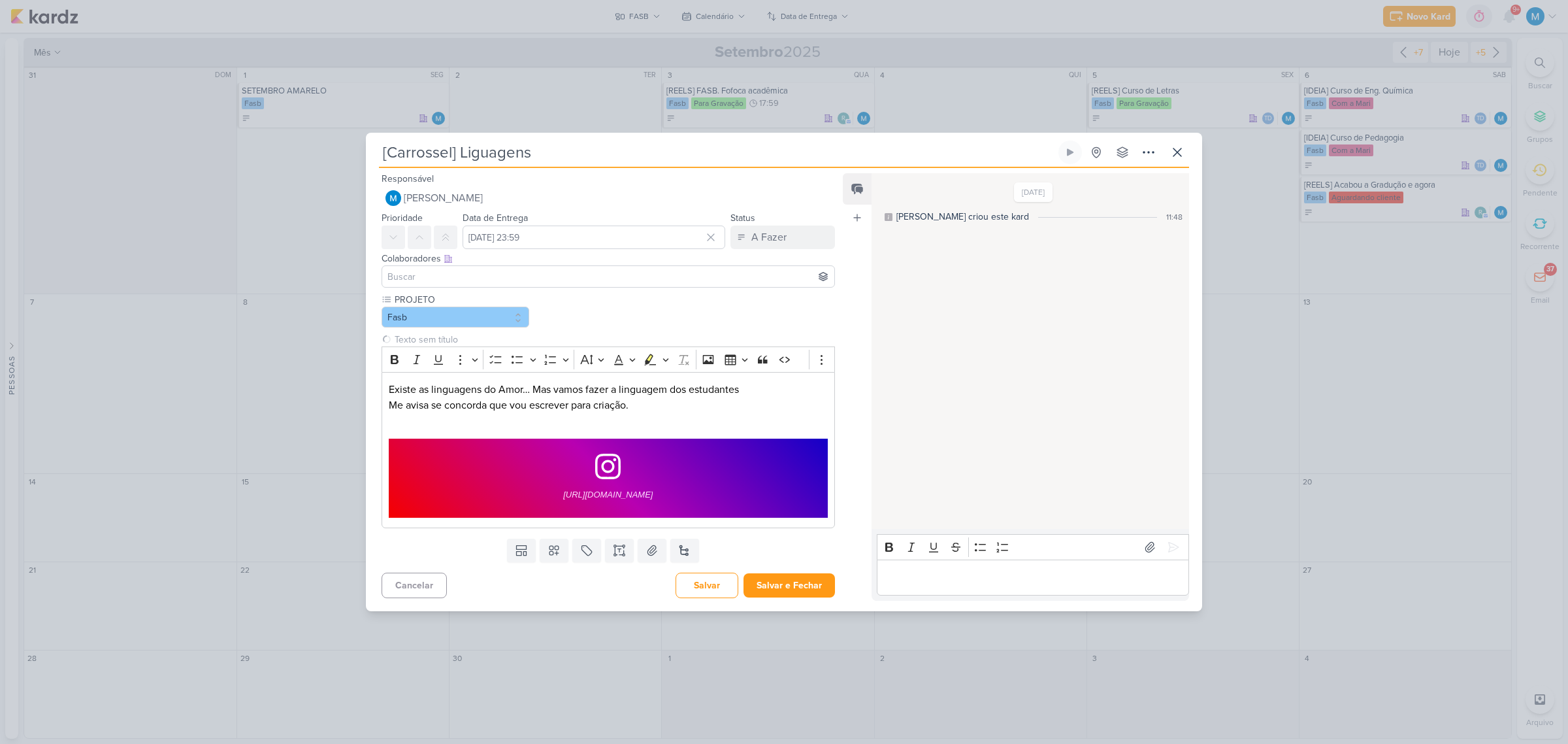
click at [633, 270] on input at bounding box center [608, 277] width 447 height 16
type input "roberta"
click at [568, 295] on button "r roberta.pecora@fasb.com.br" at bounding box center [608, 301] width 452 height 24
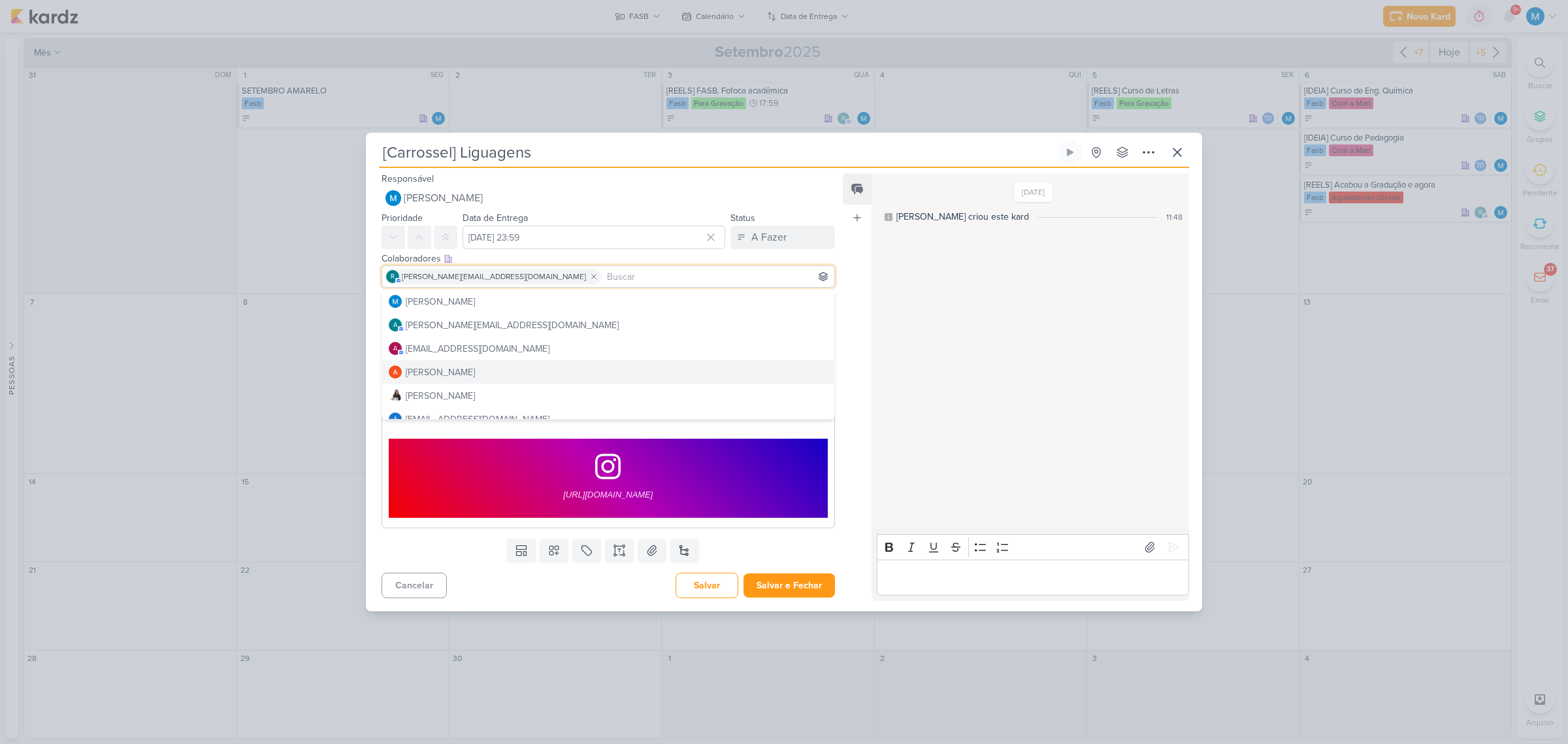
click at [860, 266] on div "Feed Atrelar email Solte o email para atrelar ao kard" at bounding box center [857, 387] width 29 height 427
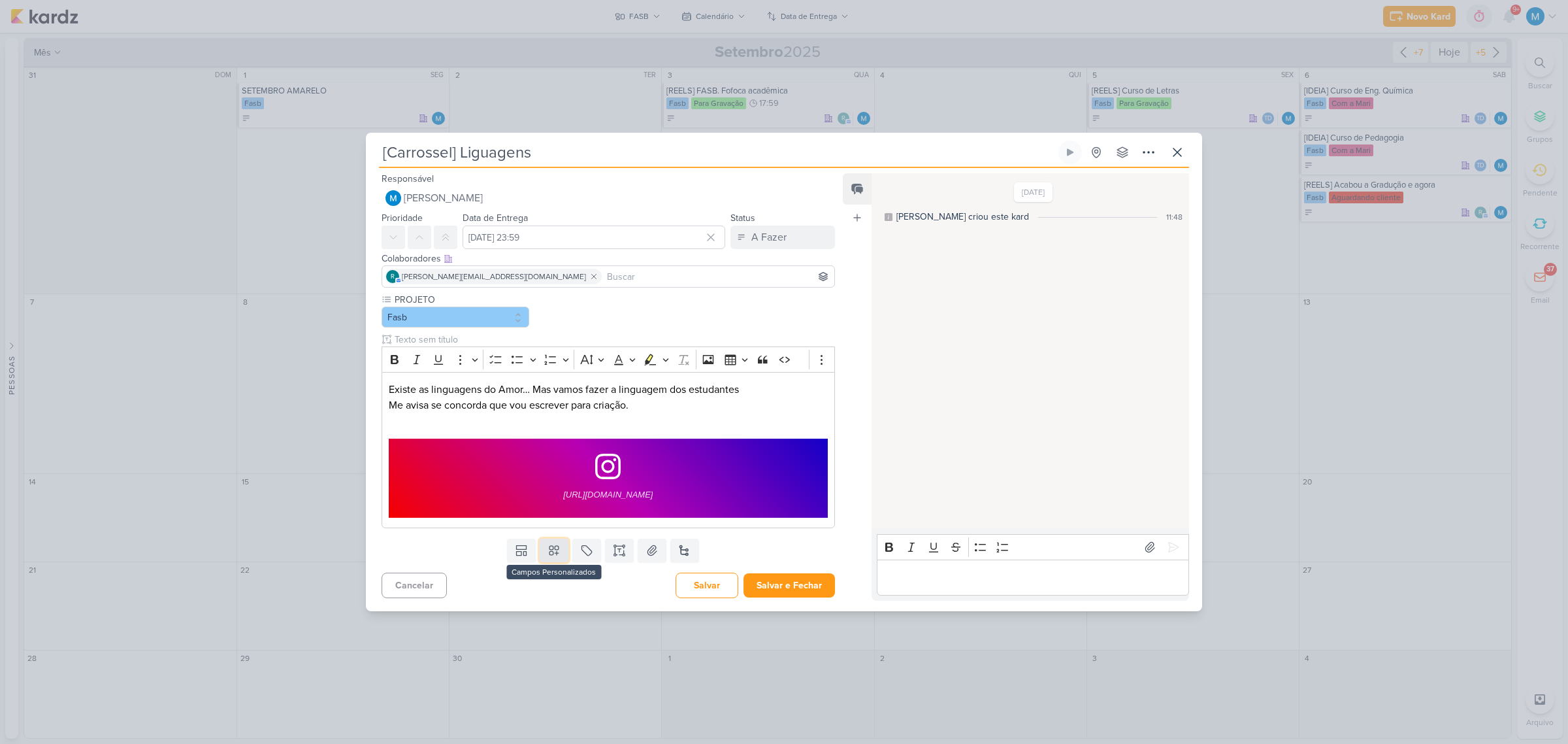
click at [548, 549] on icon at bounding box center [554, 550] width 13 height 13
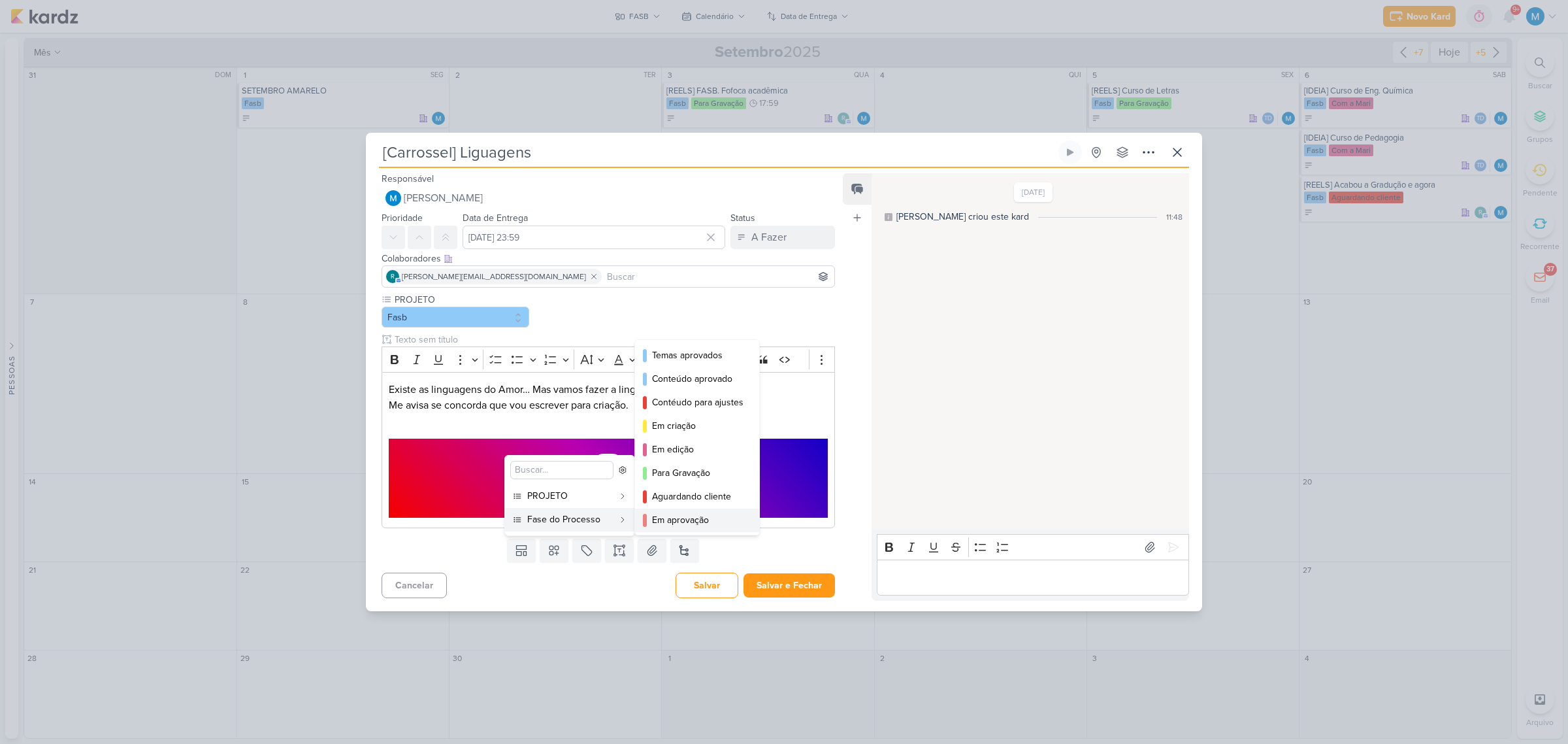
click at [706, 518] on div "Em aprovação" at bounding box center [698, 520] width 92 height 14
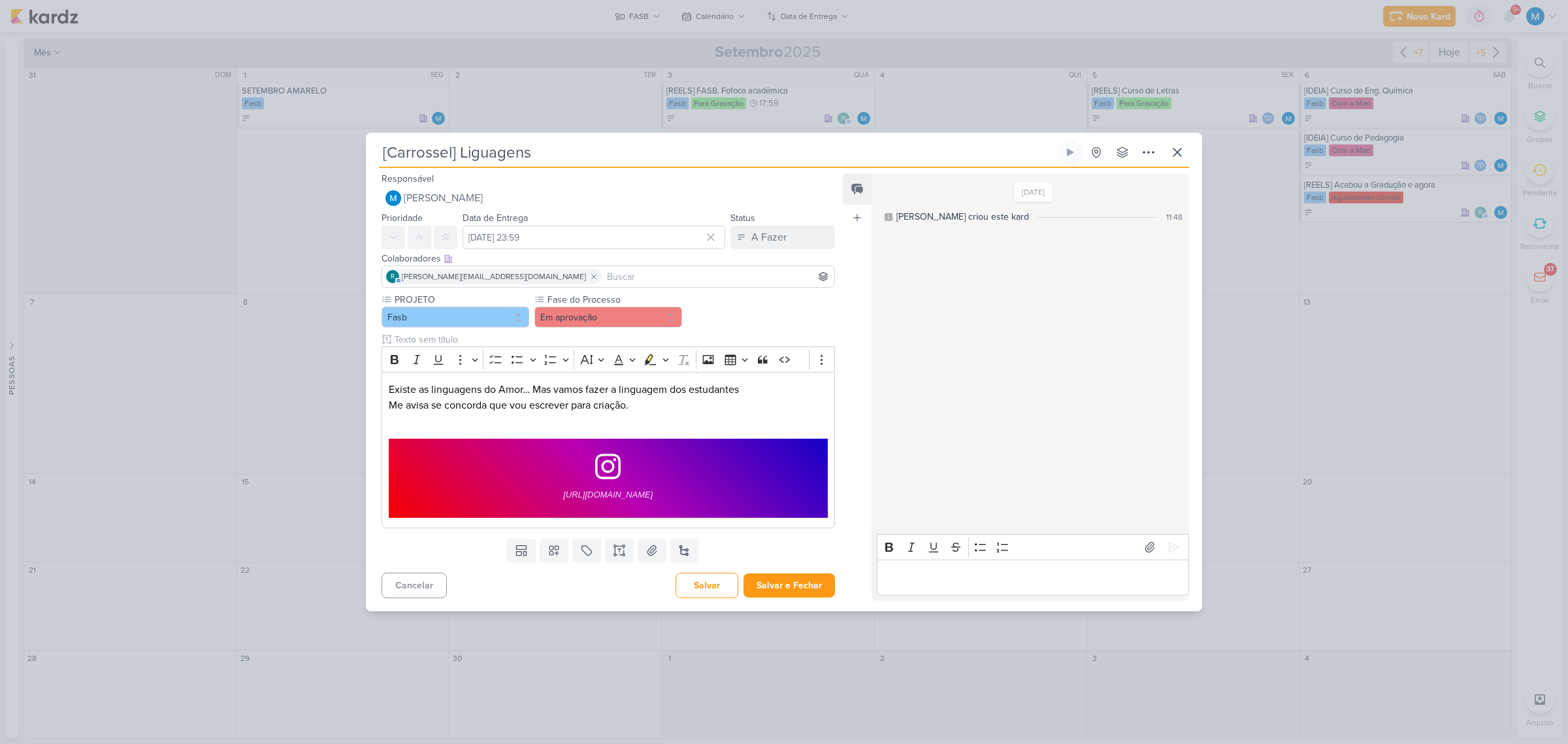
click at [846, 340] on div "Feed Atrelar email Solte o email para atrelar ao kard" at bounding box center [857, 387] width 29 height 427
click at [806, 584] on button "Salvar e Fechar" at bounding box center [790, 585] width 92 height 24
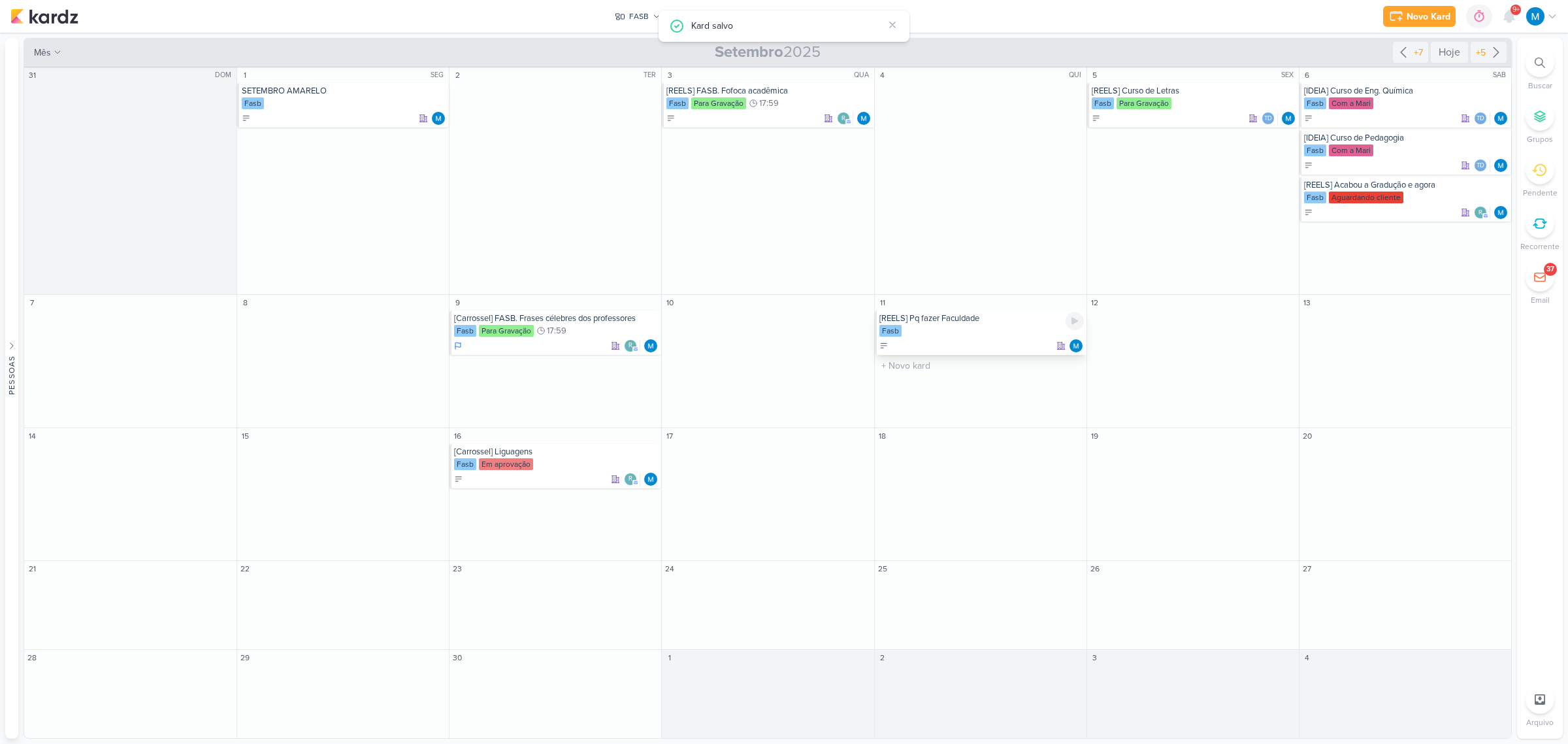
click at [978, 320] on div "[REELS] Pq fazer Faculdade" at bounding box center [981, 318] width 205 height 10
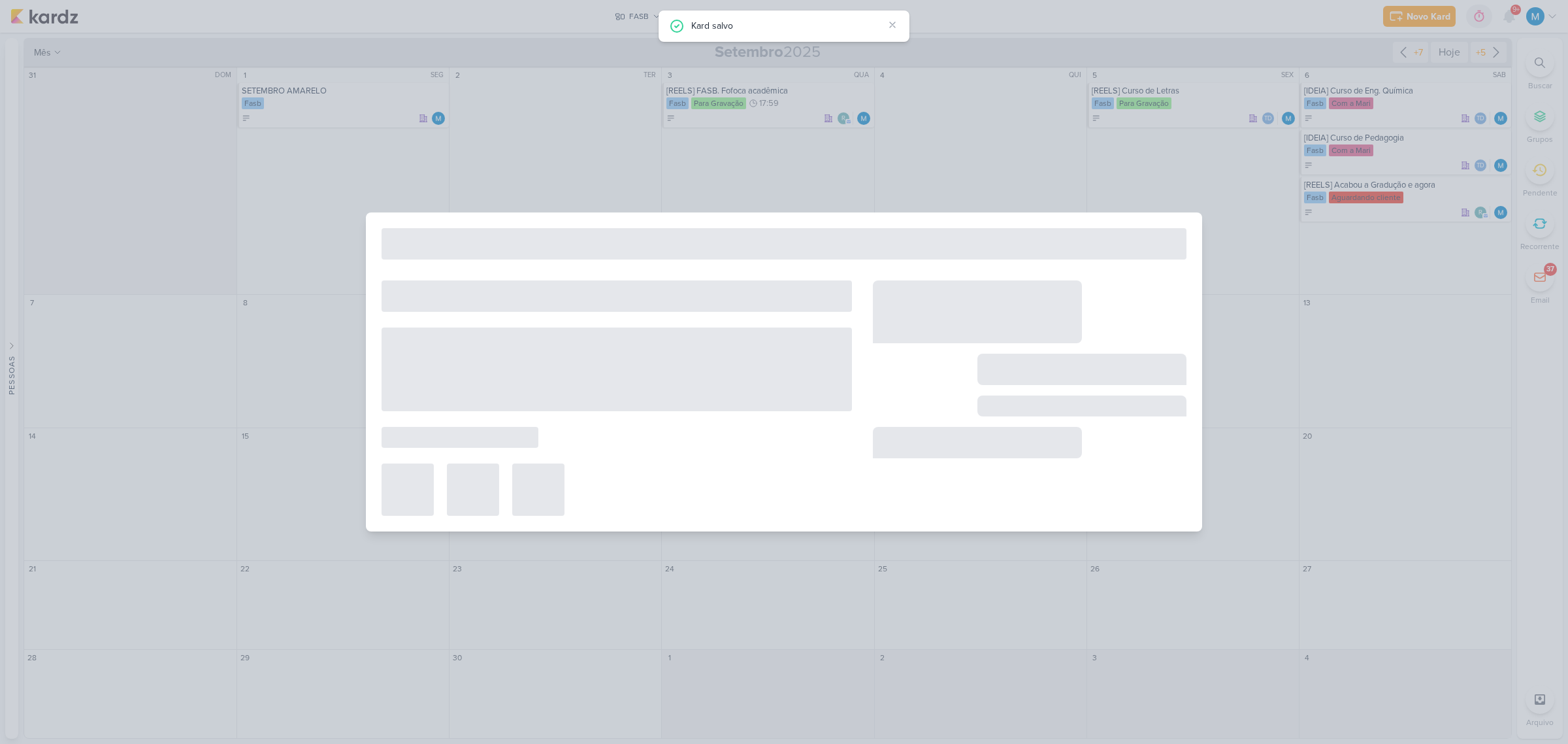
type input "[REELS] Pq fazer Faculdade"
type input "11 de setembro de 2025 às 23:59"
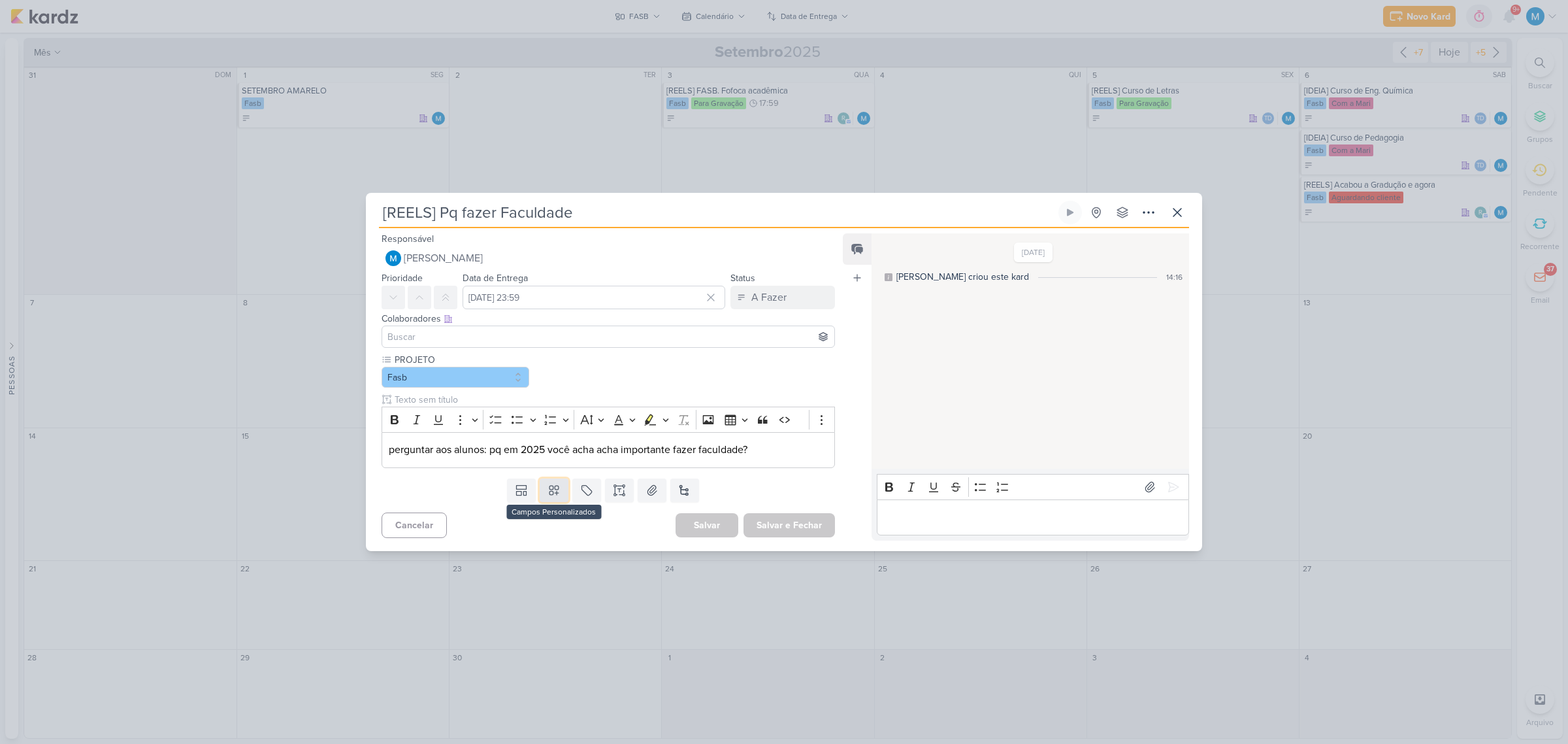
click at [553, 495] on icon at bounding box center [554, 490] width 13 height 13
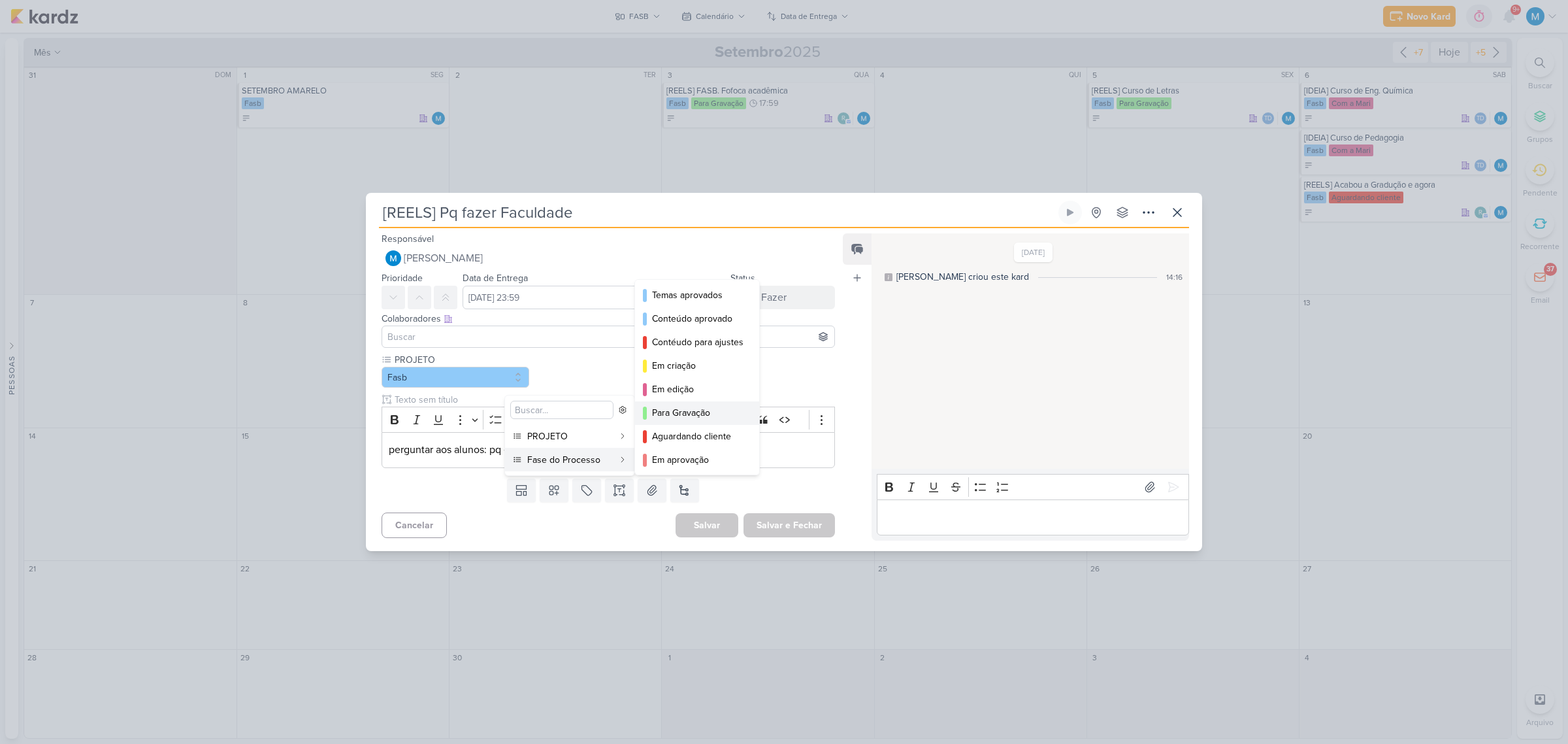
click at [683, 410] on div "Para Gravação" at bounding box center [698, 412] width 92 height 14
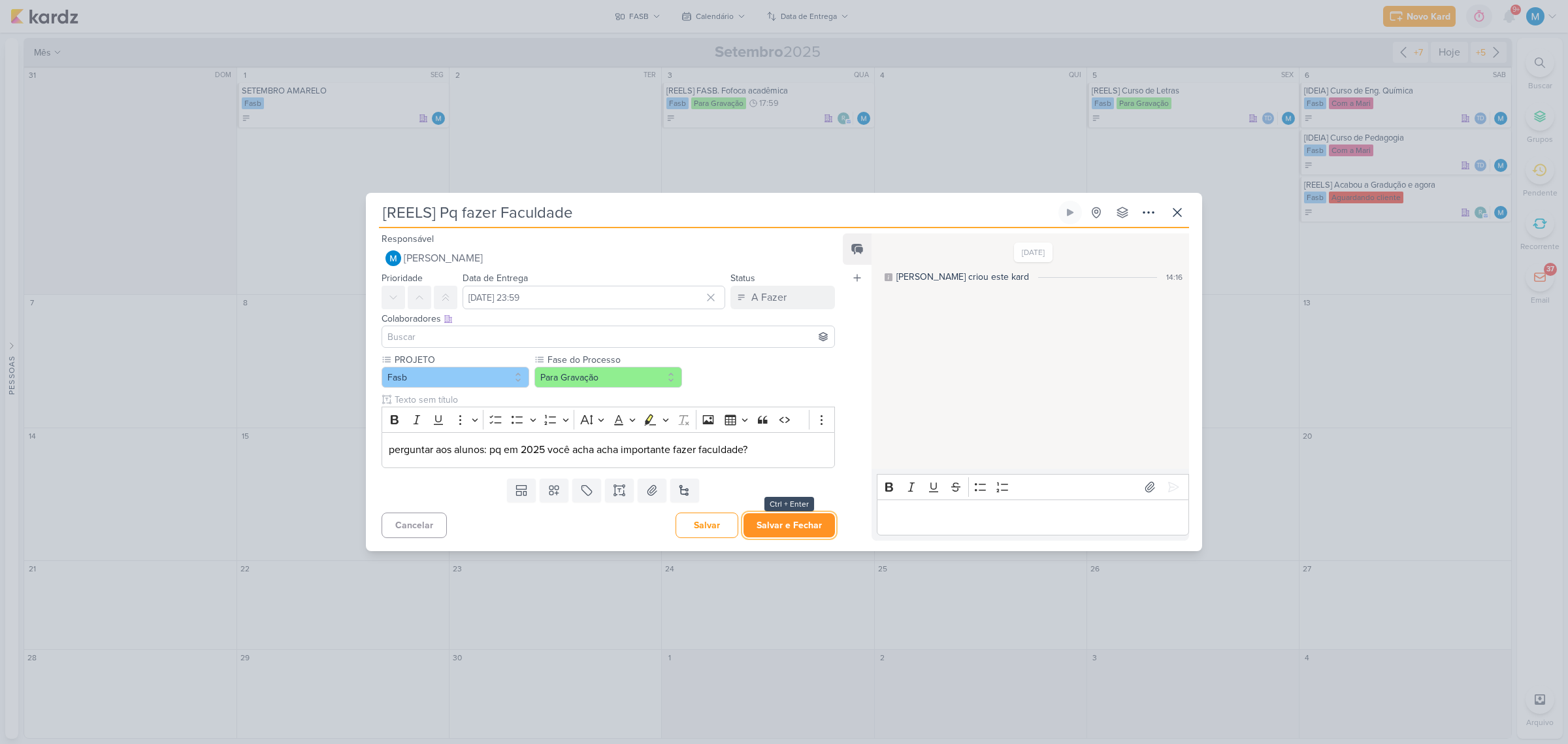
click at [781, 524] on button "Salvar e Fechar" at bounding box center [790, 525] width 92 height 24
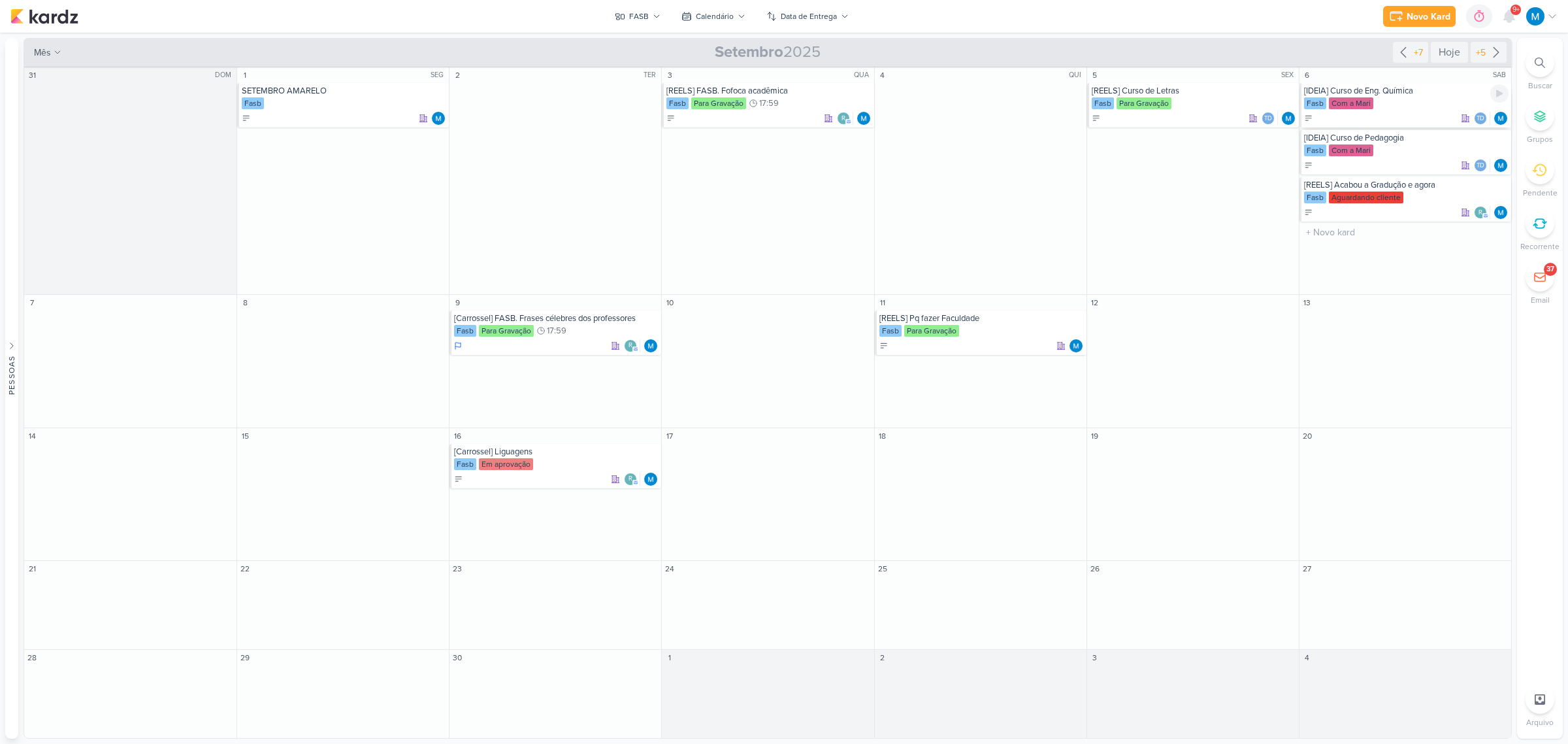
click at [1402, 93] on div "[IDEIA] Curso de Eng. Química" at bounding box center [1406, 91] width 205 height 10
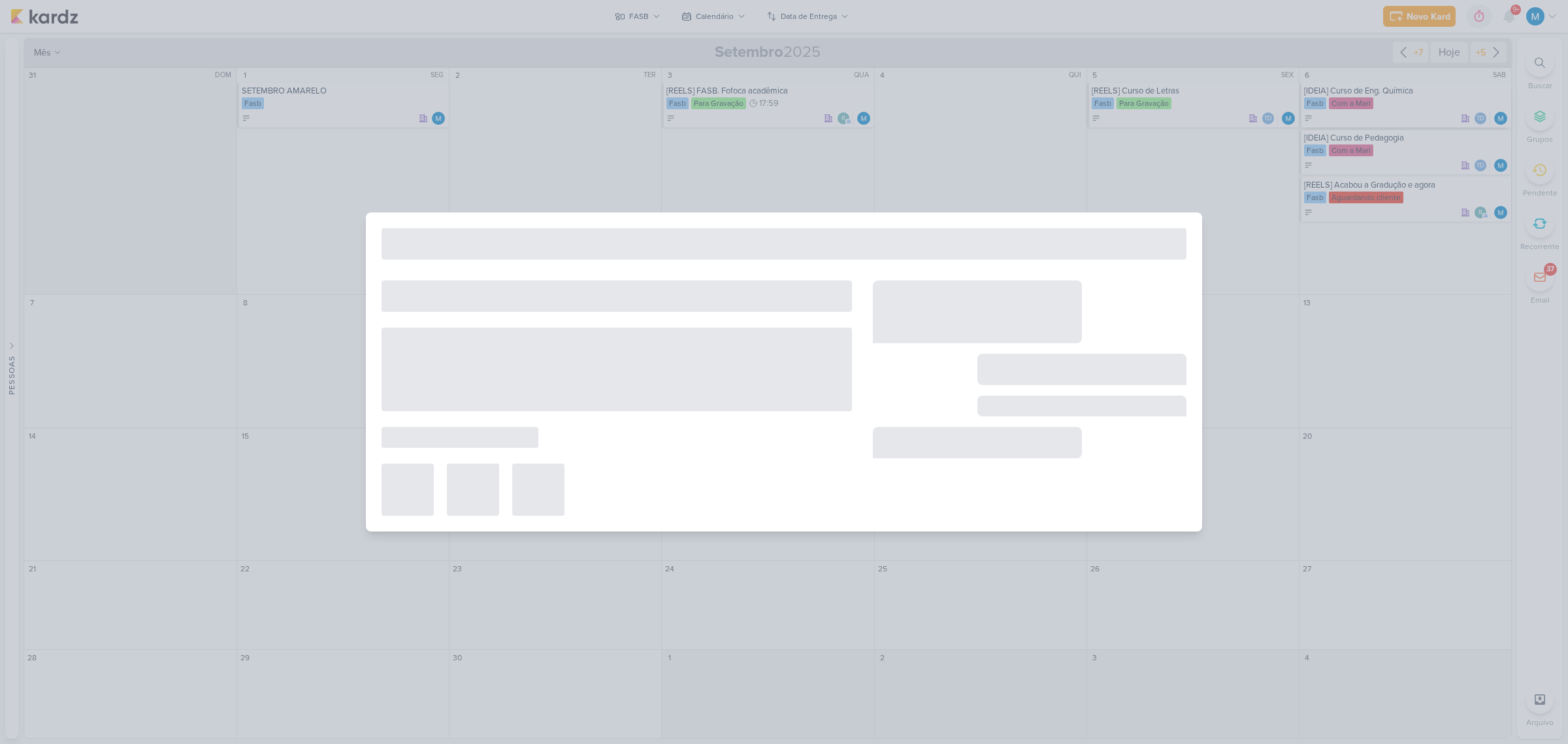
type input "[IDEIA] Curso de Eng. Química"
type input "6 de setembro de 2025 às 23:59"
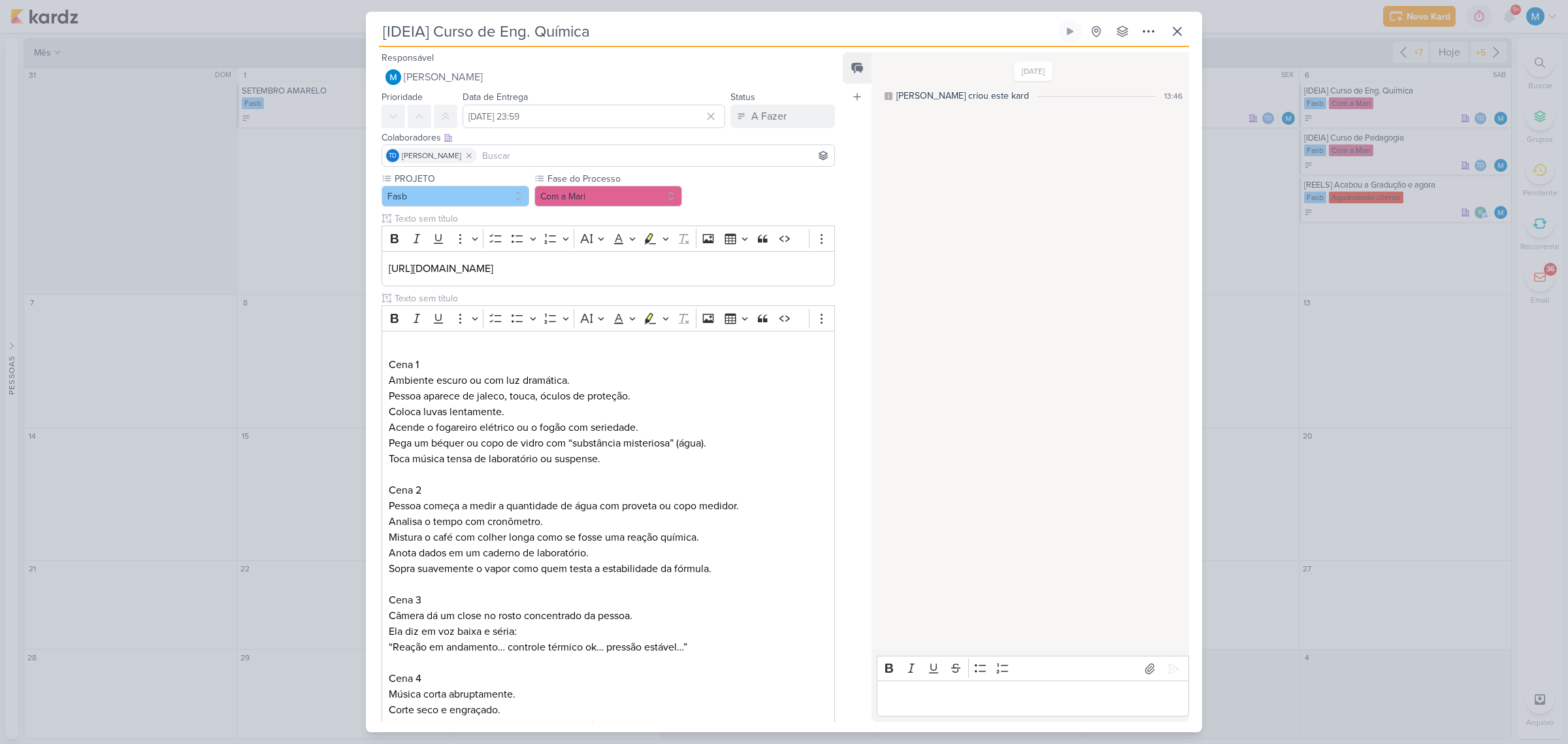
click at [408, 35] on input "[IDEIA] Curso de Eng. Química" at bounding box center [717, 31] width 677 height 24
click at [667, 270] on p "https://fasb.com.br/engenharia-quimica/" at bounding box center [608, 269] width 439 height 16
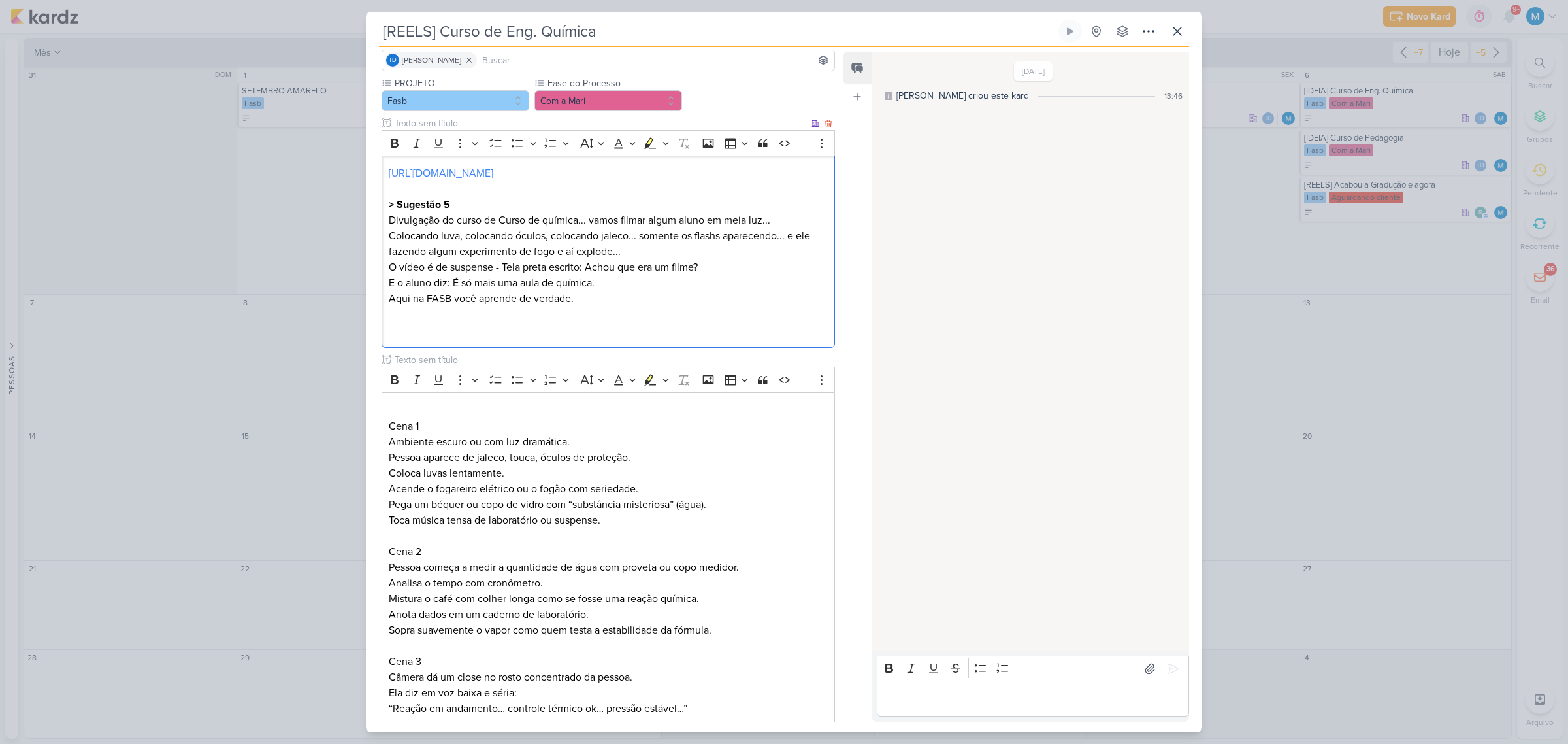
scroll to position [393, 0]
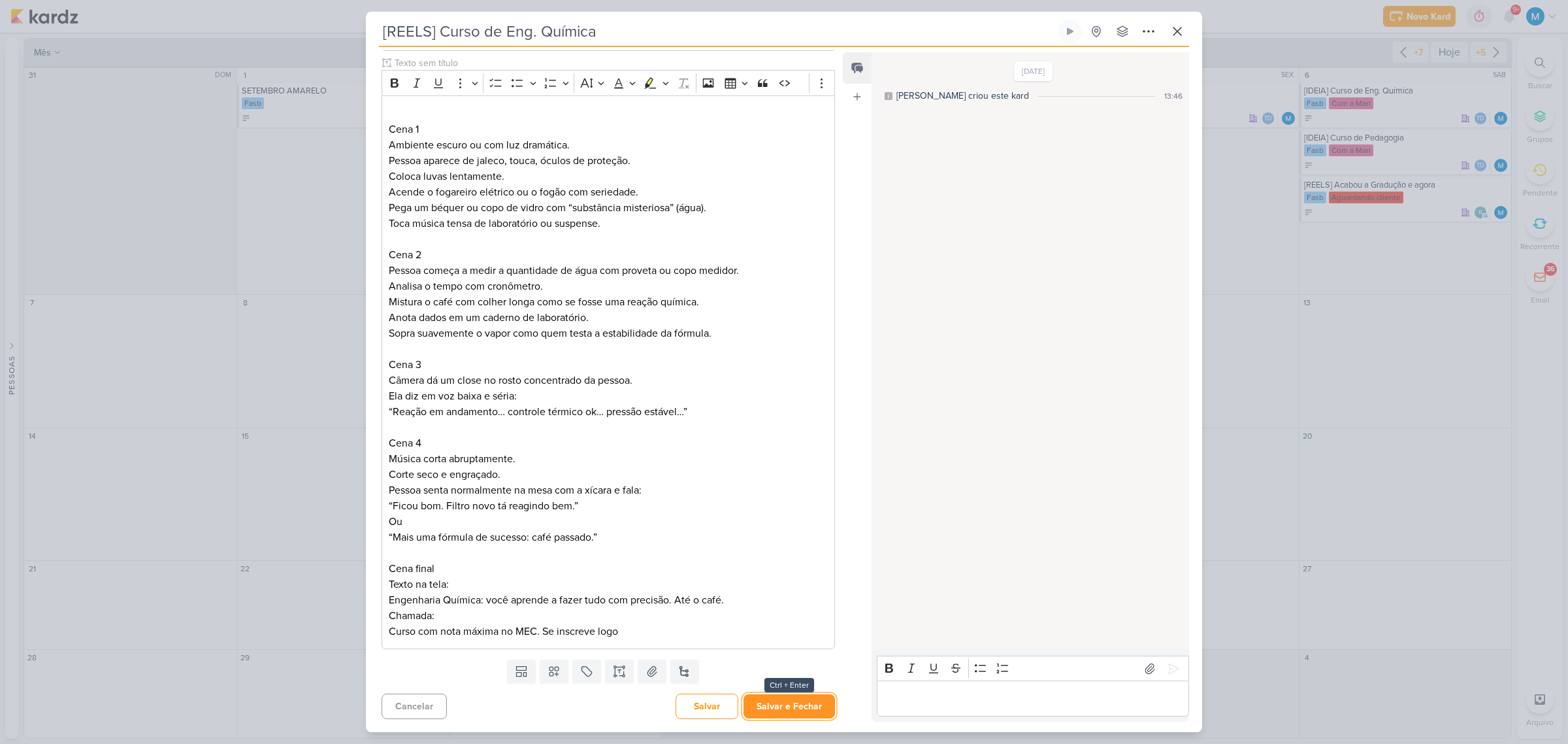
click at [790, 707] on button "Salvar e Fechar" at bounding box center [790, 706] width 92 height 24
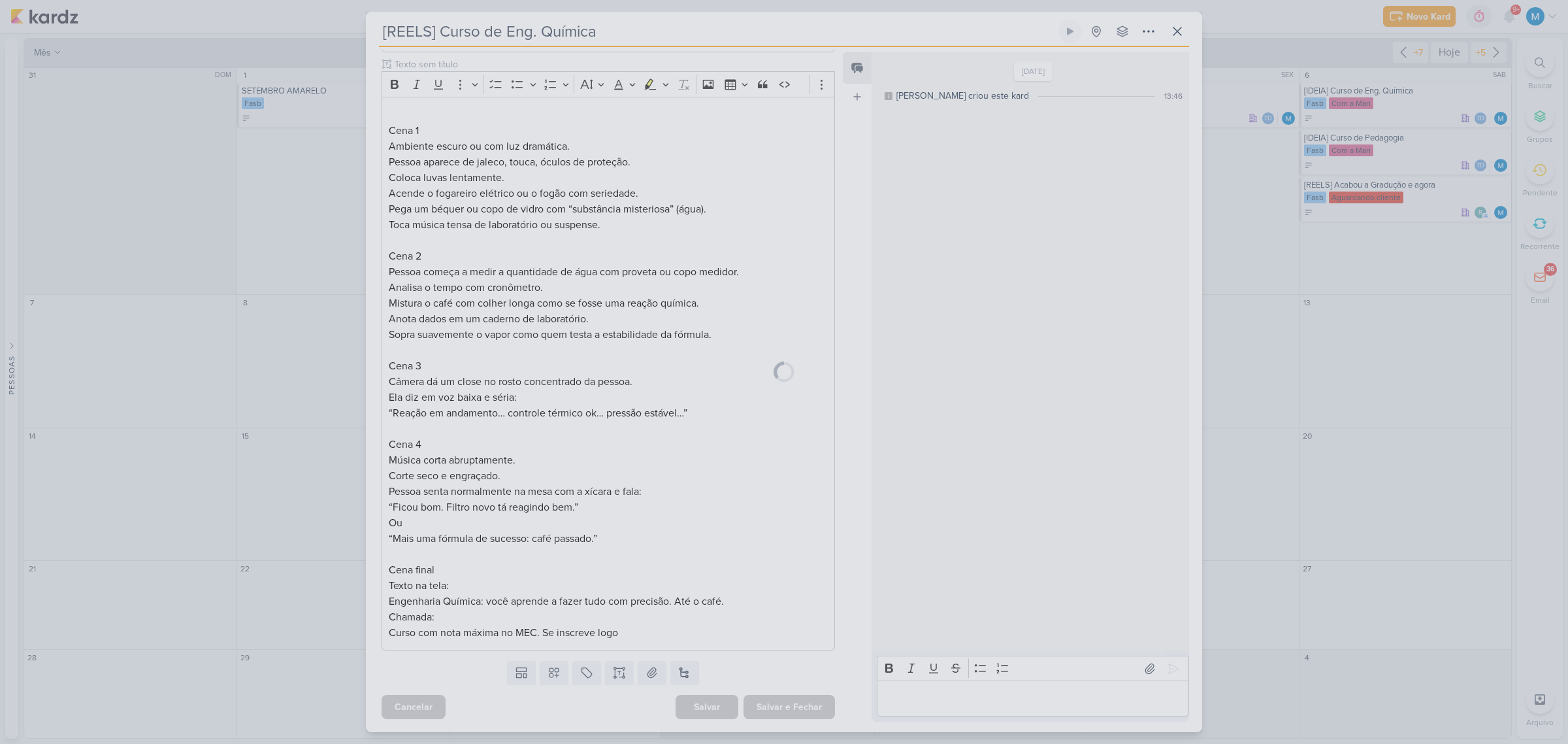
scroll to position [391, 0]
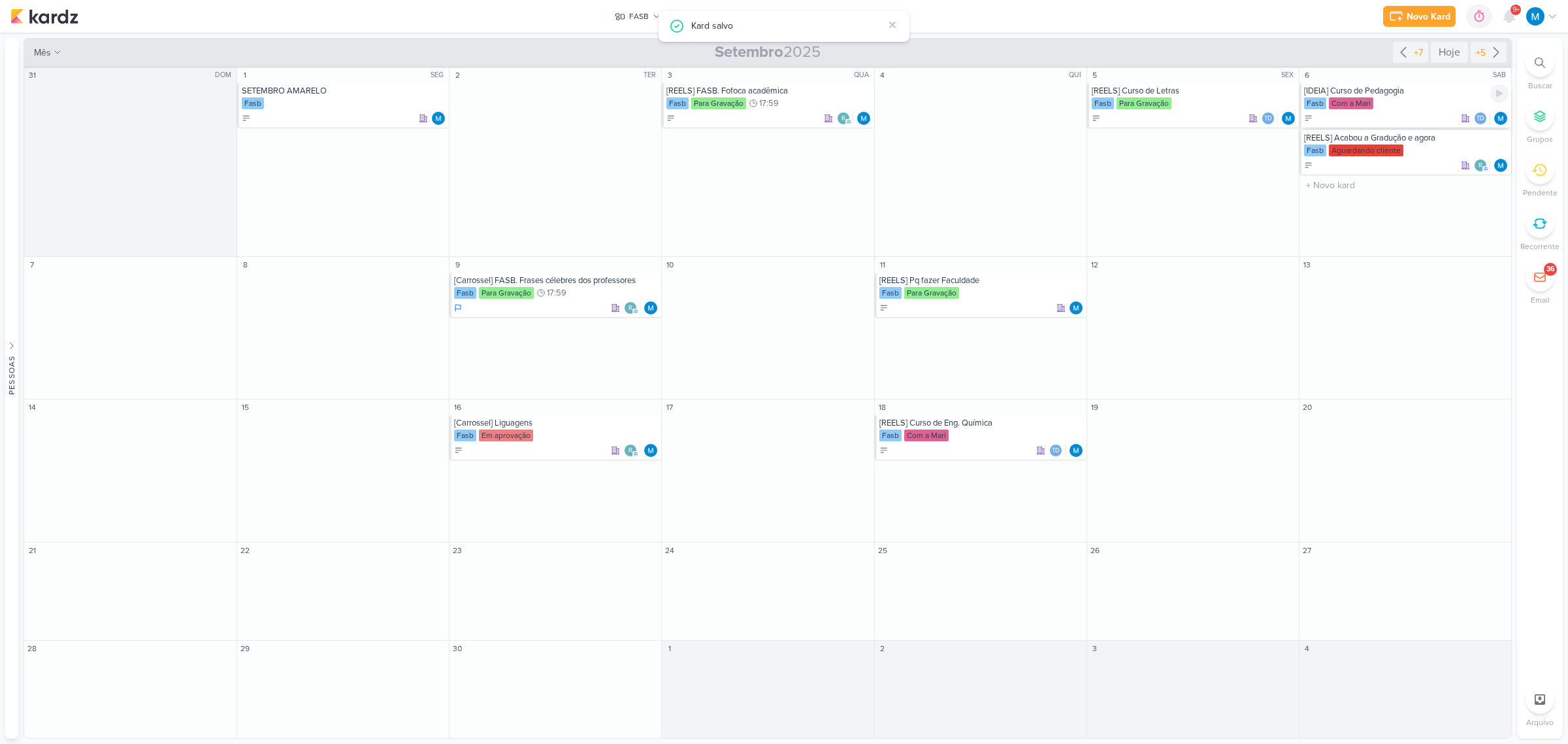
click at [1389, 92] on div "[IDEIA] Curso de Pedagogia" at bounding box center [1406, 91] width 205 height 10
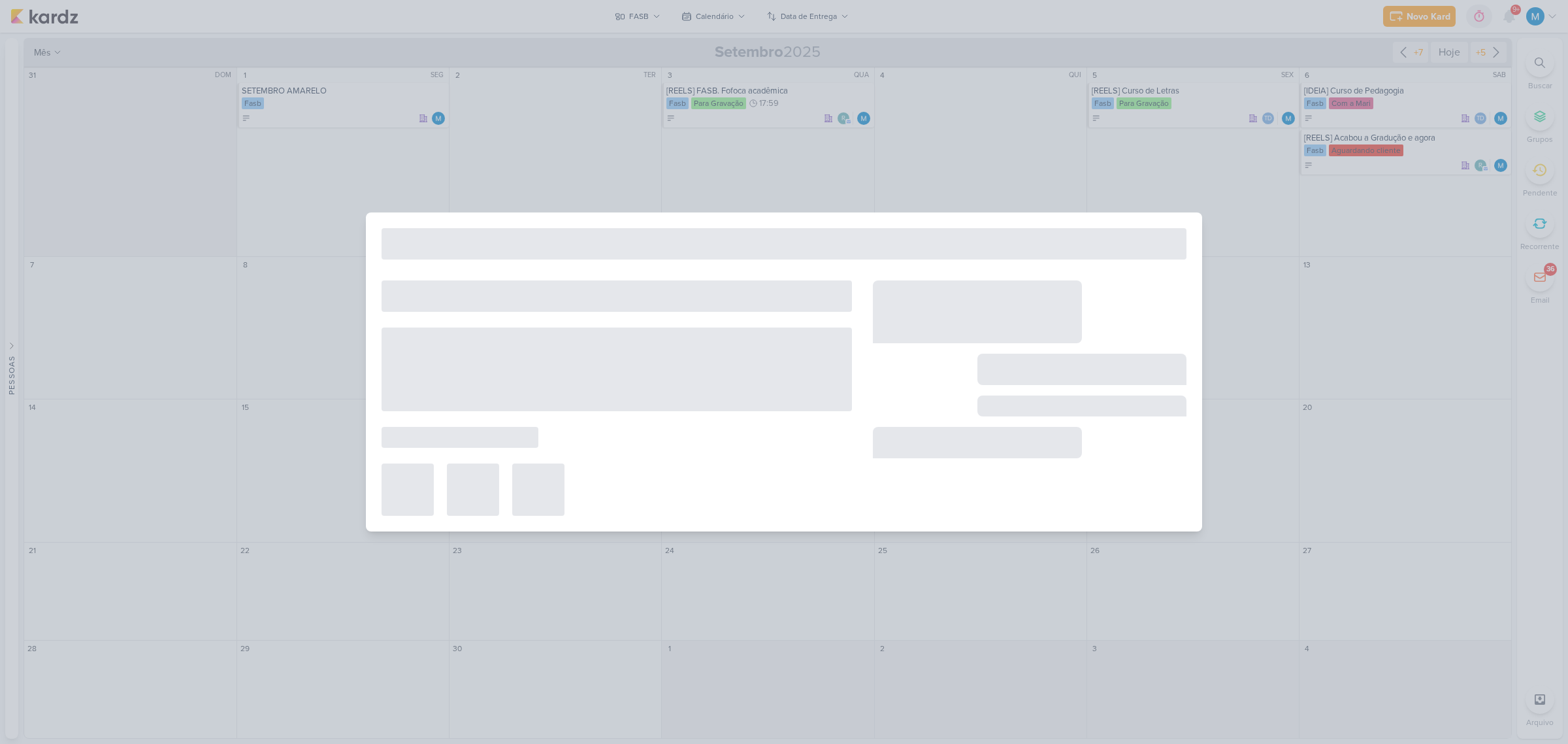
type input "[IDEIA] Curso de Pedagogia"
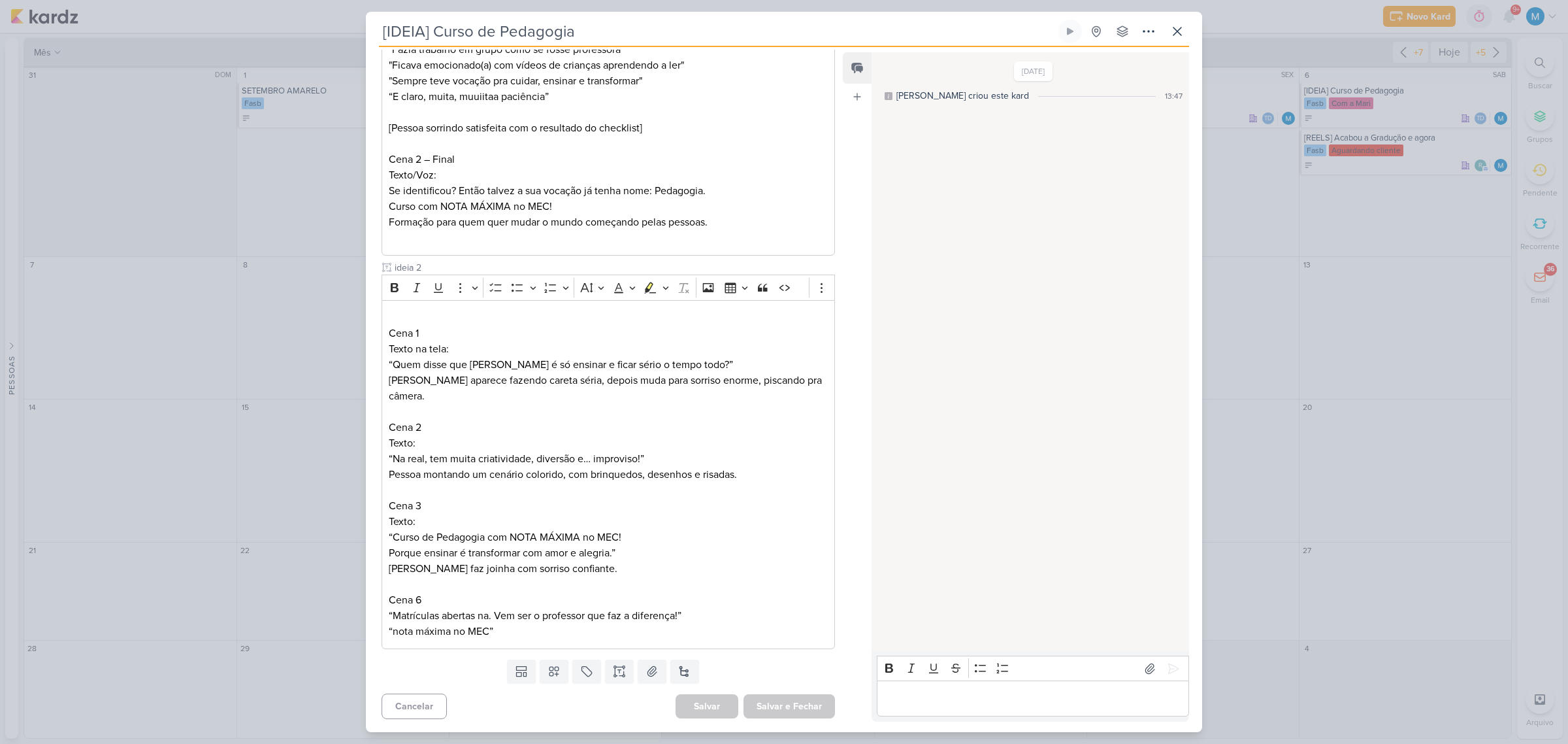
scroll to position [0, 0]
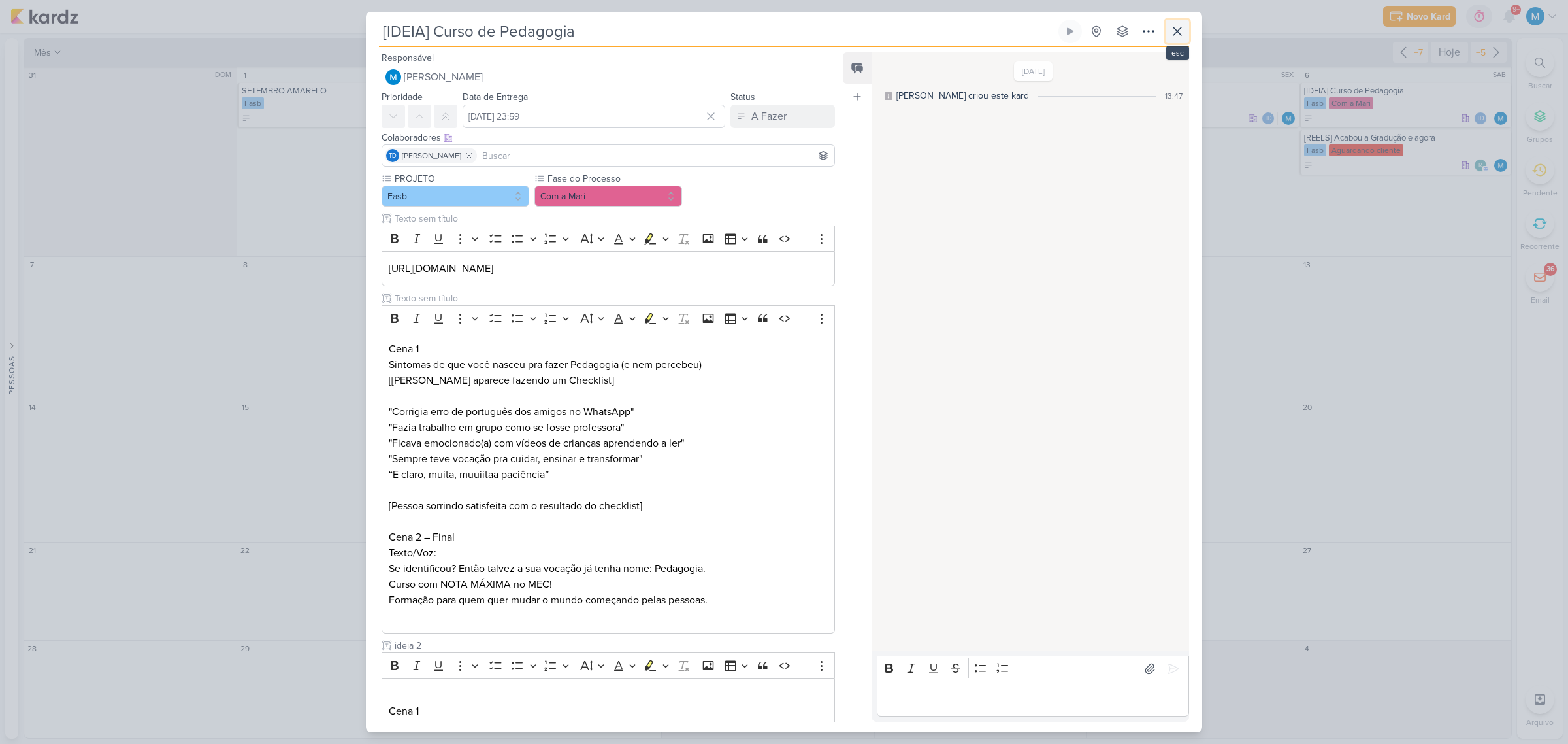
click at [1183, 33] on icon at bounding box center [1177, 31] width 16 height 16
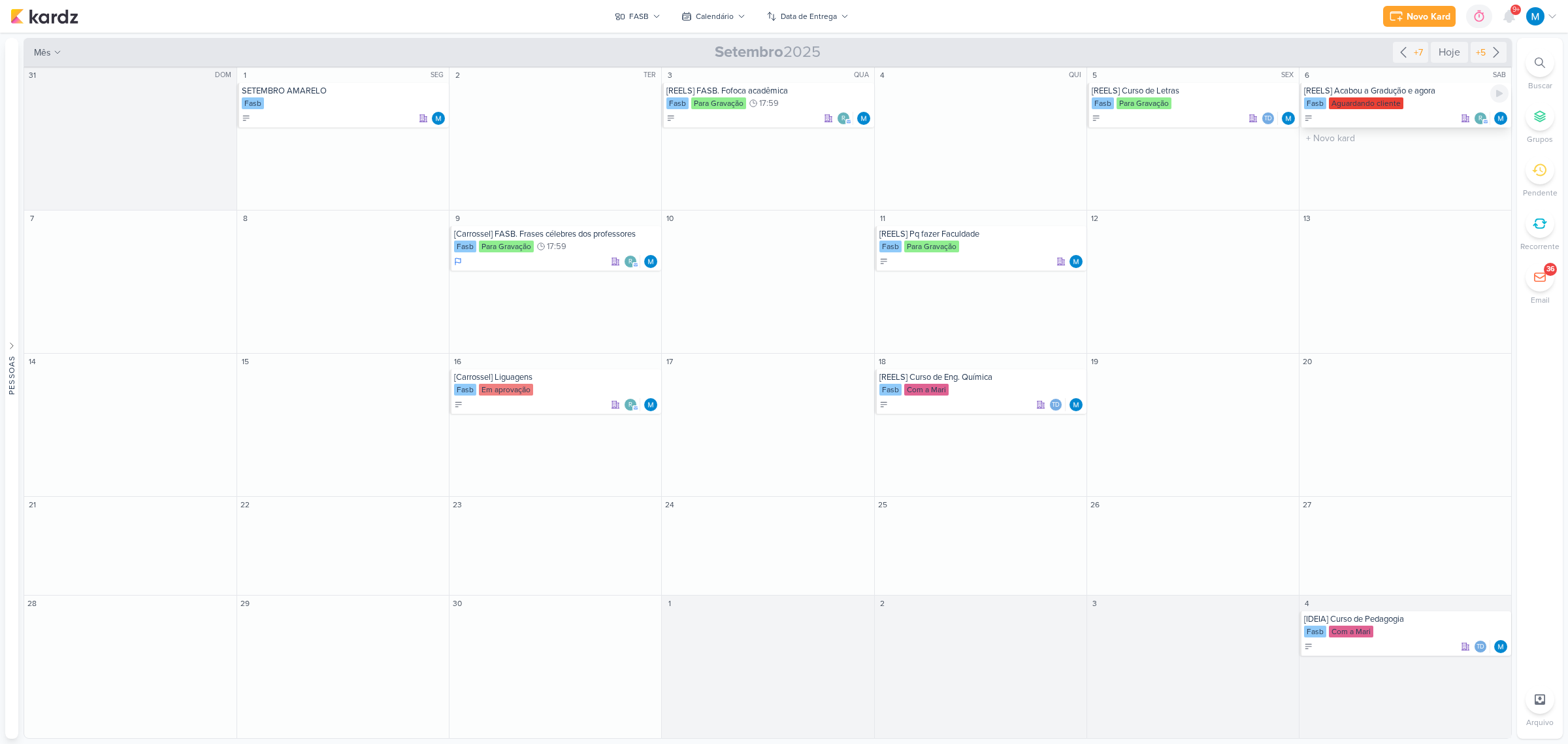
click at [1402, 92] on div "[REELS] Acabou a Gradução e agora" at bounding box center [1406, 91] width 205 height 10
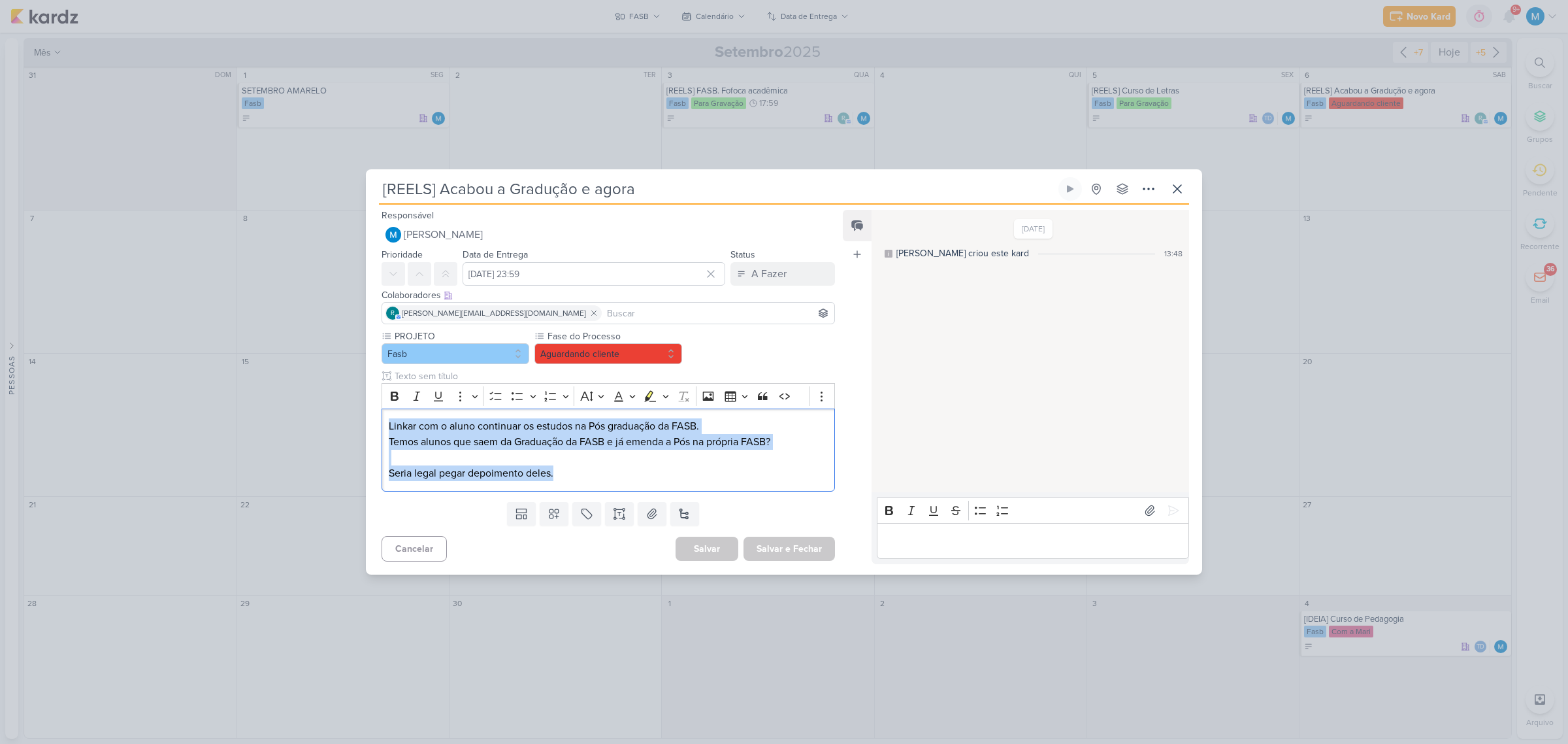
drag, startPoint x: 580, startPoint y: 478, endPoint x: 376, endPoint y: 414, distance: 213.8
click at [376, 414] on div "PROJETO Fasb Fase do Processo" at bounding box center [602, 412] width 474 height 167
copy p "Linkar com o aluno continuar os estudos na Pós graduação da FASB. Temos alunos …"
click at [1181, 192] on icon at bounding box center [1177, 189] width 16 height 16
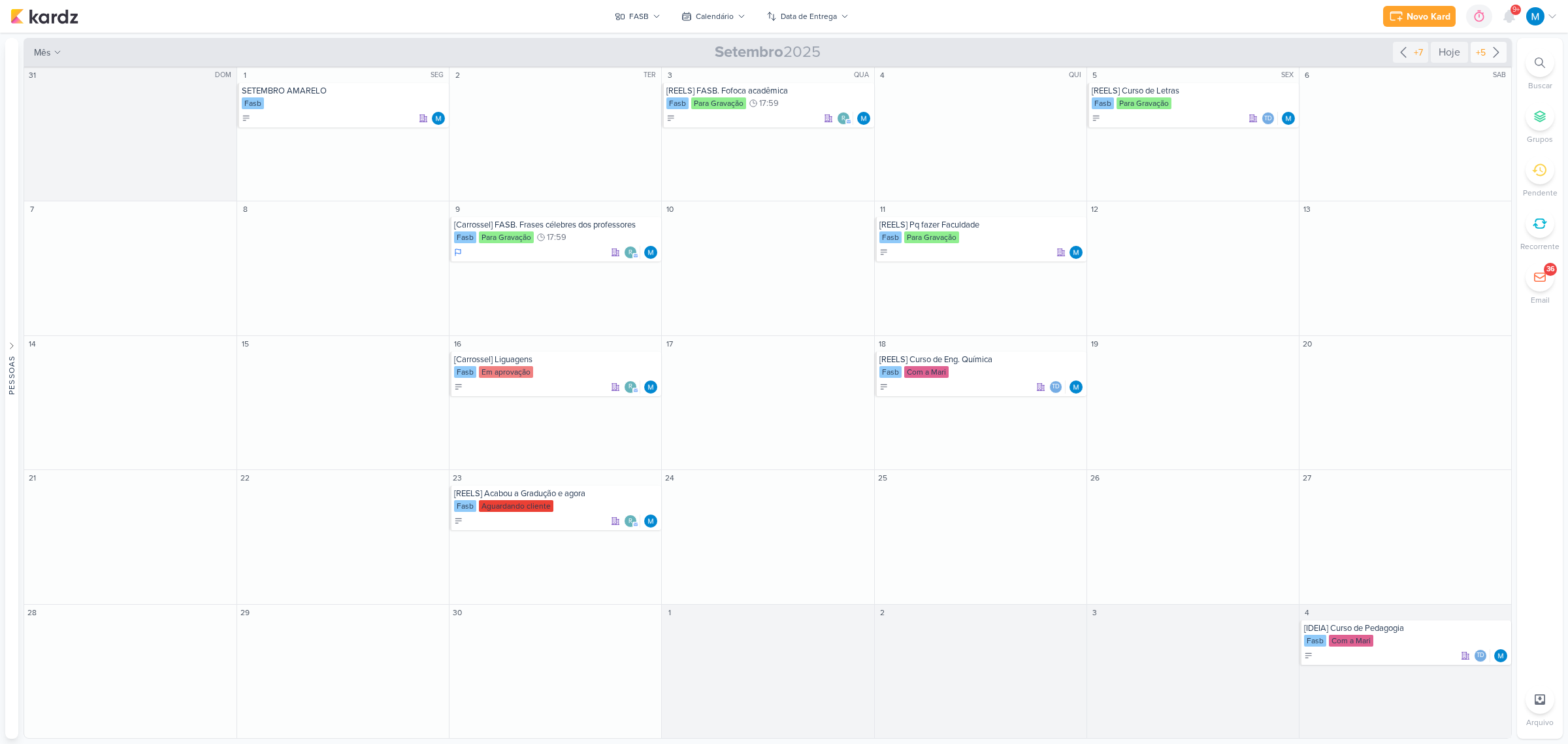
click at [1493, 54] on icon at bounding box center [1496, 52] width 16 height 16
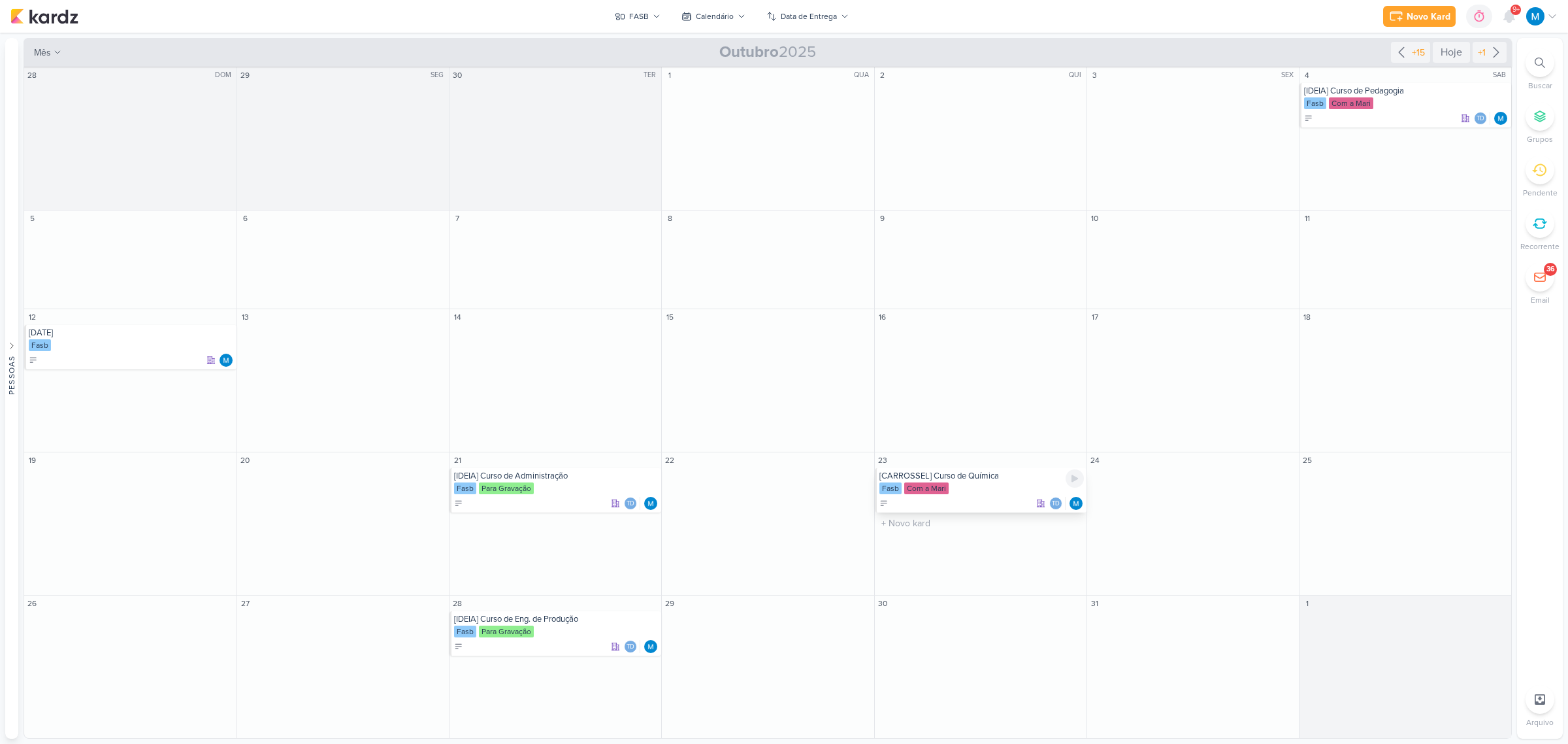
click at [990, 484] on div "Fasb Com a Mari" at bounding box center [981, 489] width 205 height 13
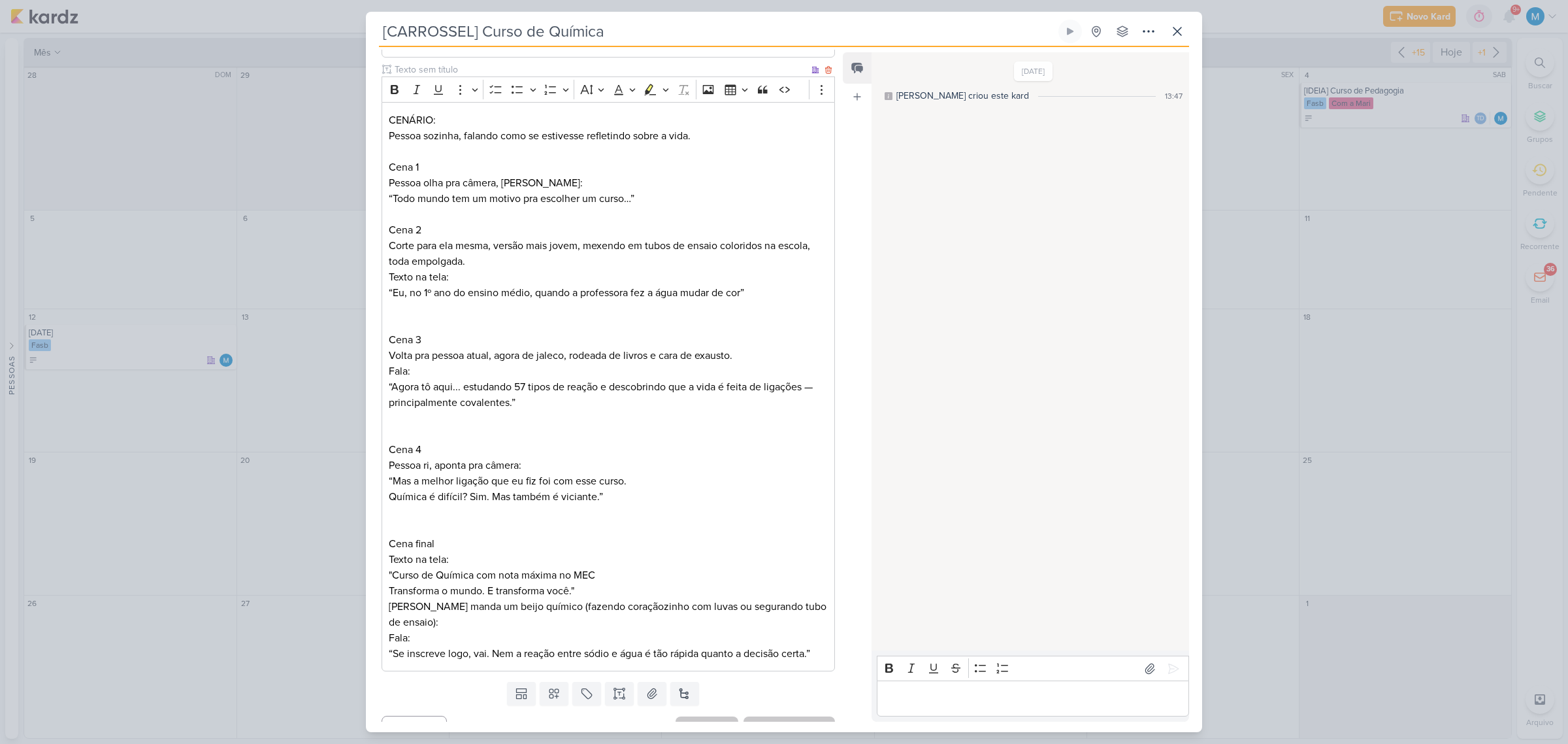
scroll to position [245, 0]
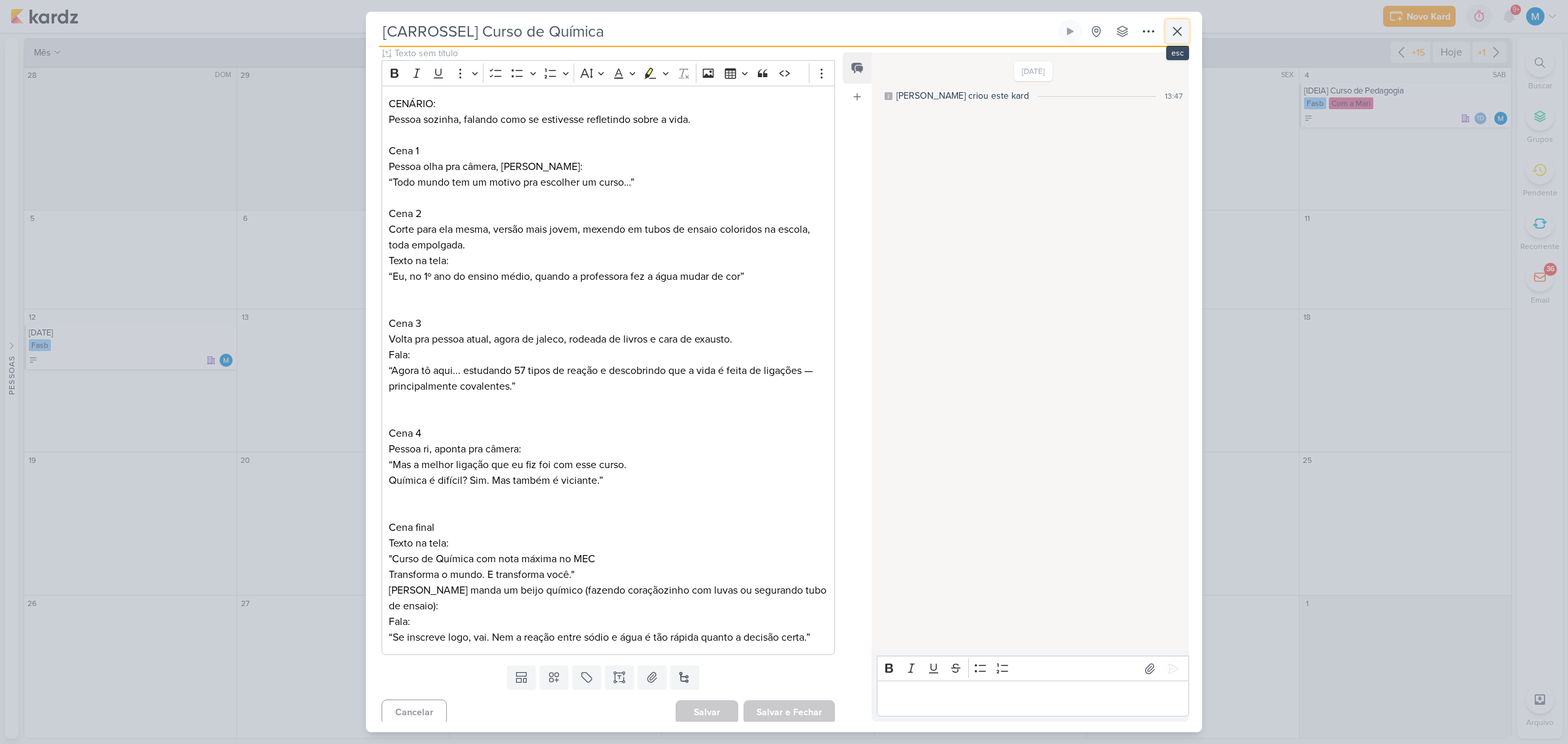
click at [1173, 31] on icon at bounding box center [1177, 31] width 16 height 16
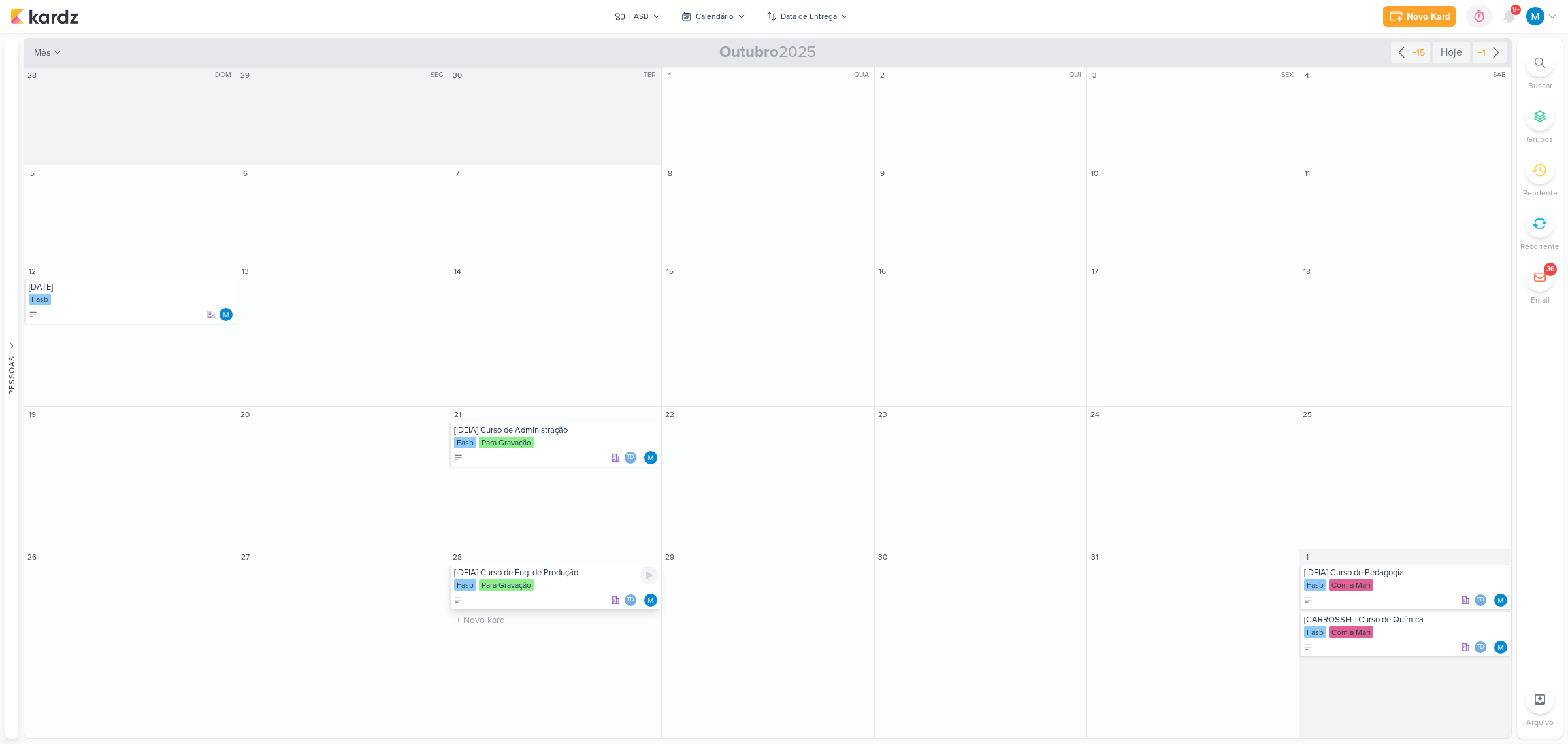
click at [561, 575] on div "[IDEIA] Curso de Eng. de Produção" at bounding box center [556, 573] width 205 height 10
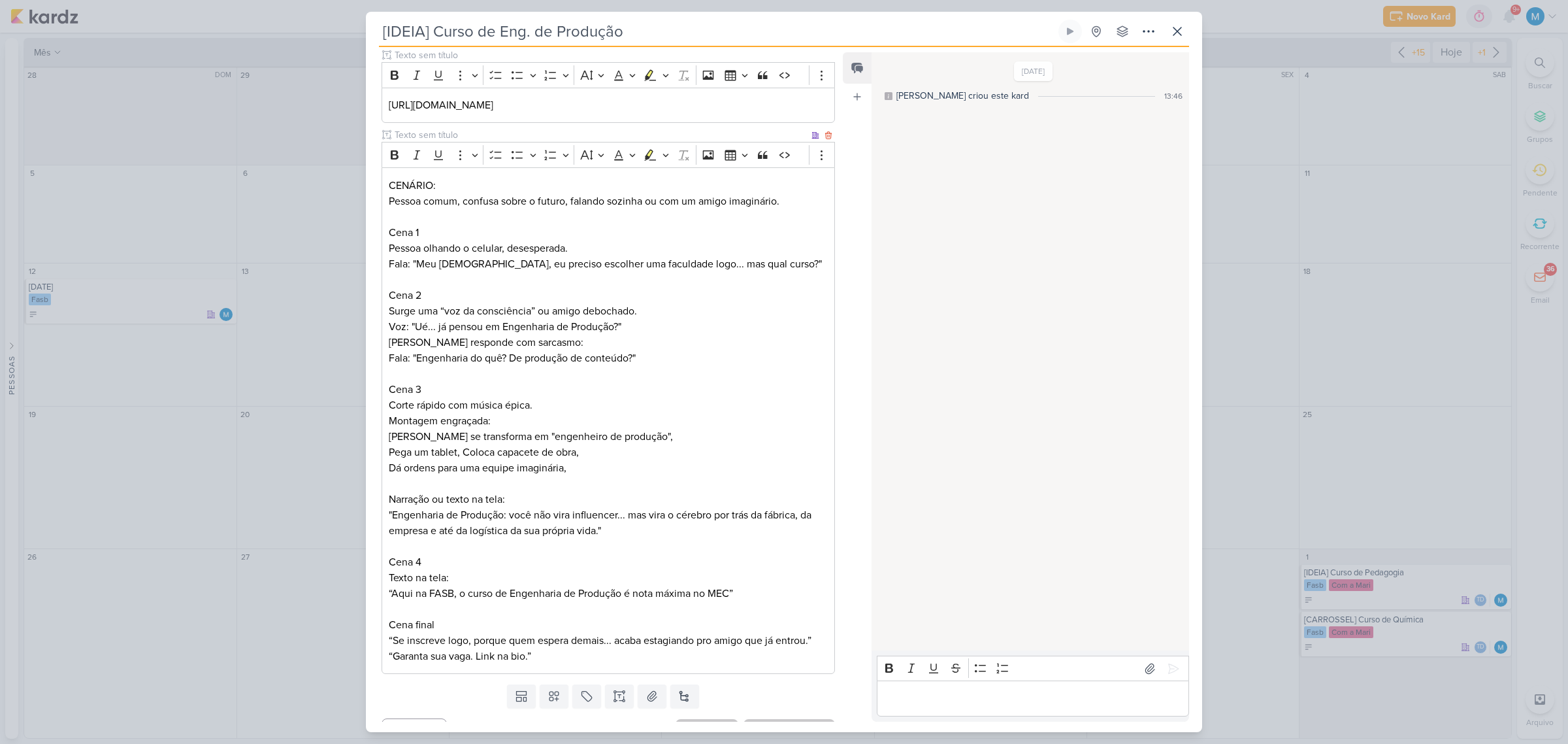
scroll to position [188, 0]
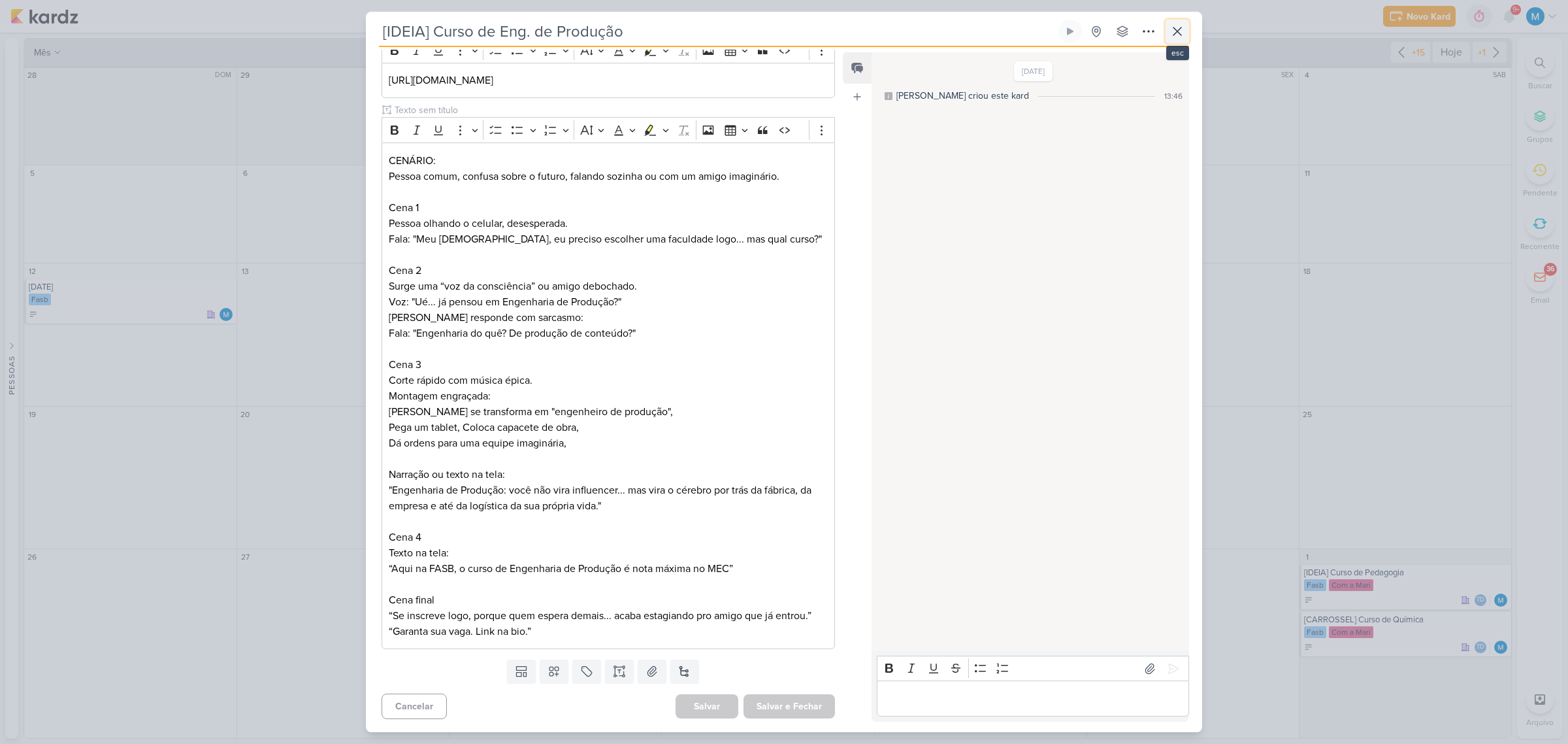
click at [1181, 33] on icon at bounding box center [1177, 31] width 16 height 16
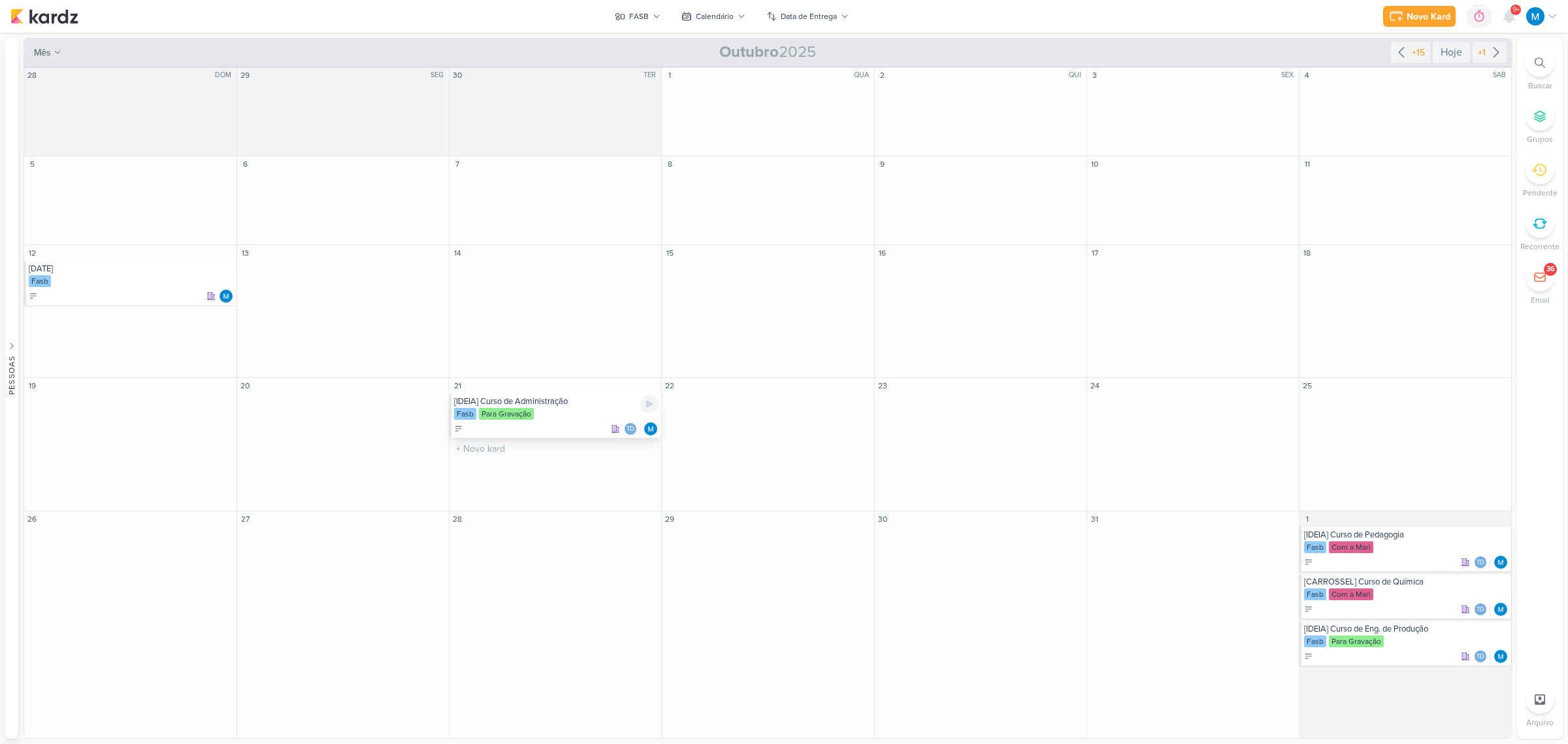
click at [561, 402] on div "[IDEIA] Curso de Administração" at bounding box center [556, 401] width 205 height 10
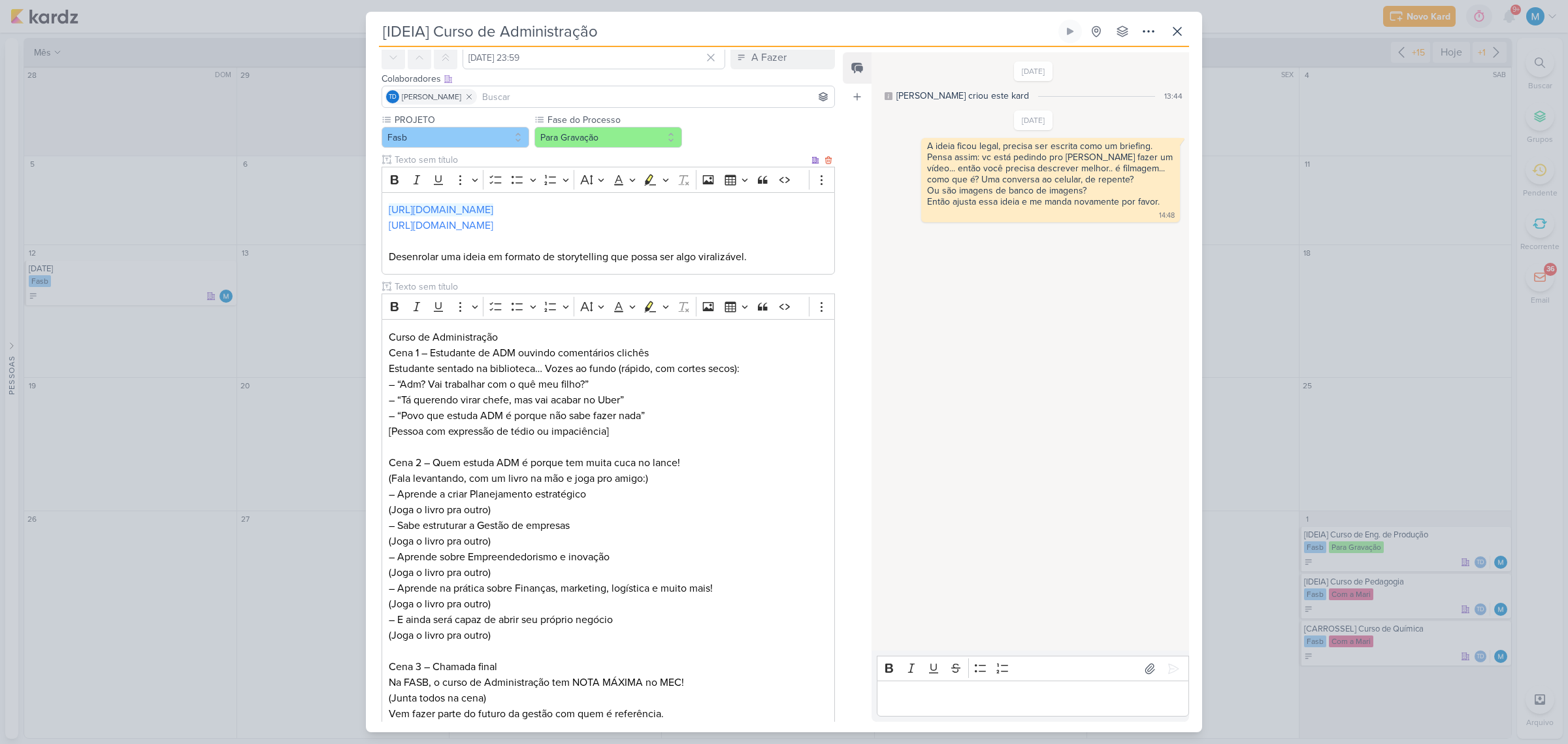
scroll to position [0, 0]
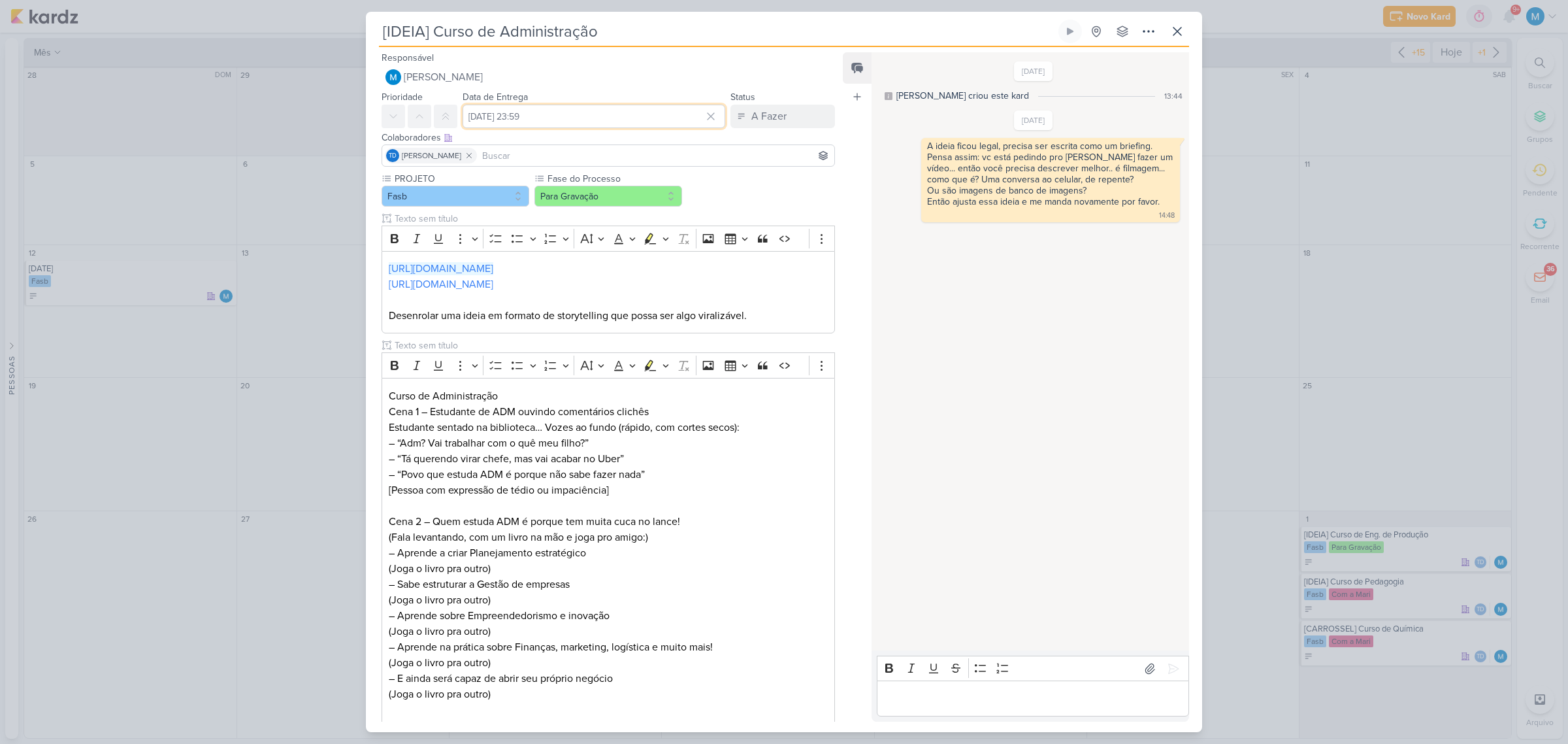
click at [553, 115] on input "21 de outubro de 2025 às 23:59" at bounding box center [594, 116] width 263 height 24
click at [680, 148] on icon "button" at bounding box center [686, 148] width 16 height 16
click at [665, 243] on div "25" at bounding box center [667, 241] width 20 height 18
type input "25 de setembro de 2025 às 23:59"
click at [725, 569] on p "Cena 2 – Quem estuda ADM é porque tem muita cuca no lance! (Fala levantando, co…" at bounding box center [608, 576] width 439 height 157
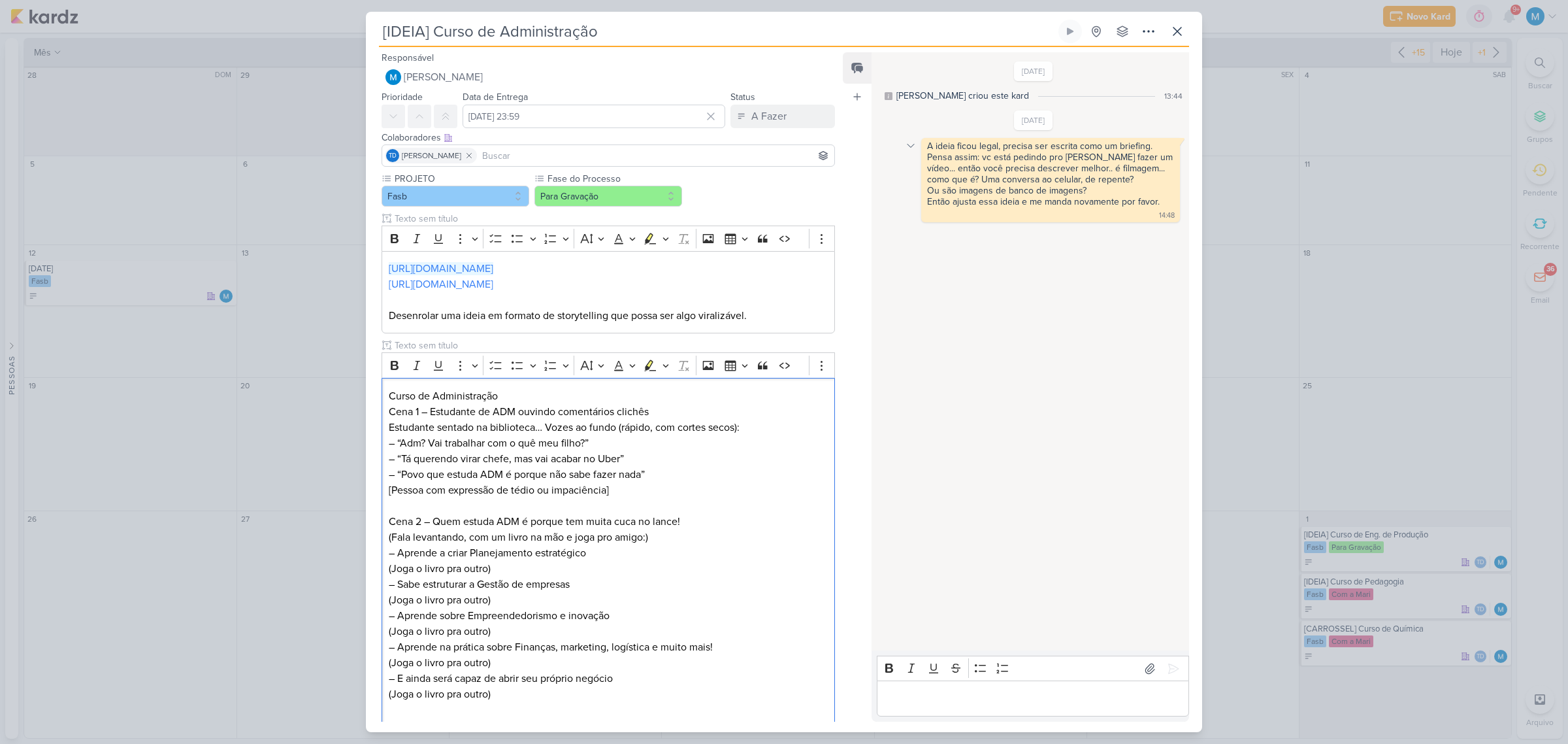
click at [909, 144] on icon at bounding box center [911, 146] width 10 height 10
click at [937, 167] on div "Deletar" at bounding box center [944, 169] width 29 height 14
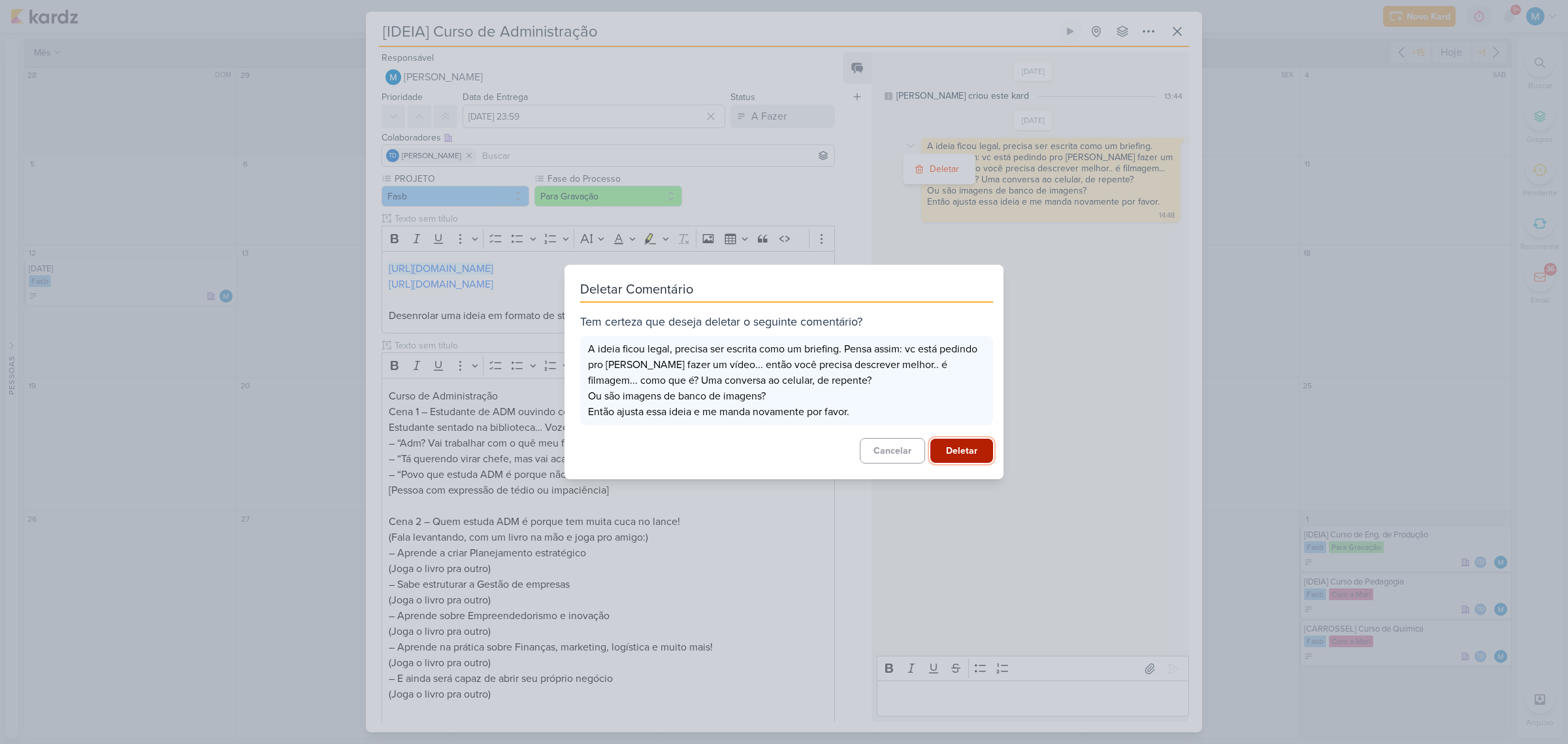
click at [980, 454] on button "Deletar" at bounding box center [962, 450] width 63 height 24
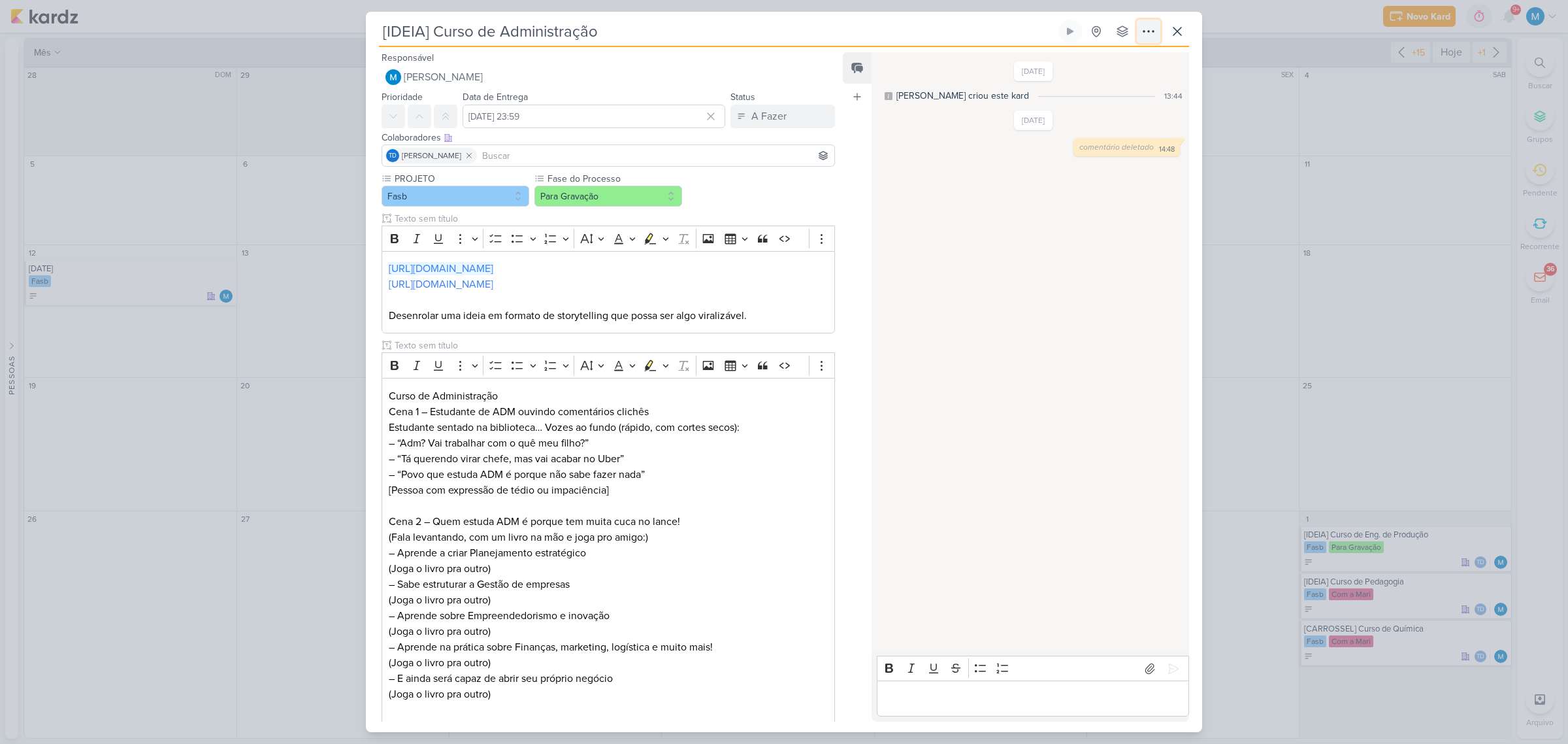
click at [1151, 33] on icon at bounding box center [1149, 31] width 16 height 16
click at [739, 299] on p "Editor editing area: main" at bounding box center [608, 300] width 439 height 16
drag, startPoint x: 809, startPoint y: 221, endPoint x: 812, endPoint y: 230, distance: 9.5
click at [812, 220] on icon at bounding box center [816, 219] width 8 height 8
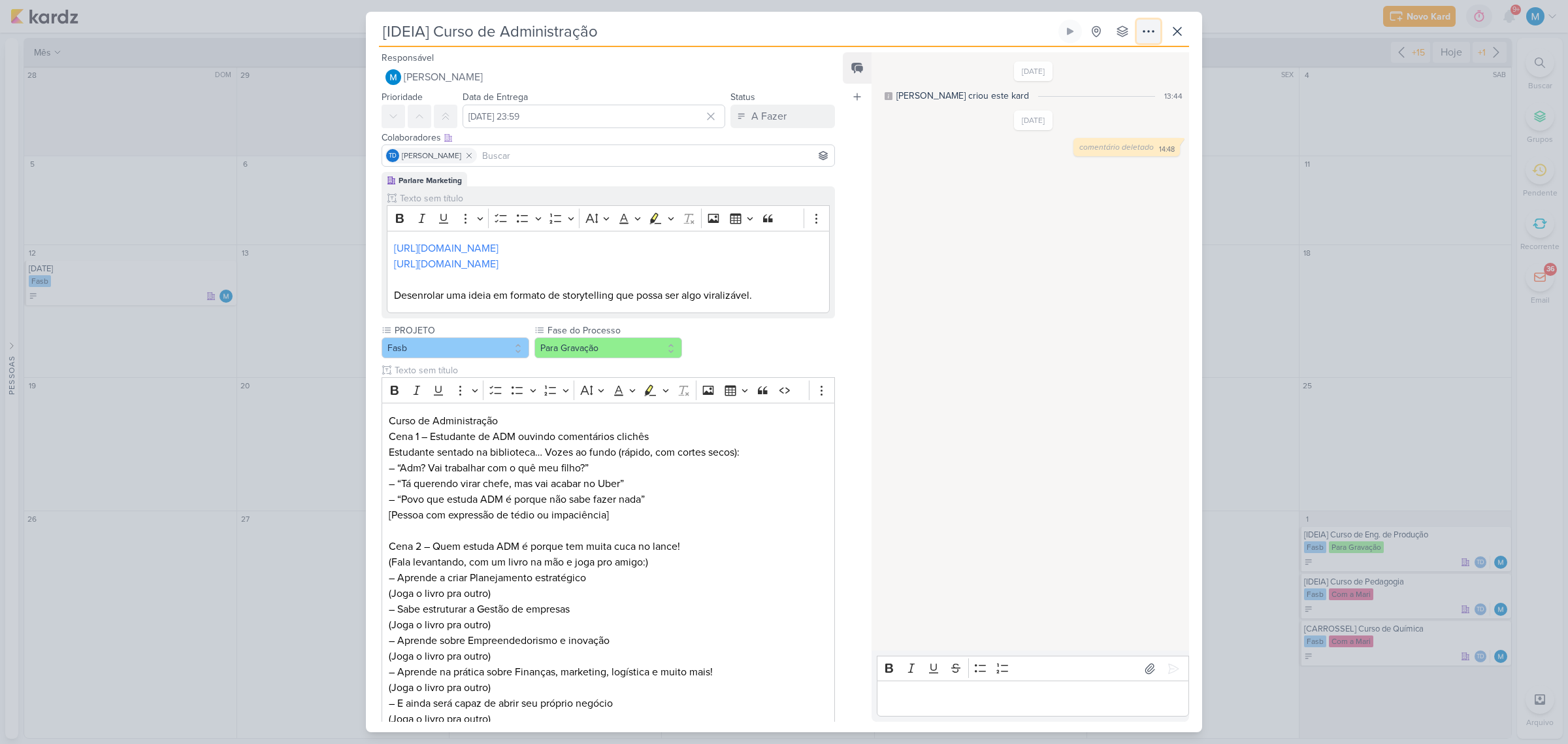
click at [1153, 31] on icon at bounding box center [1149, 31] width 10 height 1
click at [1128, 59] on button "Copiar Link" at bounding box center [1102, 61] width 167 height 22
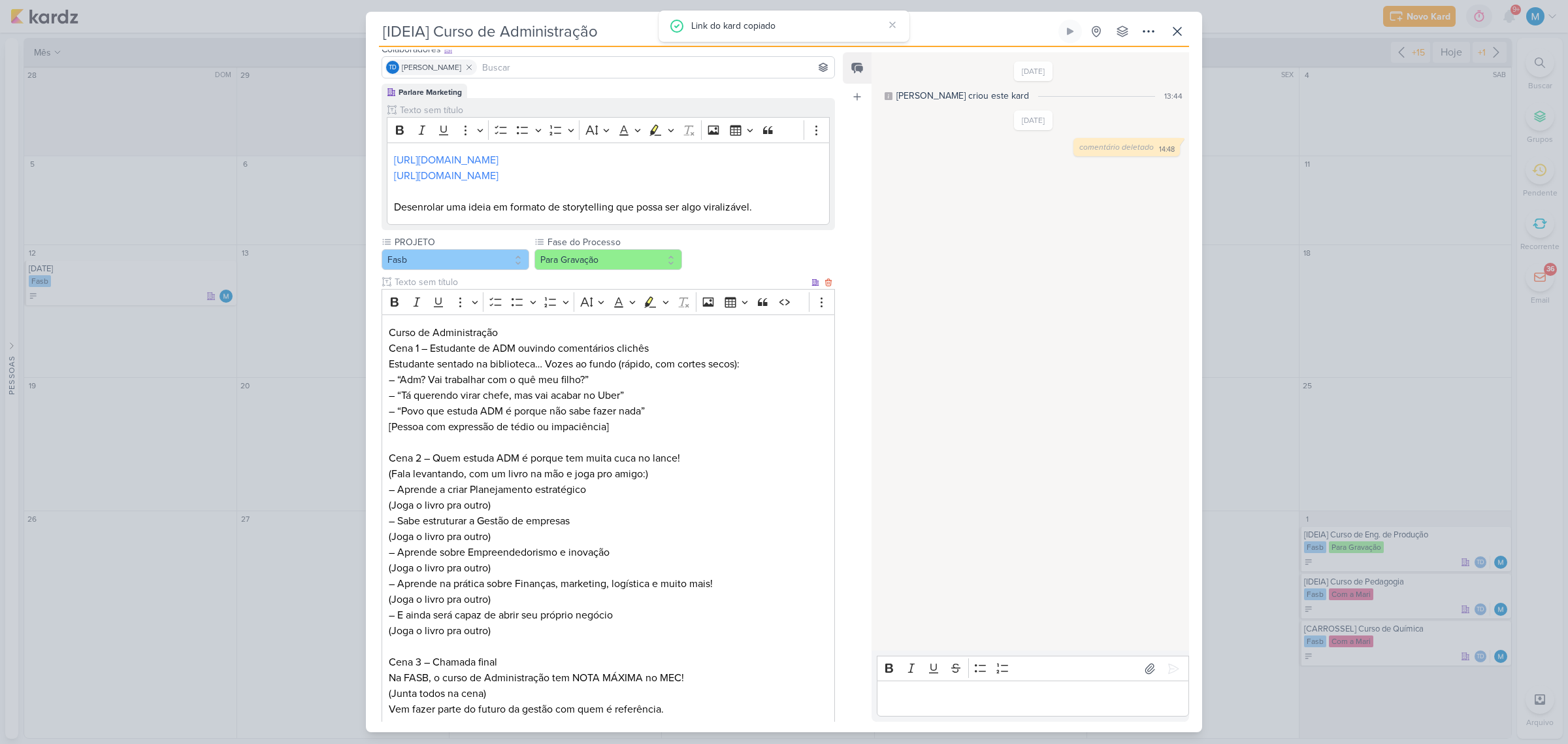
scroll to position [182, 0]
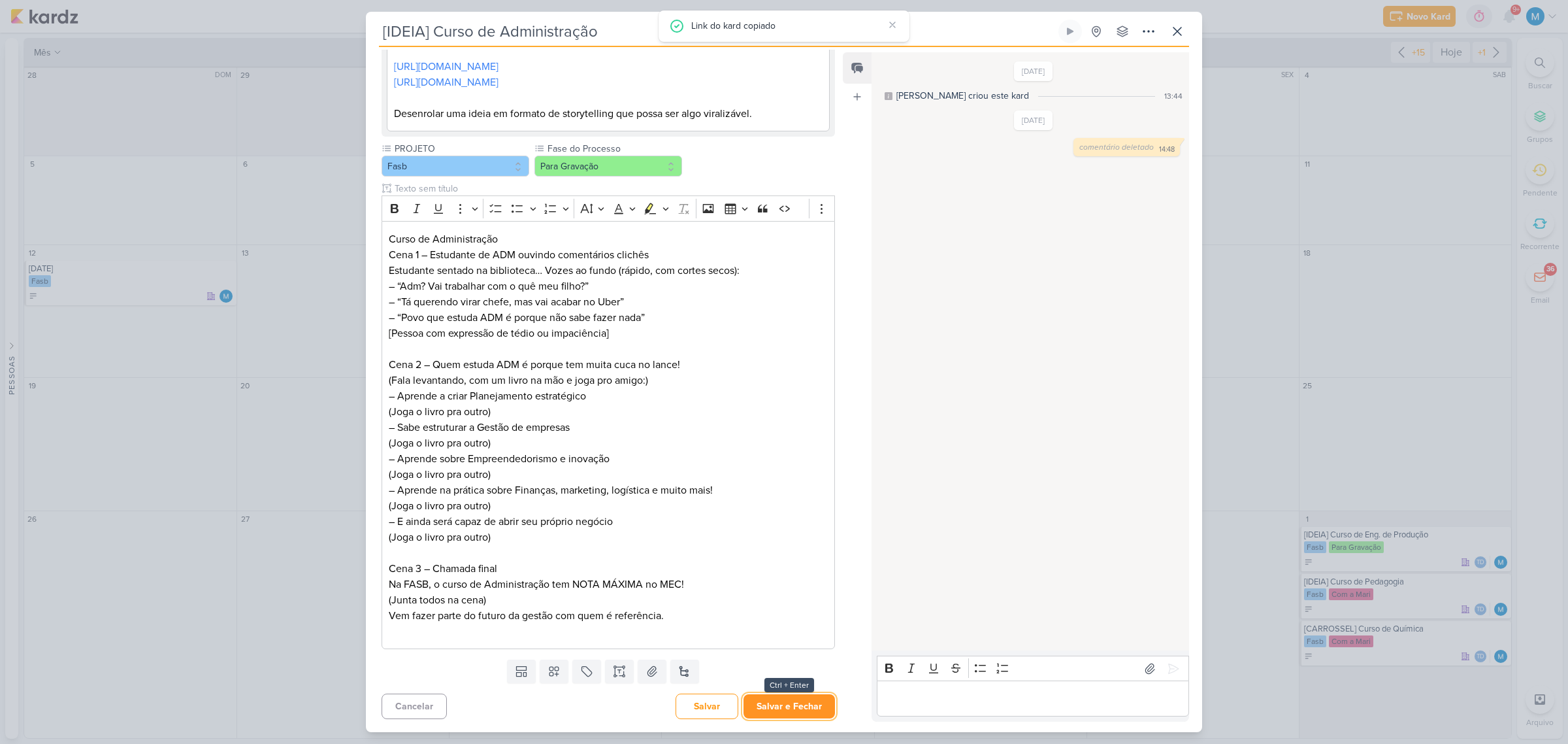
click at [802, 704] on button "Salvar e Fechar" at bounding box center [790, 706] width 92 height 24
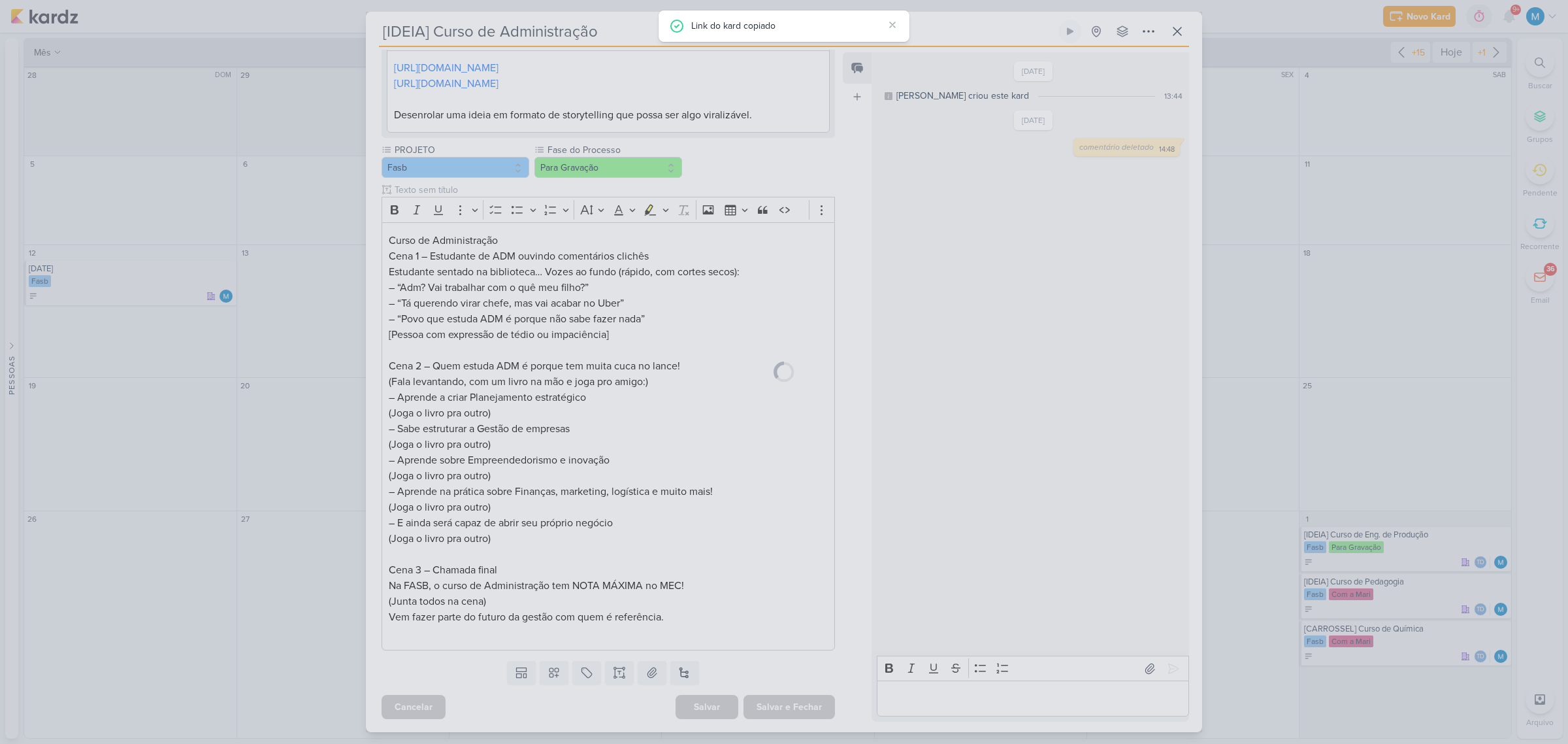
scroll to position [181, 0]
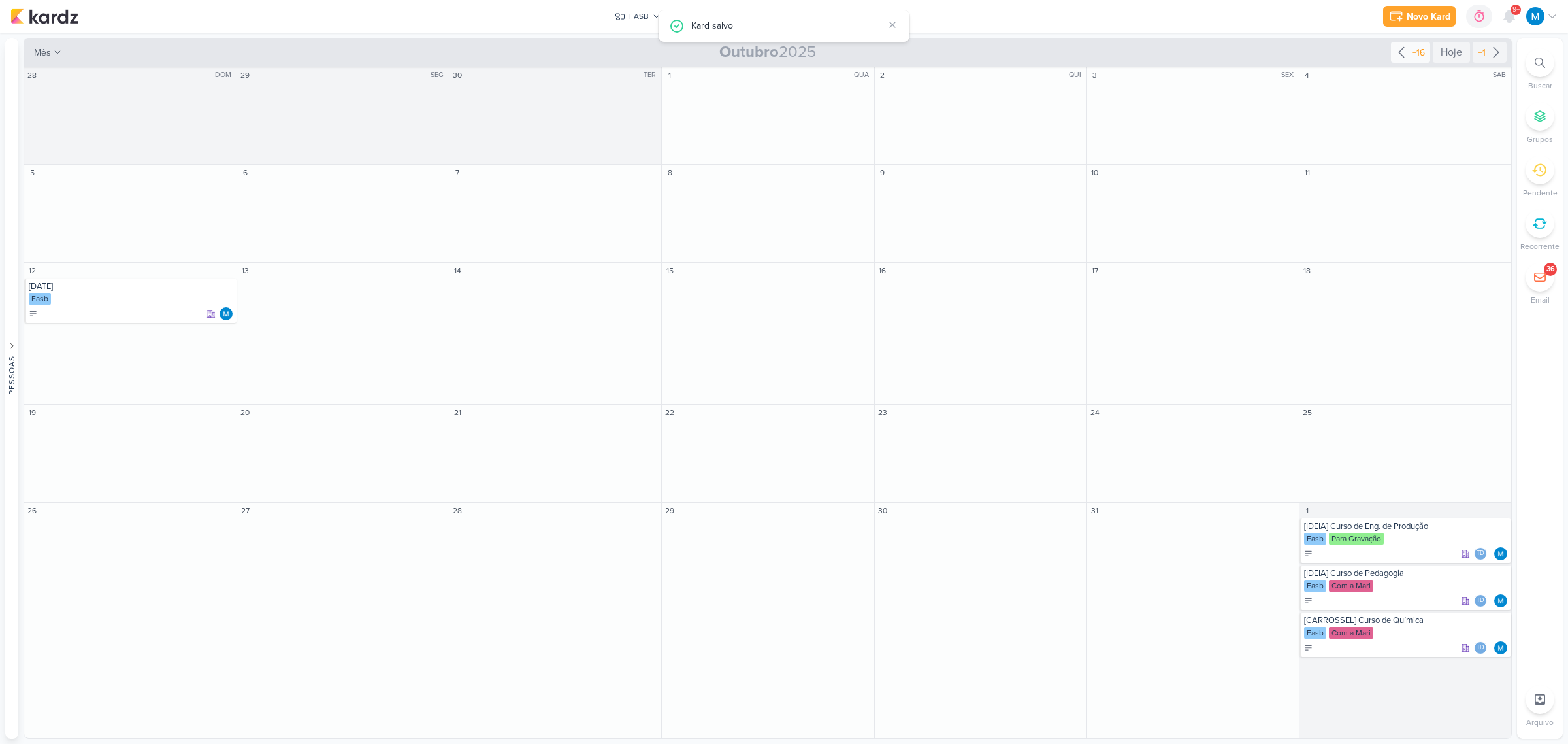
click at [1404, 54] on icon at bounding box center [1401, 52] width 16 height 16
click at [896, 24] on icon at bounding box center [892, 25] width 10 height 10
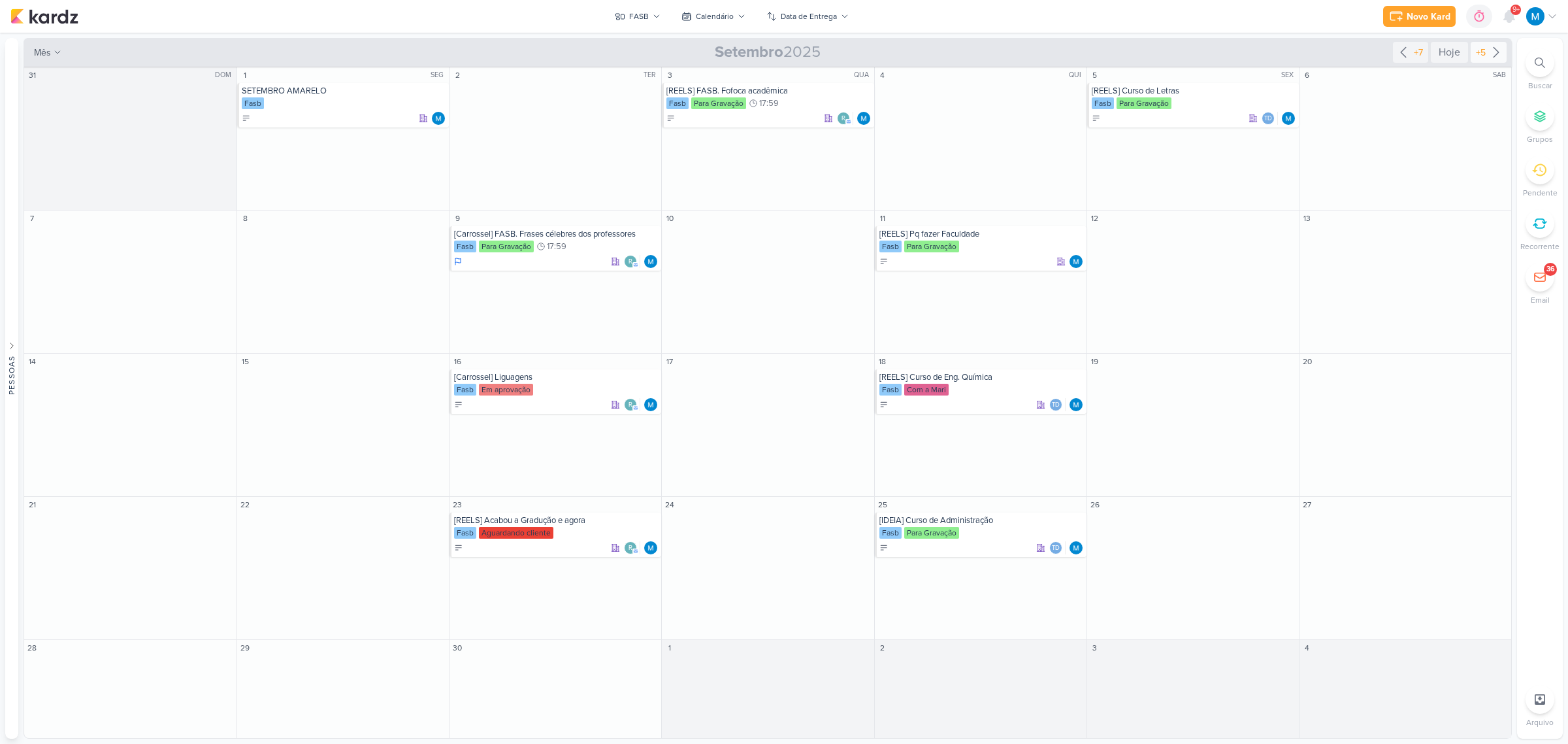
drag, startPoint x: 1493, startPoint y: 38, endPoint x: 1495, endPoint y: 52, distance: 14.1
click at [1495, 52] on div "+7 Hoje +5" at bounding box center [1450, 52] width 114 height 29
click at [1496, 52] on icon at bounding box center [1496, 52] width 16 height 16
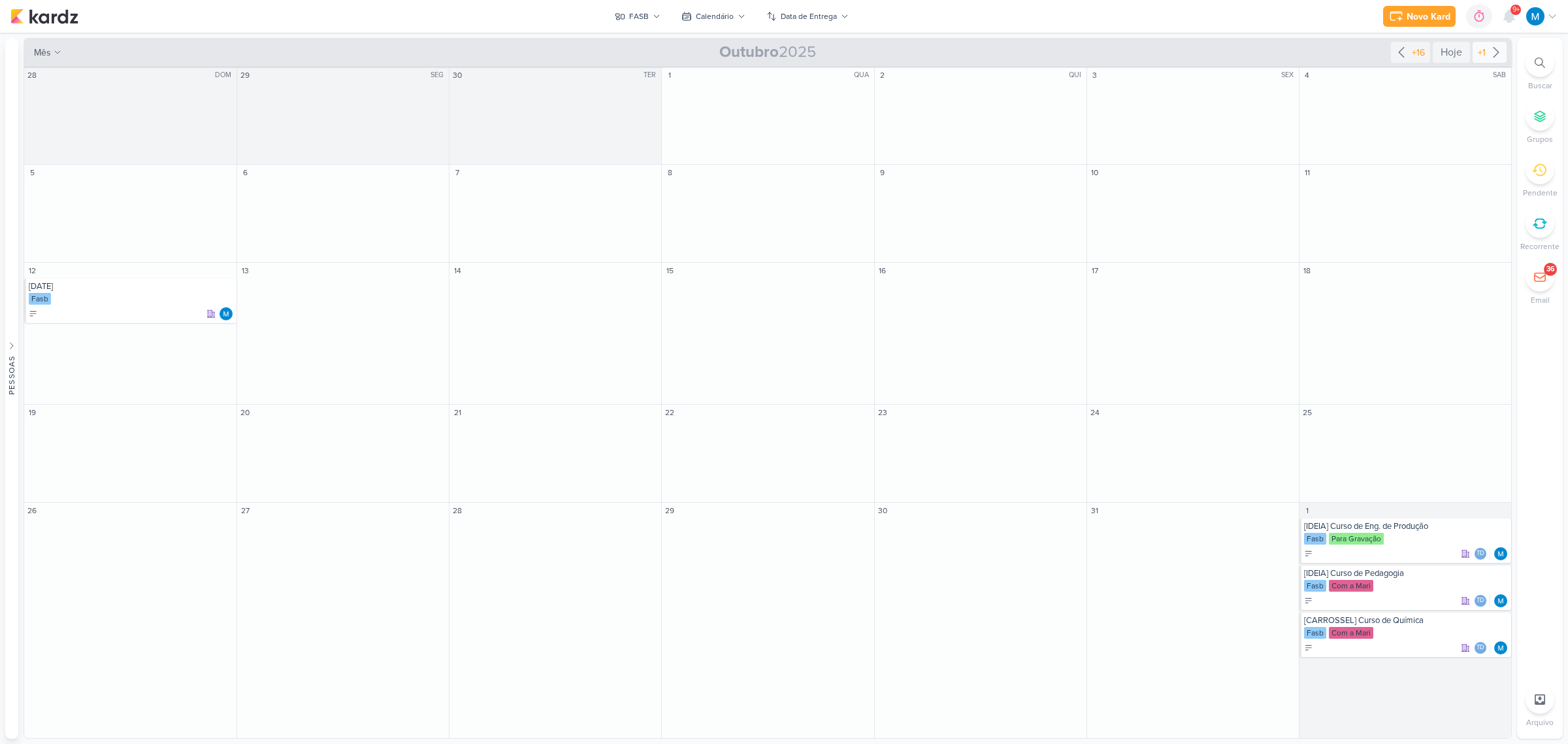
click at [1496, 52] on icon at bounding box center [1496, 52] width 16 height 16
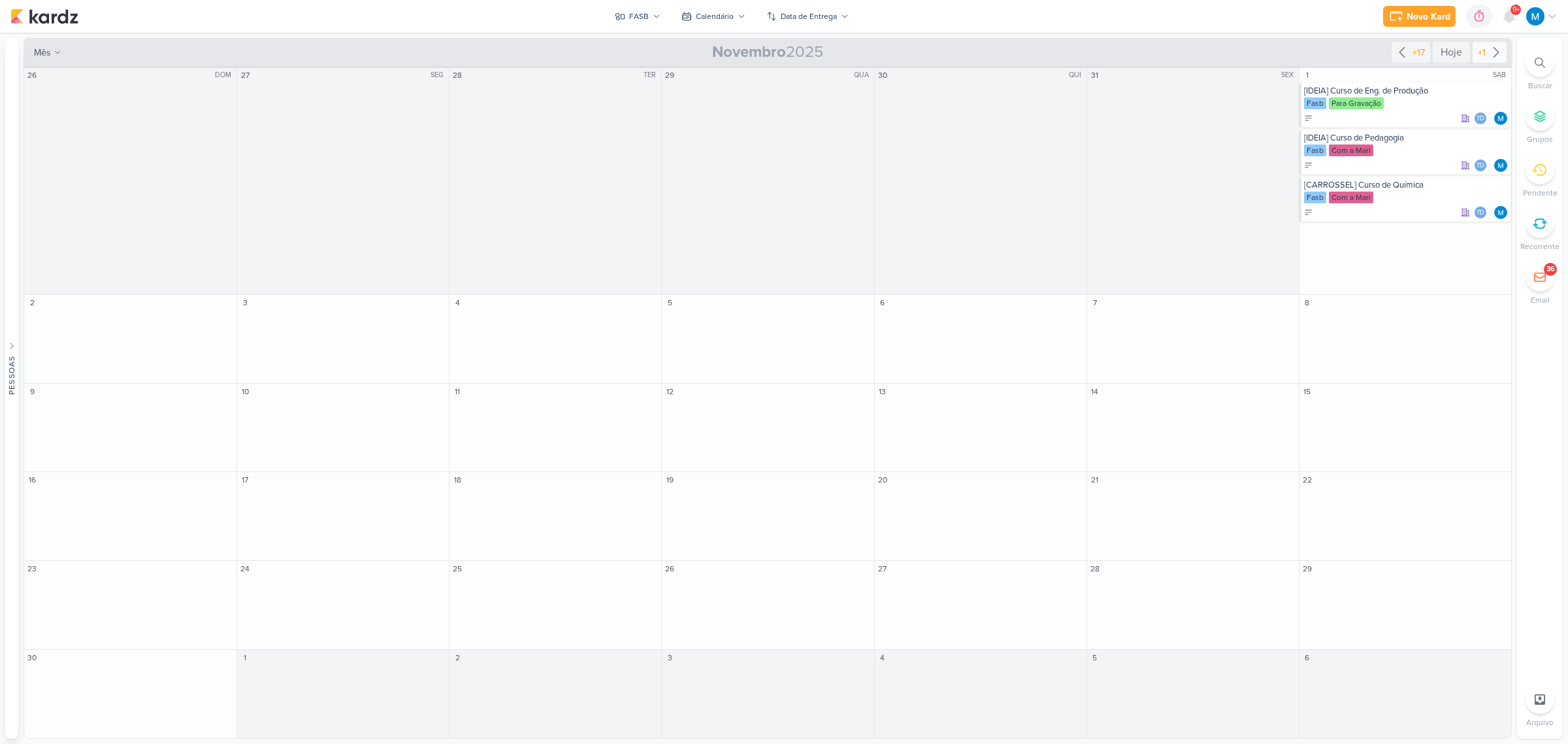
click at [1495, 52] on icon at bounding box center [1496, 52] width 16 height 16
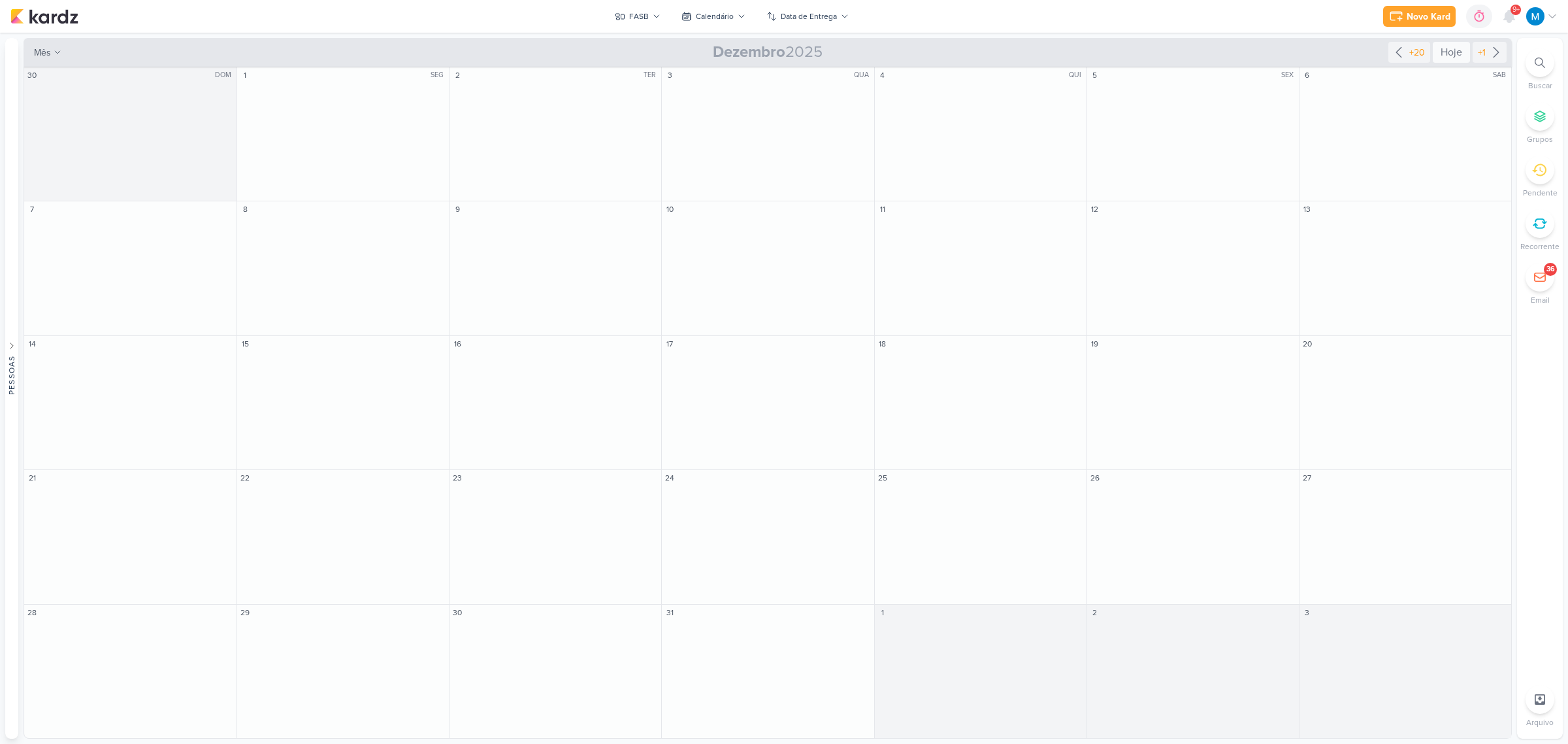
click at [1450, 49] on div "Hoje" at bounding box center [1451, 52] width 37 height 21
